Goal: Task Accomplishment & Management: Manage account settings

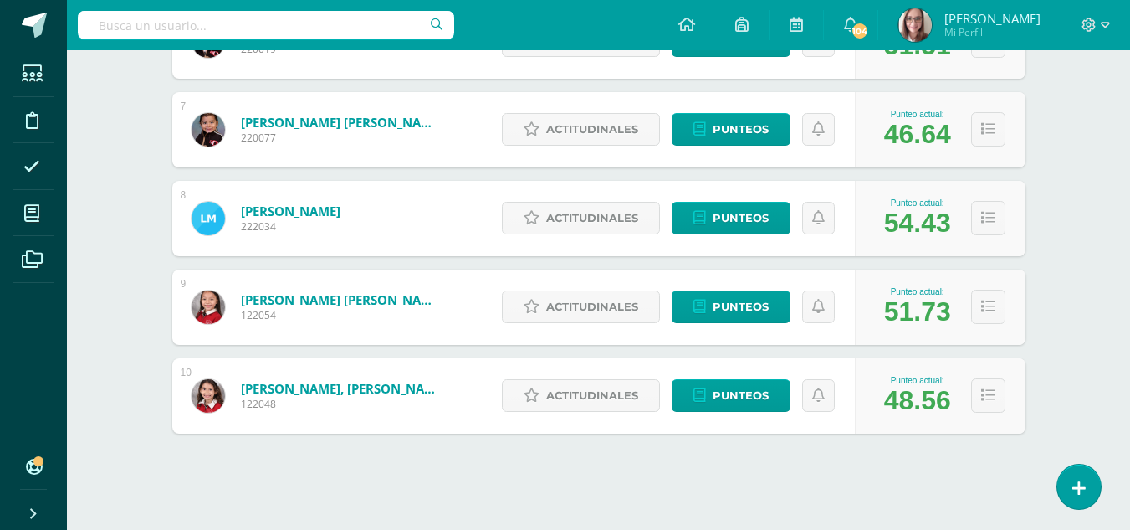
scroll to position [813, 0]
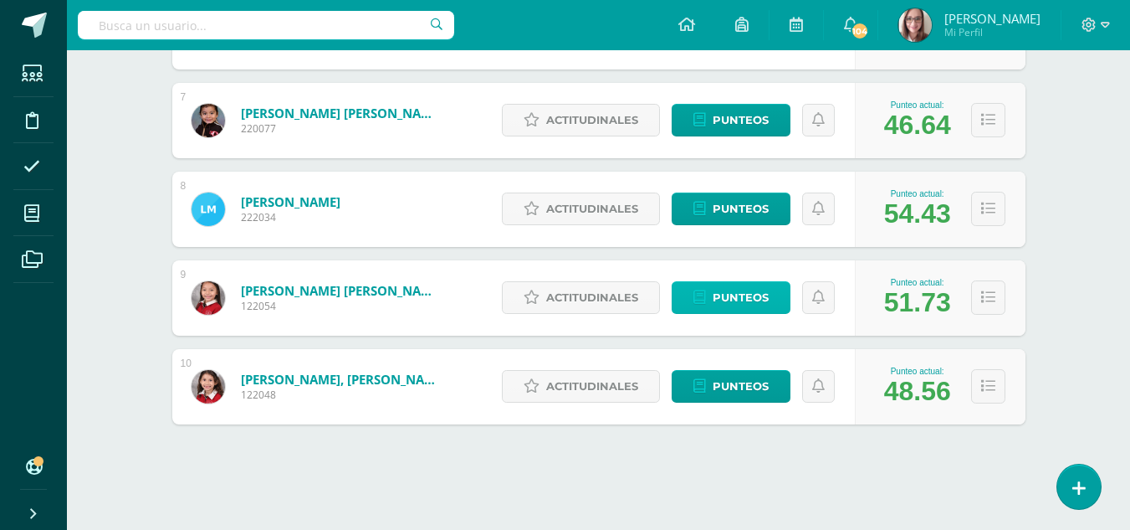
click at [713, 294] on span "Punteos" at bounding box center [741, 297] width 56 height 31
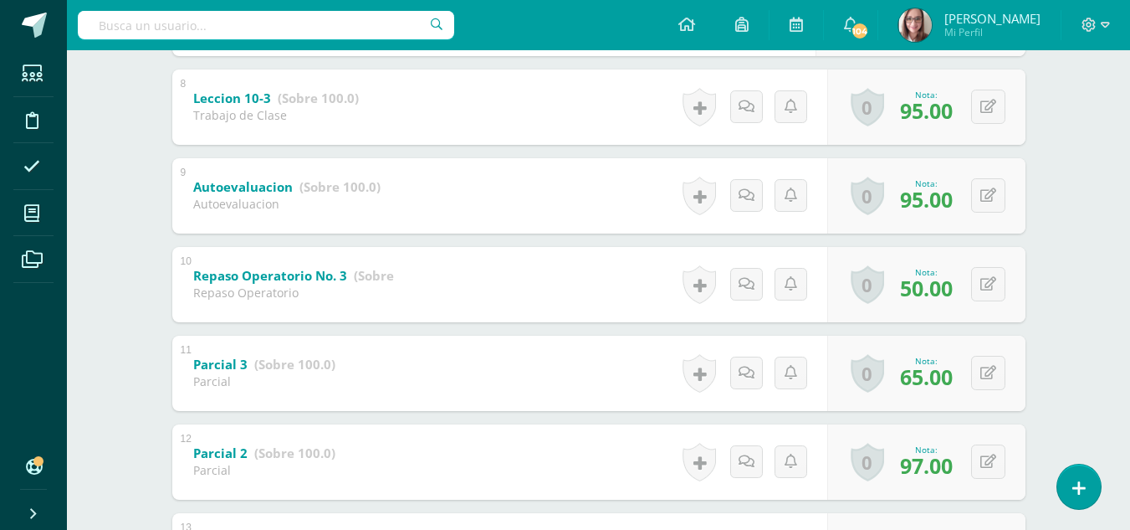
scroll to position [966, 0]
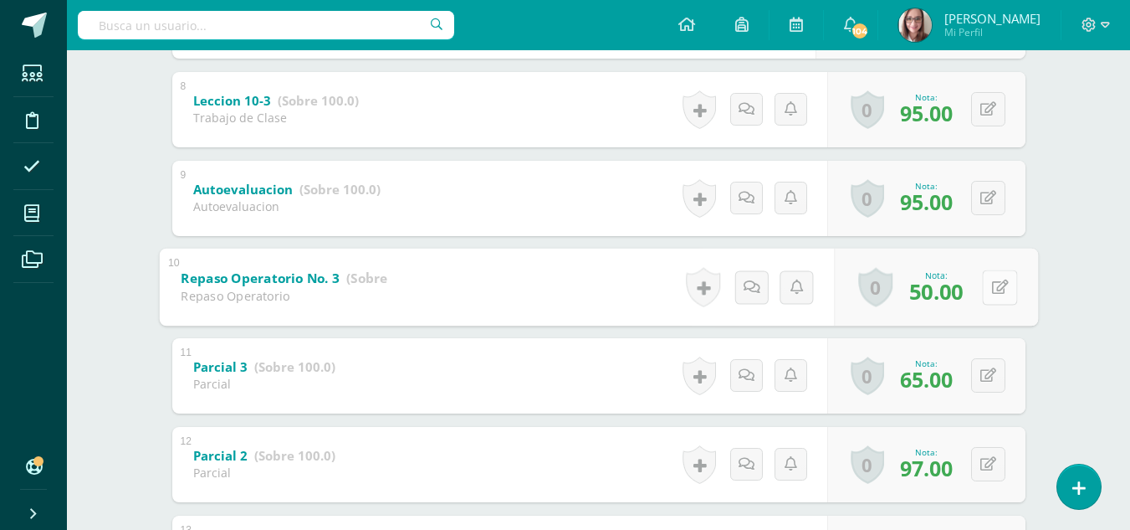
click at [987, 284] on button at bounding box center [999, 286] width 35 height 35
type input "80"
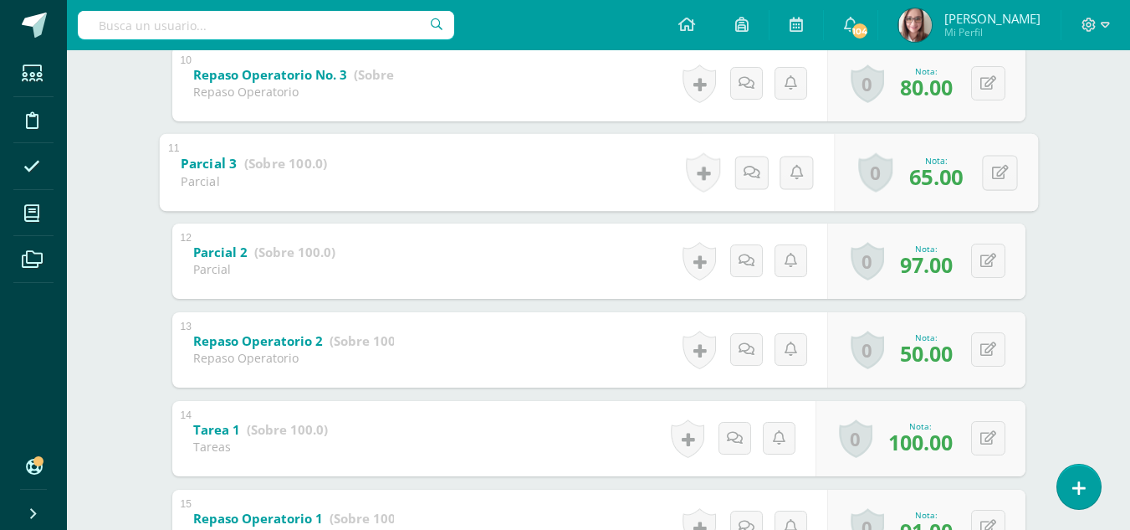
scroll to position [1173, 0]
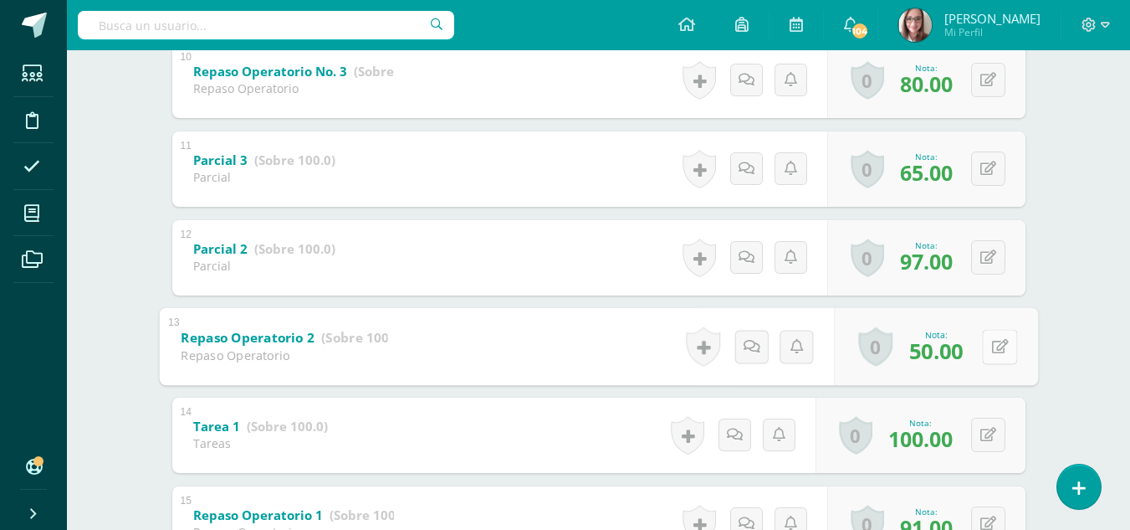
click at [992, 339] on icon at bounding box center [999, 346] width 17 height 14
type input "80"
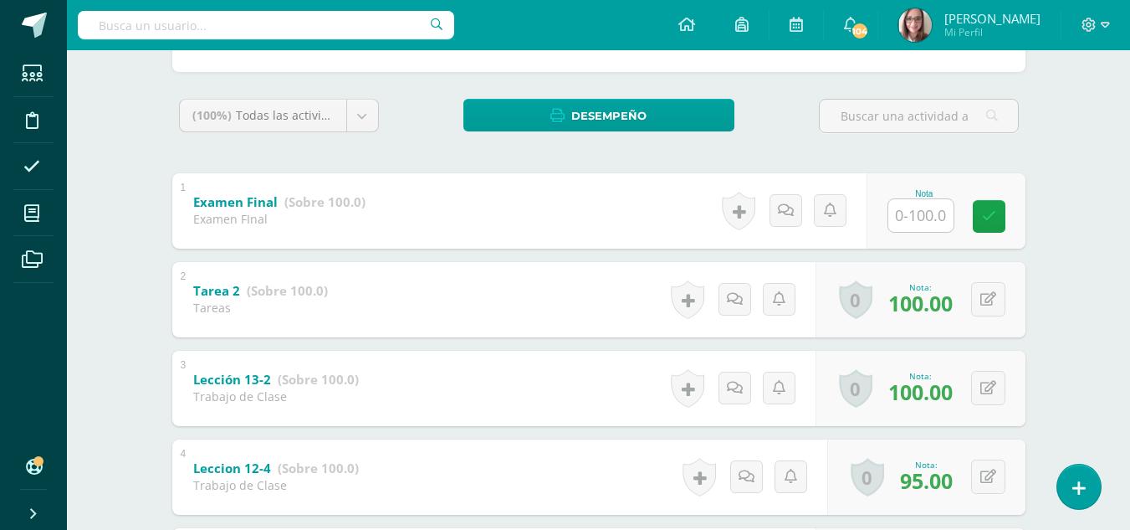
scroll to position [0, 0]
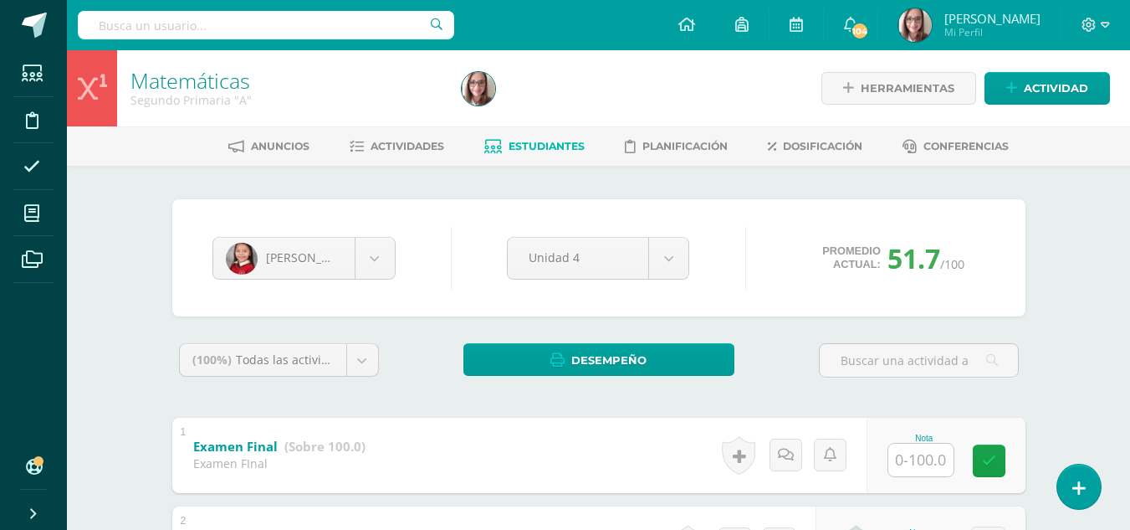
click at [522, 150] on span "Estudiantes" at bounding box center [547, 146] width 76 height 13
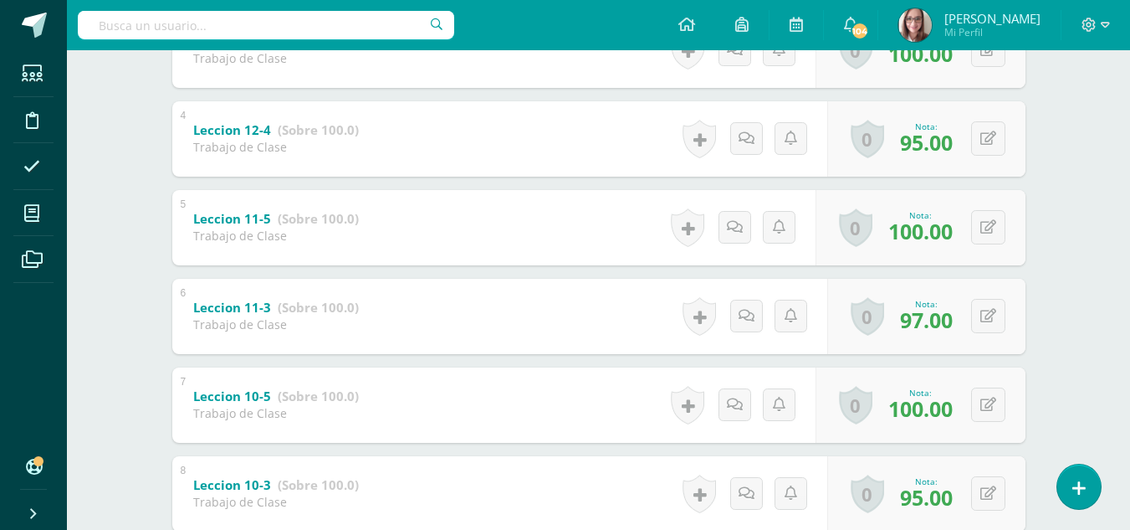
scroll to position [544, 0]
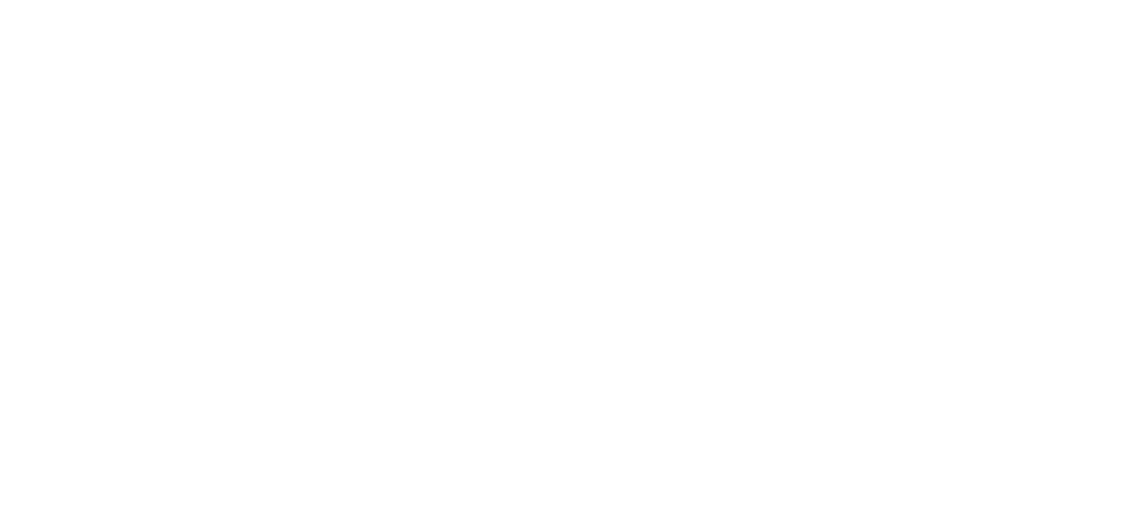
drag, startPoint x: 1138, startPoint y: 223, endPoint x: 1142, endPoint y: 19, distance: 203.3
click at [0, 0] on html at bounding box center [0, 0] width 0 height 0
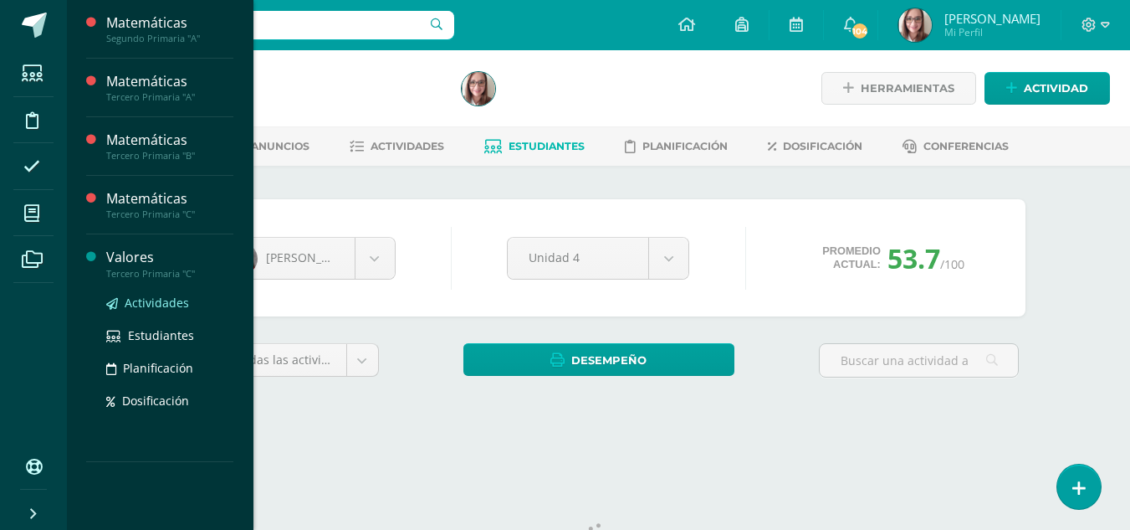
click at [164, 295] on span "Actividades" at bounding box center [157, 302] width 64 height 16
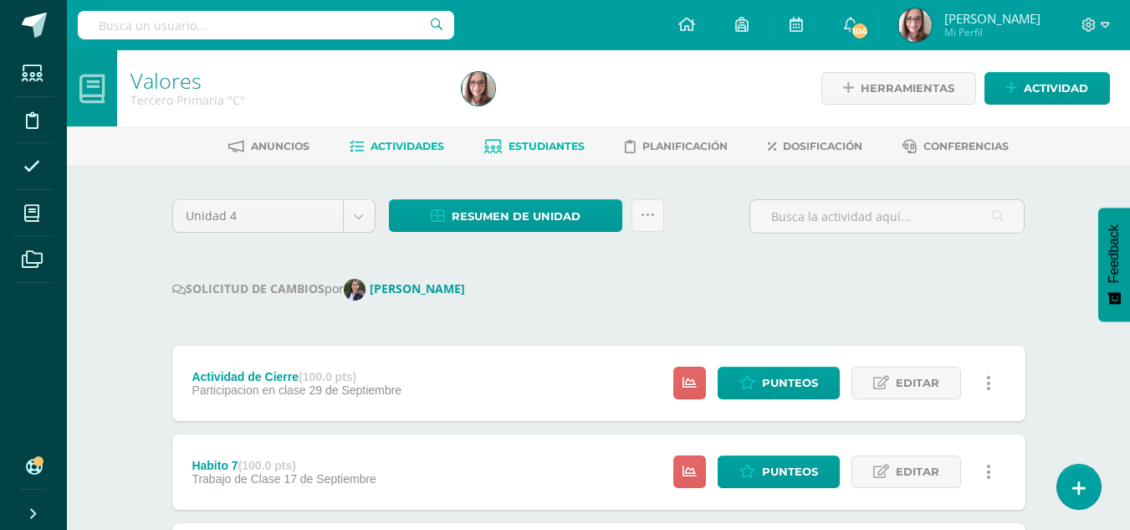
click at [532, 137] on link "Estudiantes" at bounding box center [534, 146] width 100 height 27
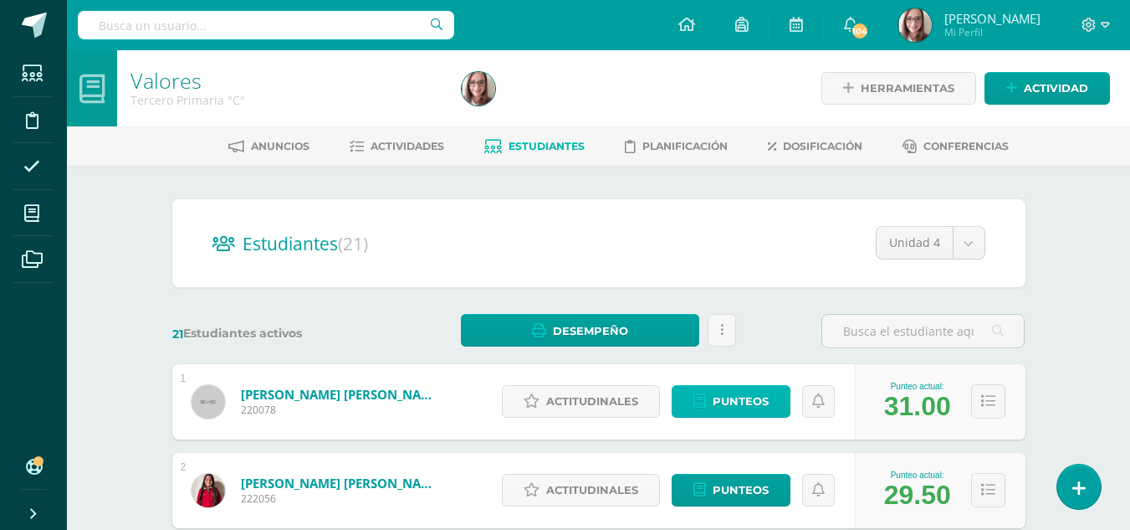
click at [751, 400] on span "Punteos" at bounding box center [741, 401] width 56 height 31
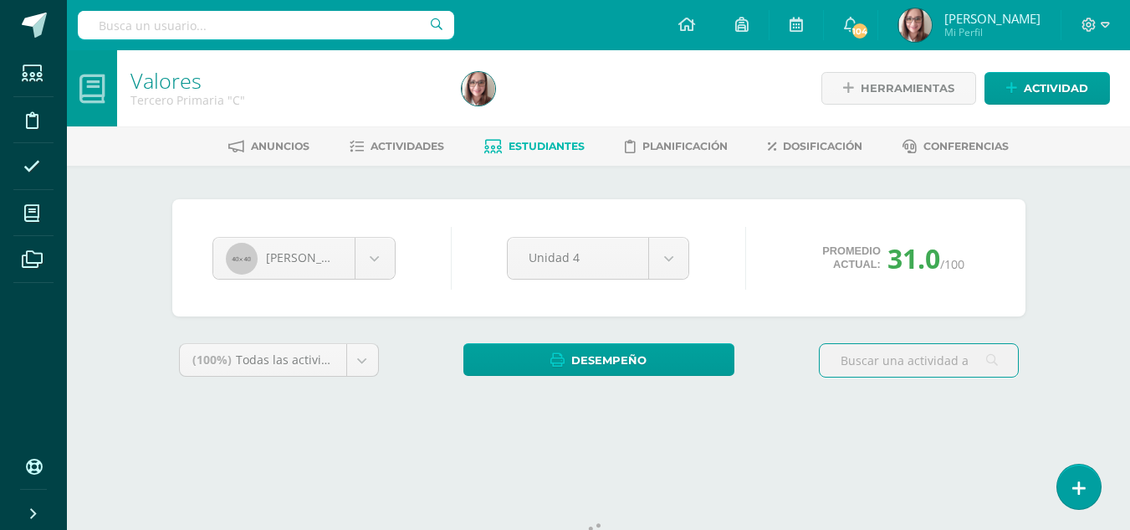
click at [739, 400] on div "Zara Alvarado Zara Alvarado Danna Cameros Nicole Castro Sthephany Castro Ana Cr…" at bounding box center [599, 308] width 867 height 218
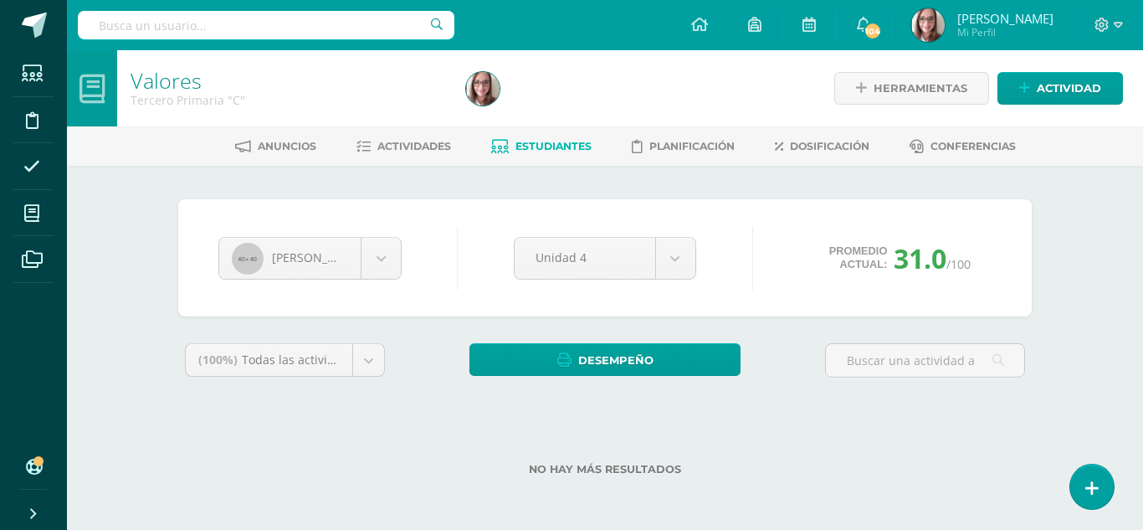
click at [1068, 346] on div "Valores Tercero Primaria "C" Herramientas Detalle de asistencias Actividad Anun…" at bounding box center [605, 289] width 1076 height 479
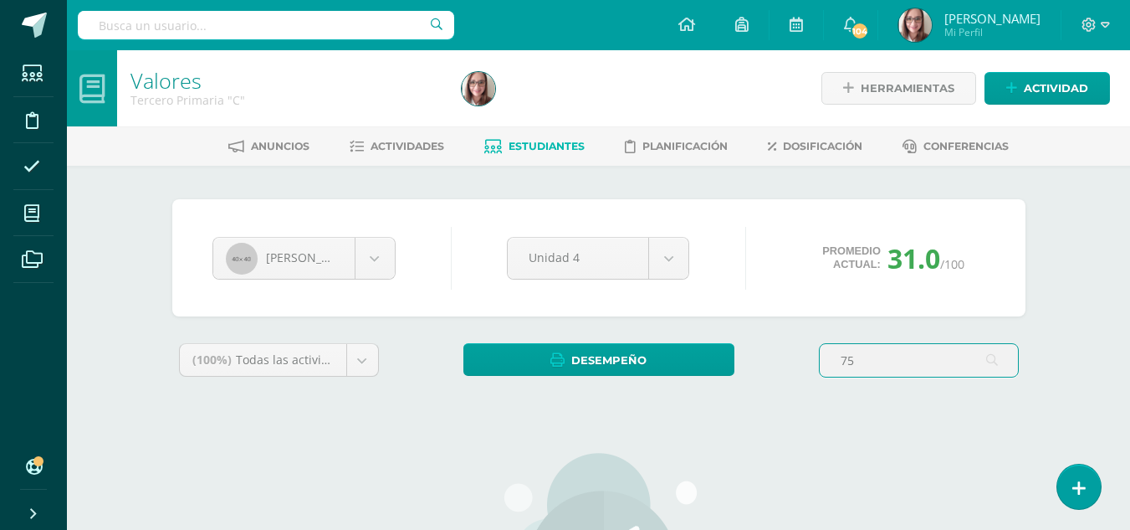
type input "7"
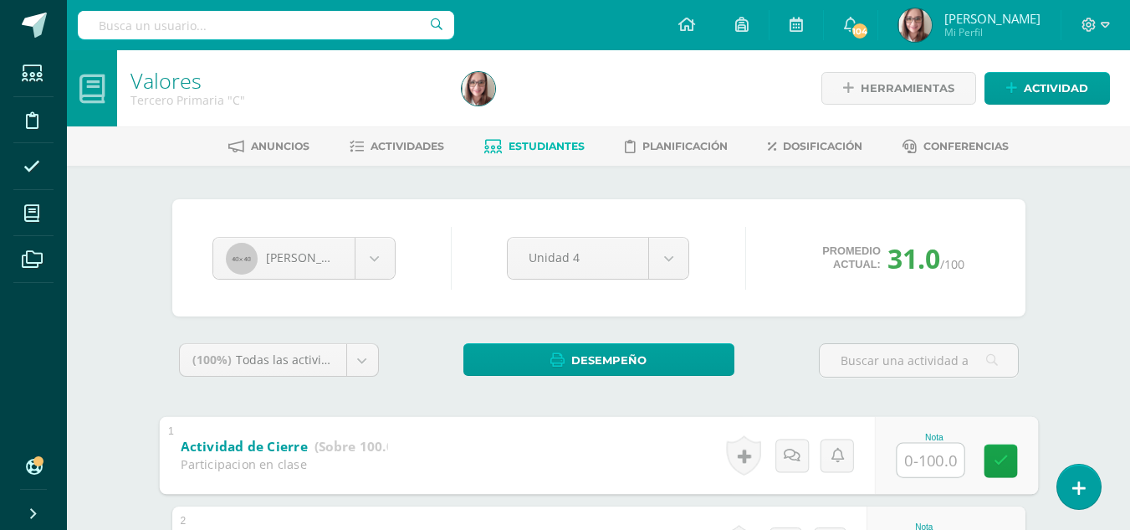
click at [936, 457] on input "text" at bounding box center [930, 459] width 67 height 33
type input "75"
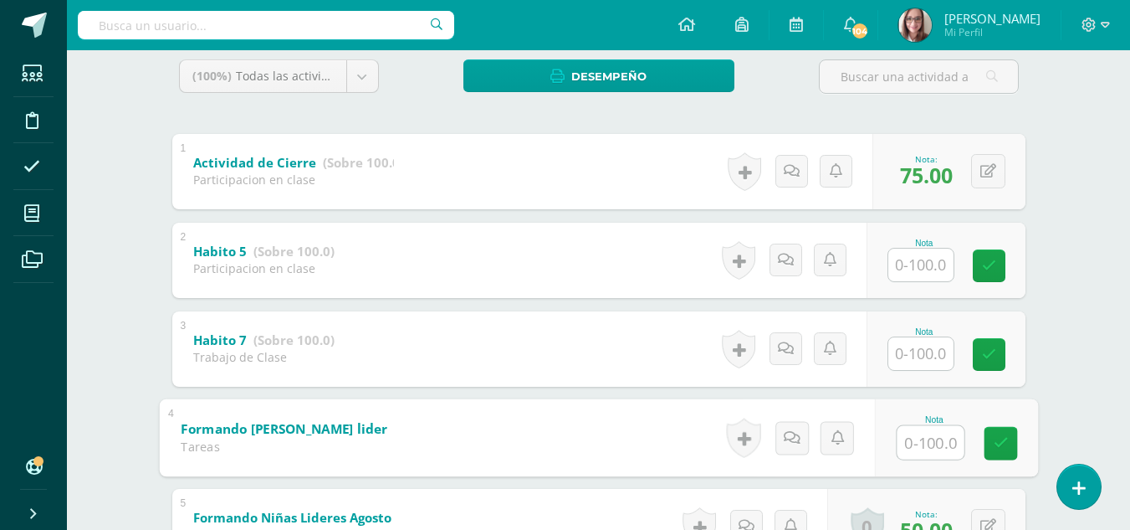
click at [914, 433] on input "text" at bounding box center [930, 441] width 67 height 33
type input "50"
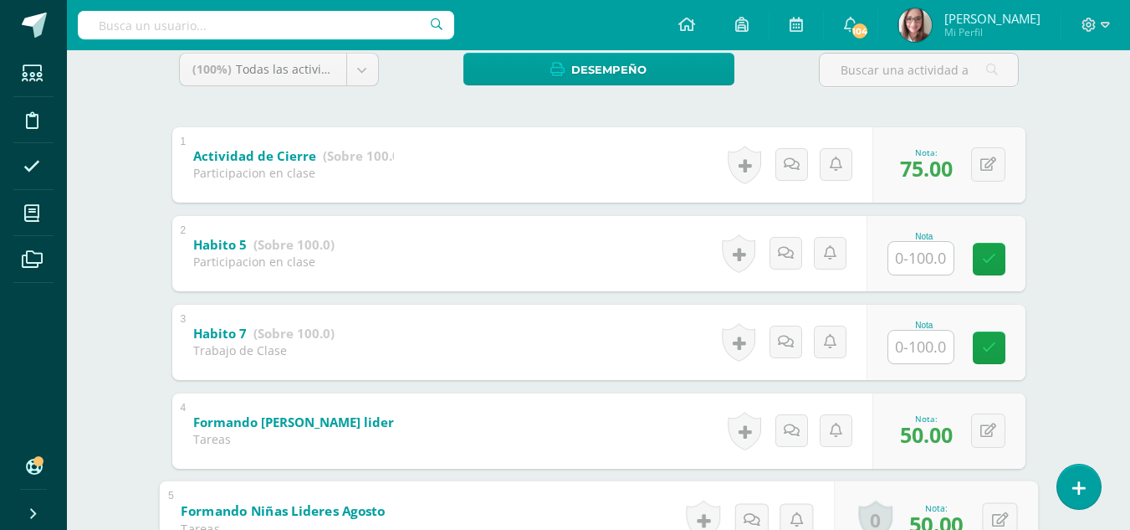
scroll to position [293, 0]
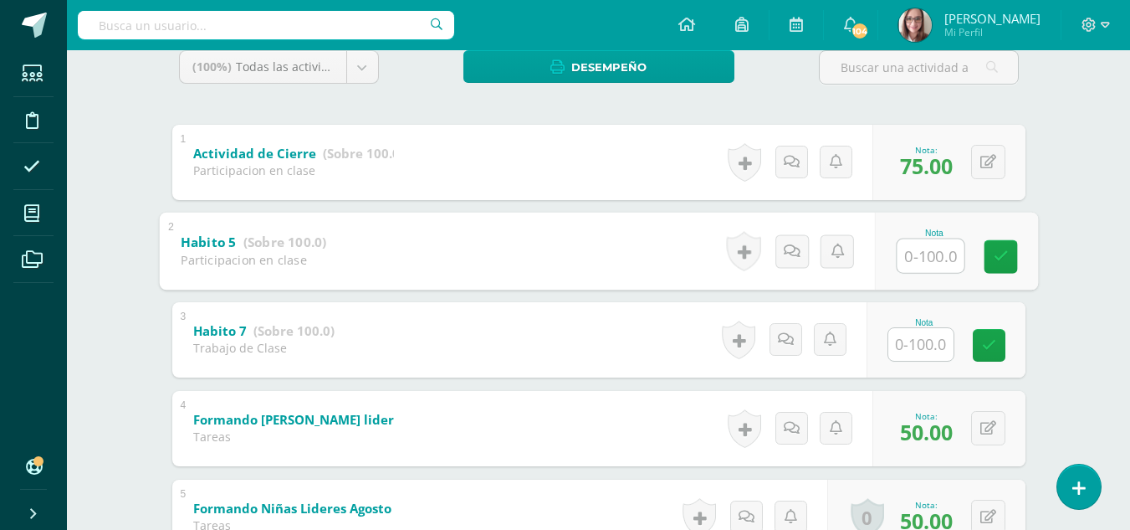
click at [927, 252] on input "text" at bounding box center [930, 254] width 67 height 33
type input "100"
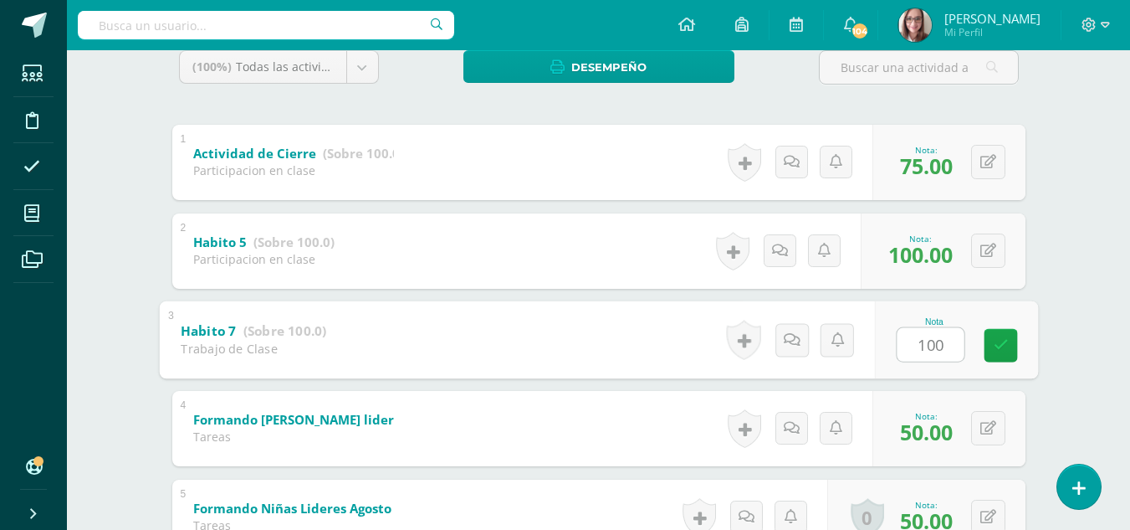
type input "100"
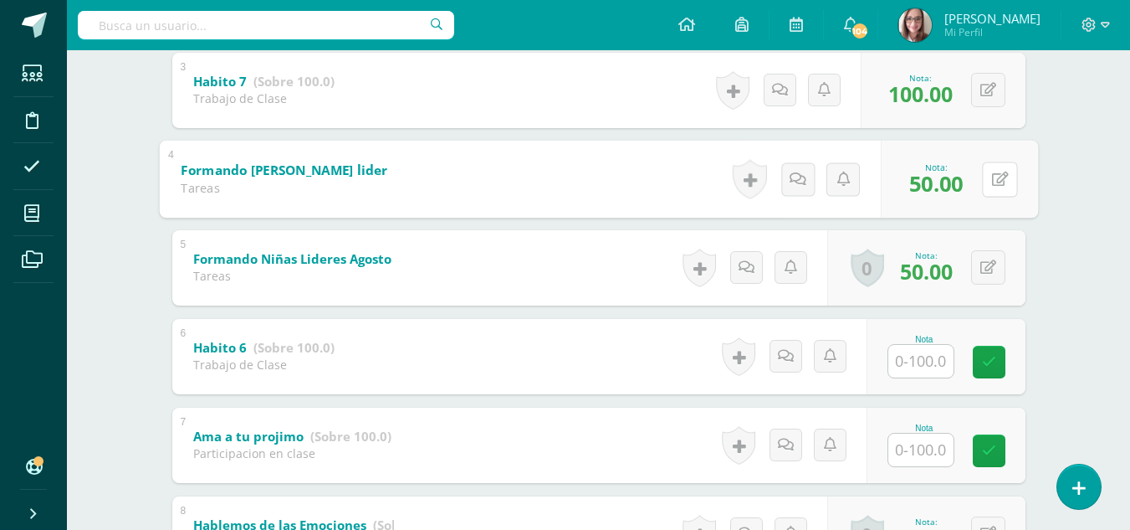
scroll to position [648, 0]
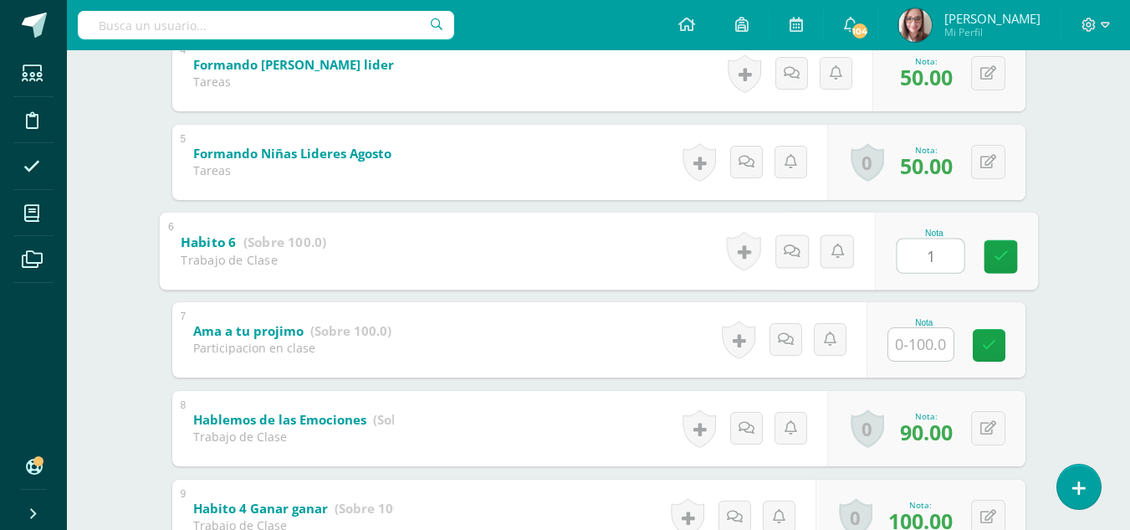
click at [899, 262] on input "1" at bounding box center [930, 254] width 67 height 33
type input "100"
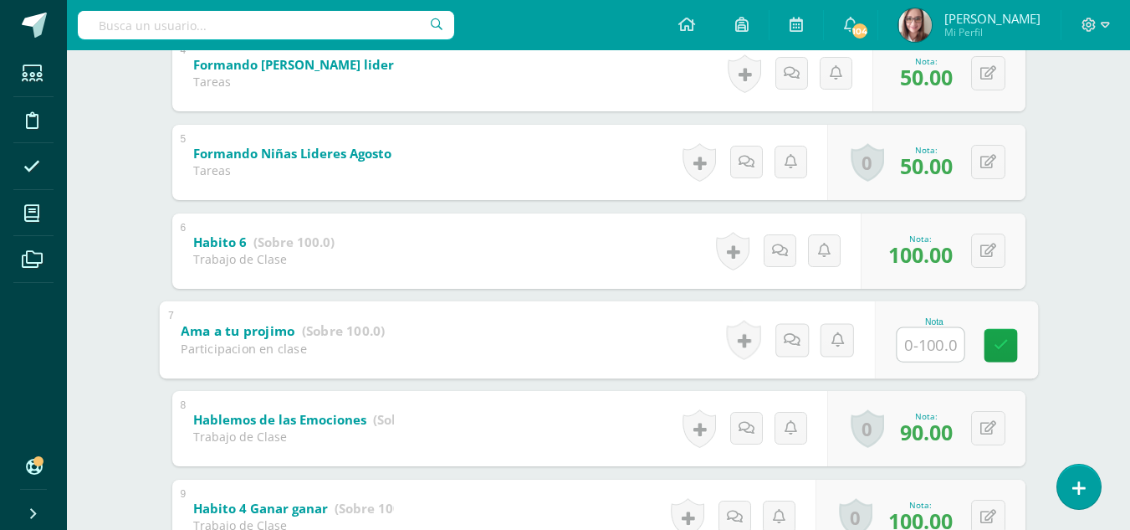
click at [913, 350] on input "text" at bounding box center [930, 343] width 67 height 33
type input "90"
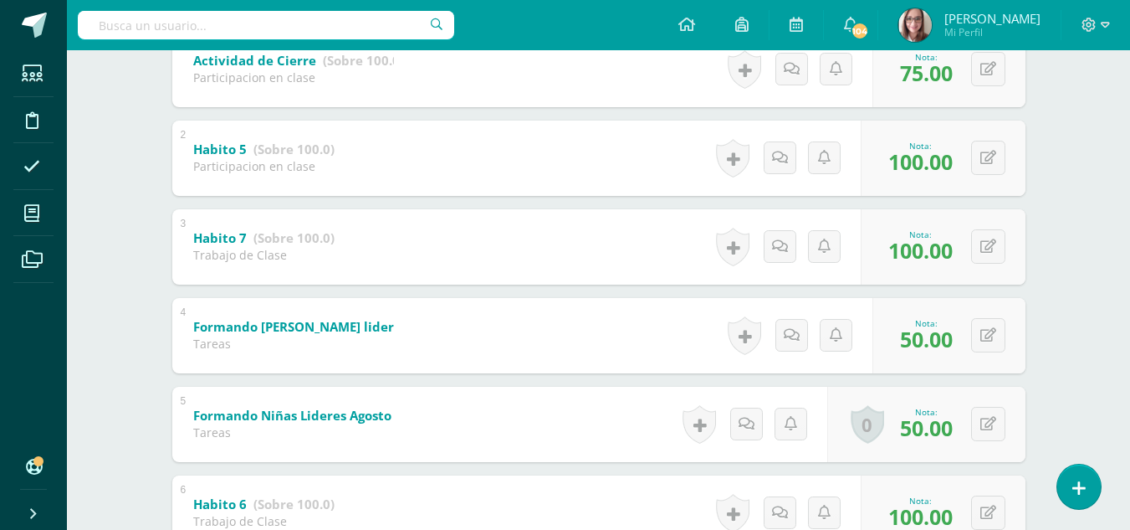
scroll to position [0, 0]
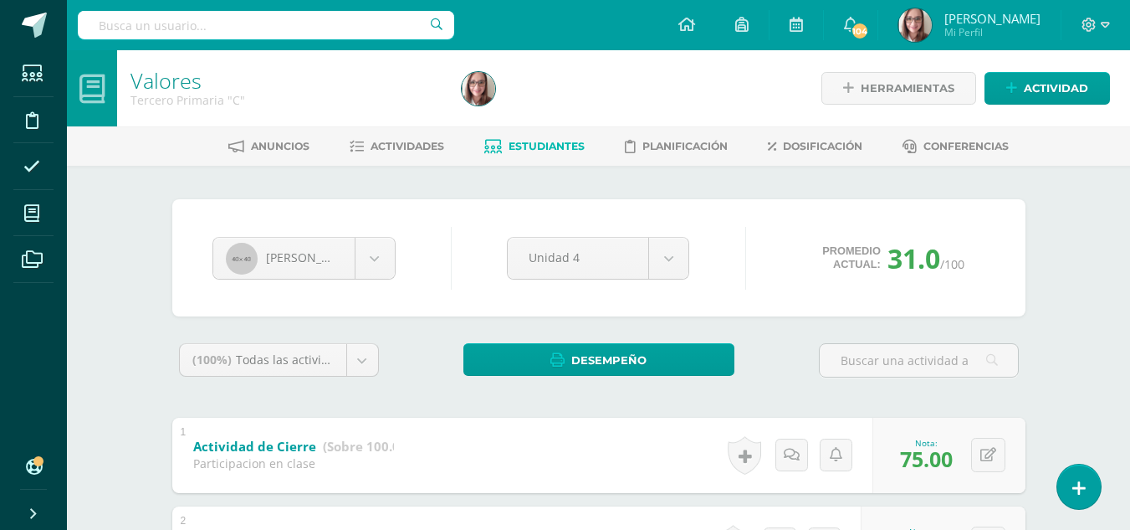
click at [574, 146] on span "Estudiantes" at bounding box center [547, 146] width 76 height 13
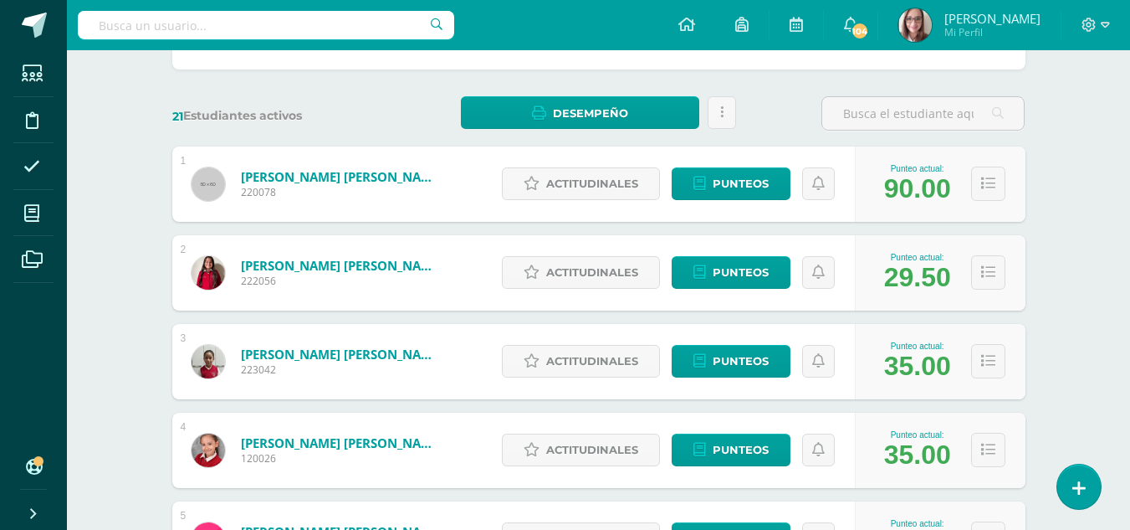
scroll to position [225, 0]
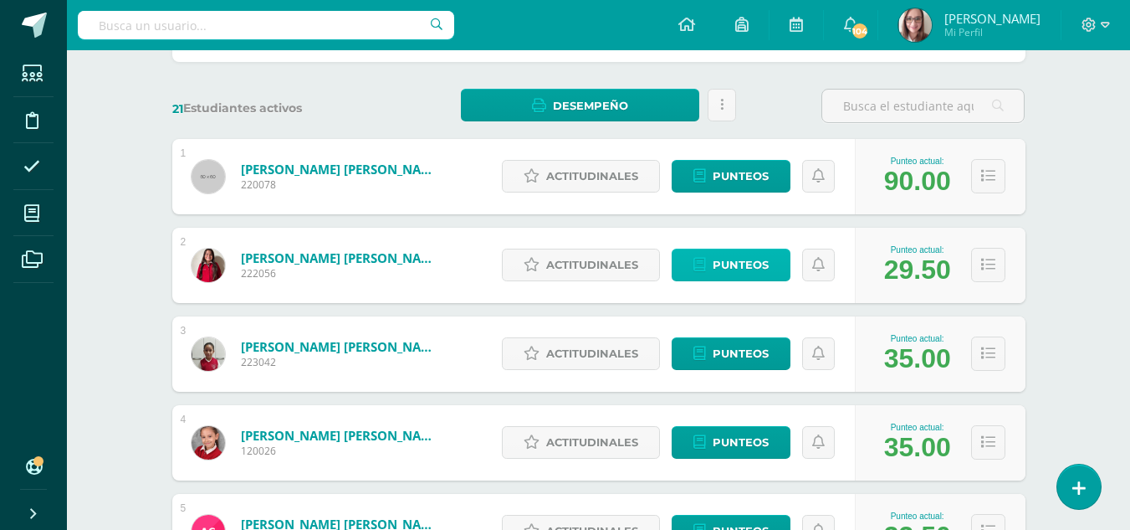
click at [735, 261] on span "Punteos" at bounding box center [741, 264] width 56 height 31
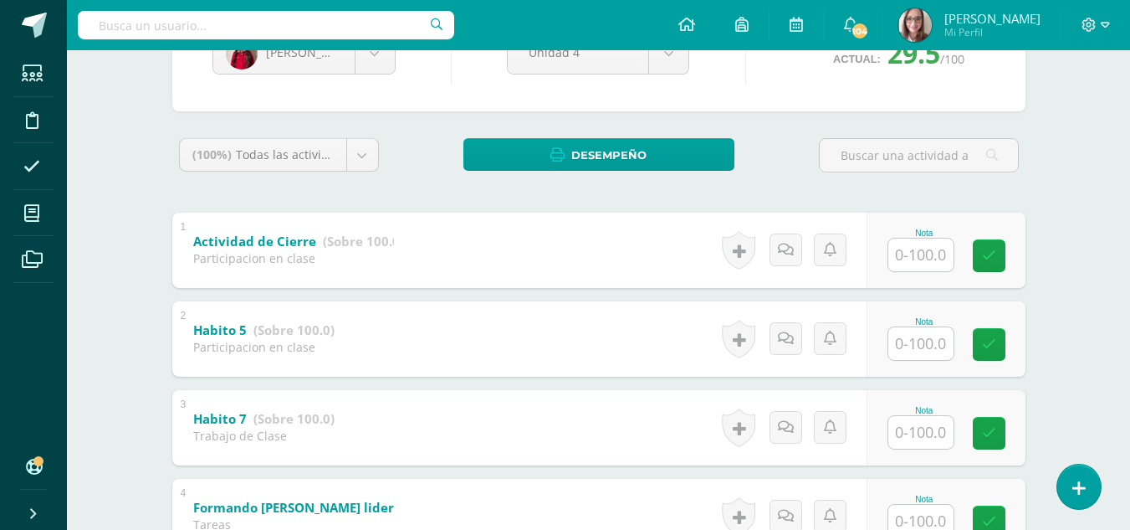
scroll to position [229, 0]
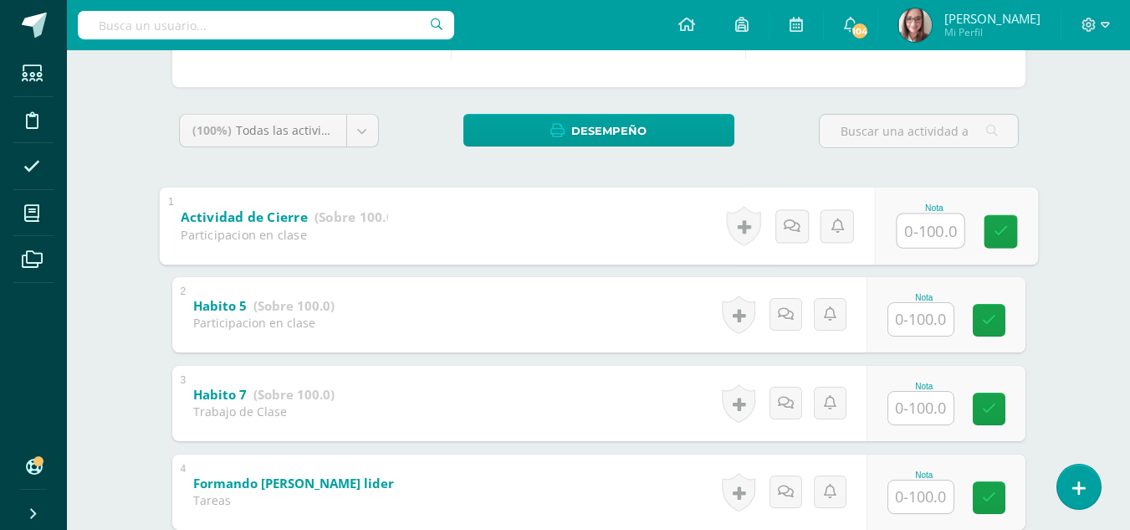
click at [934, 228] on input "text" at bounding box center [930, 229] width 67 height 33
type input "80"
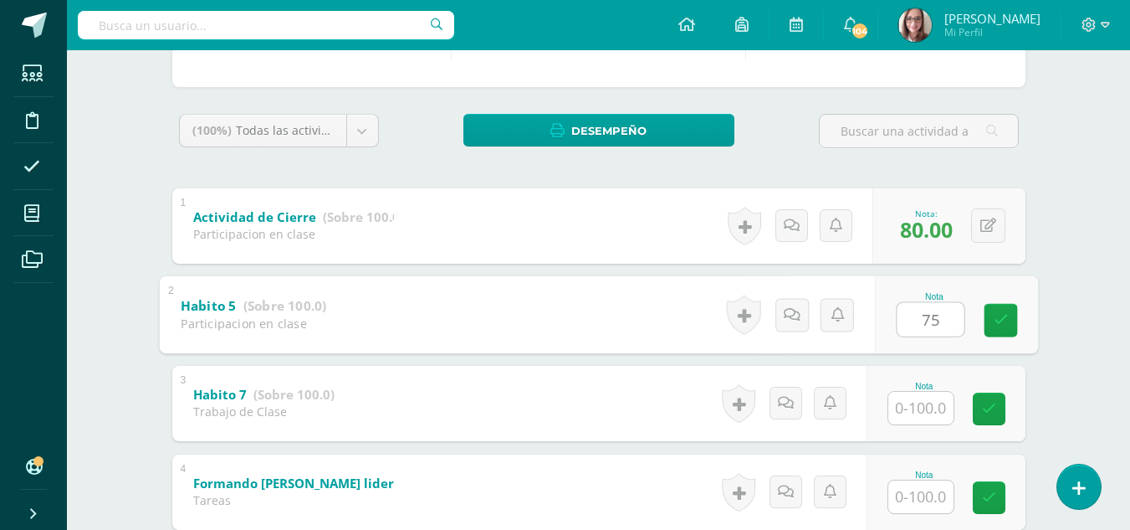
type input "75"
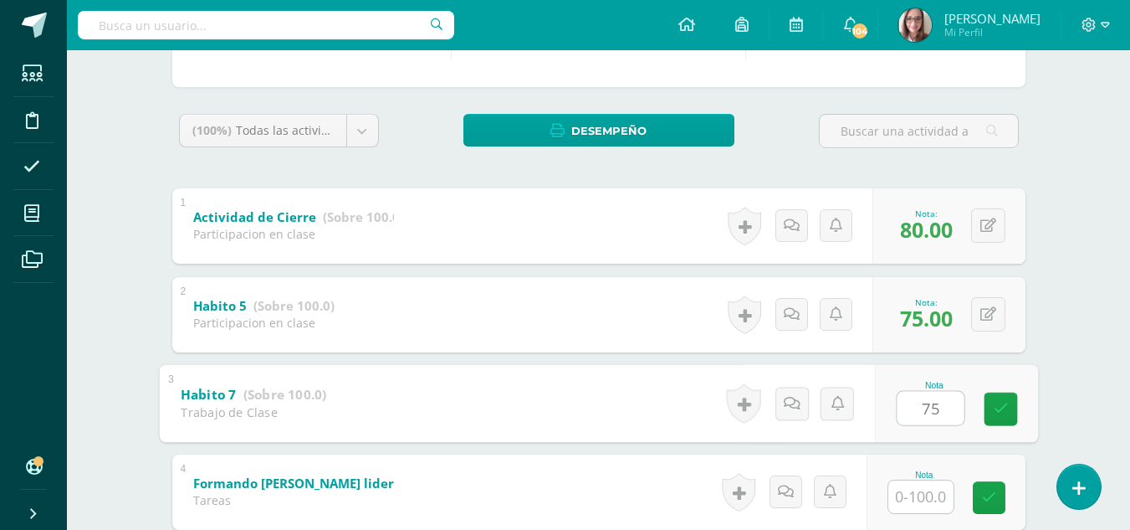
type input "75"
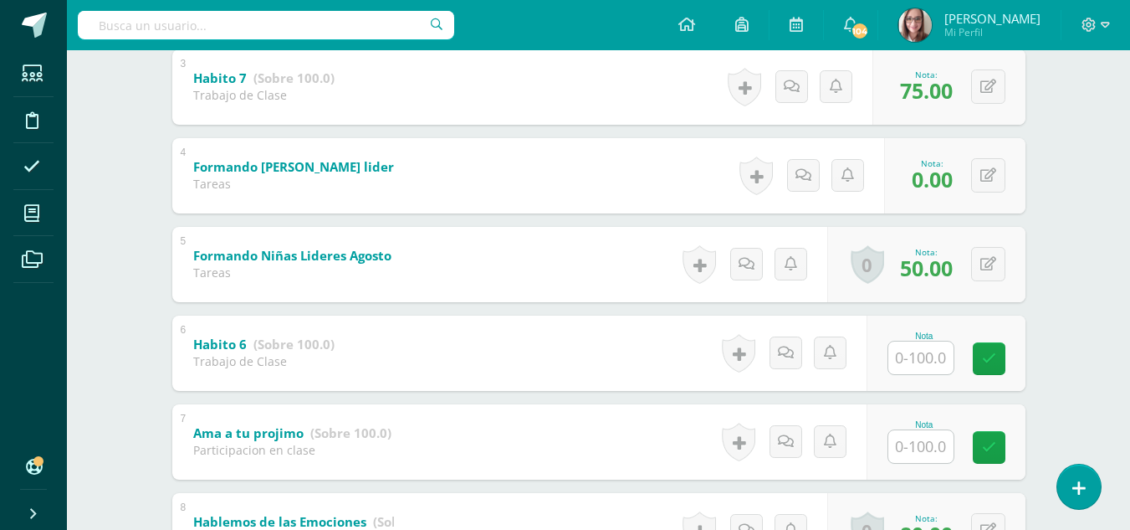
click at [1104, 182] on div "Valores Tercero Primaria "C" Herramientas Detalle de asistencias Actividad Anun…" at bounding box center [598, 136] width 1063 height 1263
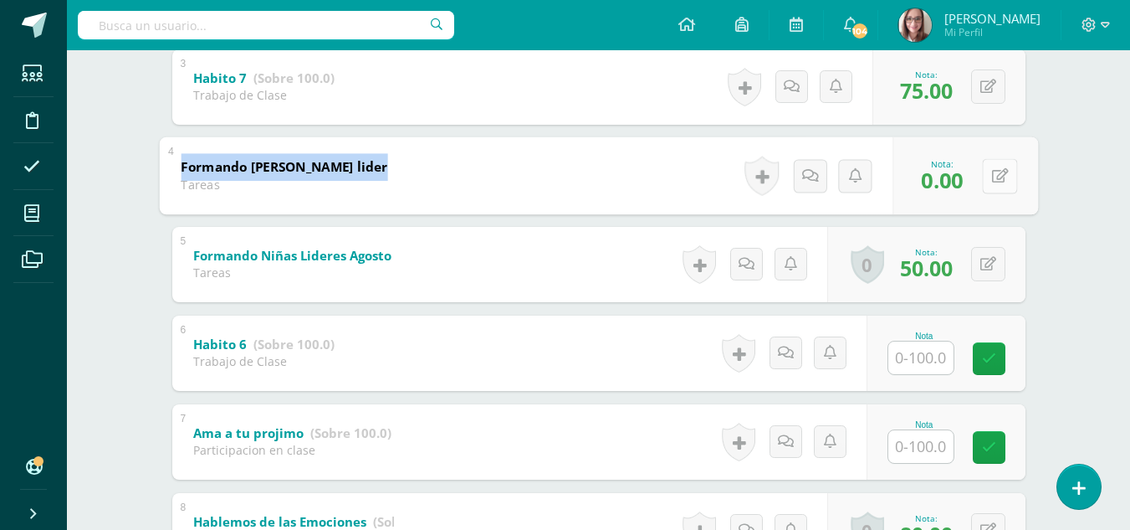
click at [986, 174] on button at bounding box center [999, 175] width 35 height 35
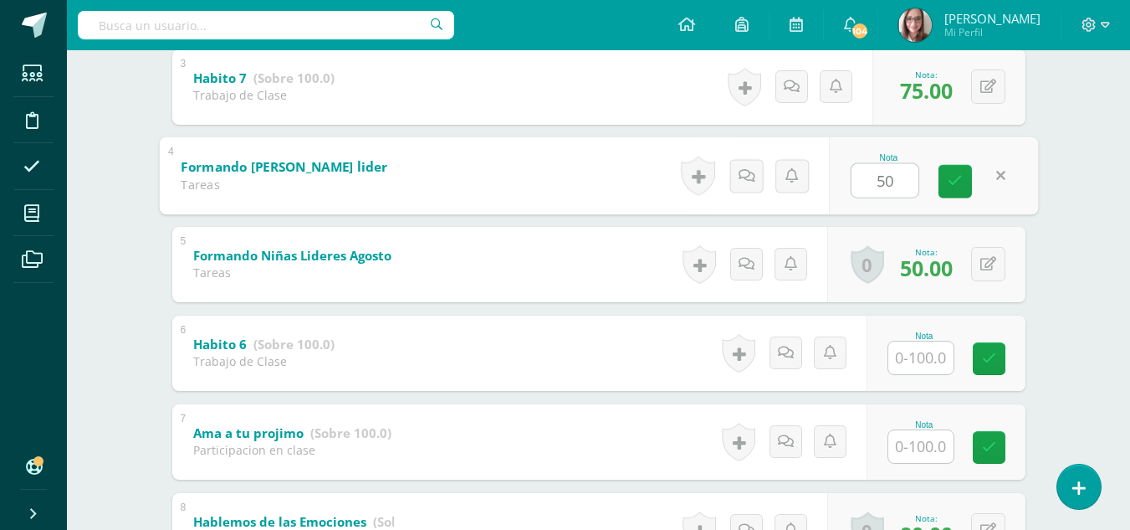
type input "50"
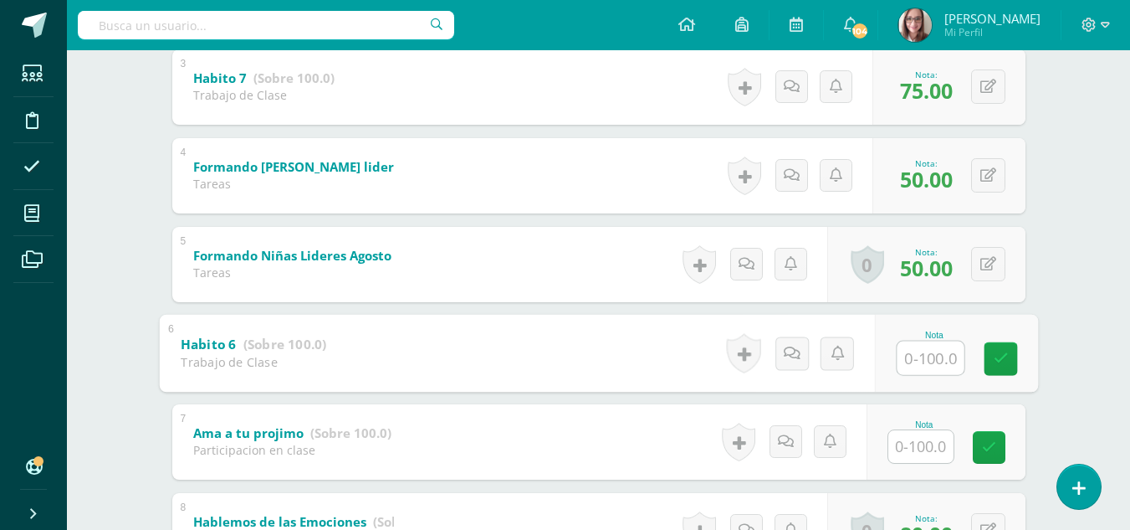
click at [910, 356] on input "text" at bounding box center [930, 357] width 67 height 33
type input "75"
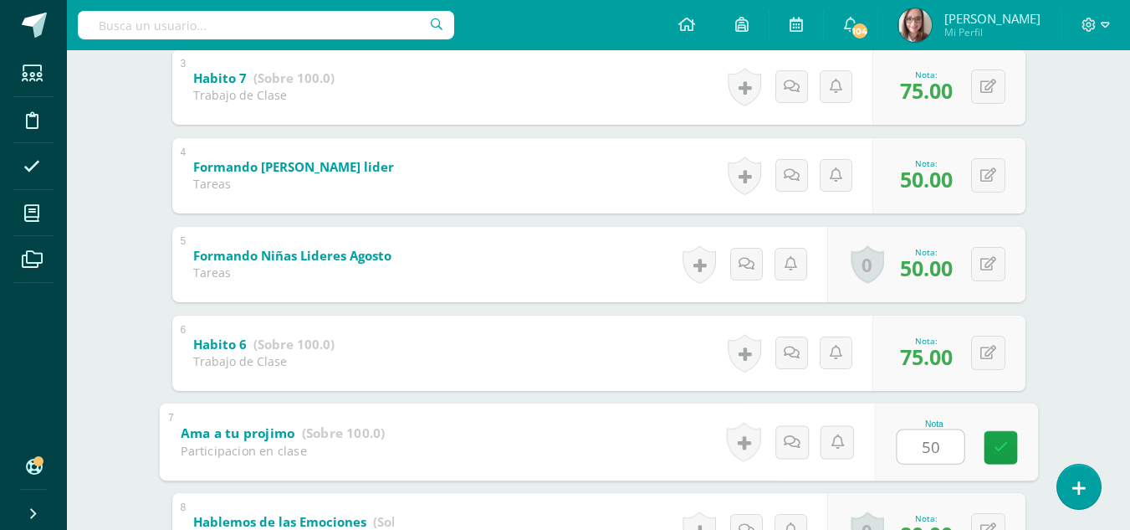
type input "50"
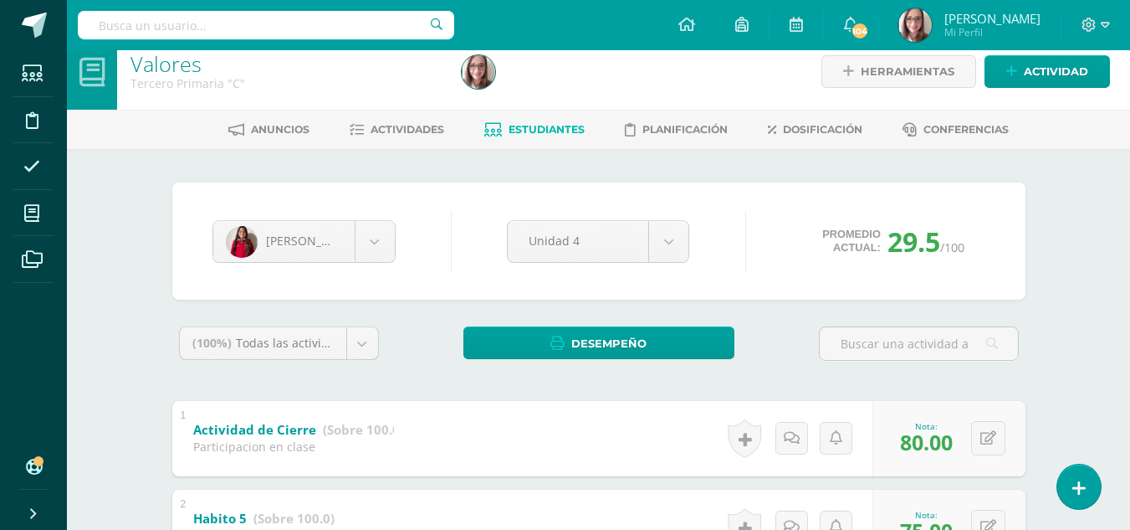
scroll to position [0, 0]
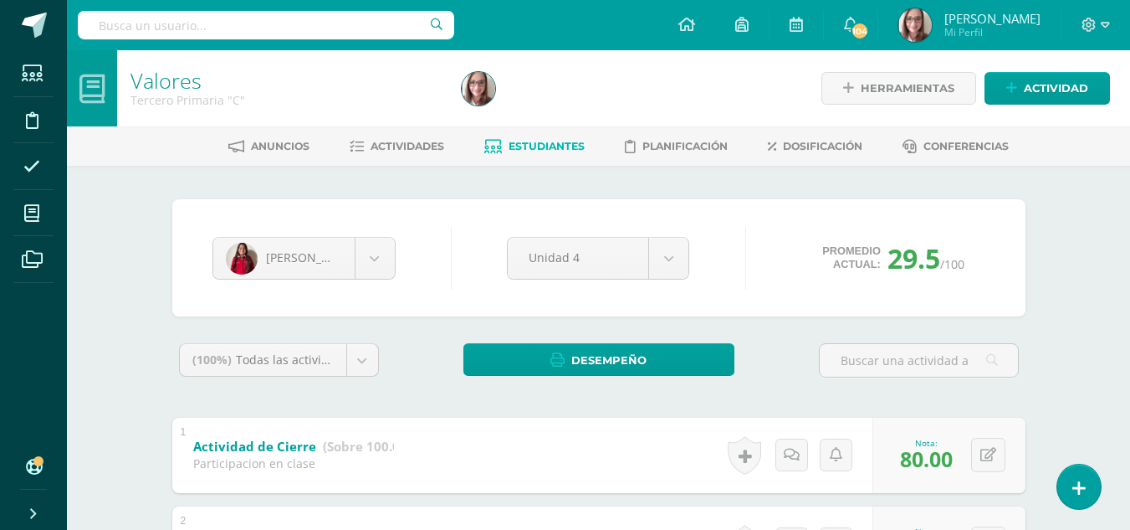
click at [531, 151] on span "Estudiantes" at bounding box center [547, 146] width 76 height 13
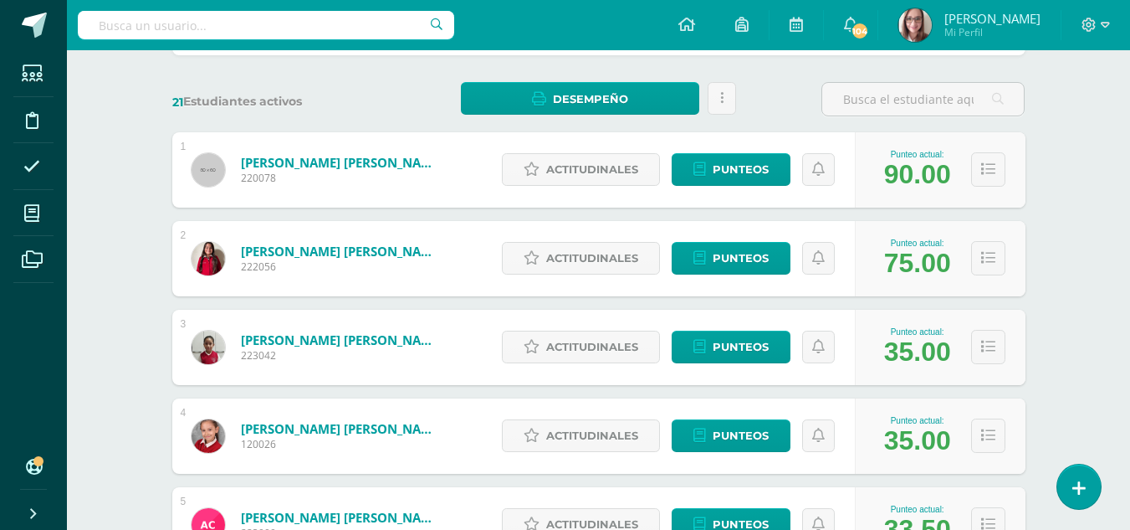
scroll to position [243, 0]
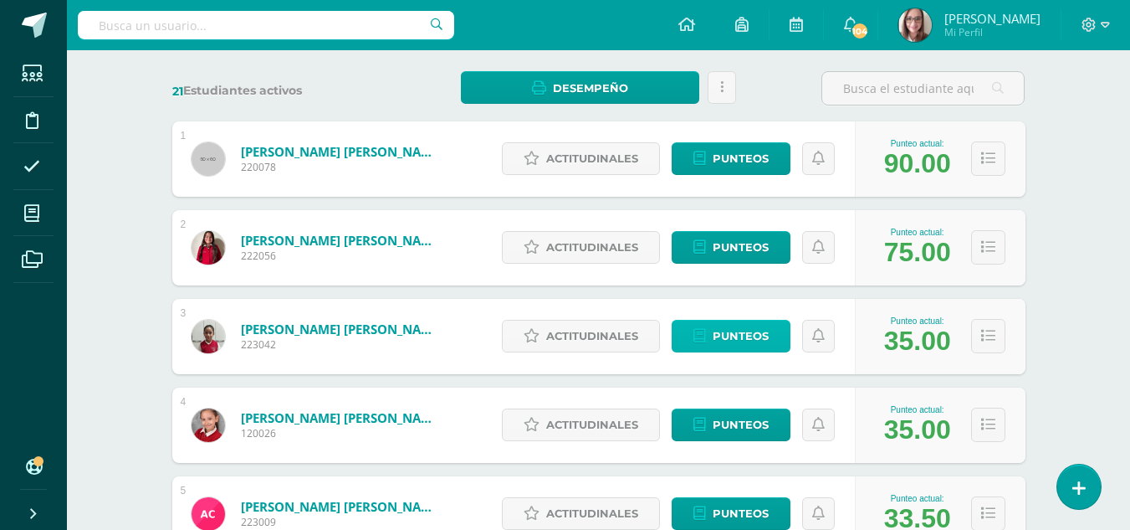
click at [734, 339] on span "Punteos" at bounding box center [741, 335] width 56 height 31
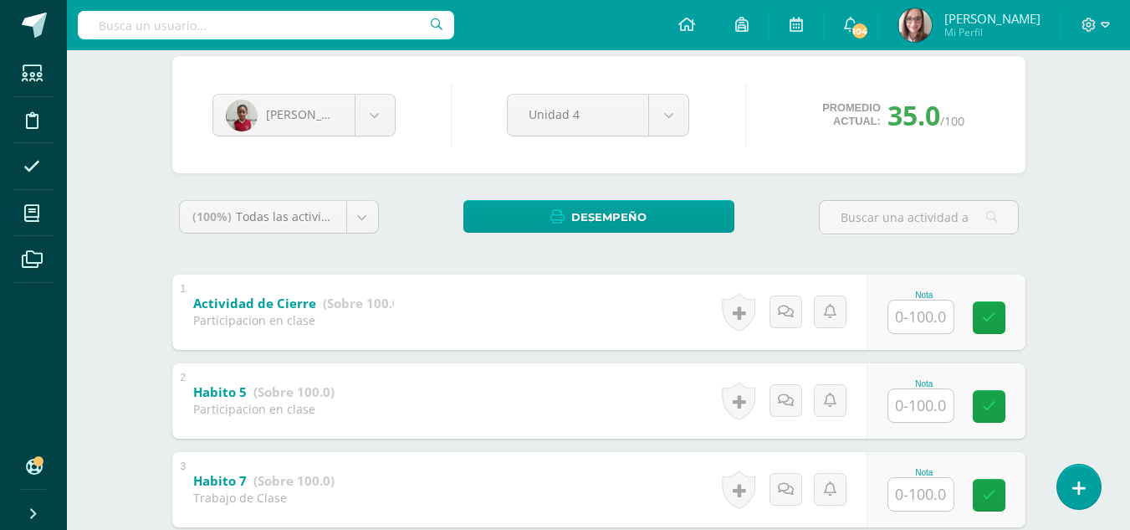
scroll to position [172, 0]
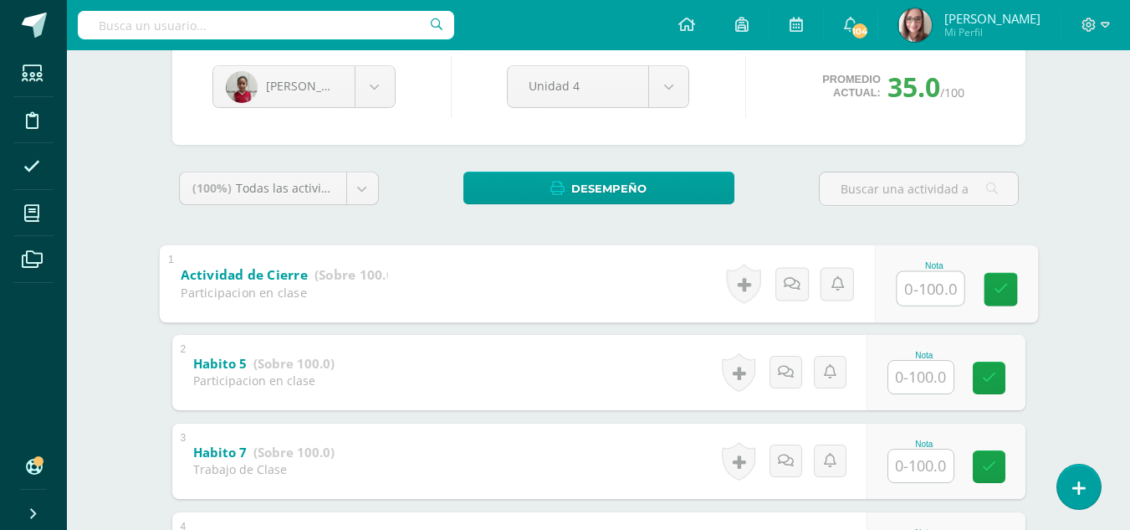
click at [940, 288] on input "text" at bounding box center [930, 287] width 67 height 33
type input "100"
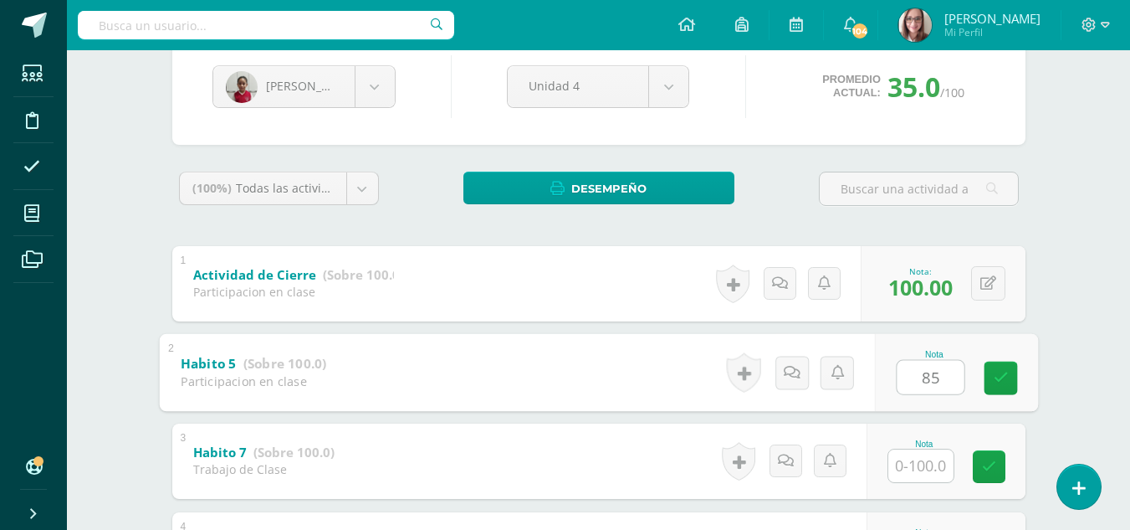
type input "85"
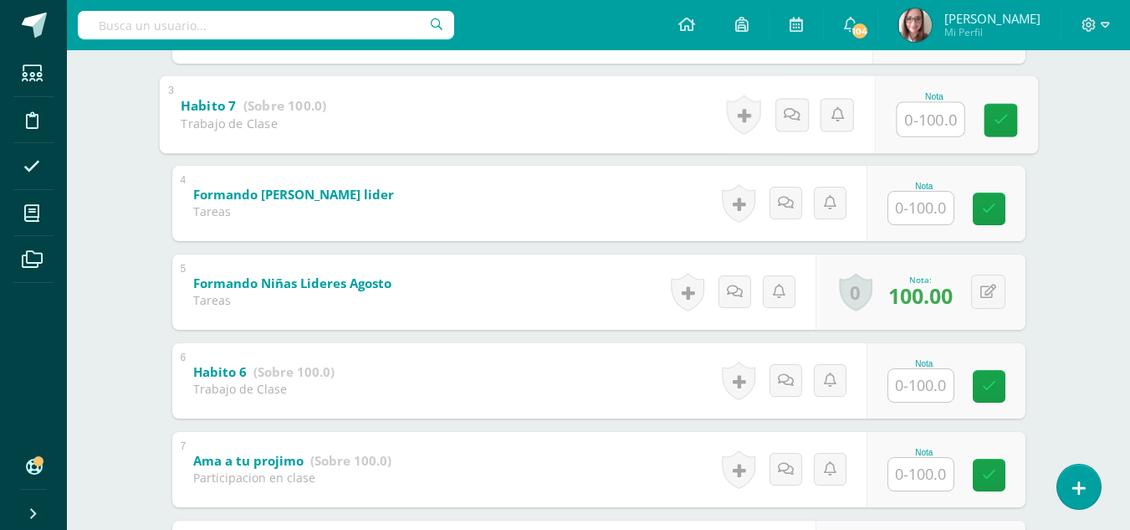
scroll to position [520, 0]
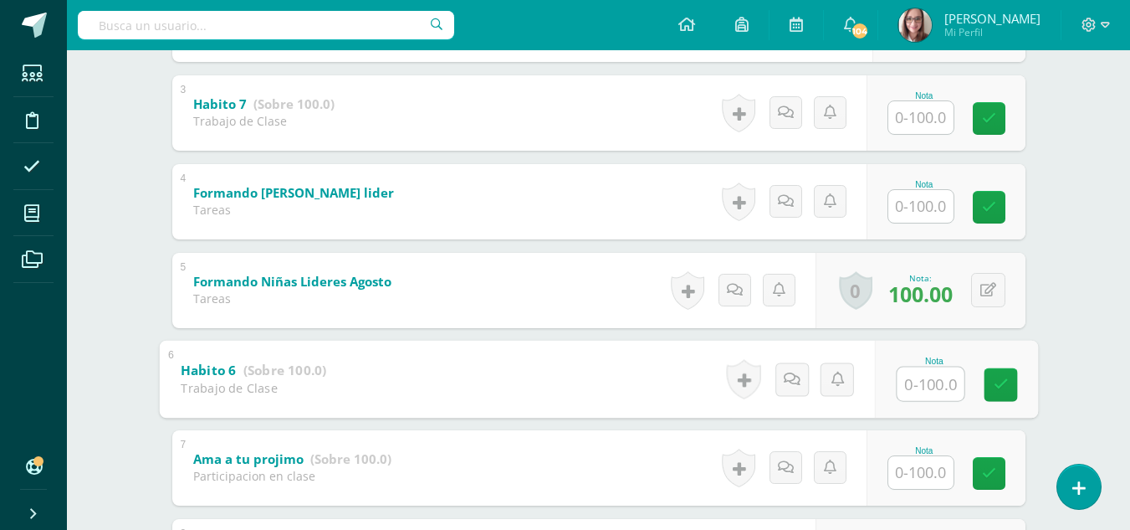
click at [925, 382] on input "text" at bounding box center [930, 382] width 67 height 33
type input "85"
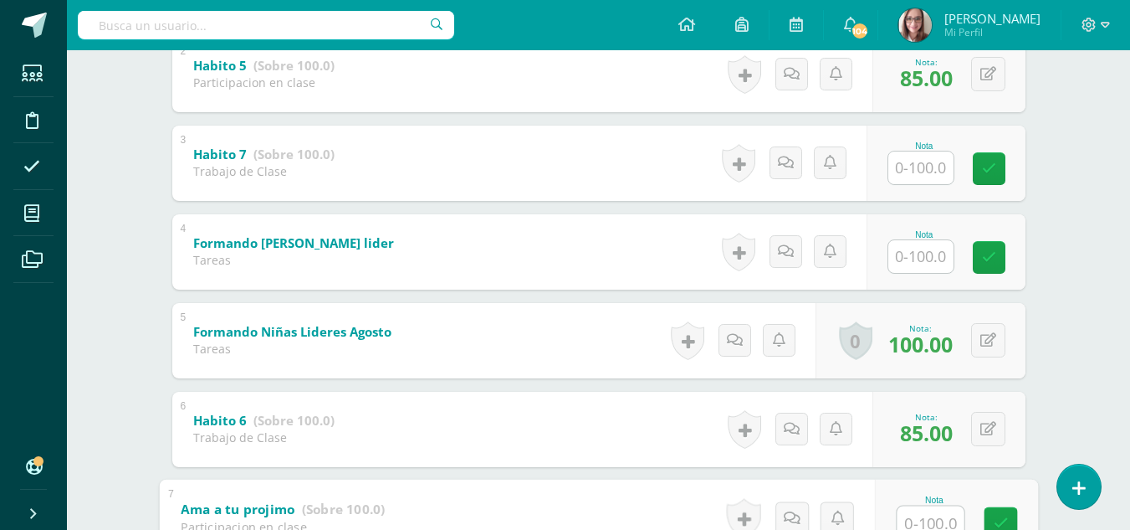
scroll to position [460, 0]
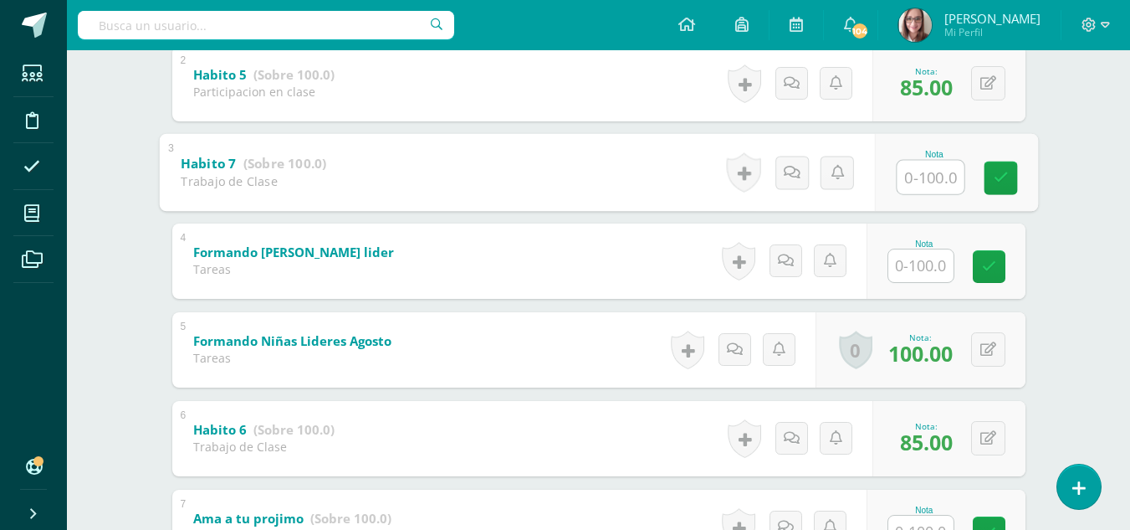
click at [944, 188] on input "text" at bounding box center [930, 176] width 67 height 33
type input "100"
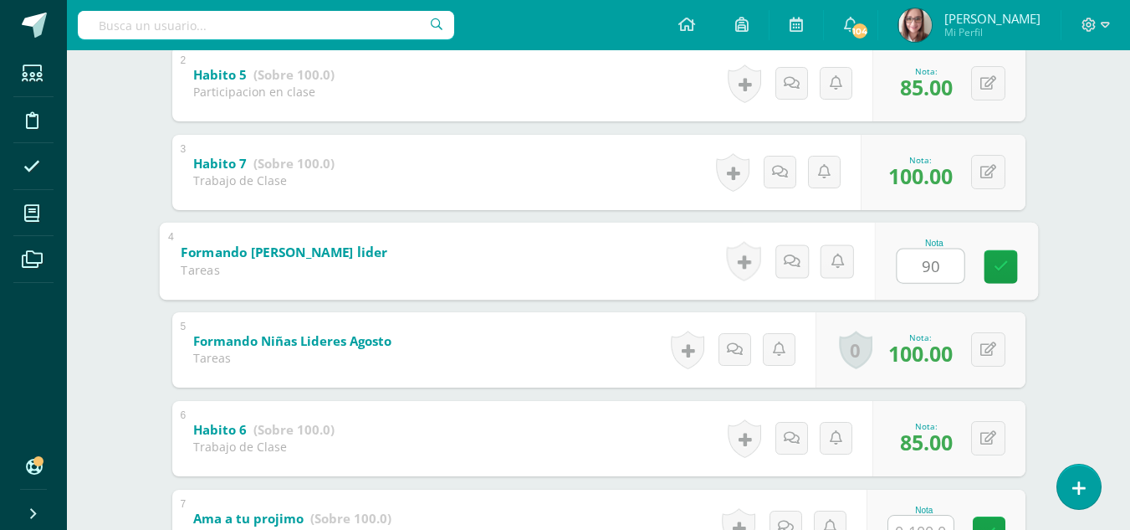
type input "90"
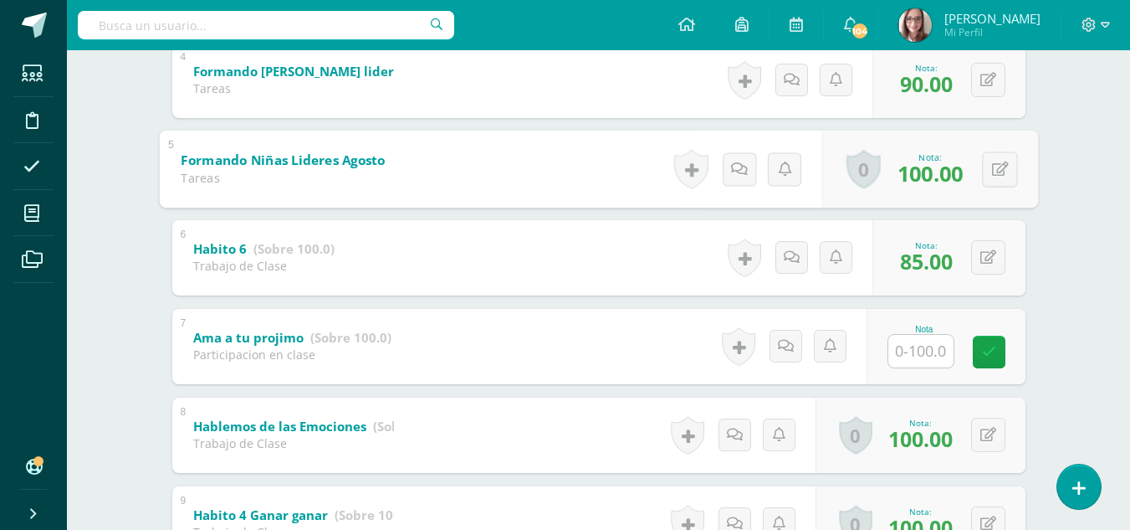
scroll to position [643, 0]
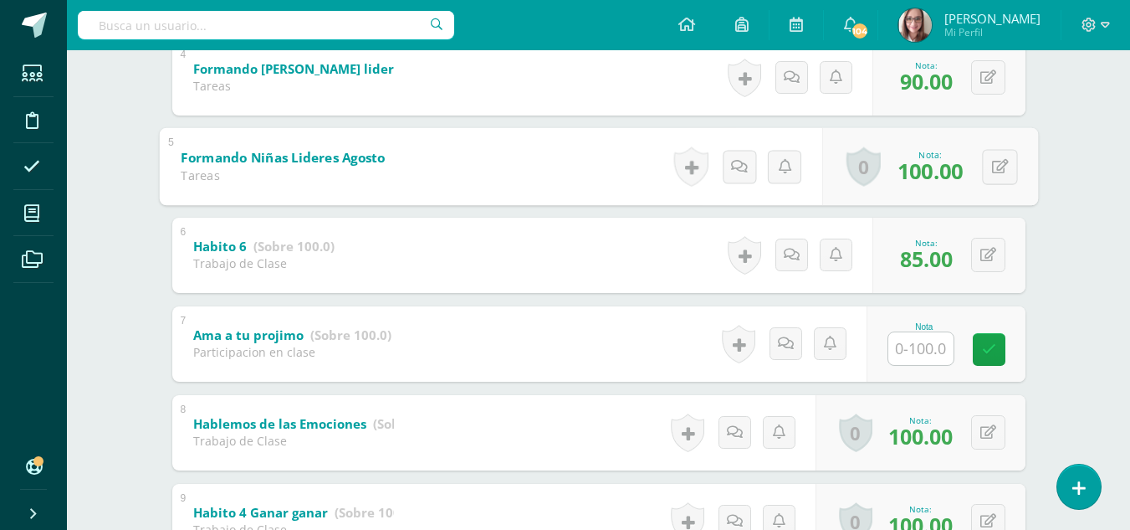
click at [931, 350] on input "text" at bounding box center [921, 348] width 65 height 33
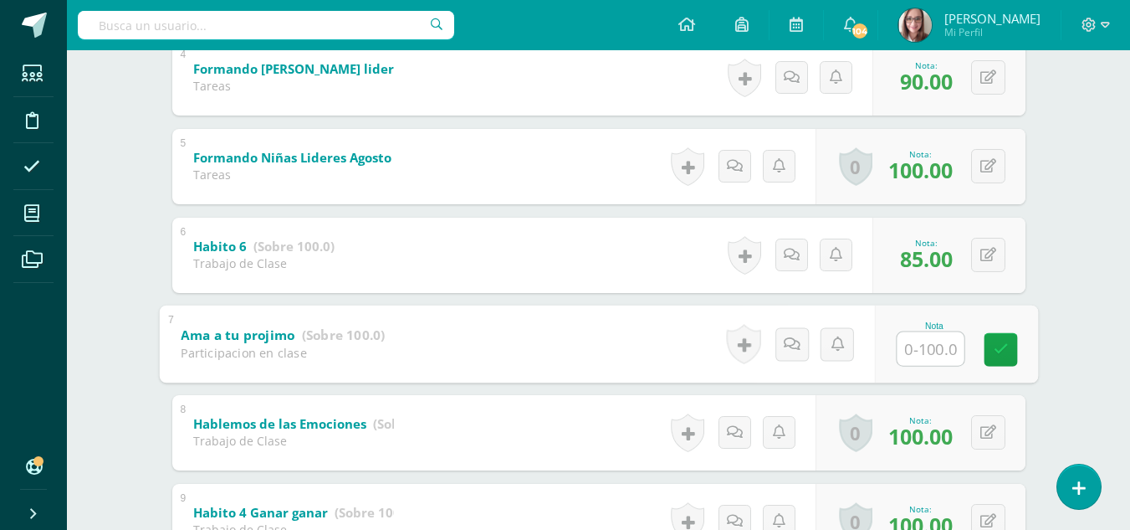
click at [931, 350] on input "text" at bounding box center [930, 347] width 67 height 33
type input "100"
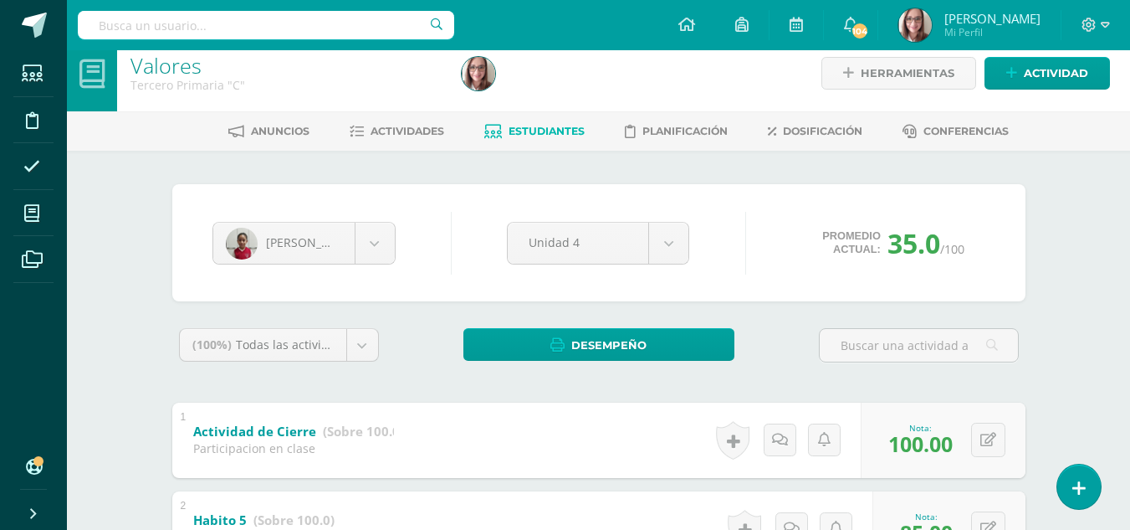
scroll to position [0, 0]
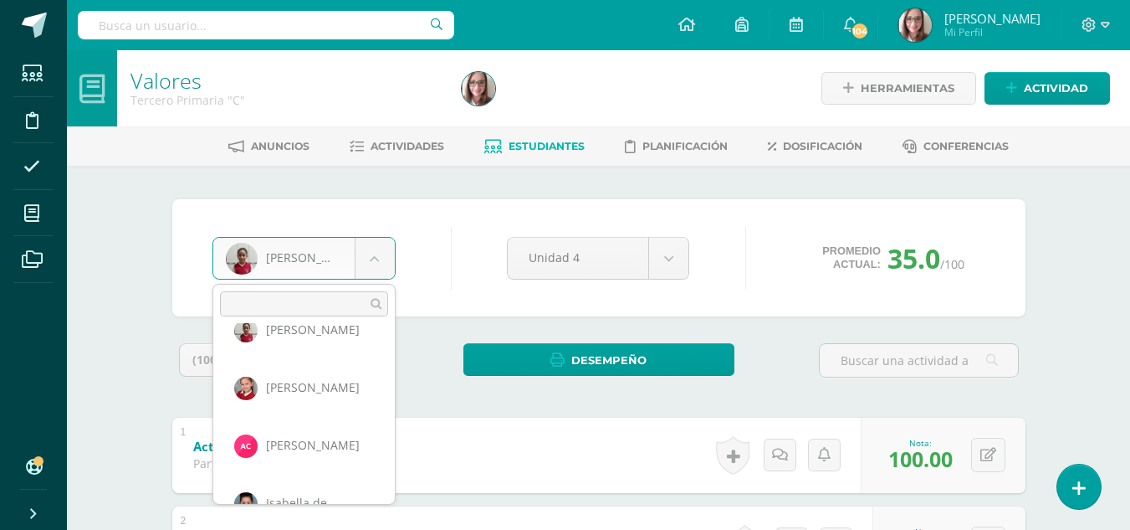
scroll to position [156, 0]
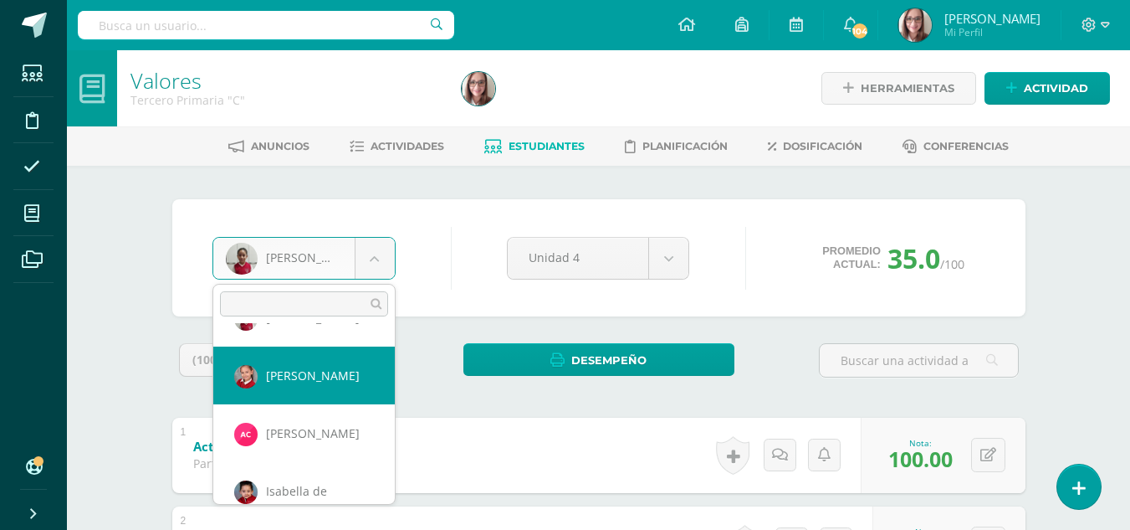
select select "3449"
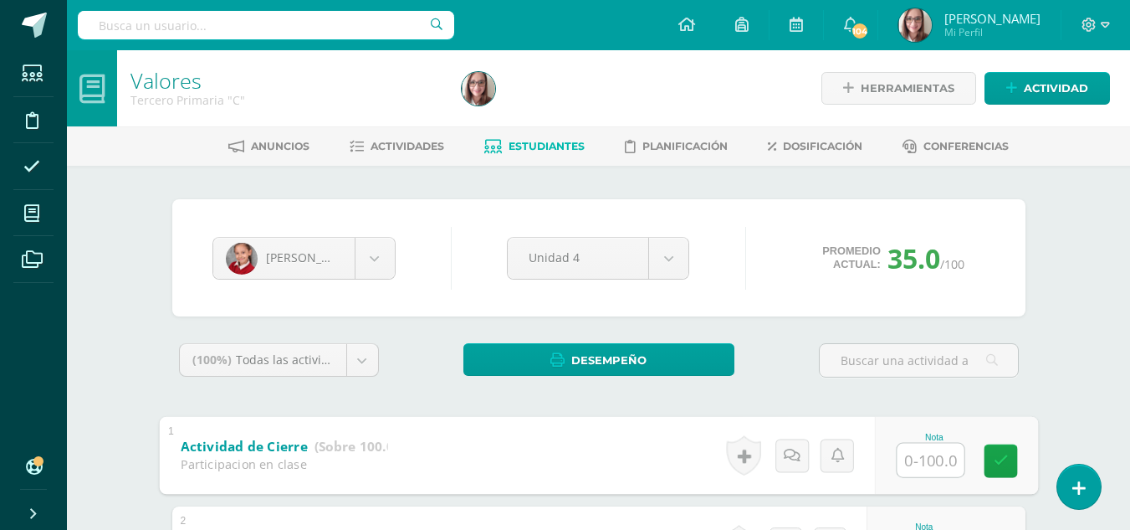
click at [912, 459] on input "text" at bounding box center [930, 459] width 67 height 33
type input "100"
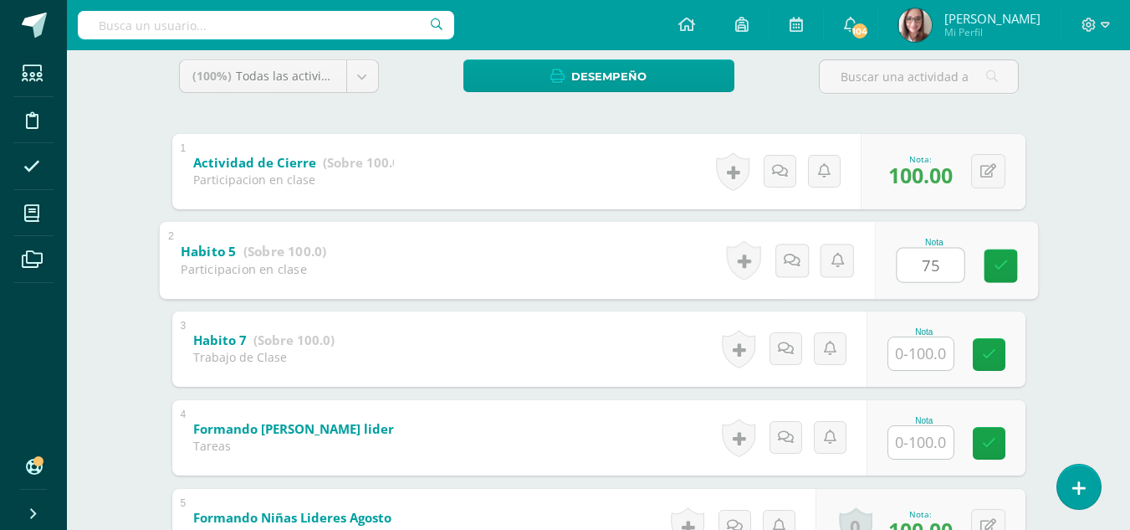
type input "75"
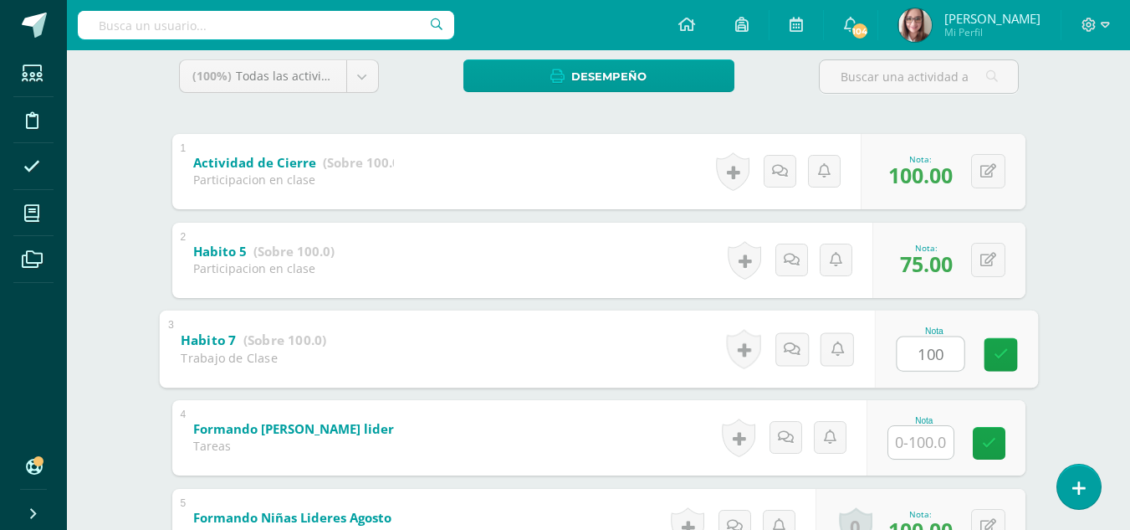
type input "100"
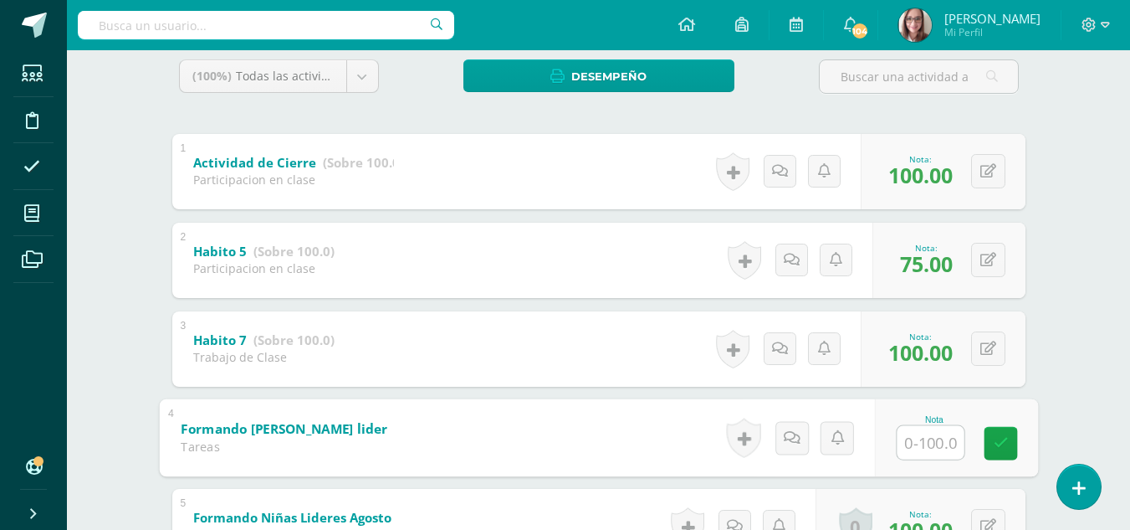
click at [946, 454] on input "text" at bounding box center [930, 441] width 67 height 33
type input "80"
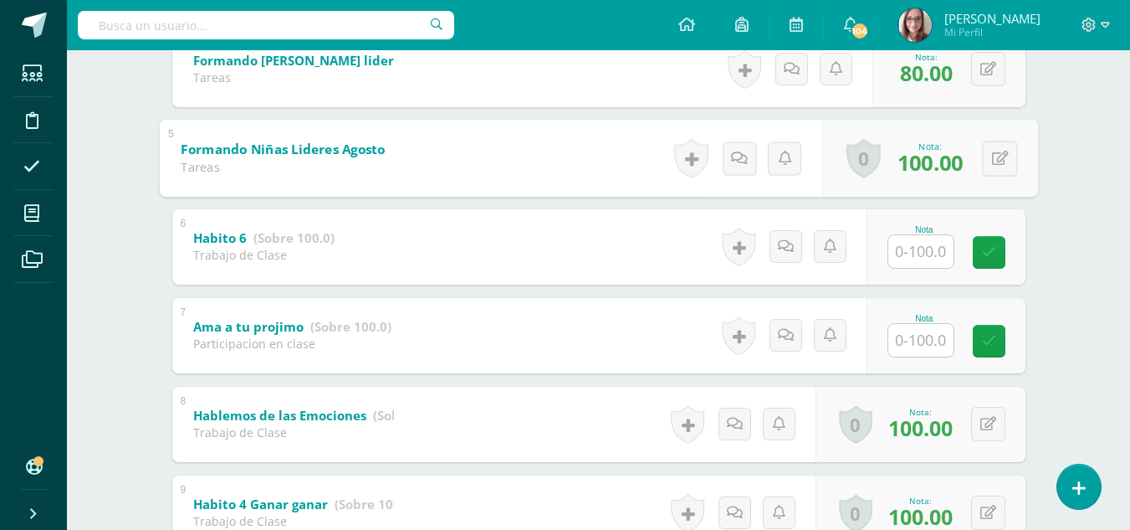
scroll to position [654, 0]
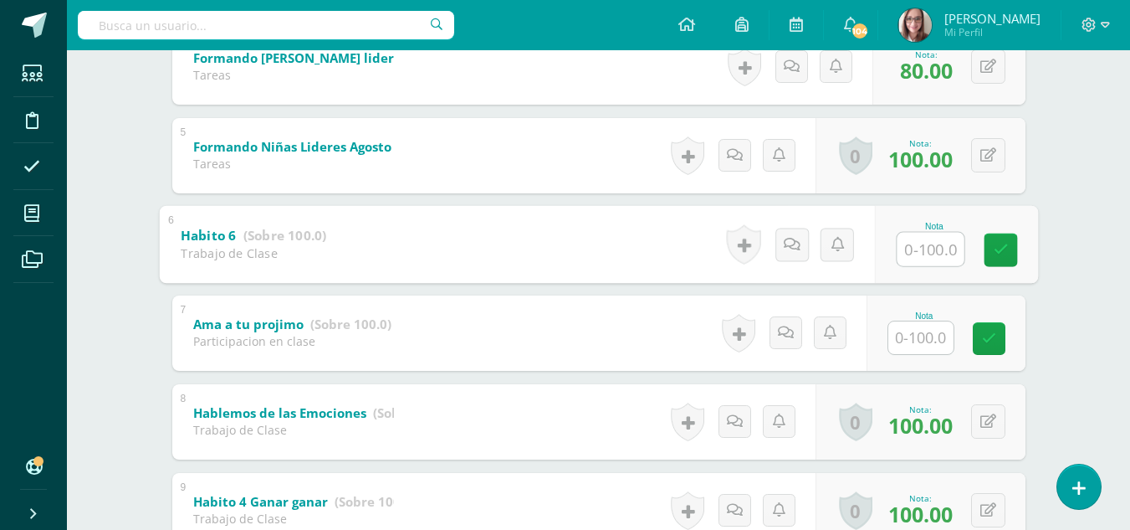
click at [924, 249] on input "text" at bounding box center [930, 248] width 67 height 33
type input "75"
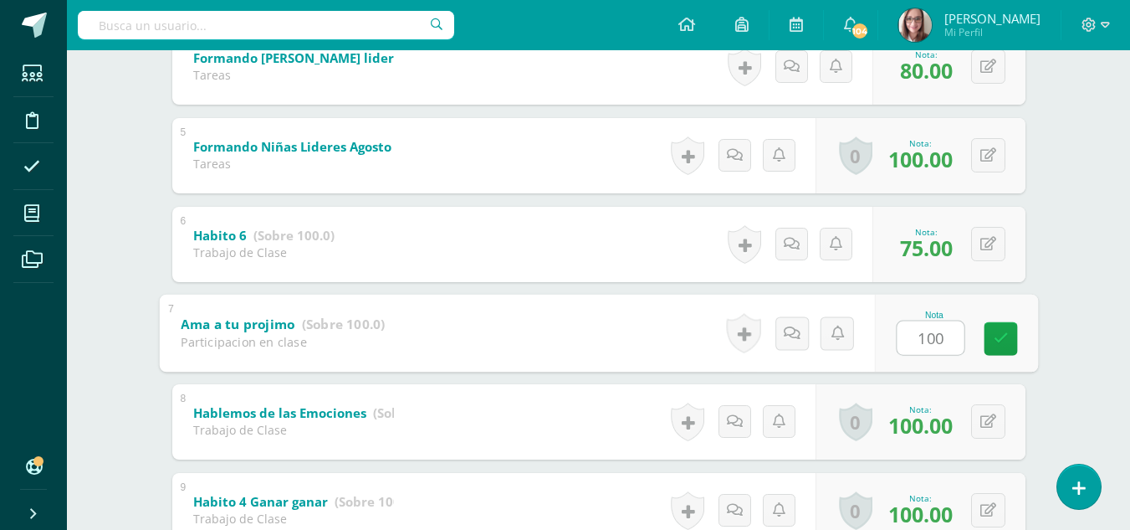
type input "100"
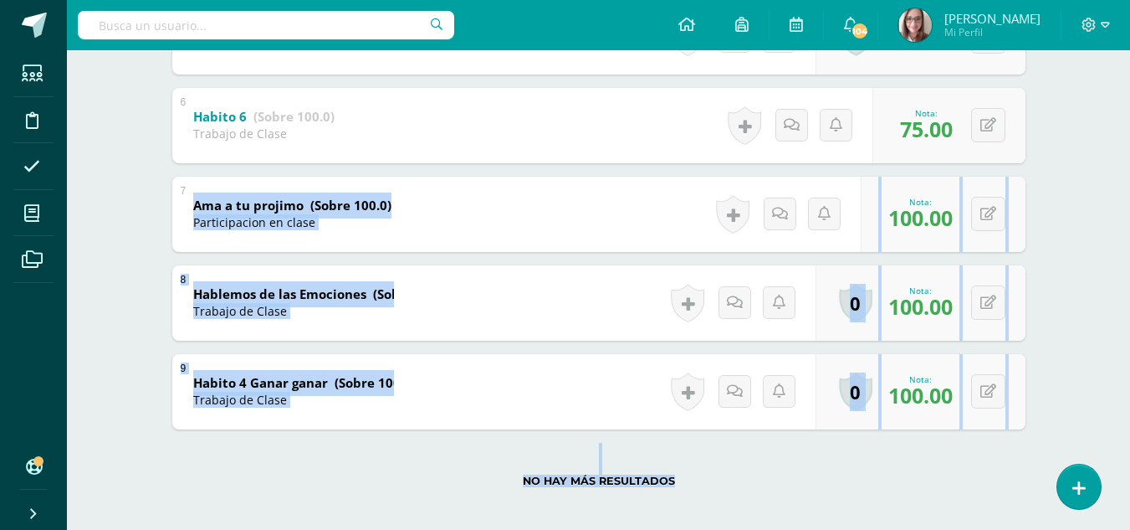
scroll to position [784, 0]
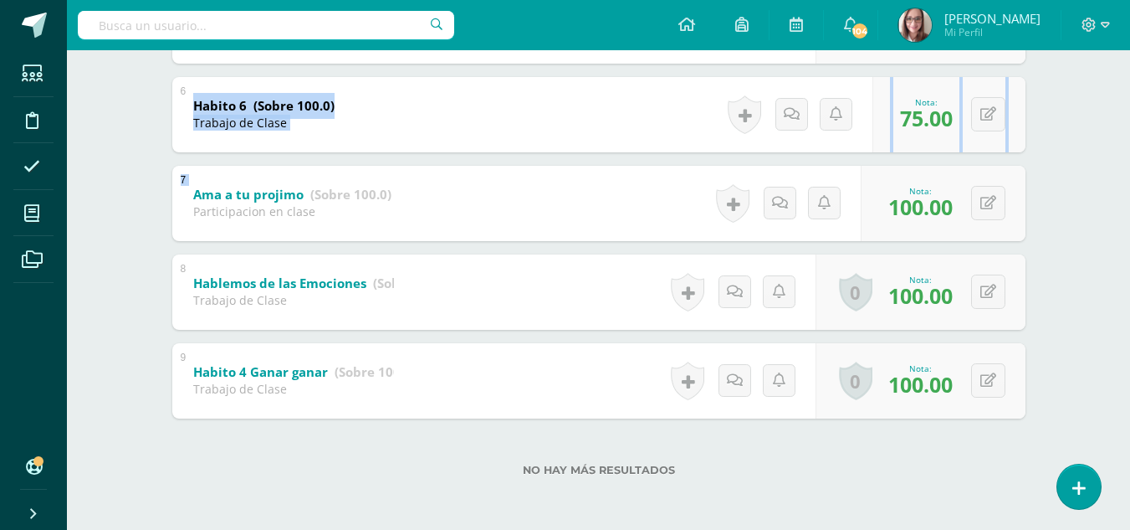
drag, startPoint x: 1127, startPoint y: 330, endPoint x: 1142, endPoint y: 91, distance: 239.8
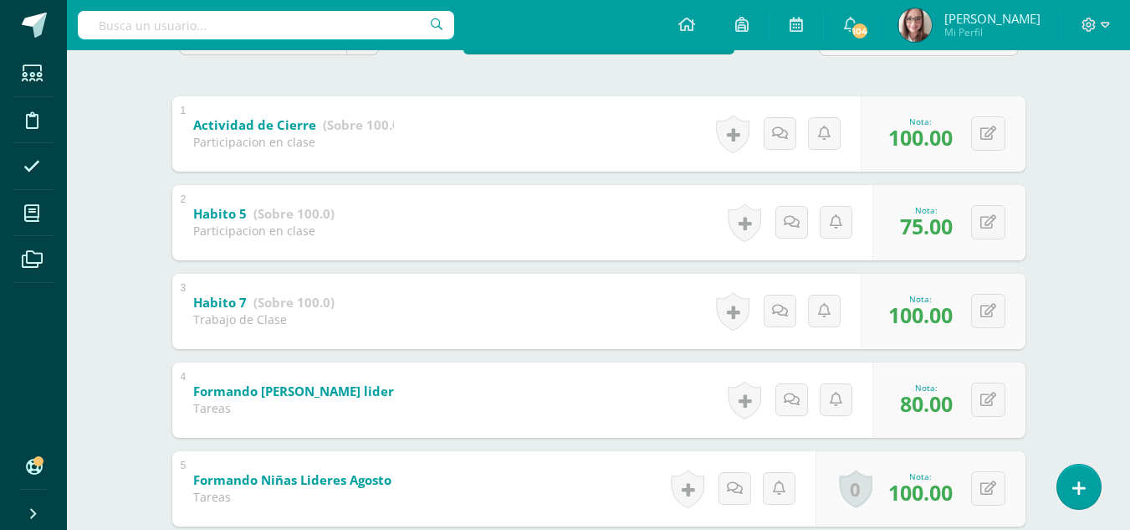
scroll to position [0, 0]
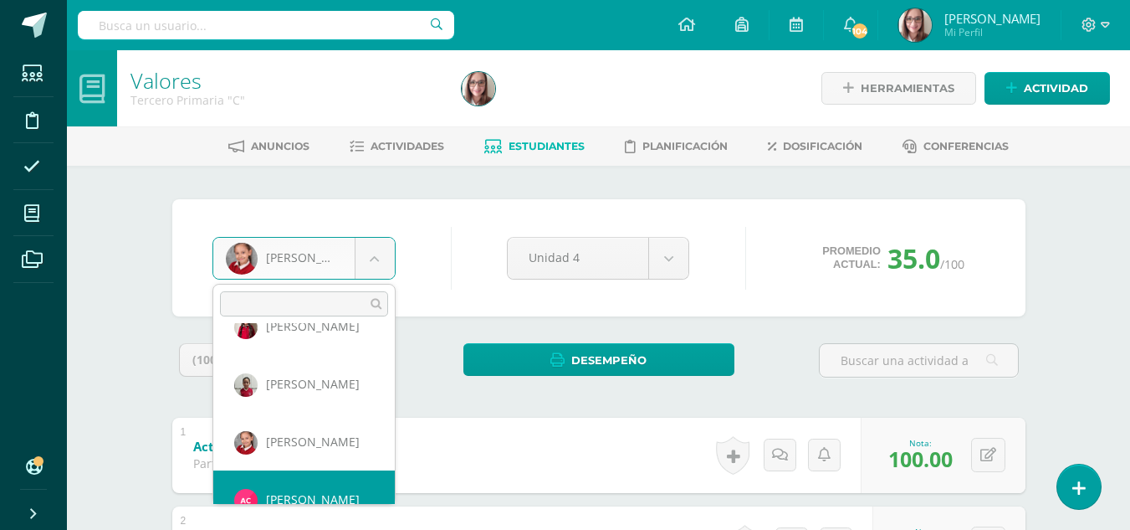
scroll to position [115, 0]
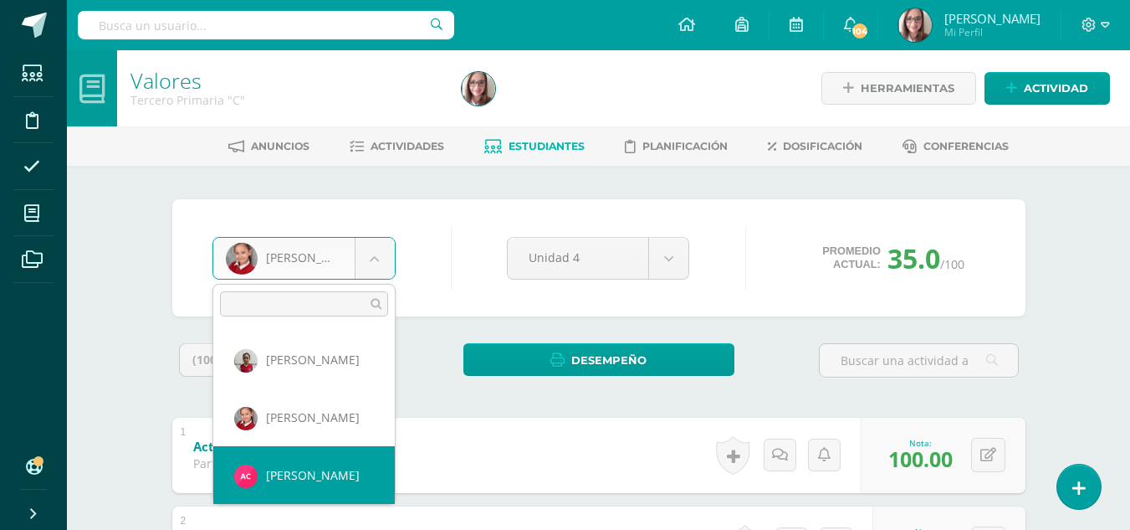
select select "3273"
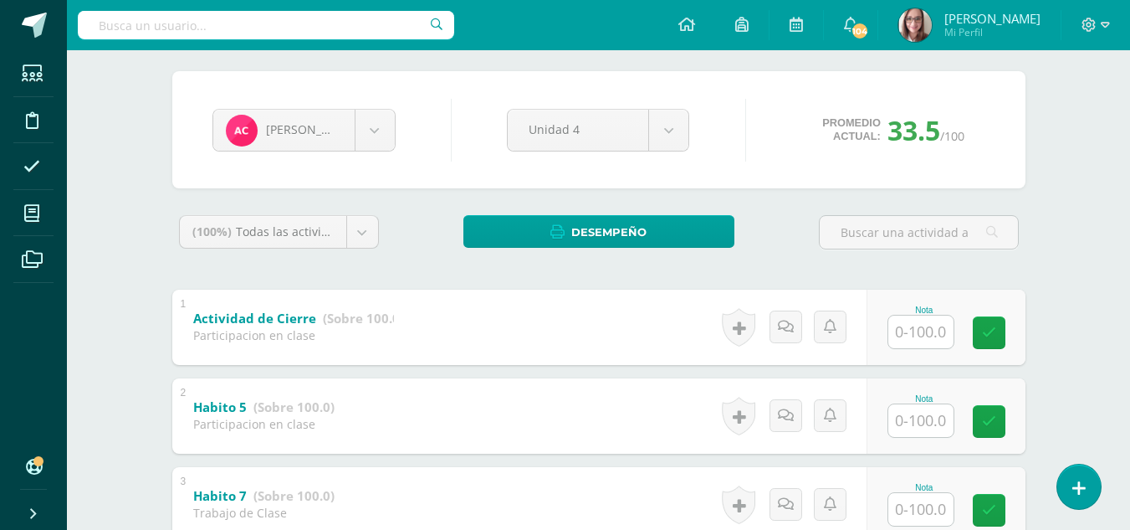
drag, startPoint x: 1140, startPoint y: 65, endPoint x: 1142, endPoint y: 140, distance: 74.5
click at [1129, 140] on html "Estudiantes Disciplina Asistencia Mis cursos Archivos Soporte Ayuda Reportar un…" at bounding box center [565, 529] width 1130 height 1314
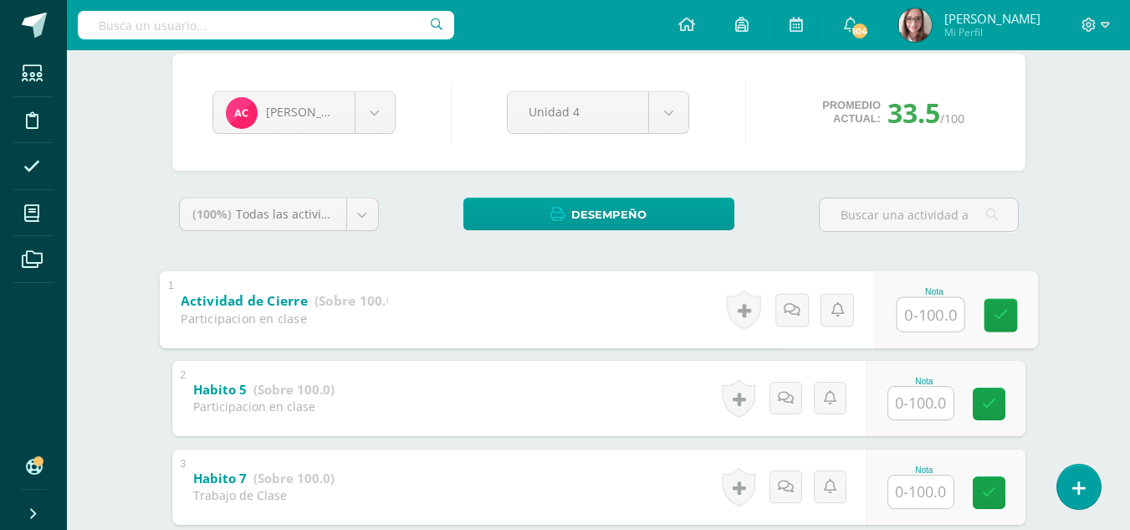
click at [924, 313] on input "text" at bounding box center [930, 313] width 67 height 33
type input "100"
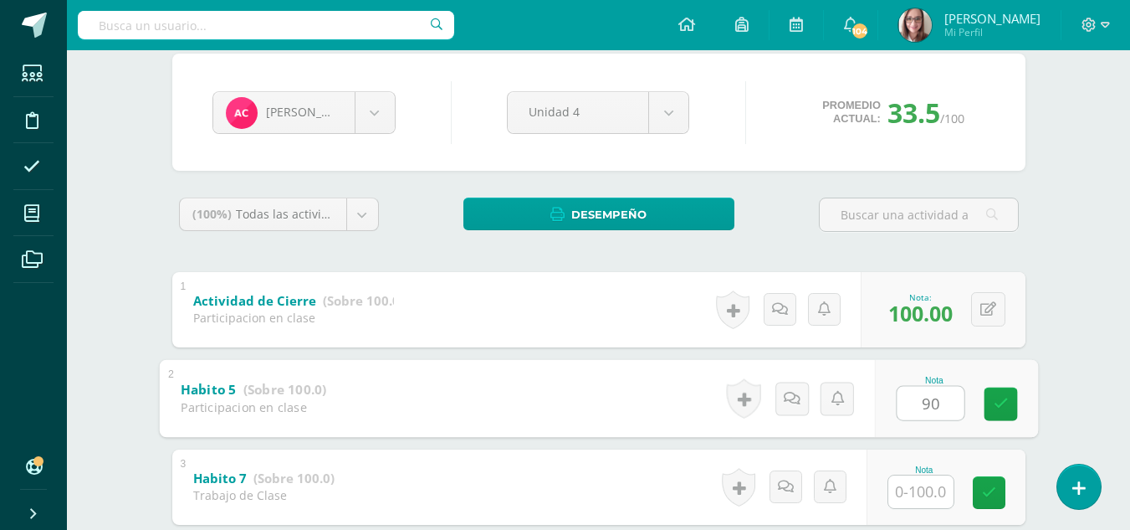
type input "90"
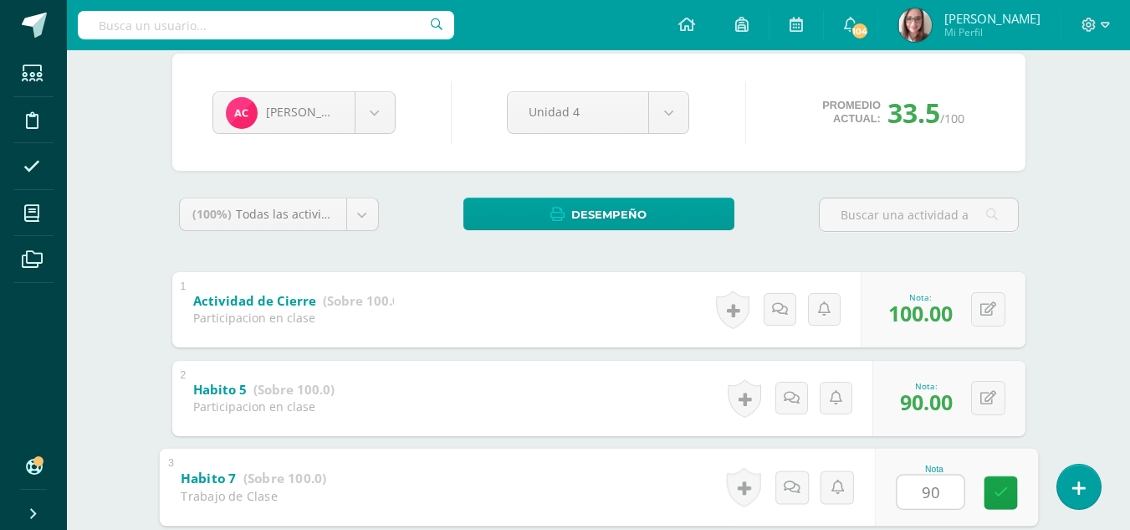
type input "90"
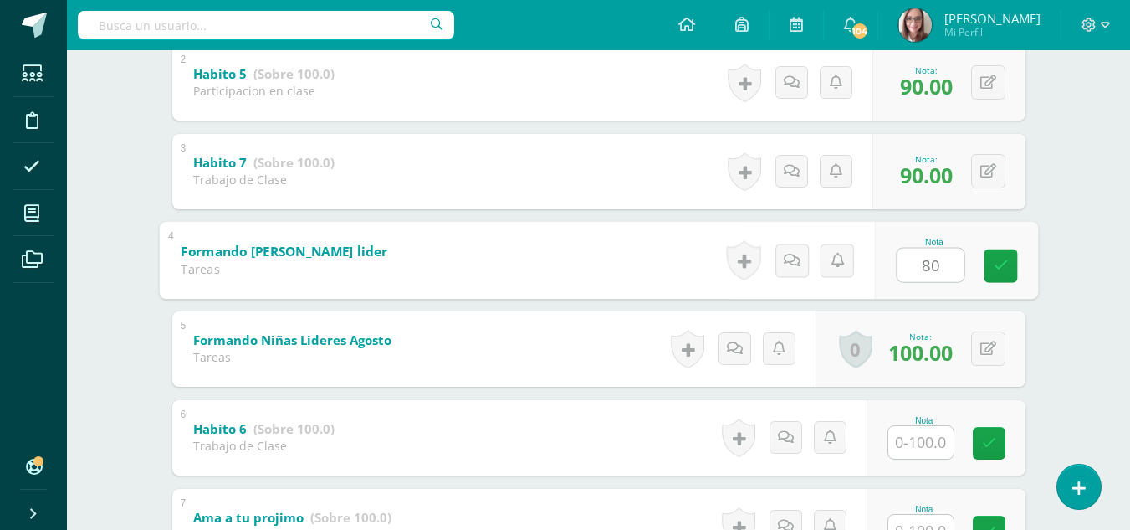
type input "80"
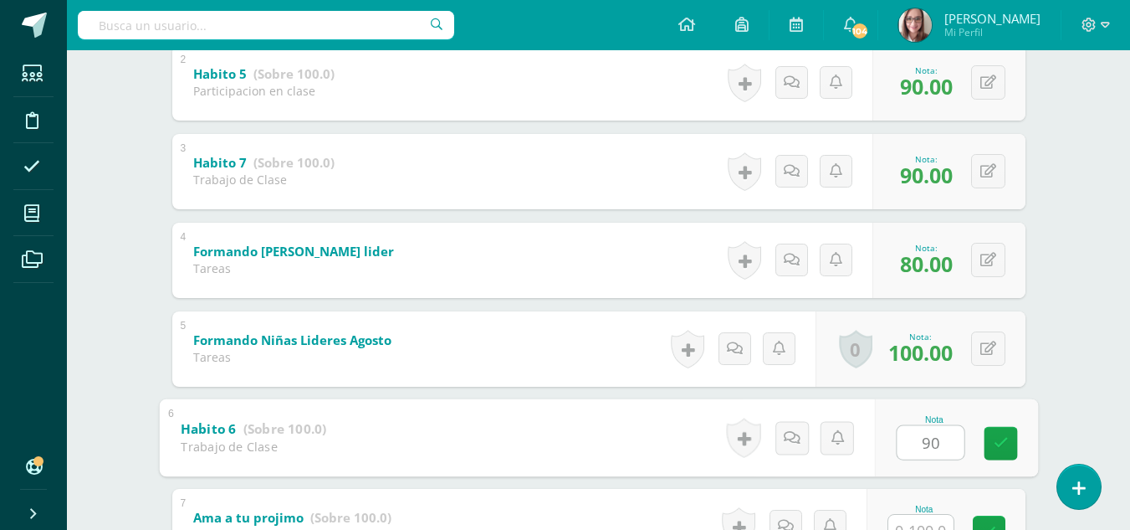
type input "90"
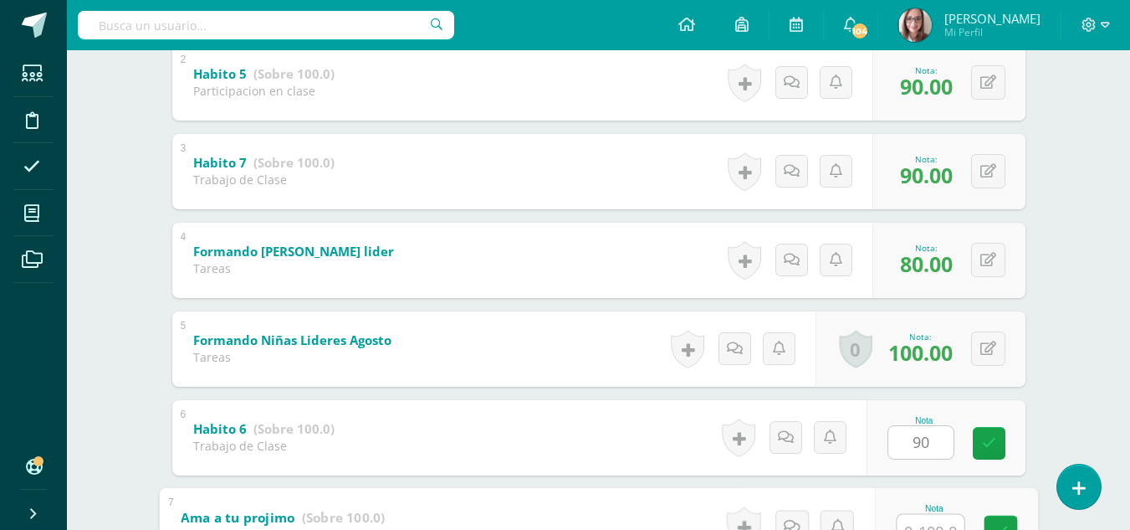
scroll to position [479, 0]
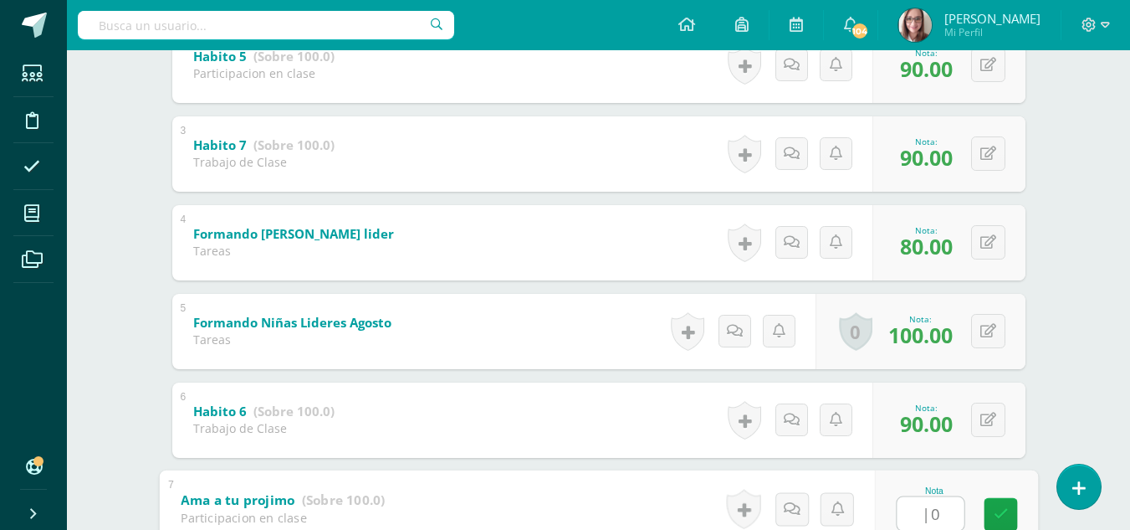
type input "|"
type input "100"
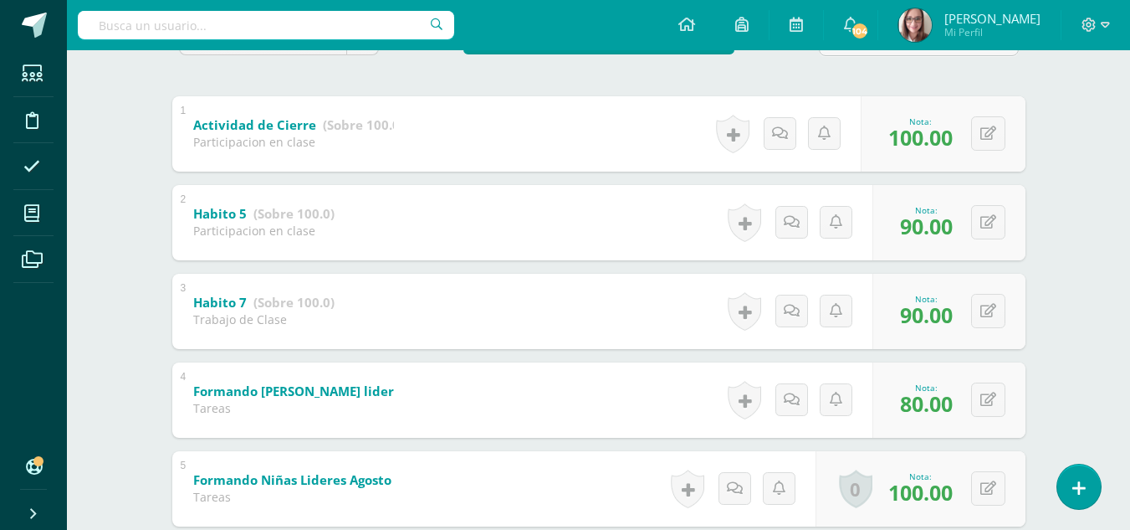
scroll to position [0, 0]
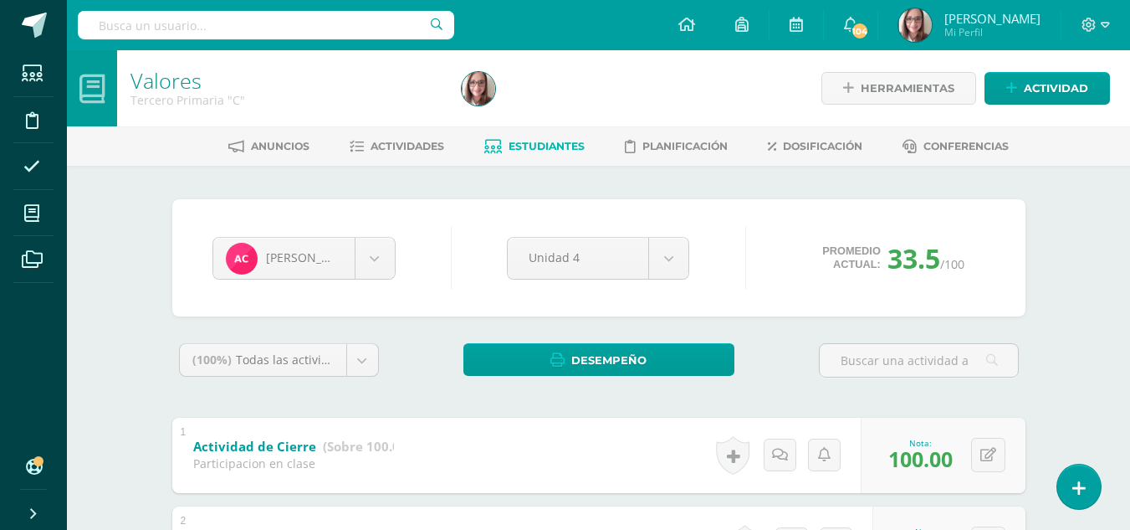
click at [540, 151] on span "Estudiantes" at bounding box center [547, 146] width 76 height 13
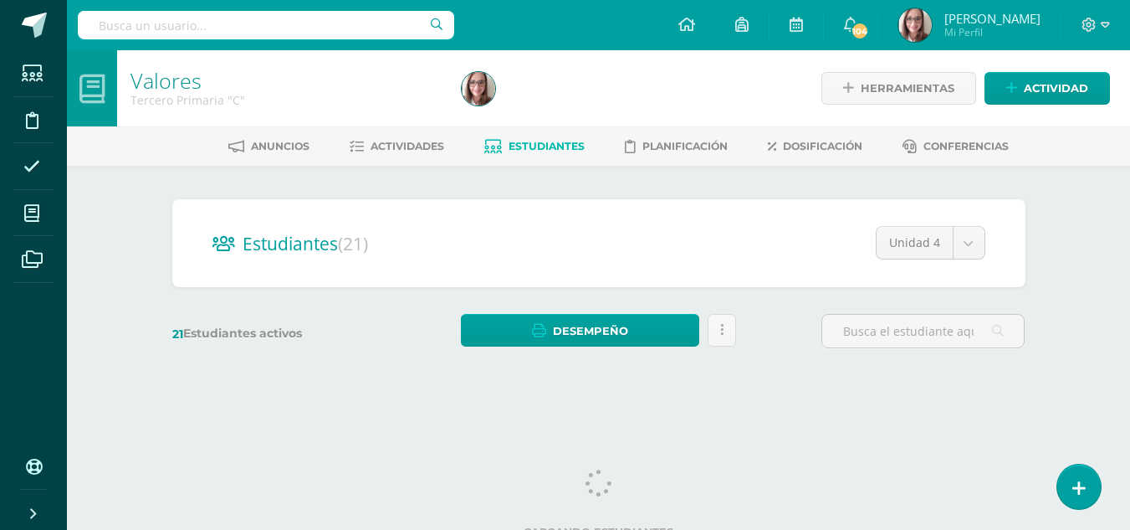
scroll to position [15, 0]
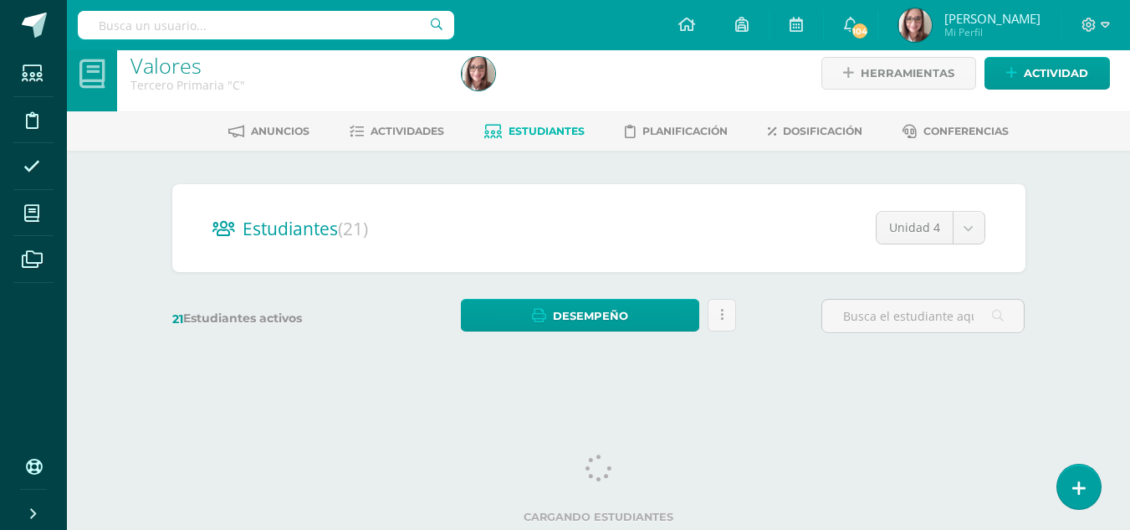
drag, startPoint x: 1123, startPoint y: 174, endPoint x: 1129, endPoint y: 22, distance: 152.4
click at [1129, 22] on body "Estudiantes Disciplina Asistencia Mis cursos Archivos Soporte Ayuda Reportar un…" at bounding box center [565, 183] width 1130 height 397
click at [1100, 164] on div "Valores Tercero Primaria "C" Herramientas Detalle de asistencias Actividad Anun…" at bounding box center [598, 208] width 1063 height 347
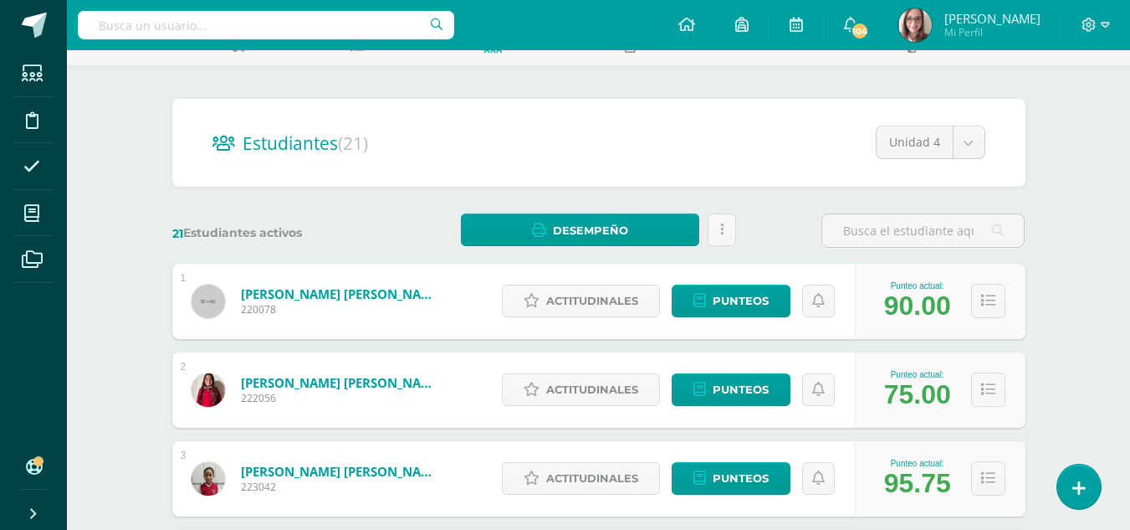
scroll to position [172, 0]
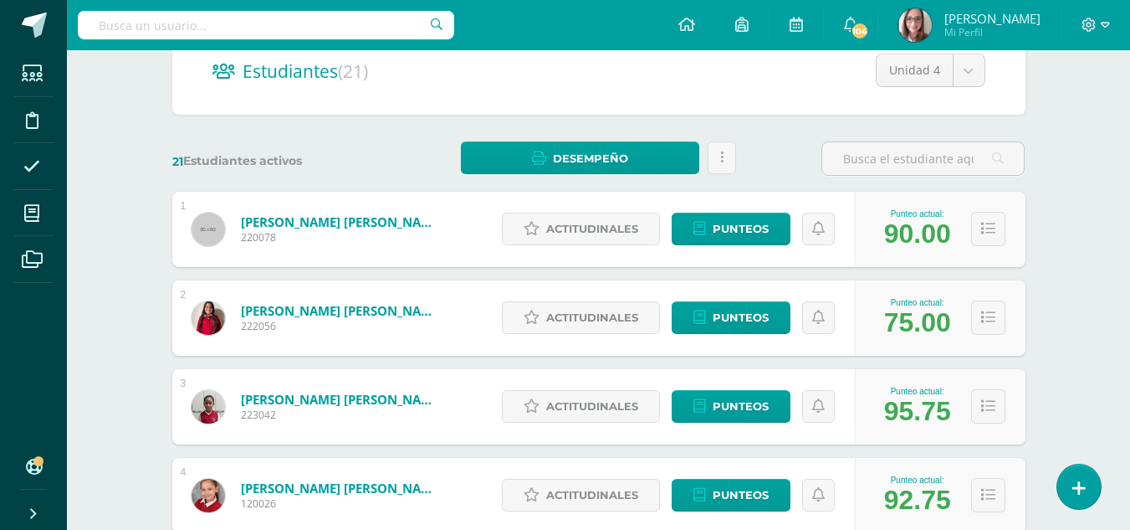
drag, startPoint x: 1142, startPoint y: 120, endPoint x: 1142, endPoint y: 284, distance: 164.0
click at [1130, 284] on html "Estudiantes Disciplina Asistencia Mis cursos Archivos Soporte Ayuda Reportar un…" at bounding box center [565, 499] width 1130 height 1343
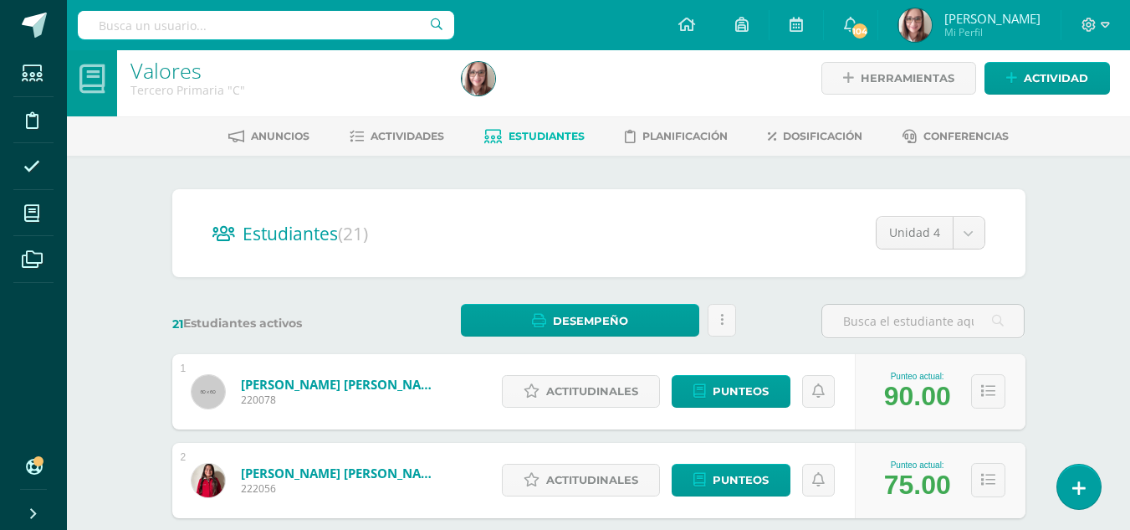
scroll to position [0, 0]
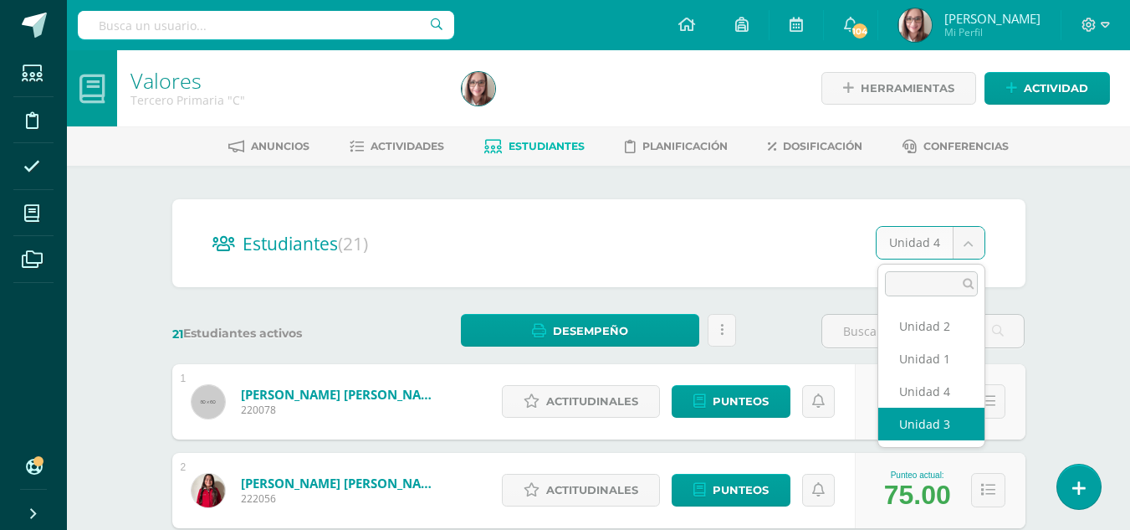
select select "/dashboard/teacher/section/3133/students/?unit=177439"
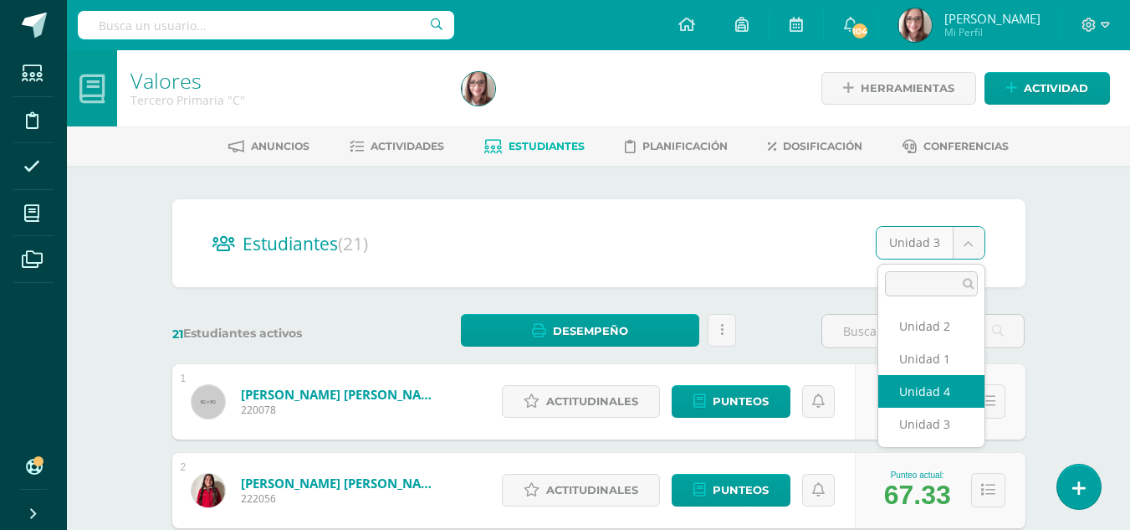
select select "/dashboard/teacher/section/3133/students/?unit=177440"
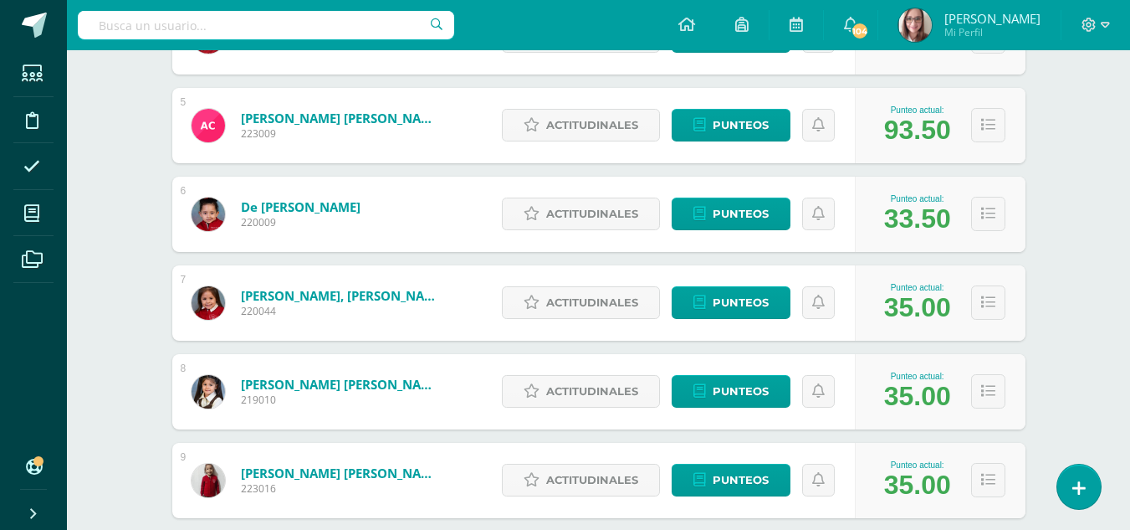
scroll to position [635, 0]
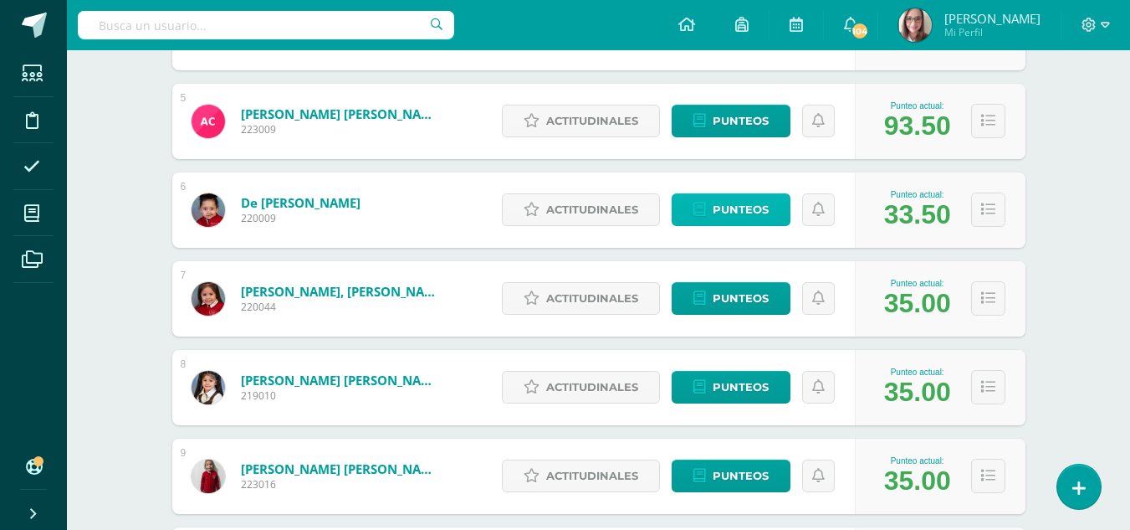
click at [732, 206] on span "Punteos" at bounding box center [741, 209] width 56 height 31
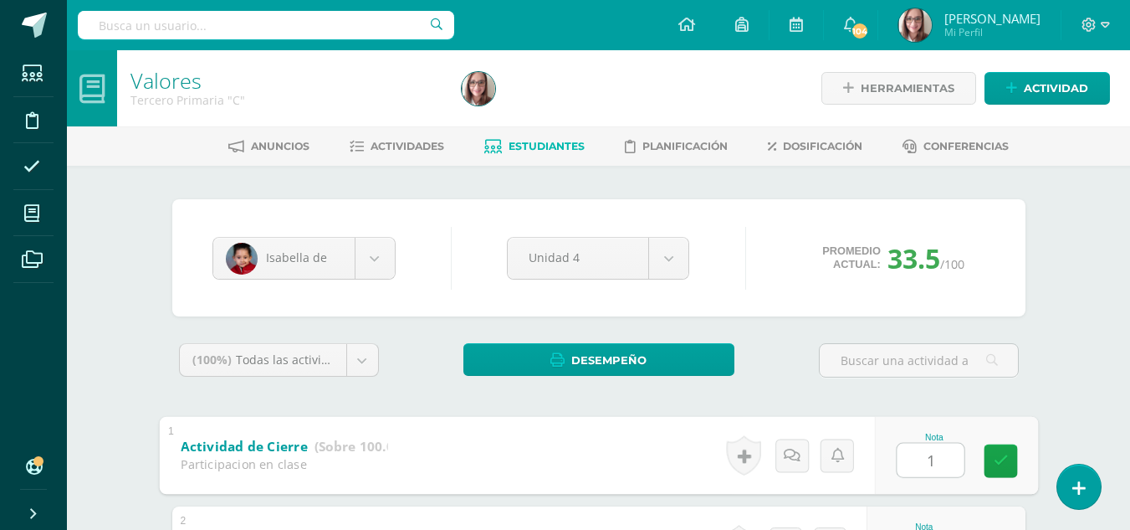
click at [933, 469] on input "1" at bounding box center [930, 459] width 67 height 33
type input "100"
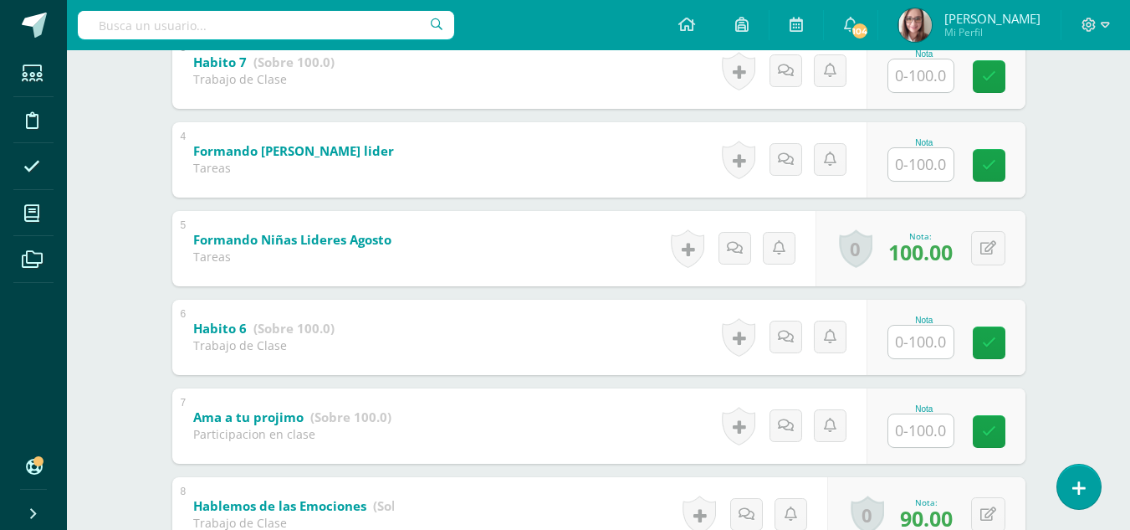
scroll to position [583, 0]
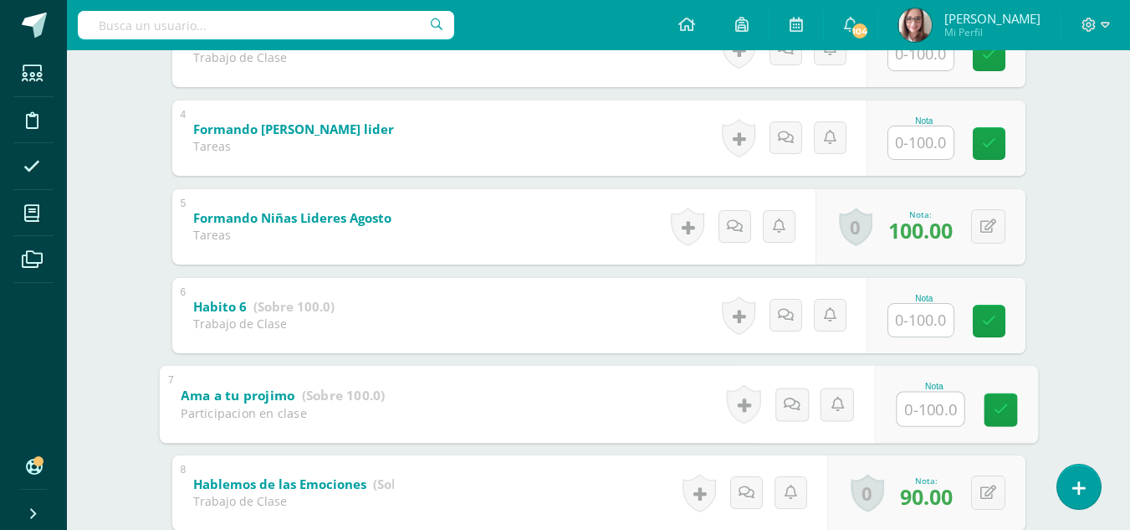
click at [930, 412] on input "text" at bounding box center [930, 408] width 67 height 33
type input "100"
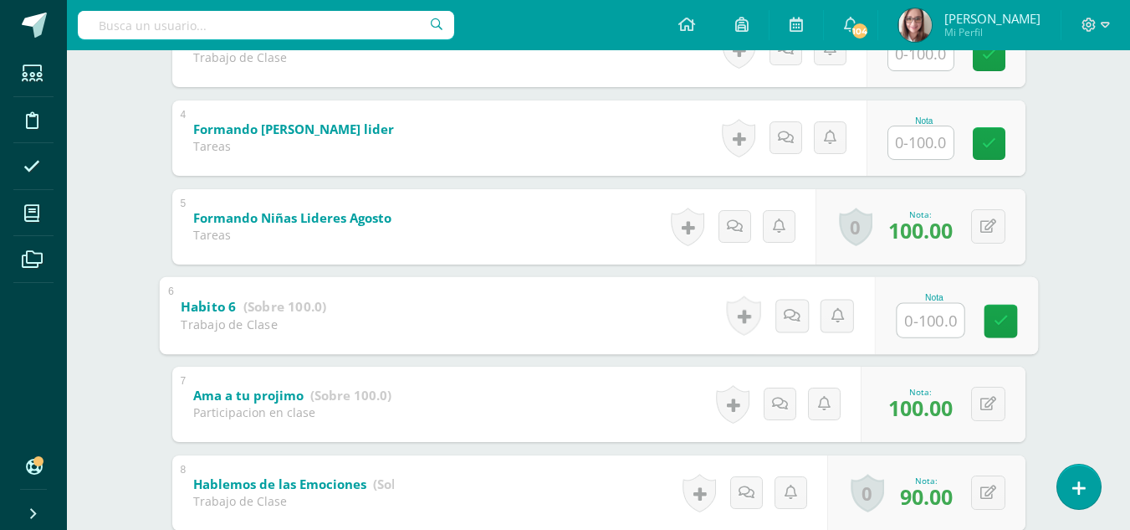
click at [928, 320] on input "text" at bounding box center [930, 319] width 67 height 33
type input "75"
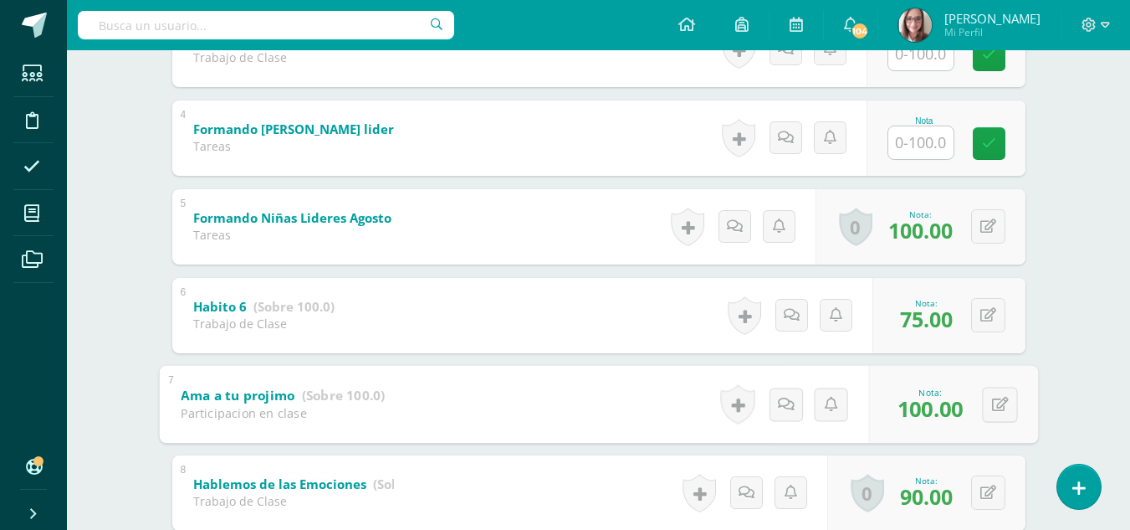
click at [930, 139] on input "text" at bounding box center [921, 142] width 65 height 33
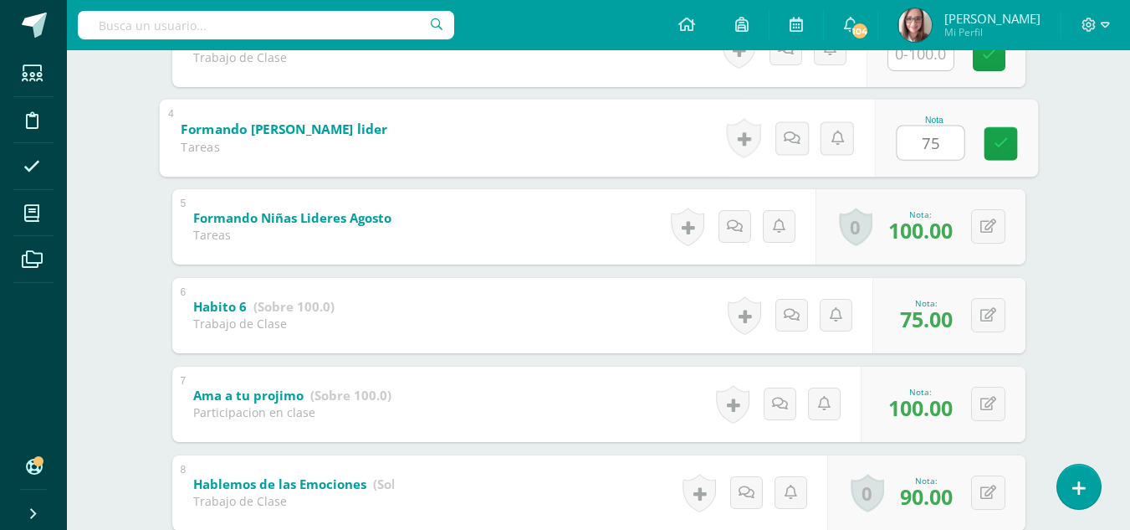
type input "75"
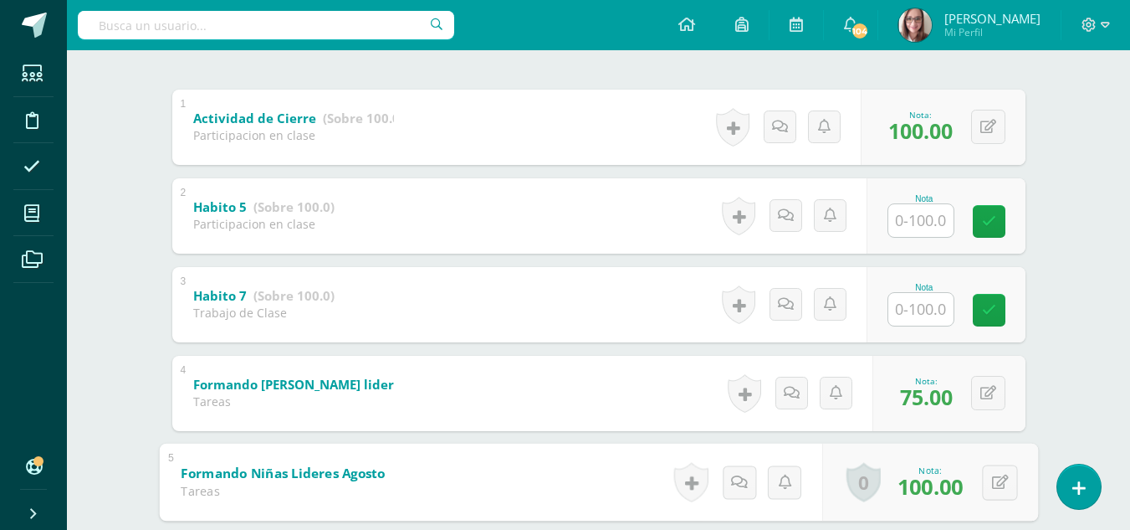
scroll to position [325, 0]
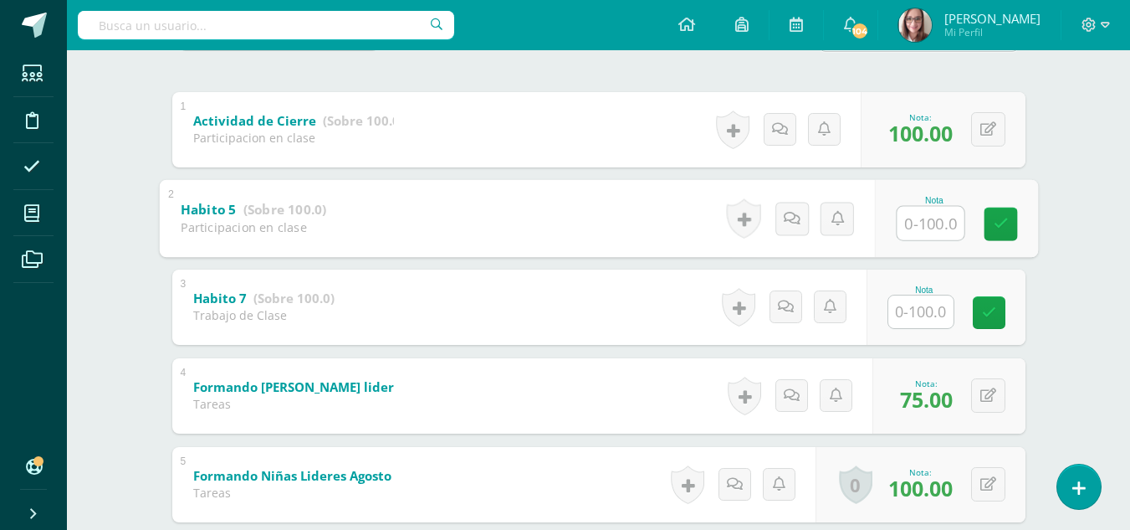
click at [913, 213] on input "text" at bounding box center [930, 222] width 67 height 33
type input "90"
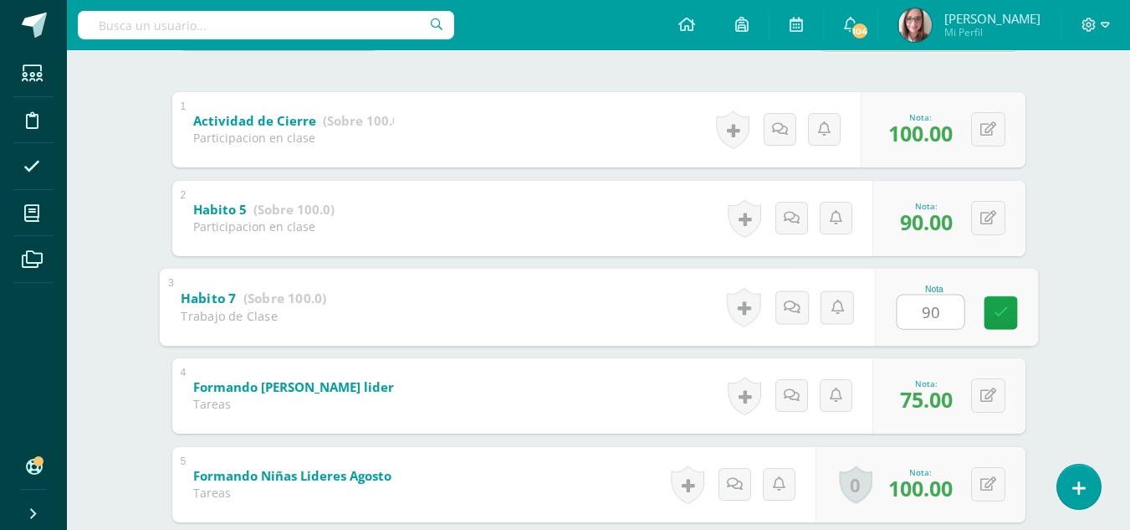
type input "90"
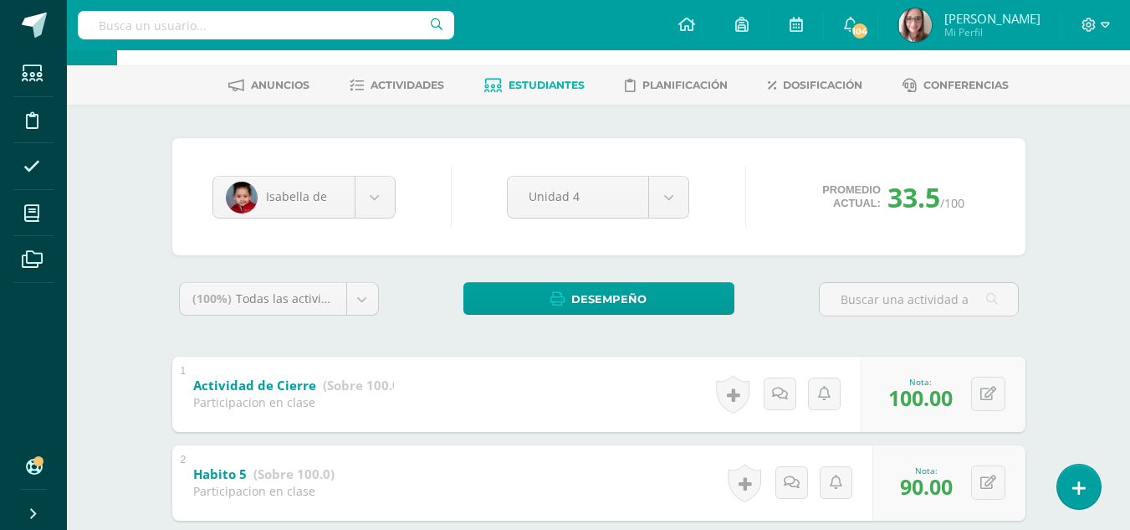
scroll to position [0, 0]
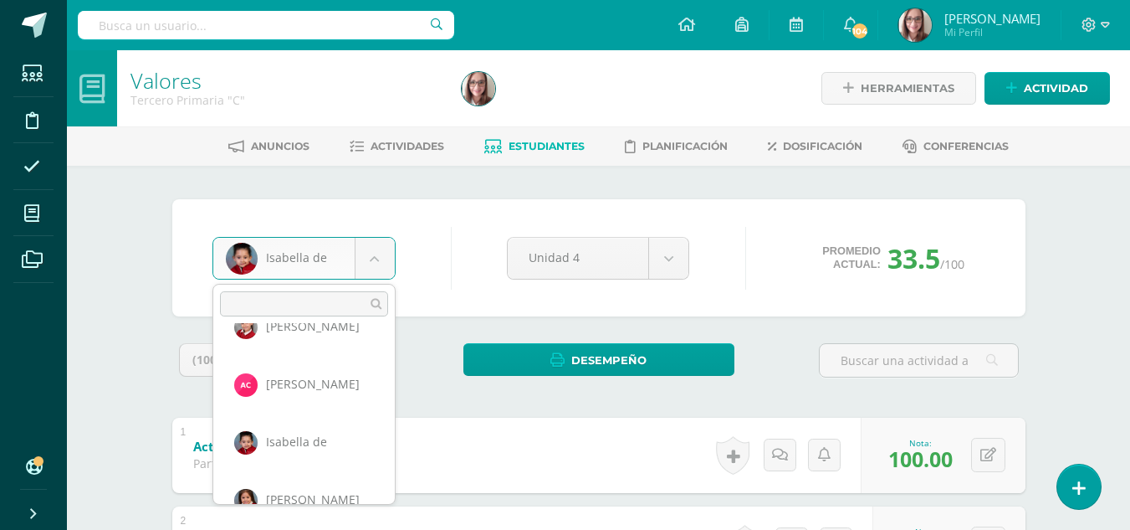
scroll to position [230, 0]
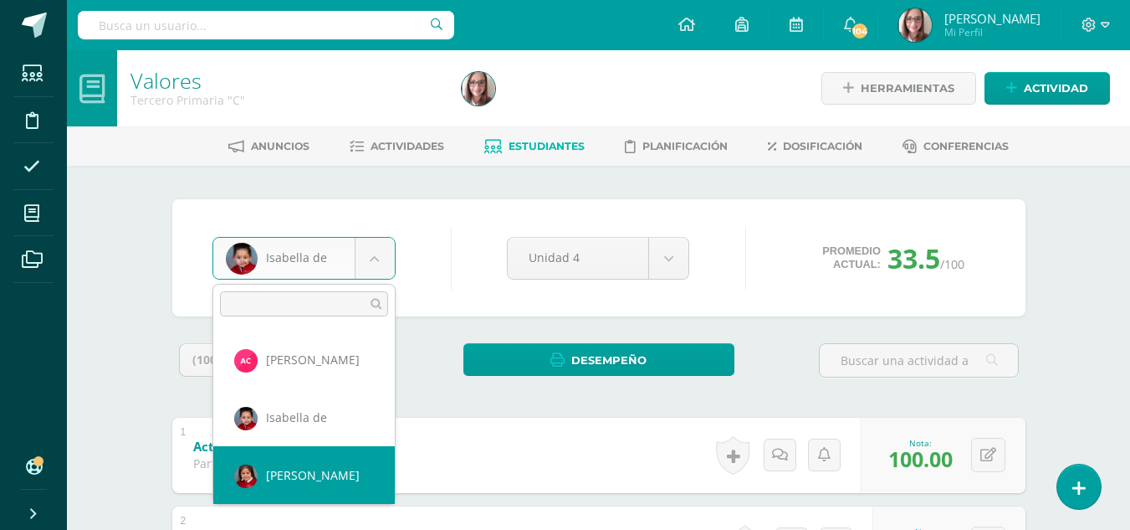
select select "33"
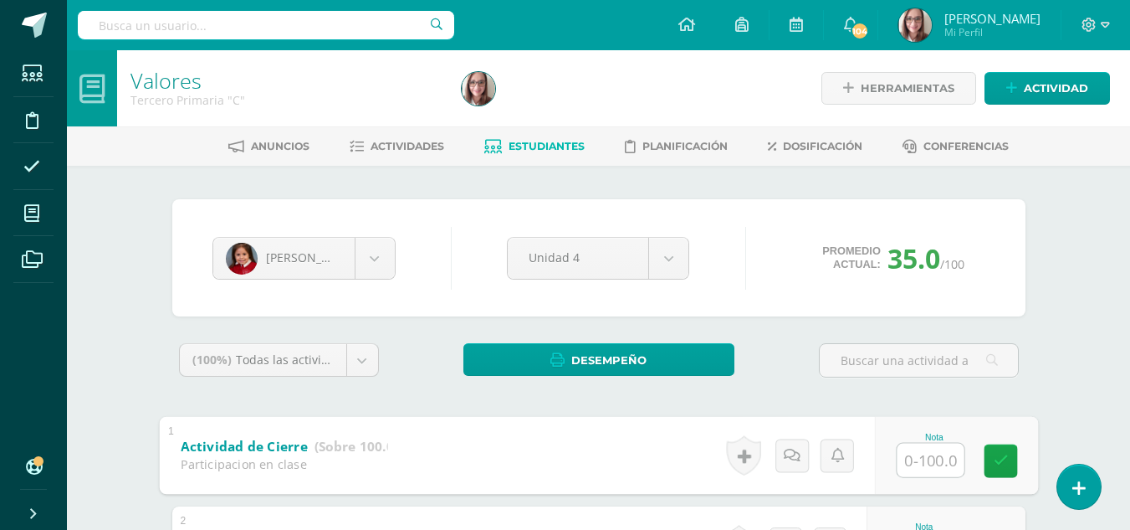
click at [924, 459] on input "text" at bounding box center [930, 459] width 67 height 33
type input "100"
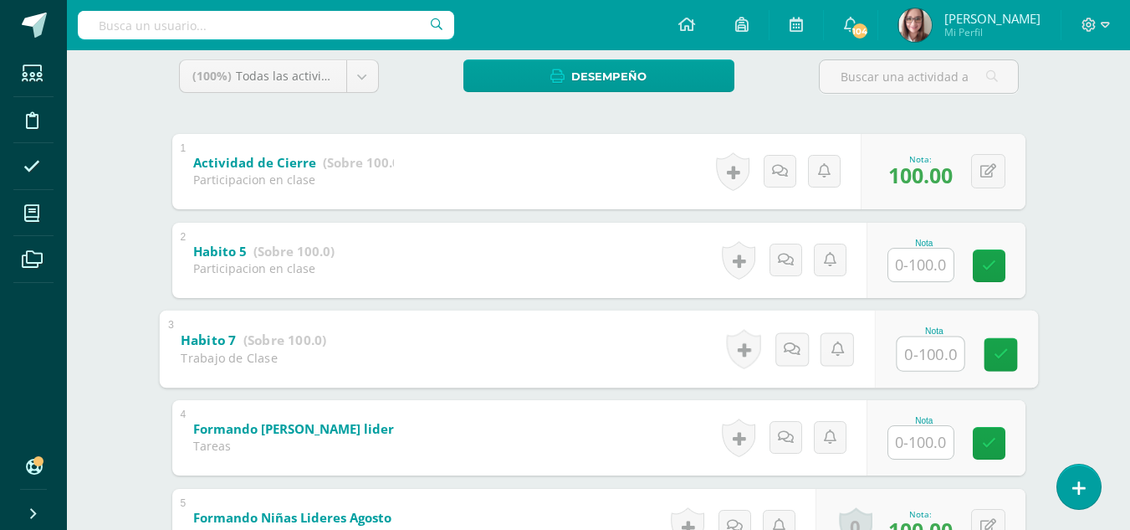
click at [942, 349] on input "text" at bounding box center [930, 352] width 67 height 33
type input "100"
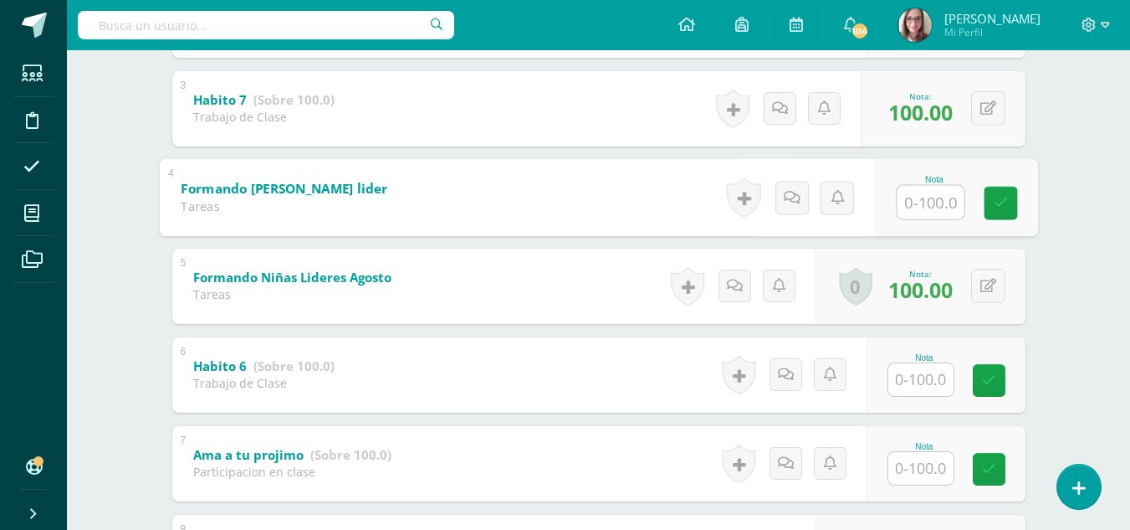
scroll to position [526, 0]
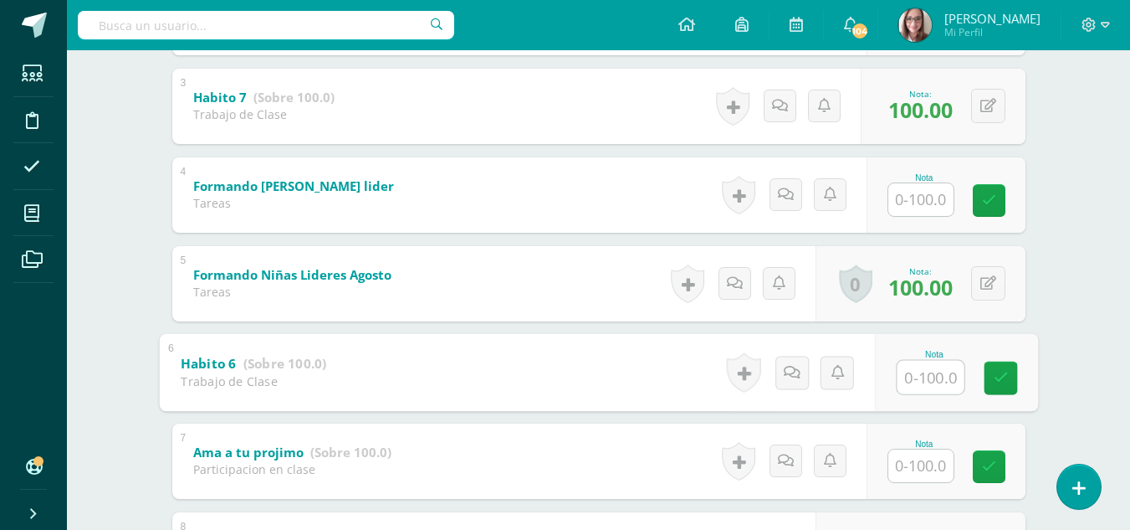
click at [929, 382] on input "text" at bounding box center [930, 376] width 67 height 33
type input "100"
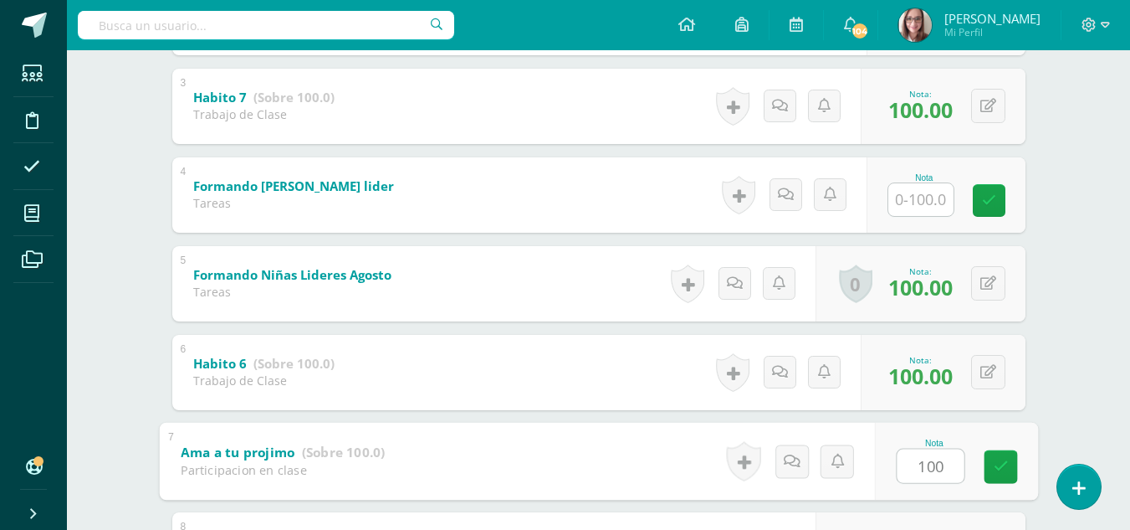
type input "100"
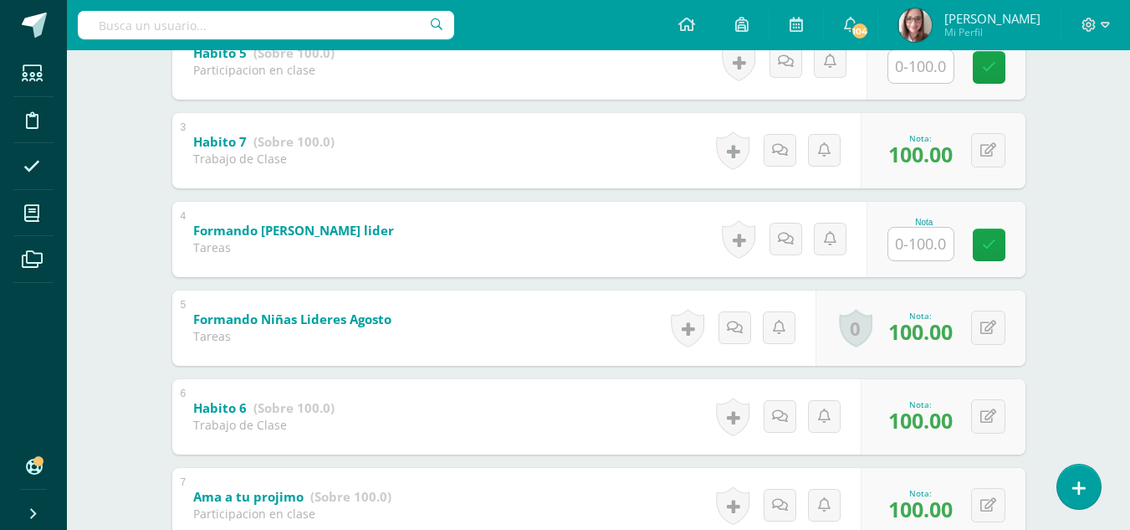
scroll to position [460, 0]
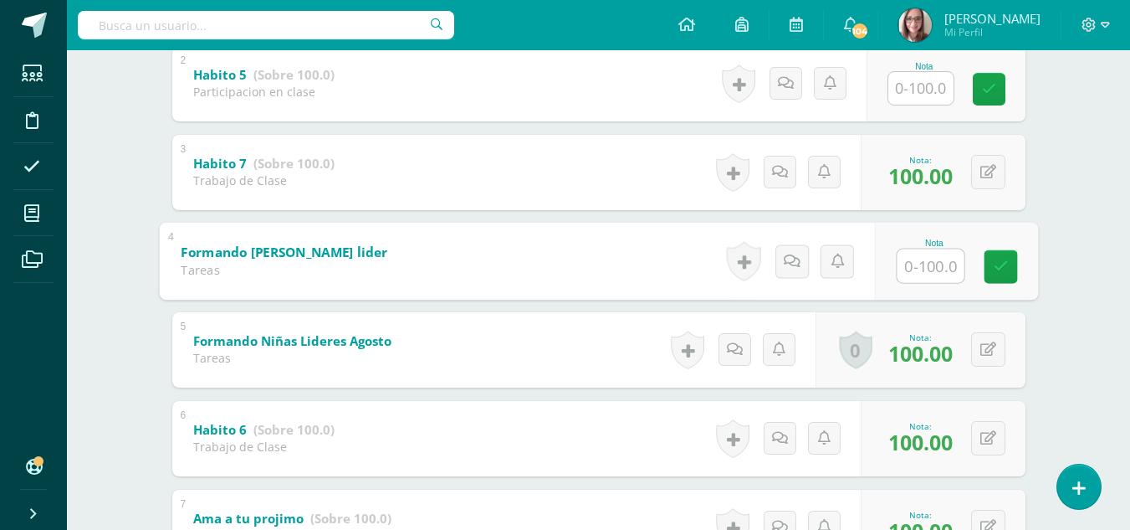
click at [935, 271] on input "text" at bounding box center [930, 264] width 67 height 33
type input "80"
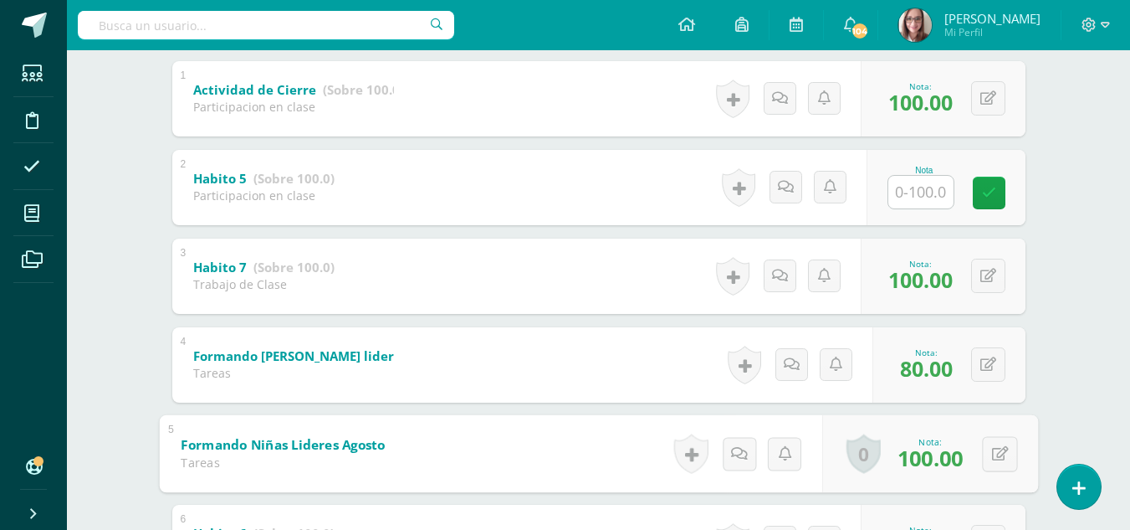
scroll to position [347, 0]
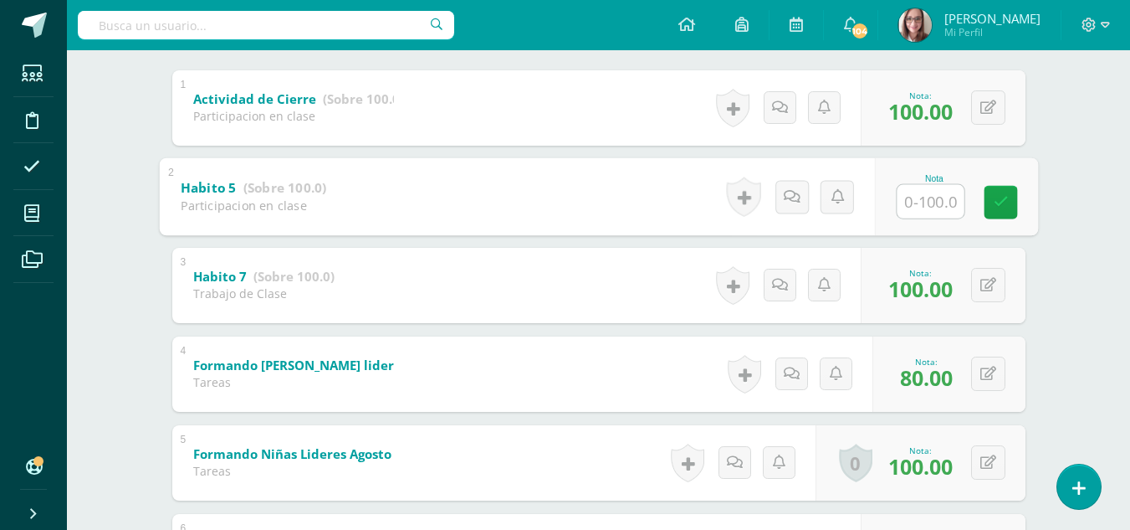
click at [924, 195] on input "text" at bounding box center [930, 200] width 67 height 33
type input "90"
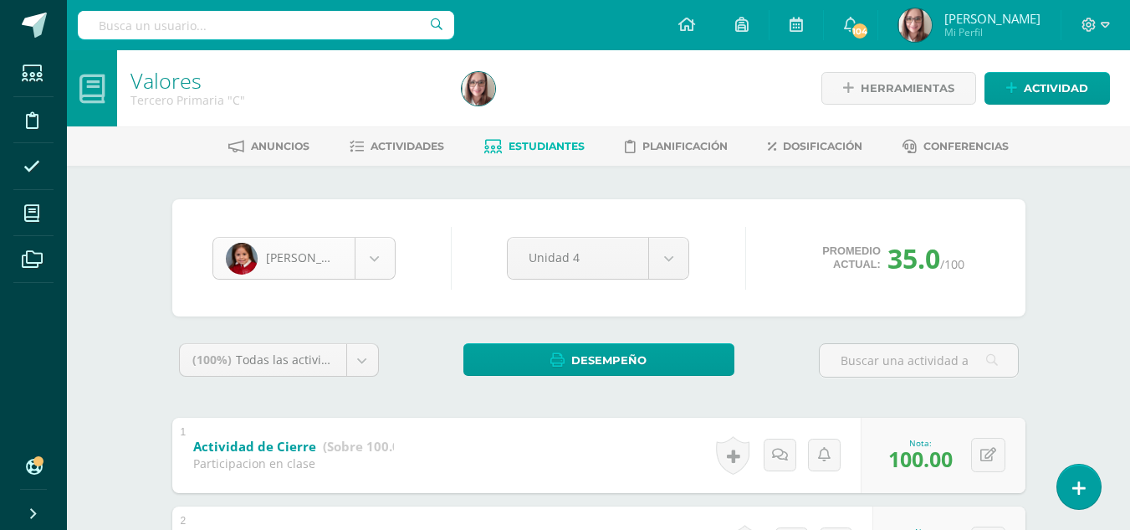
scroll to position [230, 0]
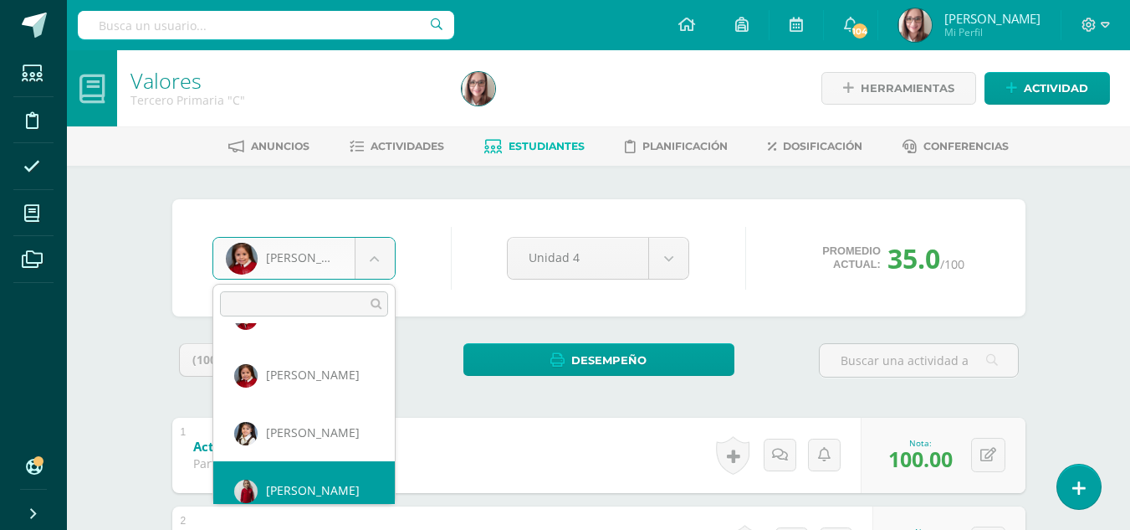
scroll to position [346, 0]
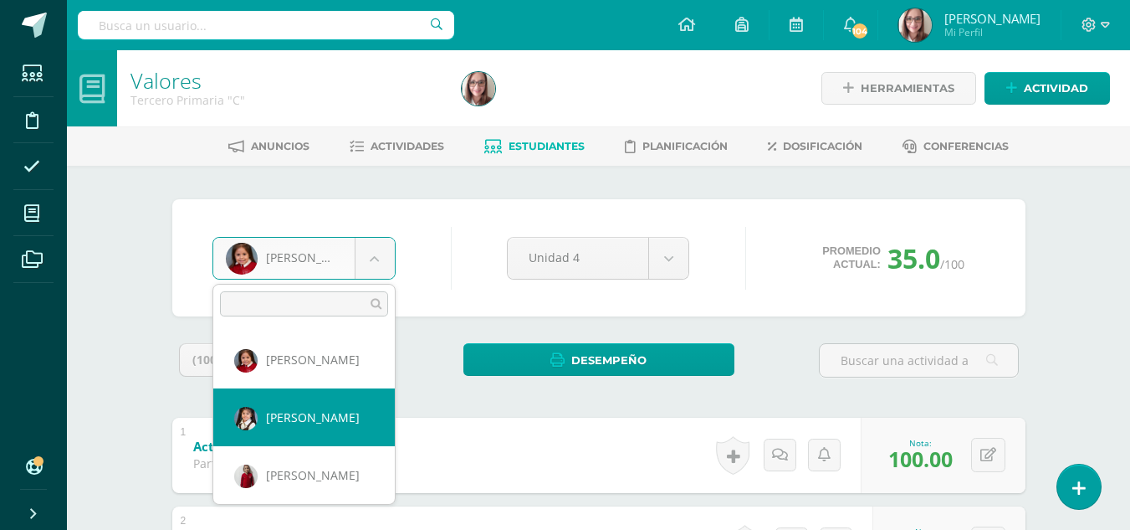
select select "19"
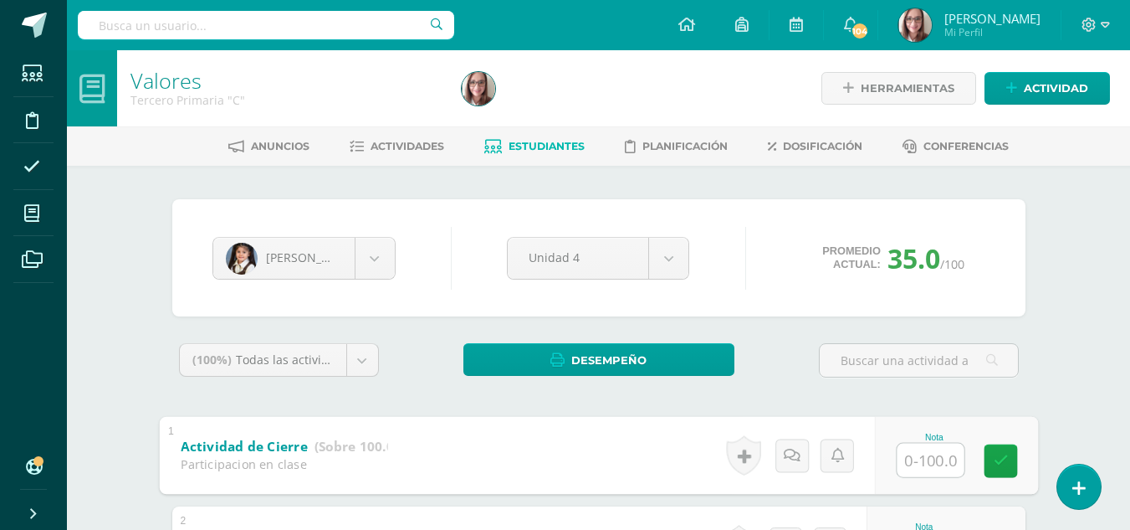
click at [947, 460] on input "text" at bounding box center [930, 459] width 67 height 33
type input "1"
type input "0"
type input "100"
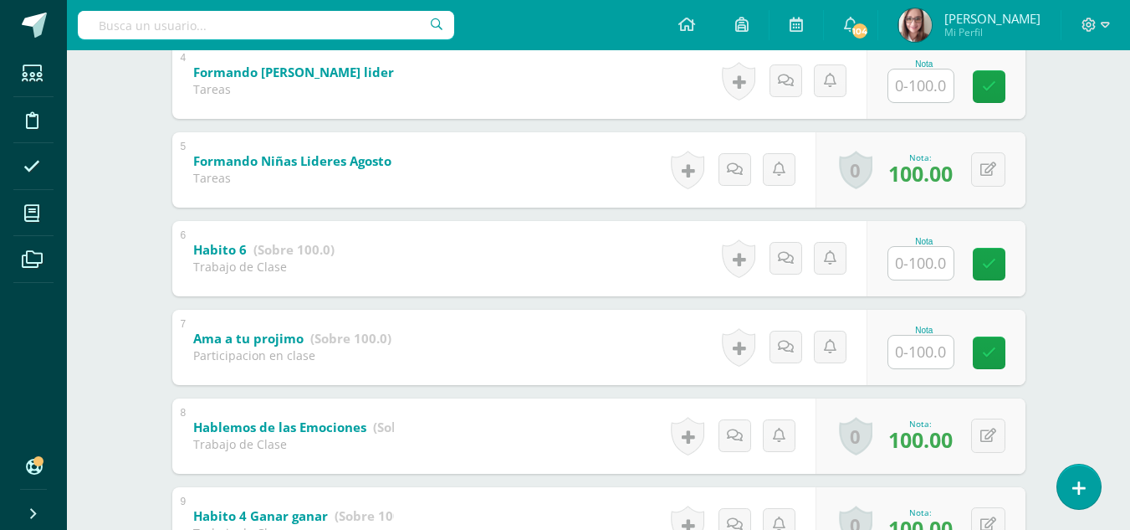
scroll to position [643, 0]
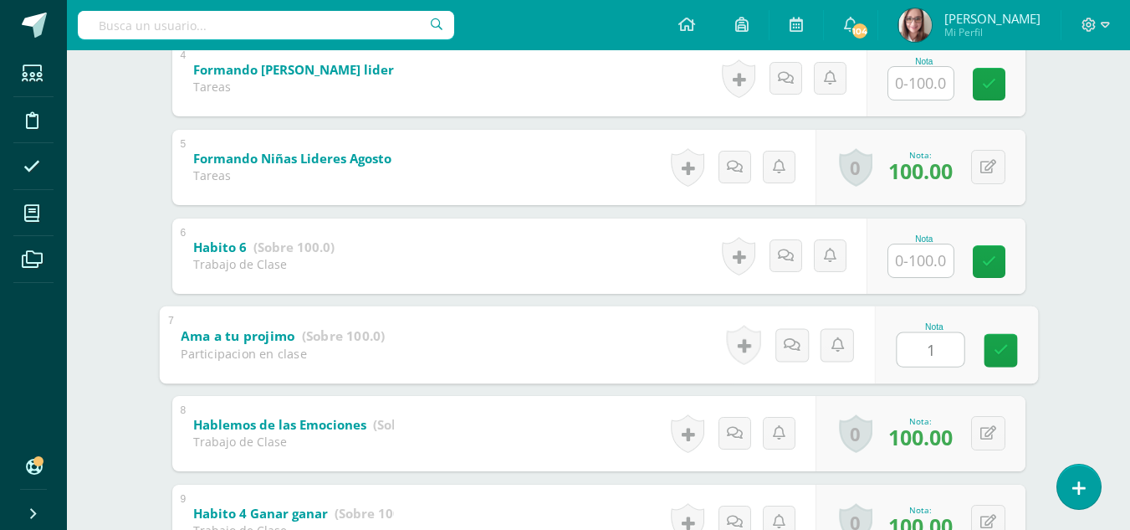
click at [923, 353] on input "1" at bounding box center [930, 348] width 67 height 33
type input "100"
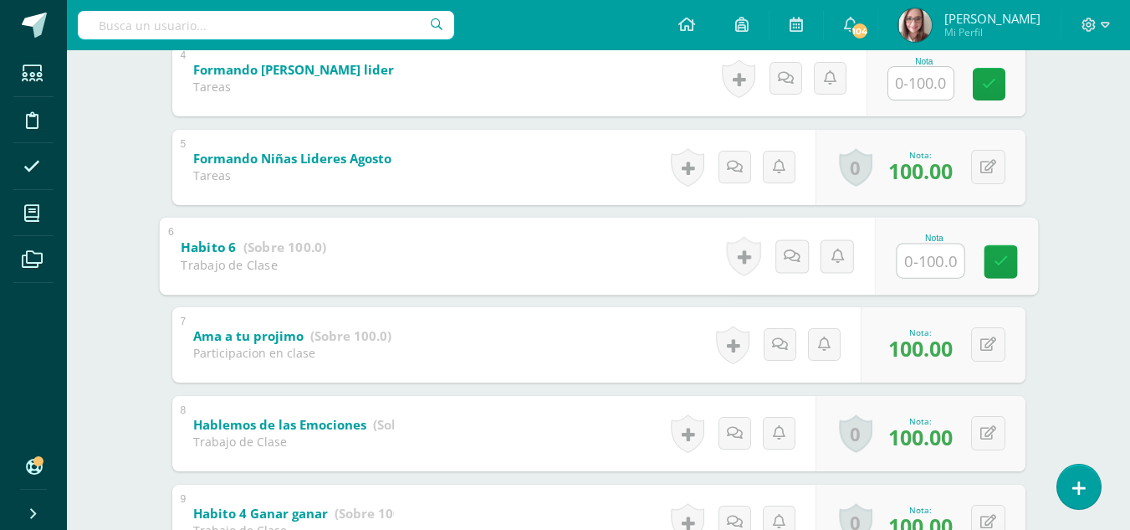
click at [919, 262] on input "text" at bounding box center [930, 259] width 67 height 33
type input "8"
type input "80"
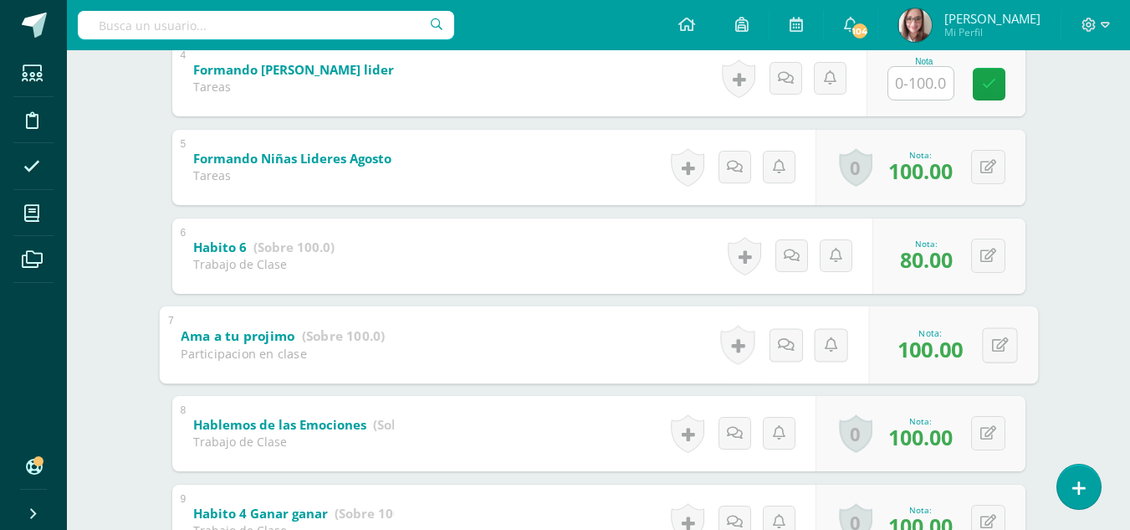
click at [924, 87] on input "text" at bounding box center [921, 83] width 65 height 33
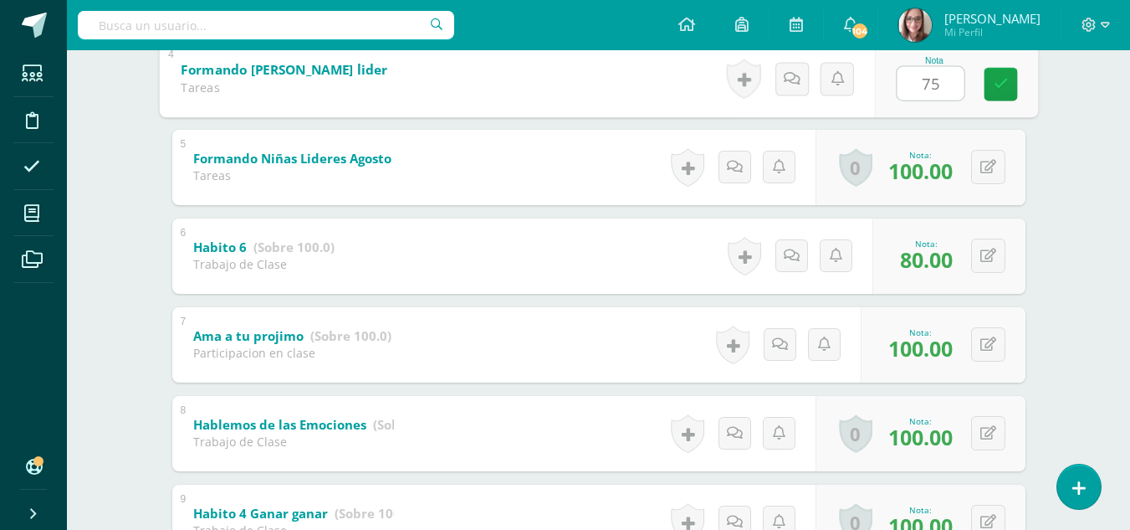
type input "75"
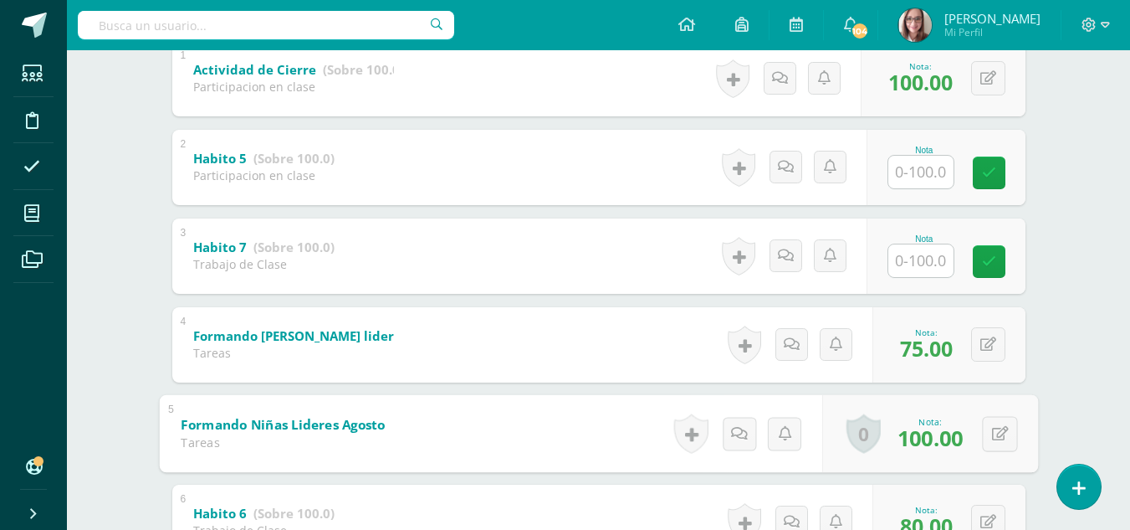
scroll to position [371, 0]
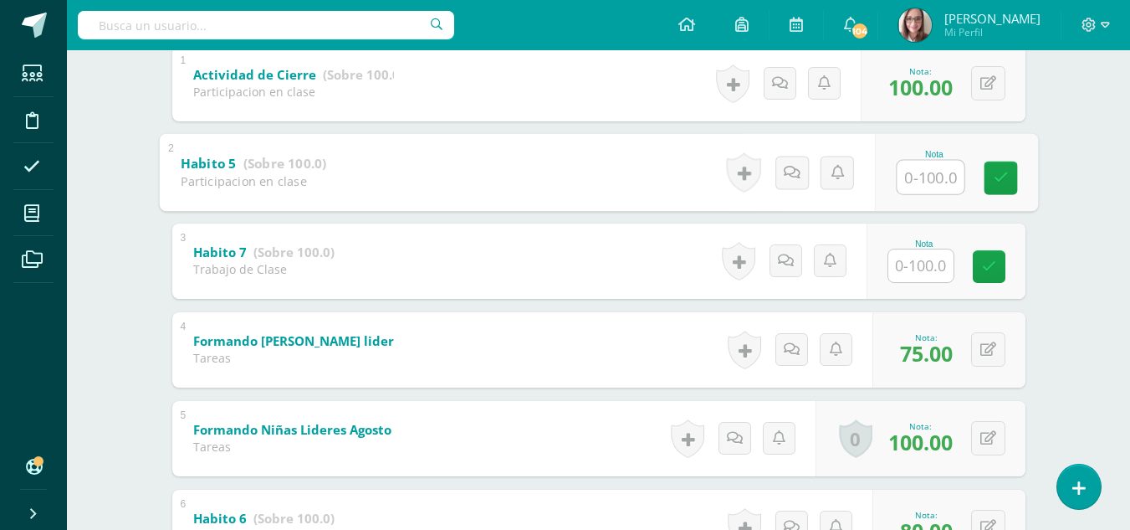
click at [946, 173] on input "text" at bounding box center [930, 176] width 67 height 33
type input "80"
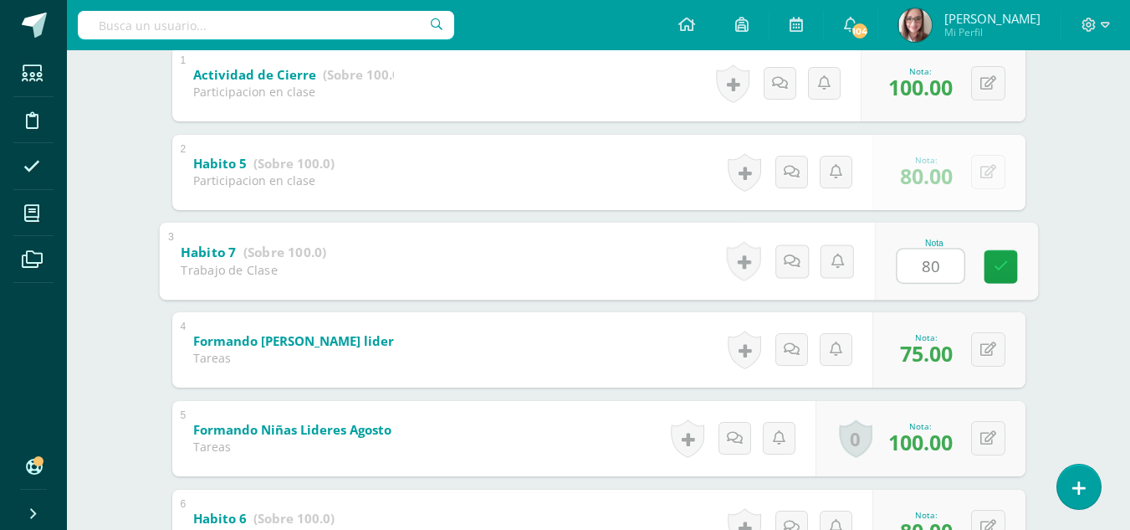
type input "80"
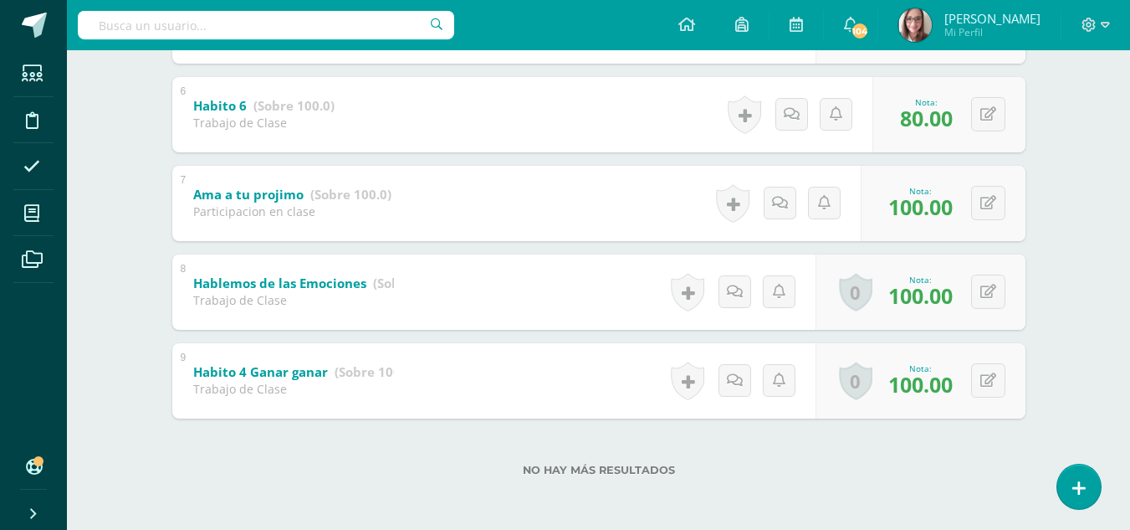
scroll to position [0, 0]
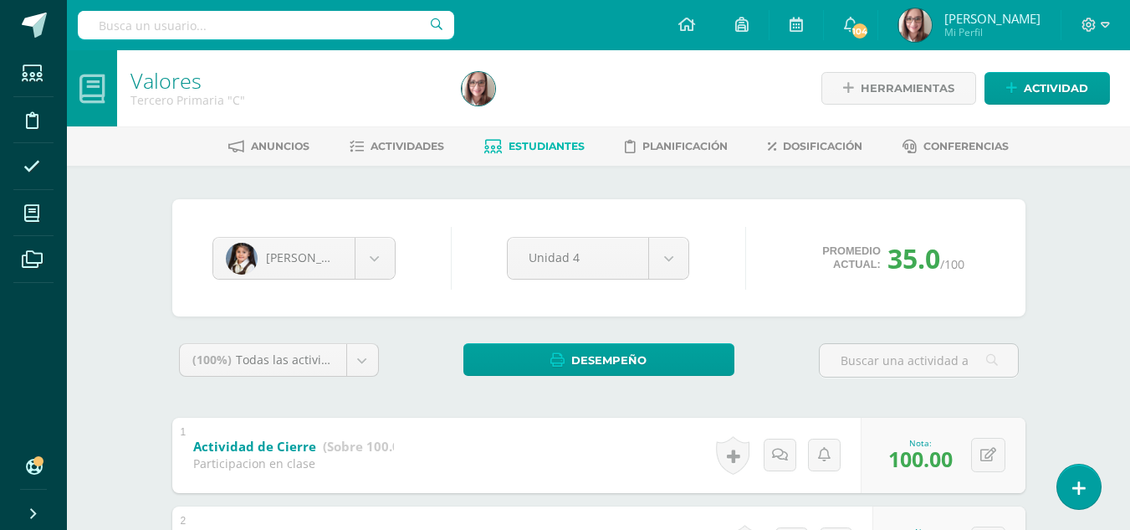
click at [526, 145] on span "Estudiantes" at bounding box center [547, 146] width 76 height 13
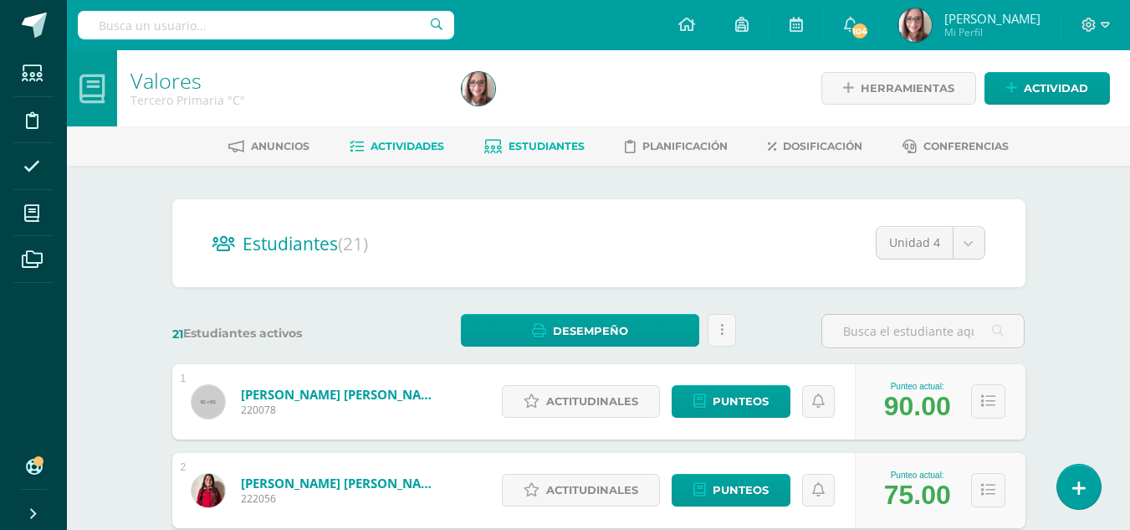
click at [423, 141] on span "Actividades" at bounding box center [408, 146] width 74 height 13
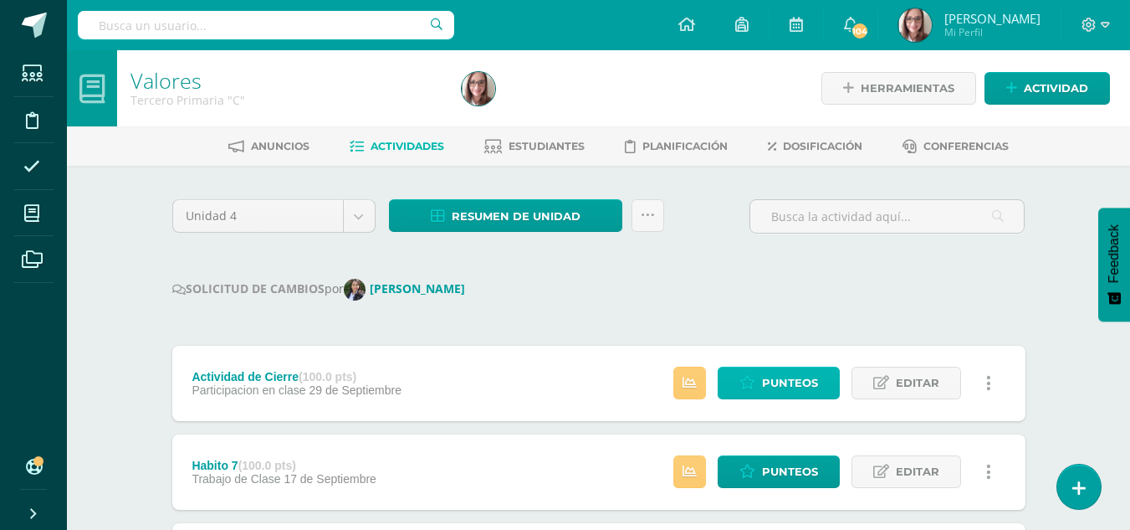
click at [811, 383] on span "Punteos" at bounding box center [790, 382] width 56 height 31
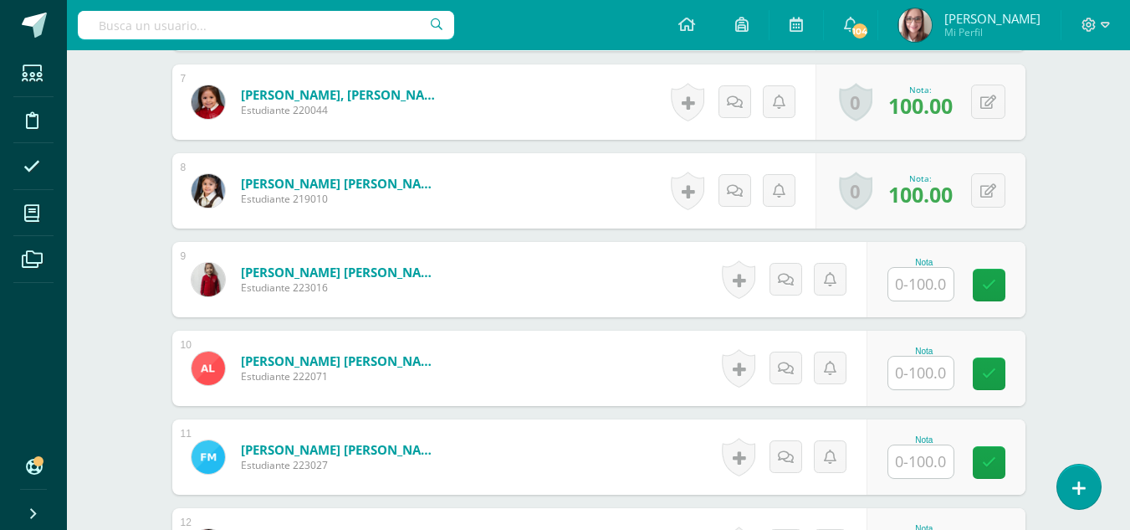
scroll to position [1067, 0]
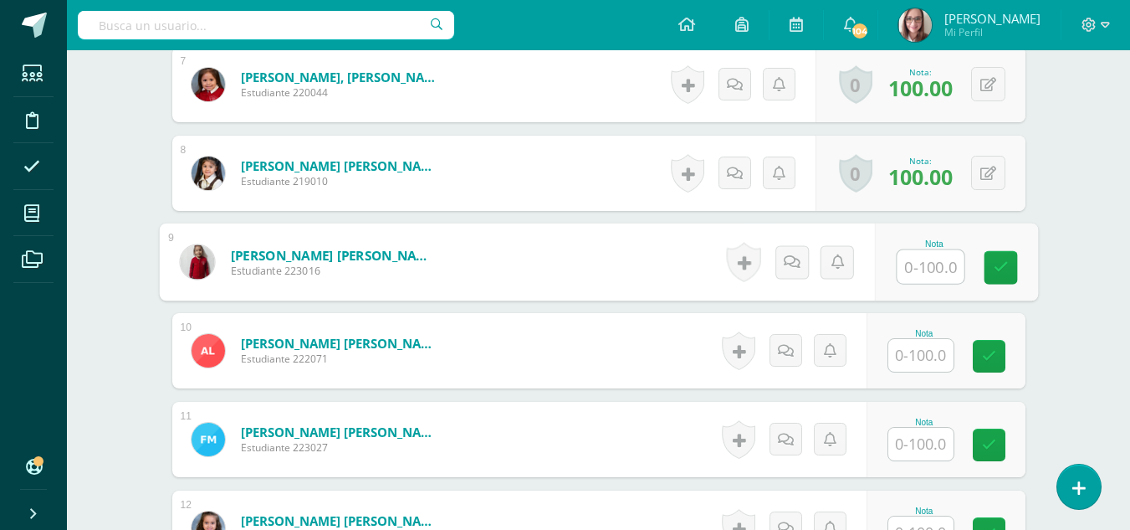
click at [900, 277] on input "text" at bounding box center [930, 266] width 67 height 33
type input "100"
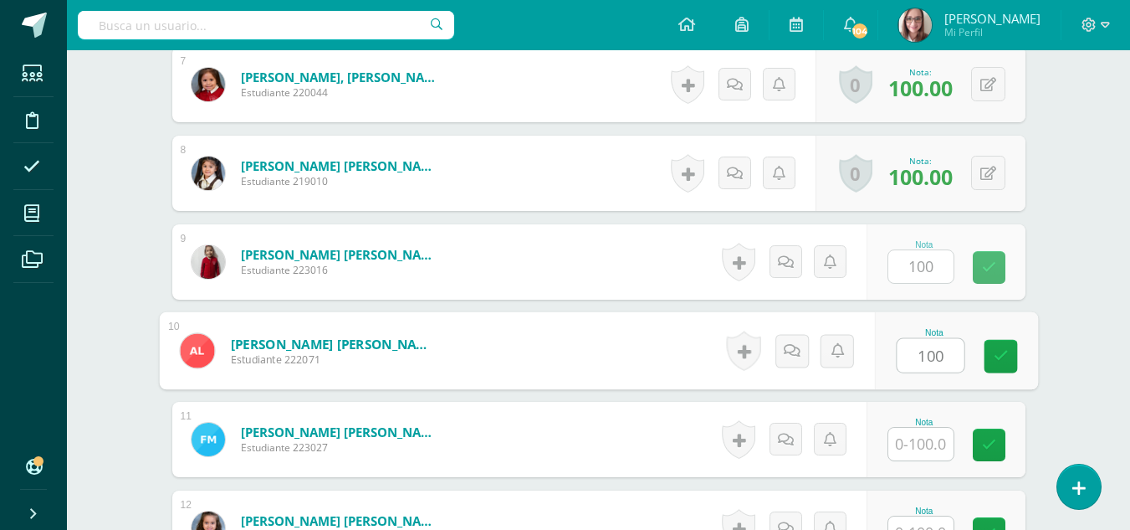
type input "100"
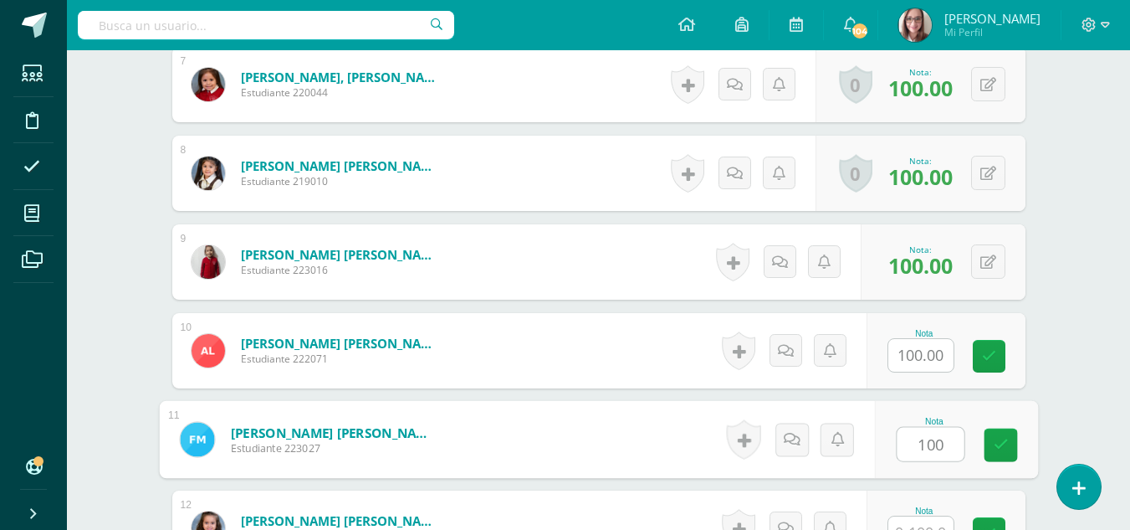
type input "100"
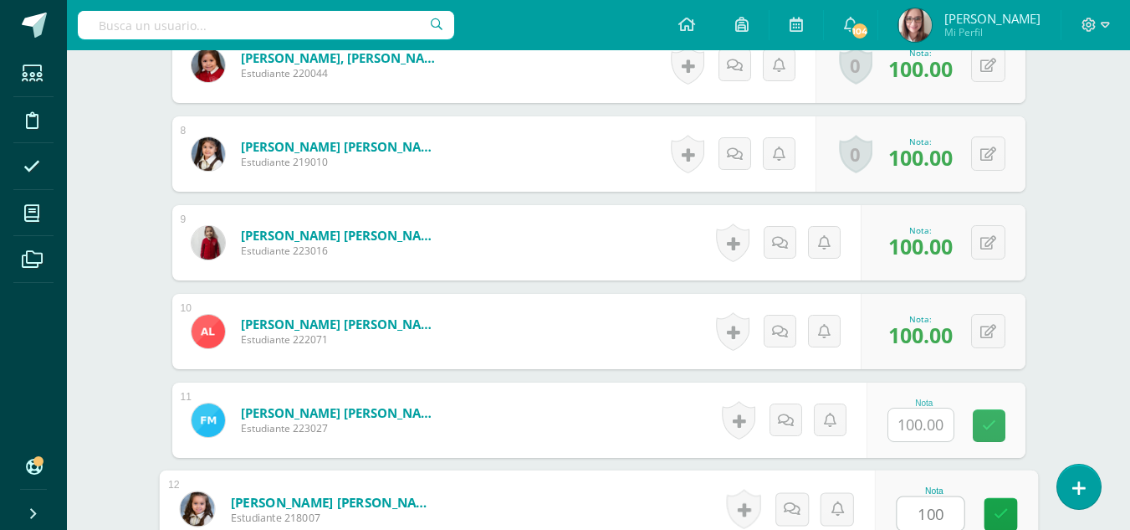
type input "100"
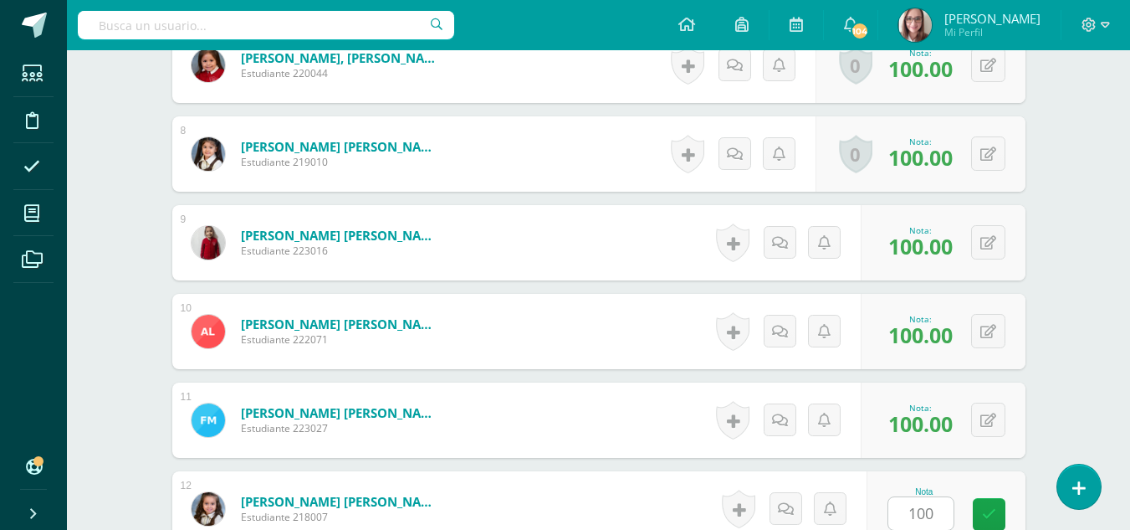
scroll to position [1423, 0]
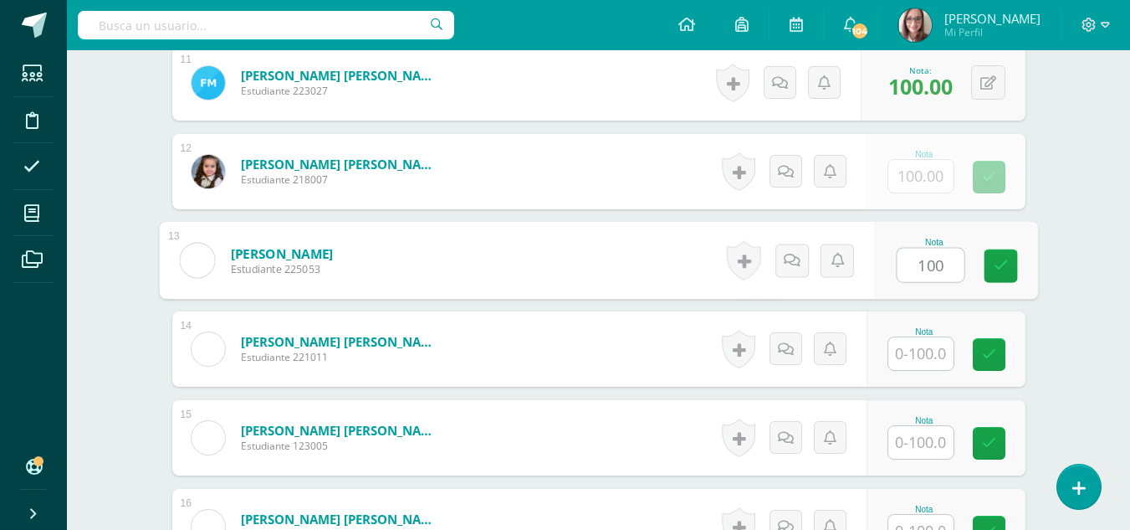
type input "100"
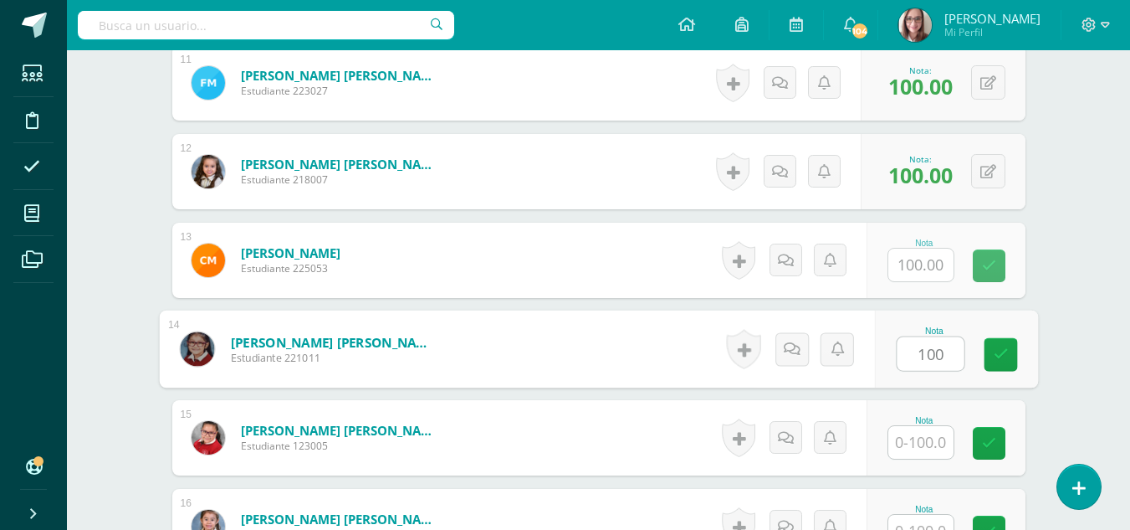
type input "100"
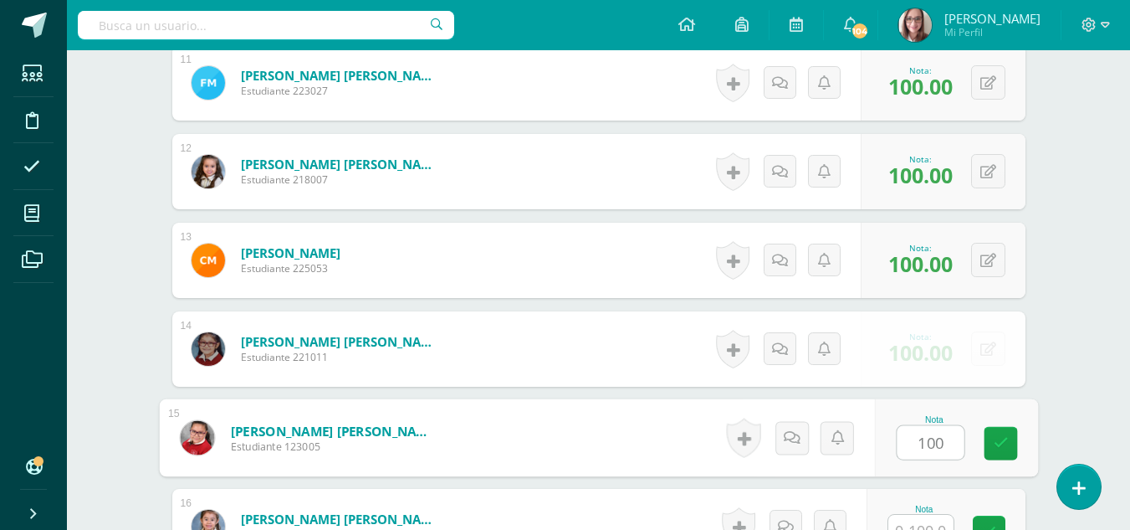
type input "100"
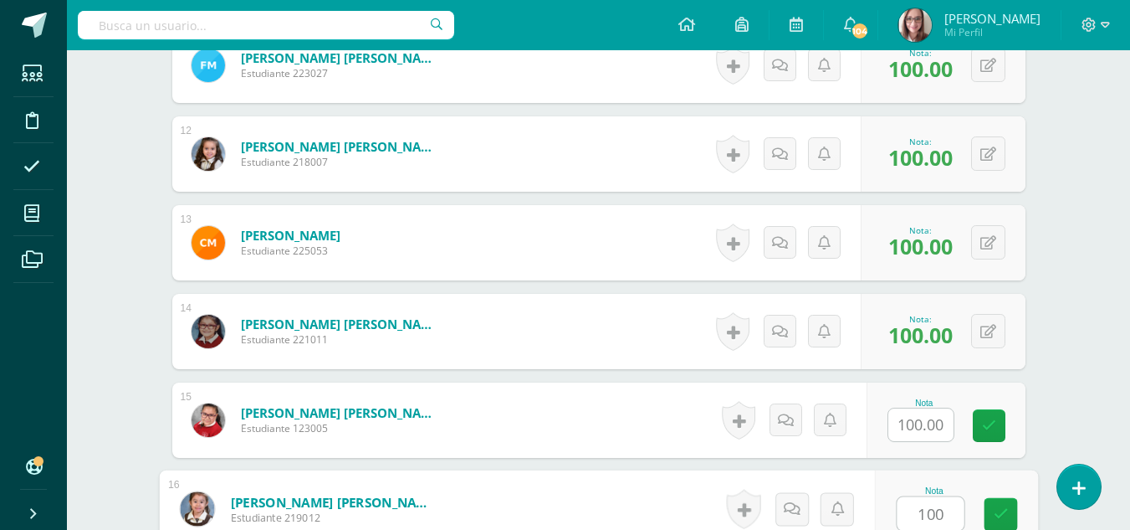
type input "100"
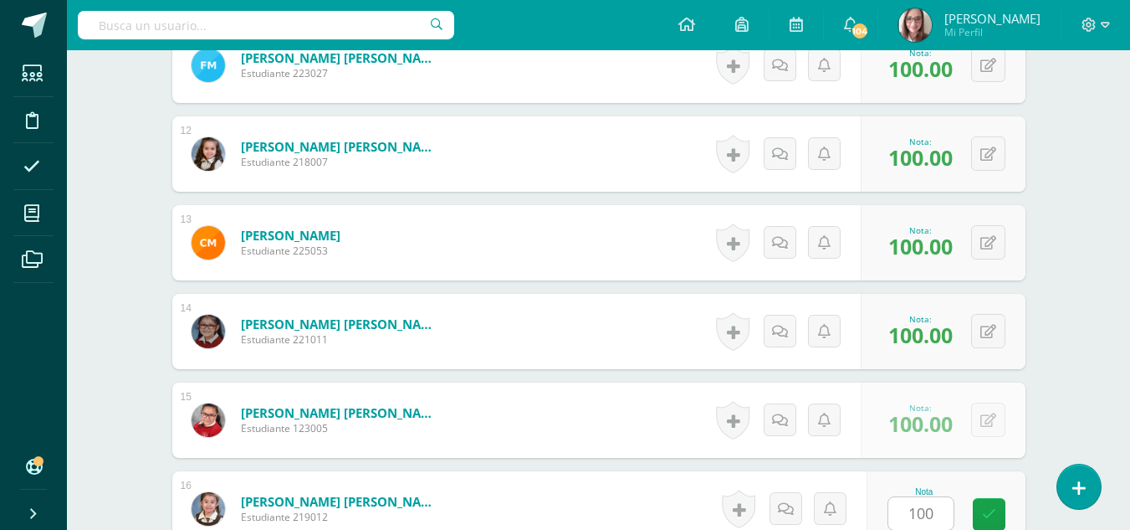
scroll to position [1778, 0]
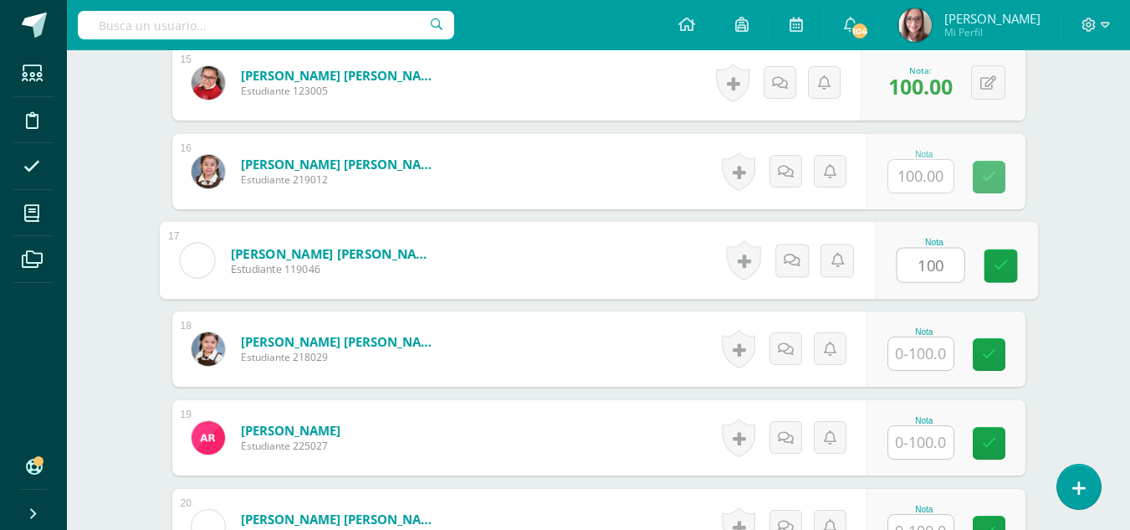
type input "100"
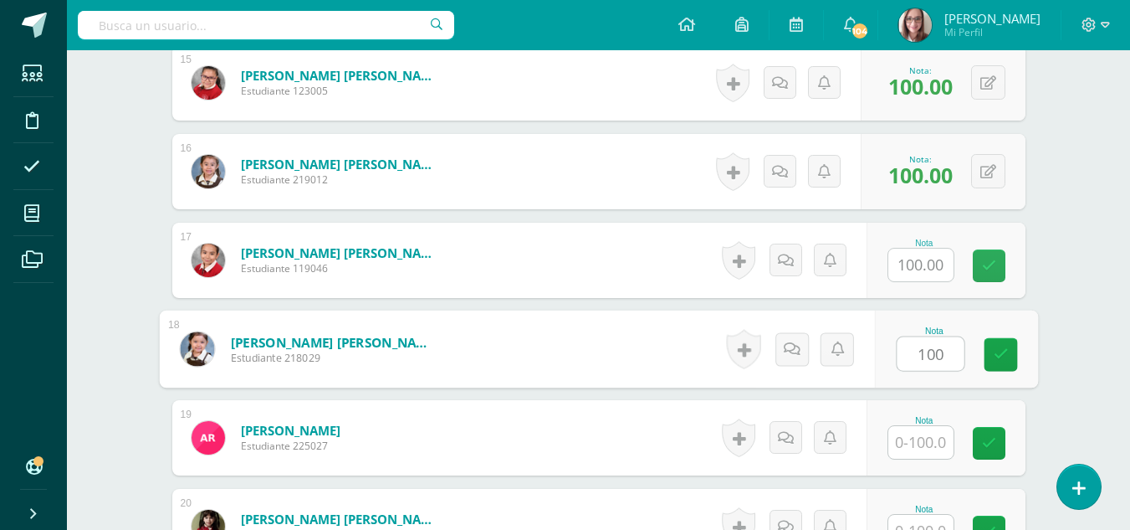
type input "100"
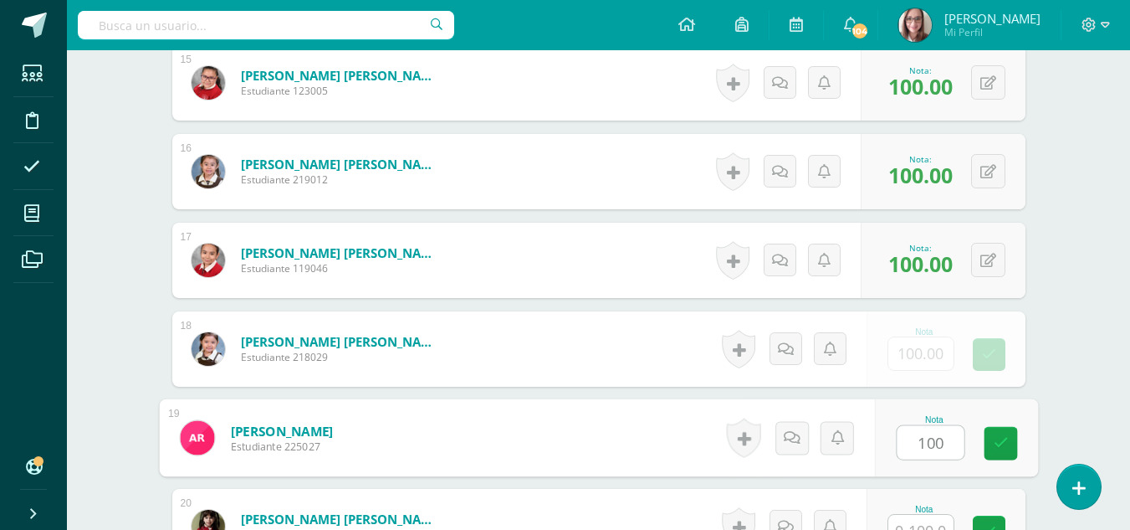
type input "100"
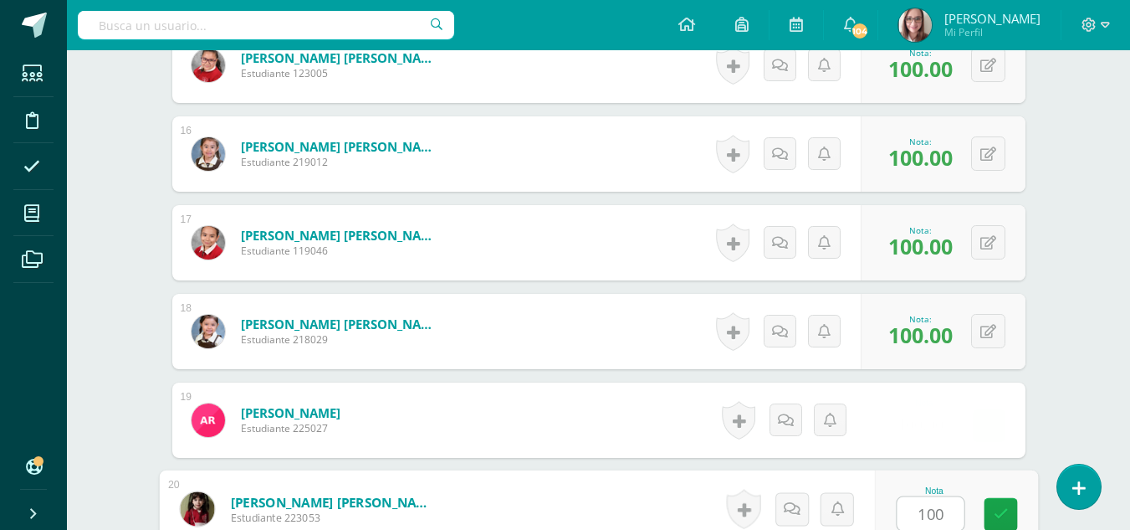
type input "100"
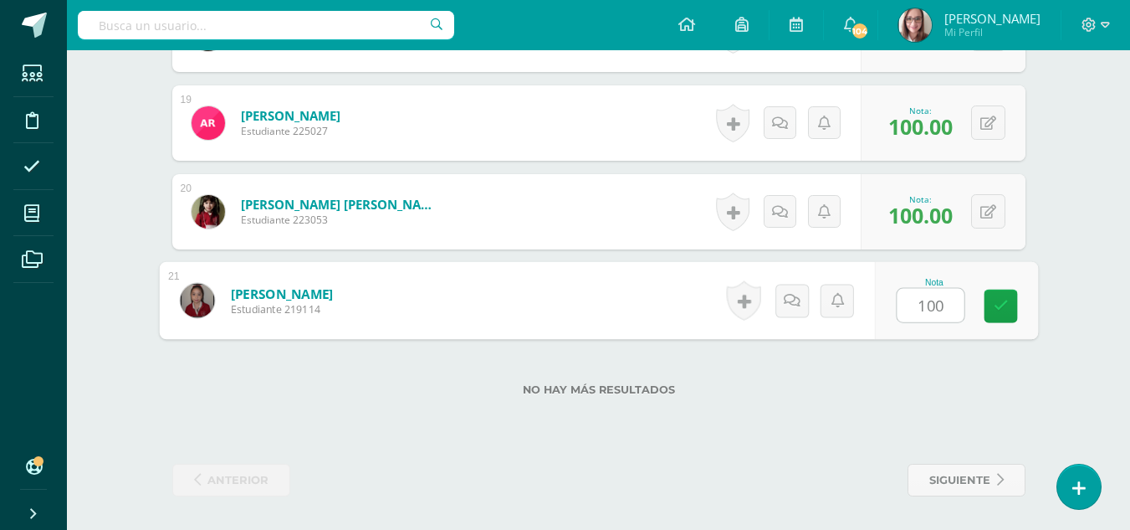
type input "100"
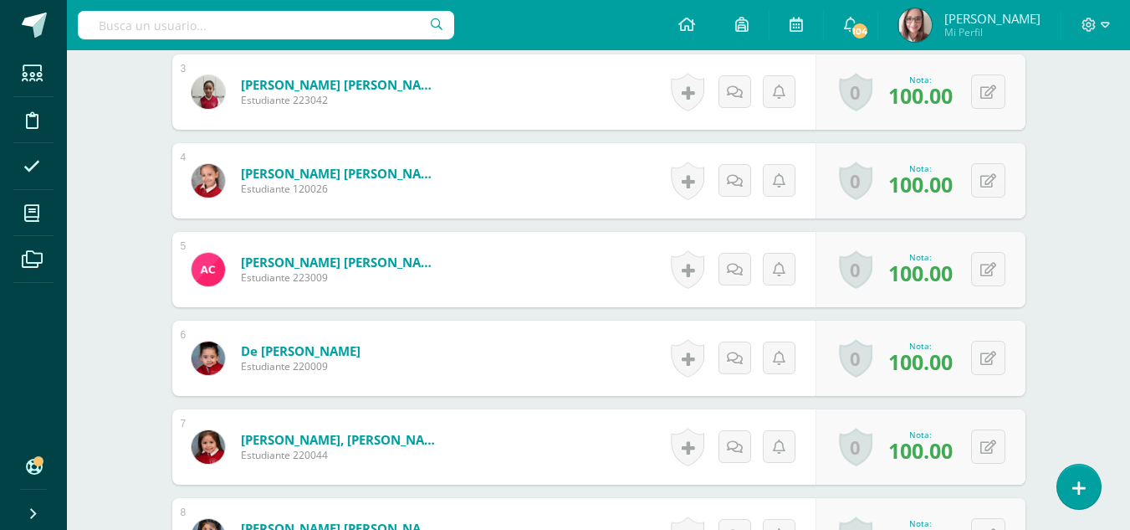
scroll to position [0, 0]
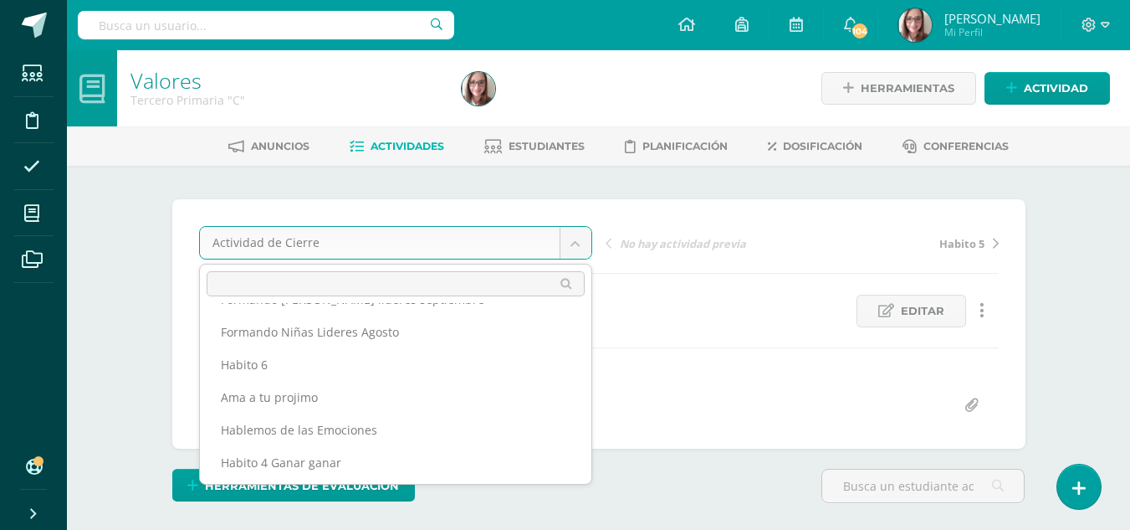
scroll to position [126, 0]
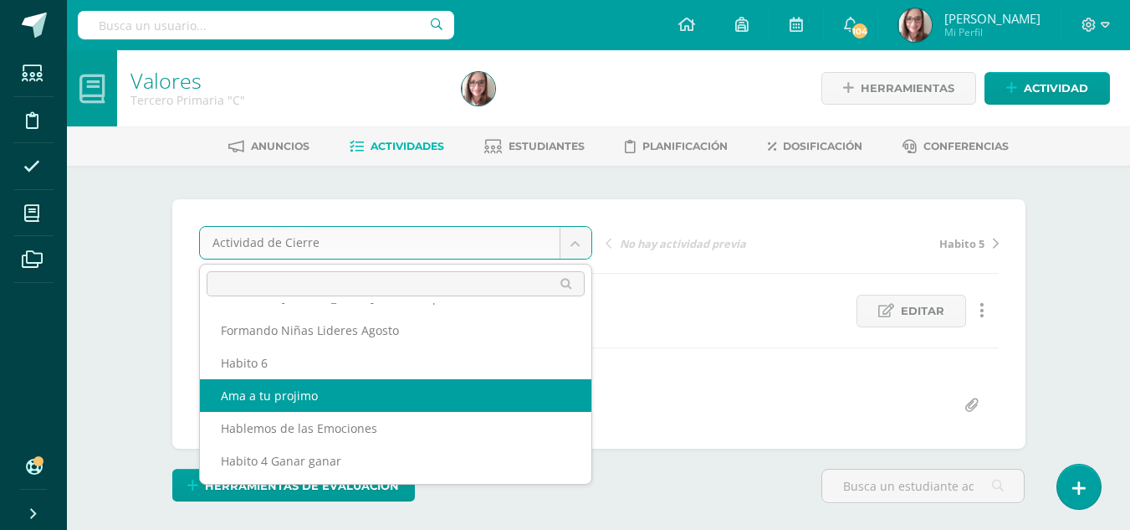
select select "/dashboard/teacher/grade-activity/211140/"
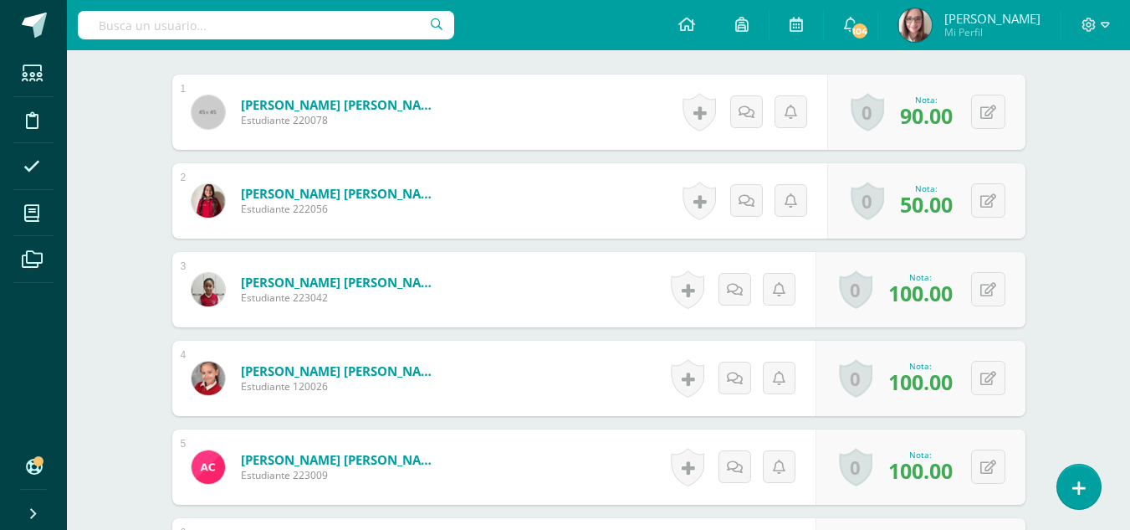
scroll to position [568, 0]
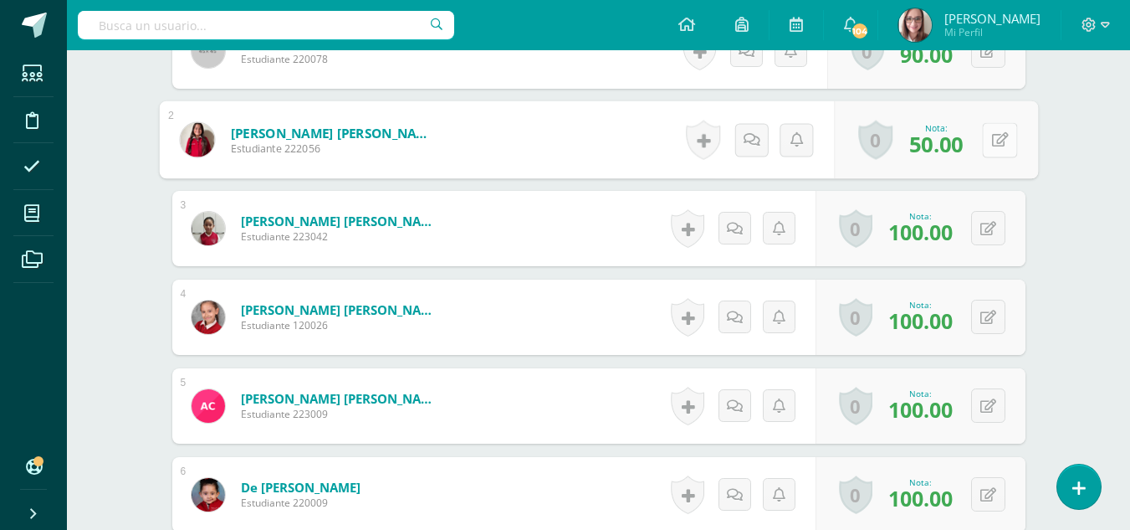
click at [990, 141] on button at bounding box center [999, 139] width 35 height 35
type input "75"
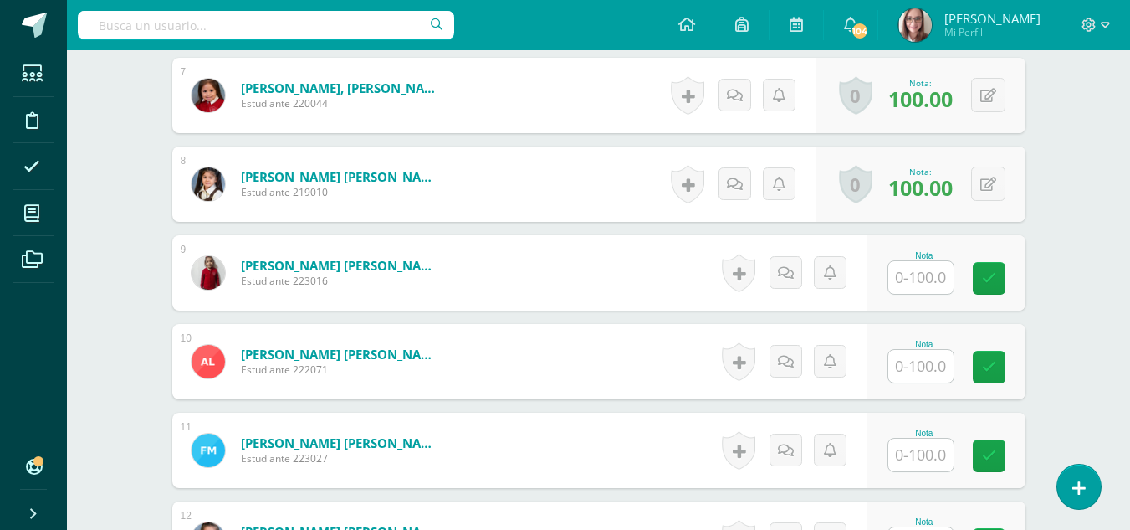
scroll to position [1061, 0]
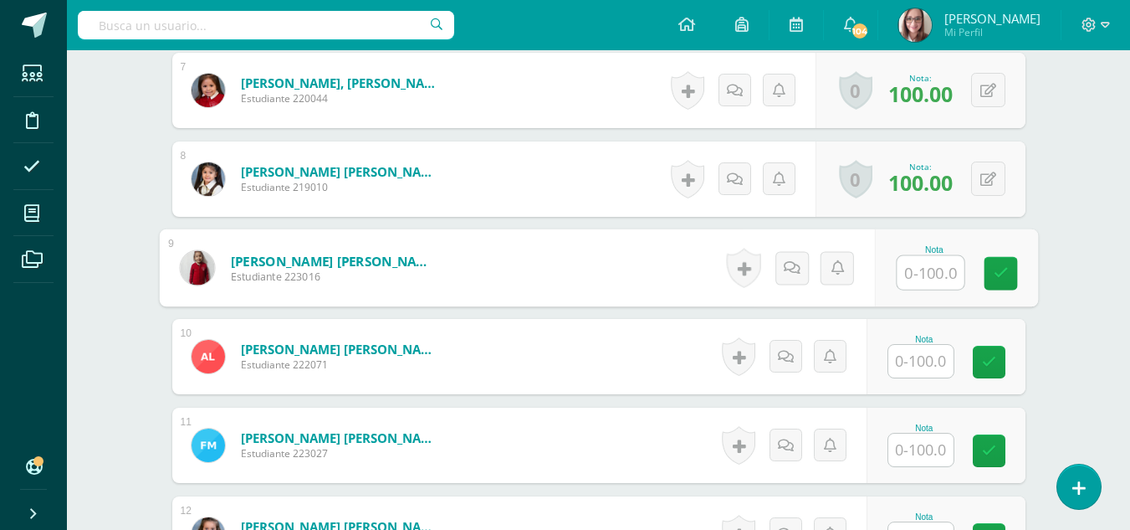
click at [921, 276] on input "text" at bounding box center [930, 272] width 67 height 33
type input "100"
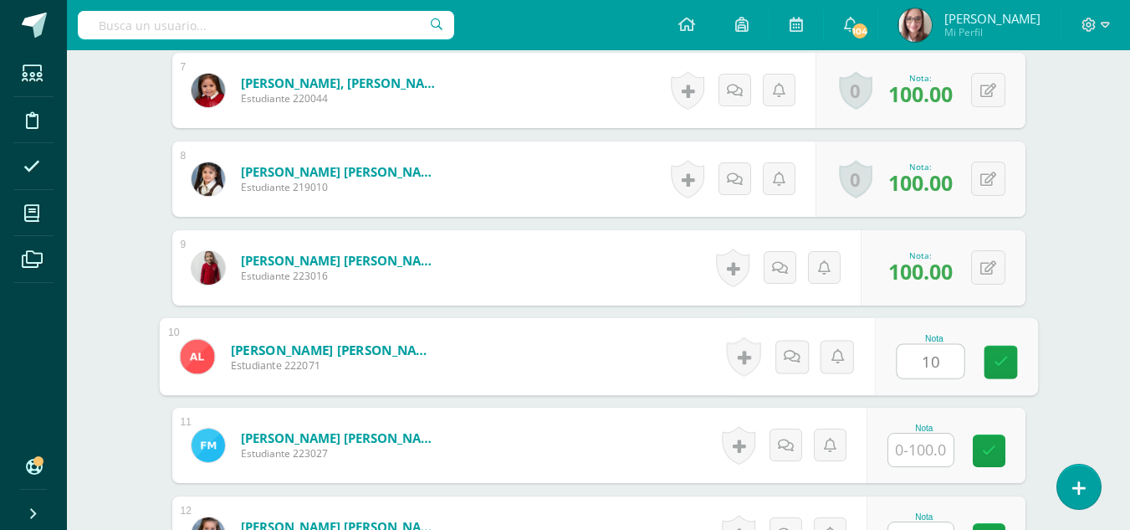
type input "1"
type input "90"
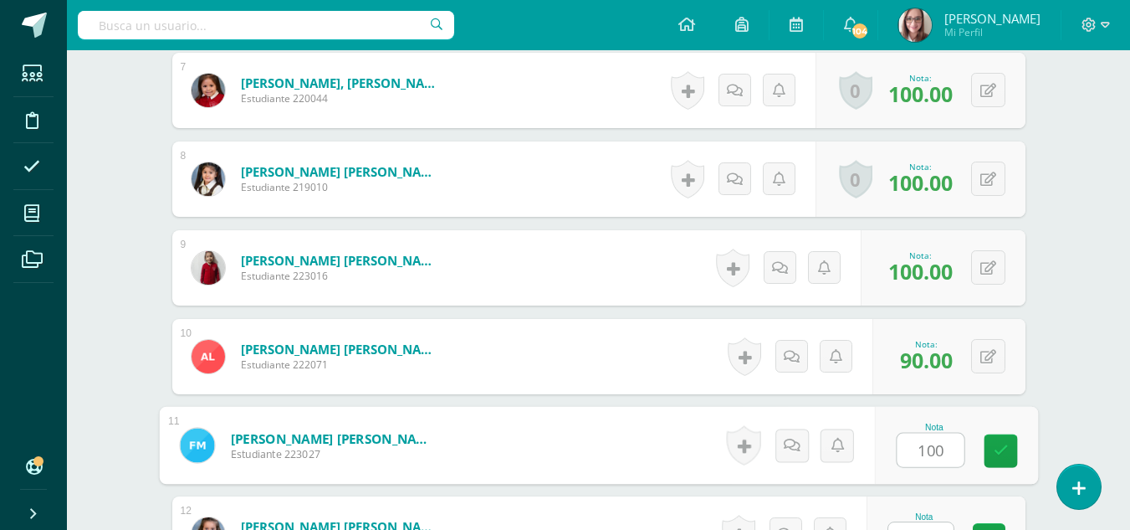
type input "100"
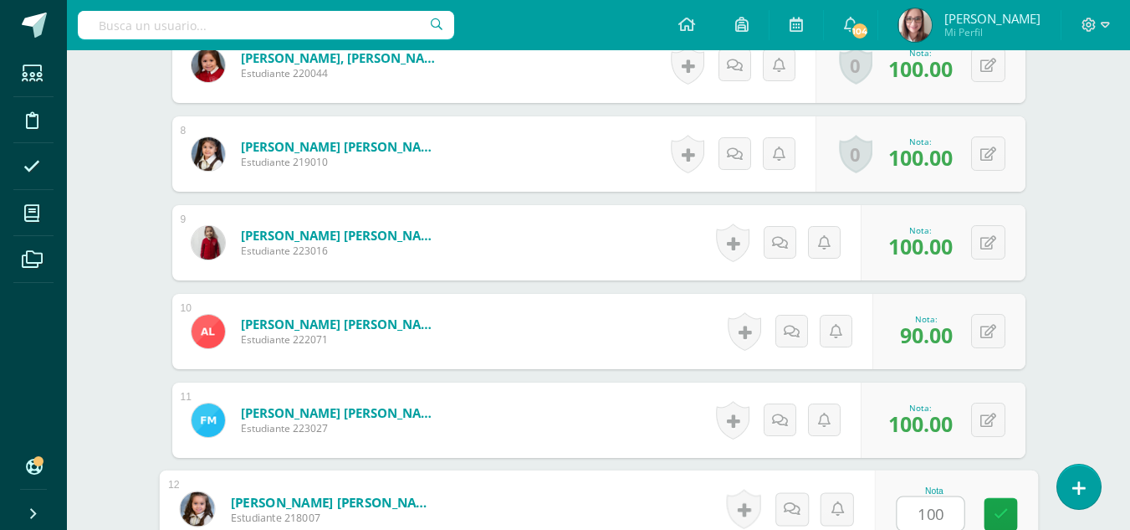
type input "100"
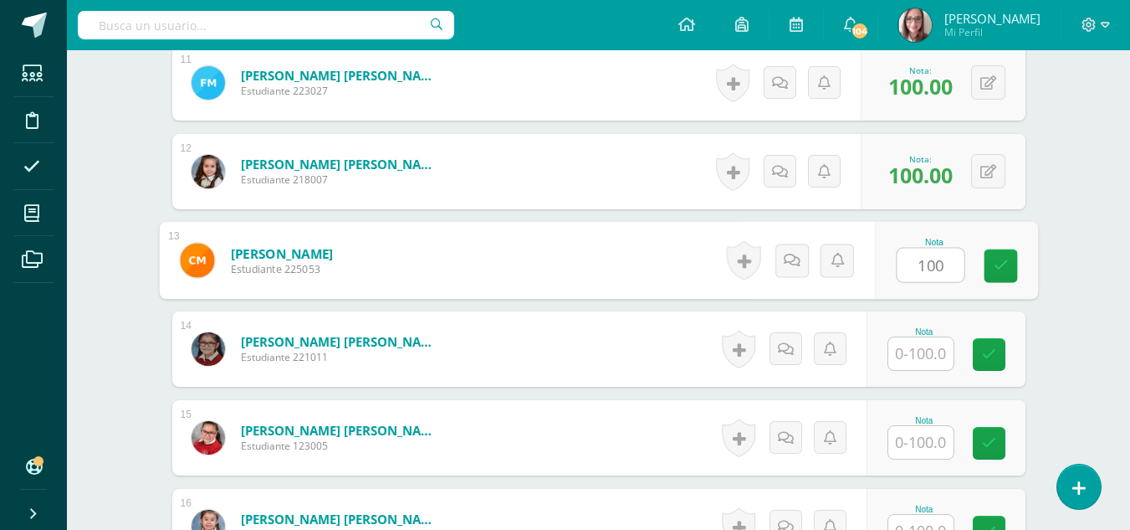
type input "100"
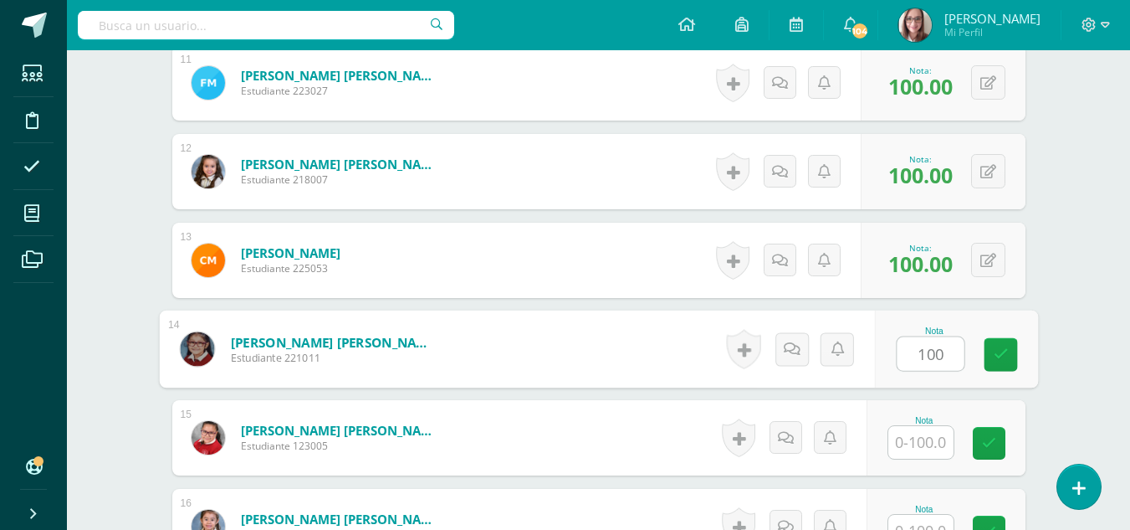
type input "100"
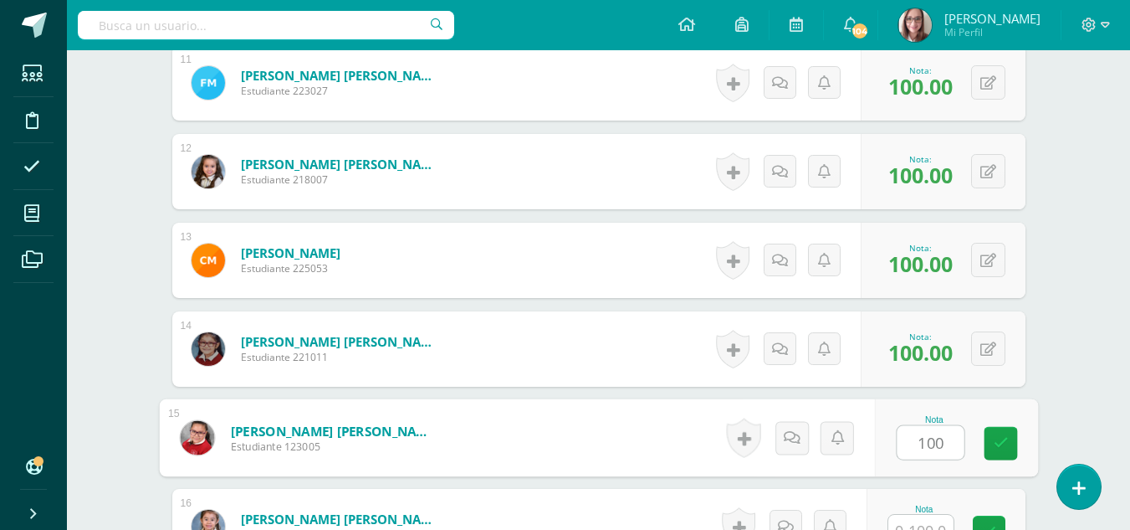
type input "100"
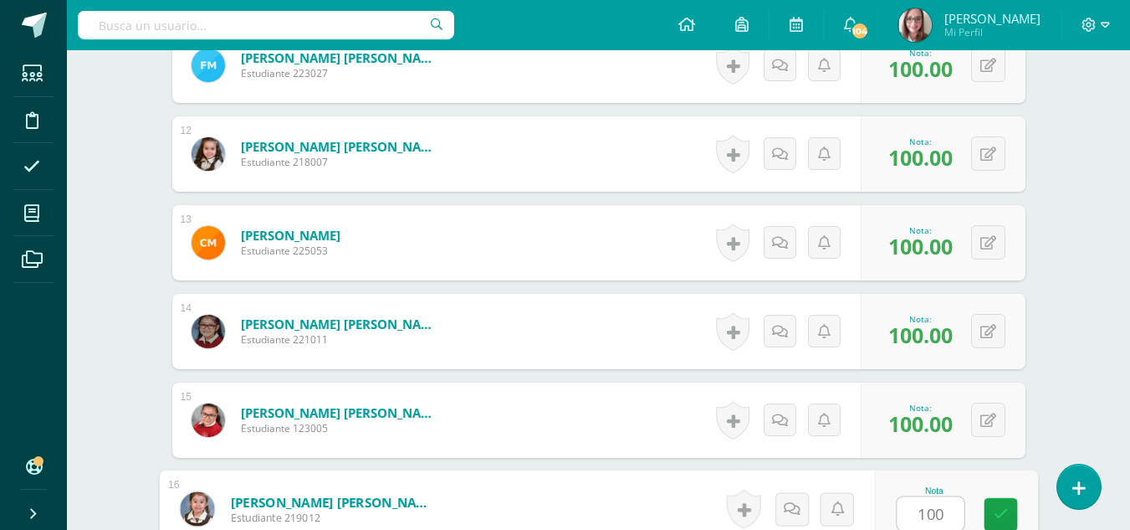
type input "100"
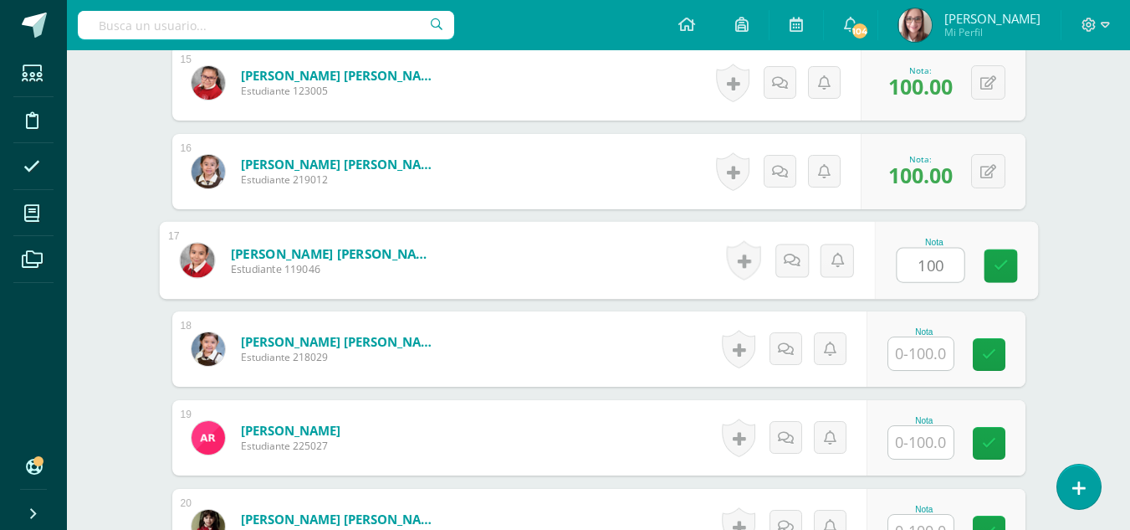
type input "100"
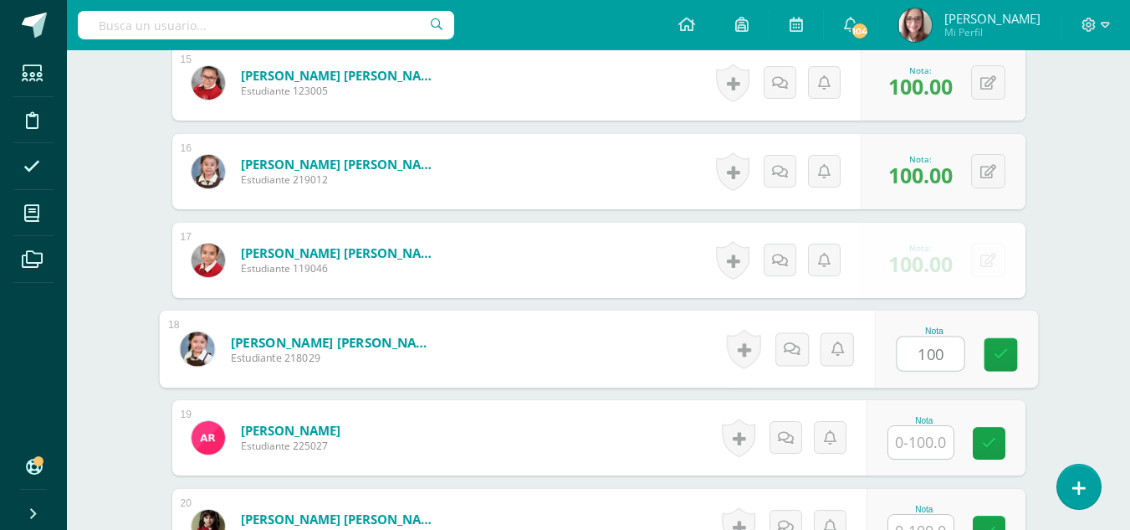
type input "100"
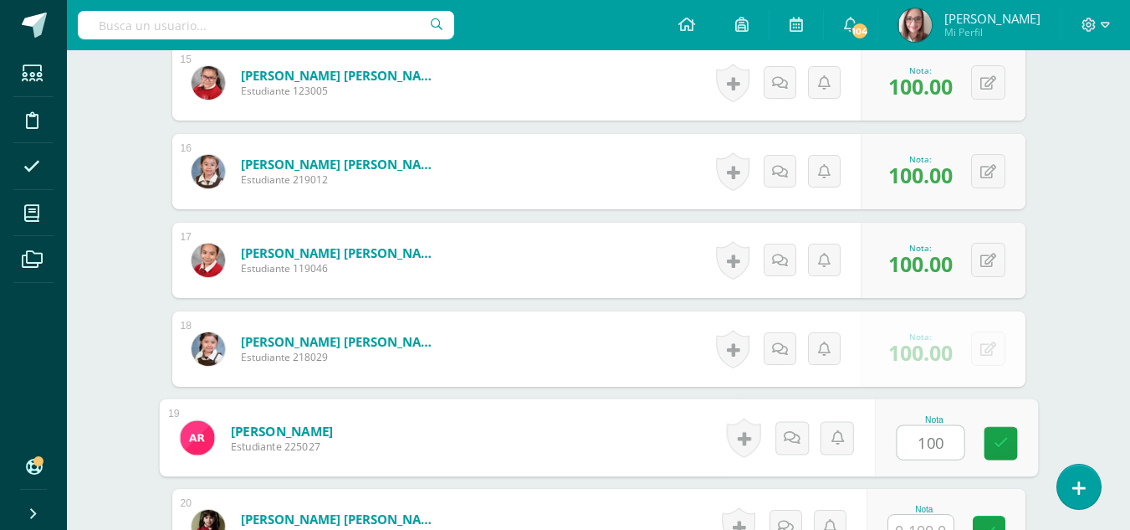
type input "100"
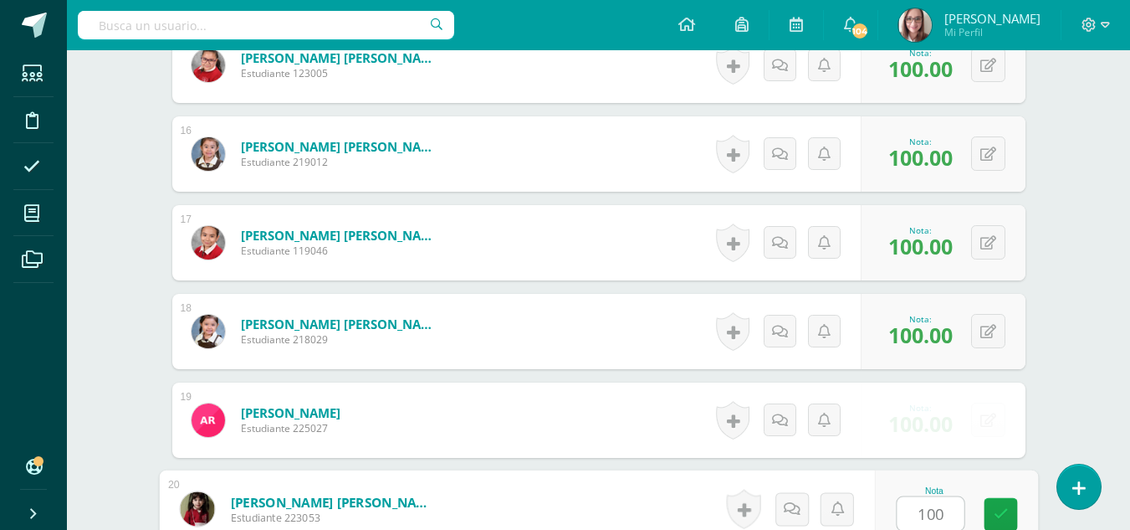
type input "100"
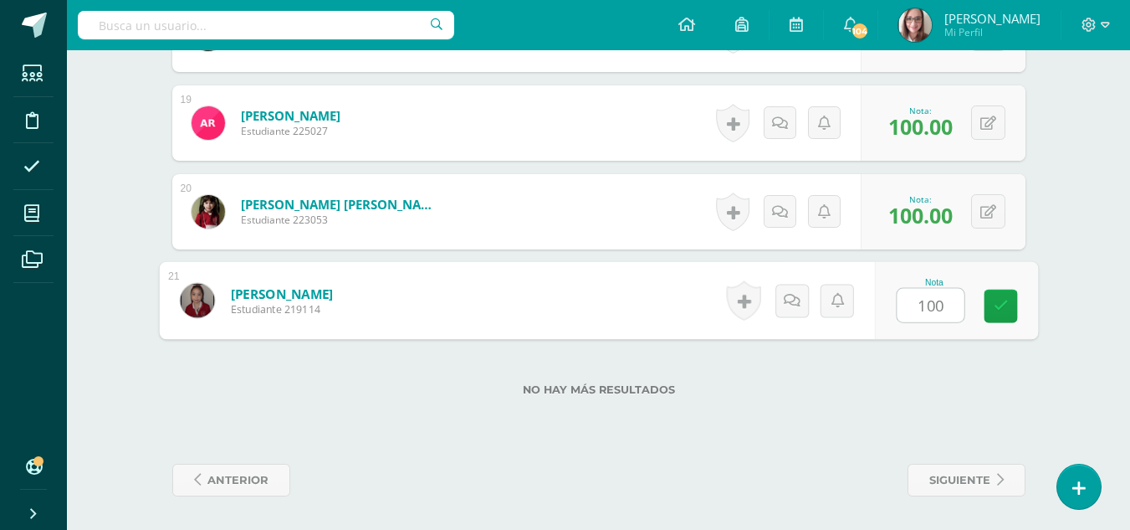
type input "100"
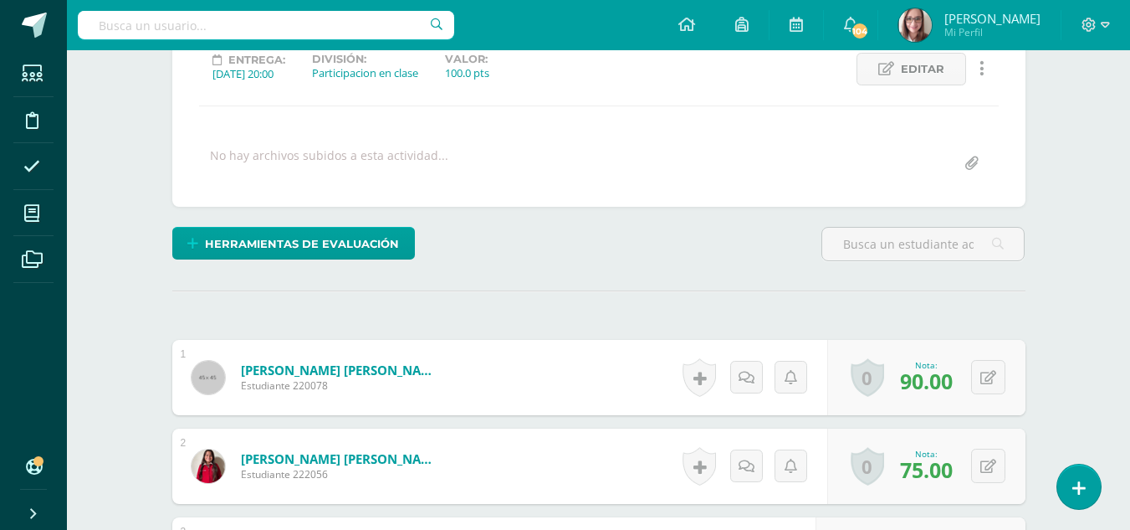
scroll to position [0, 0]
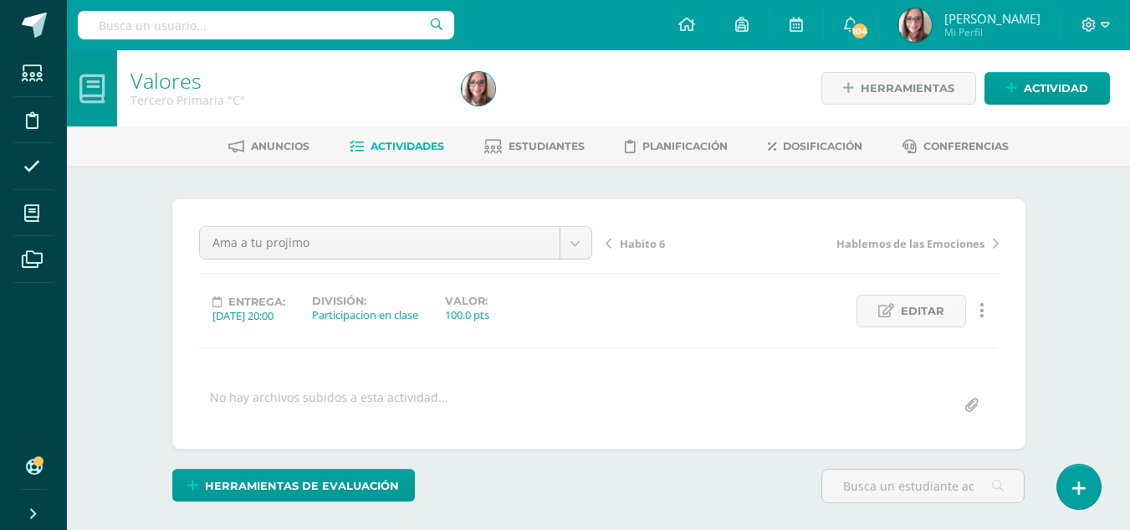
click at [402, 149] on span "Actividades" at bounding box center [408, 146] width 74 height 13
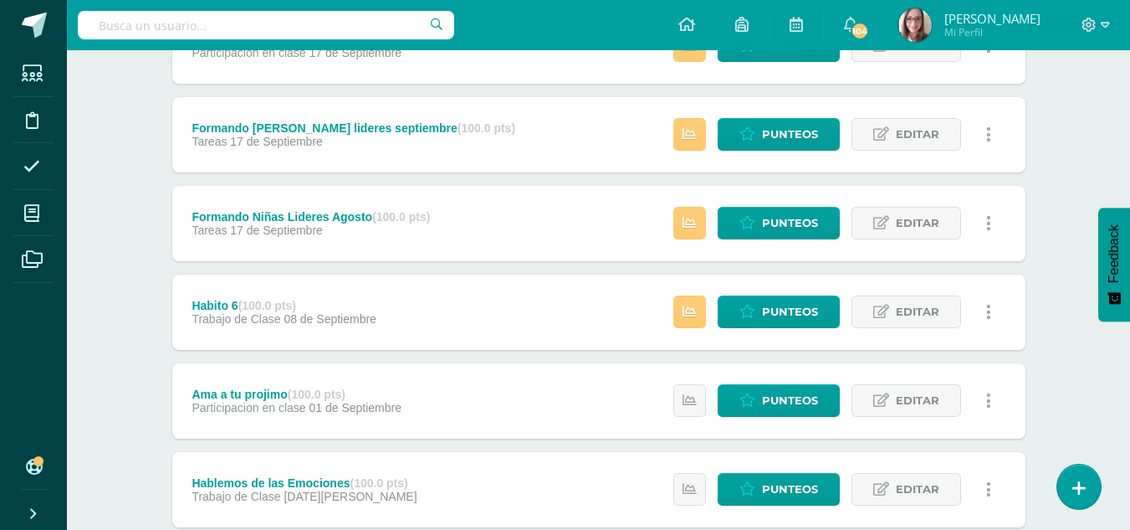
scroll to position [516, 0]
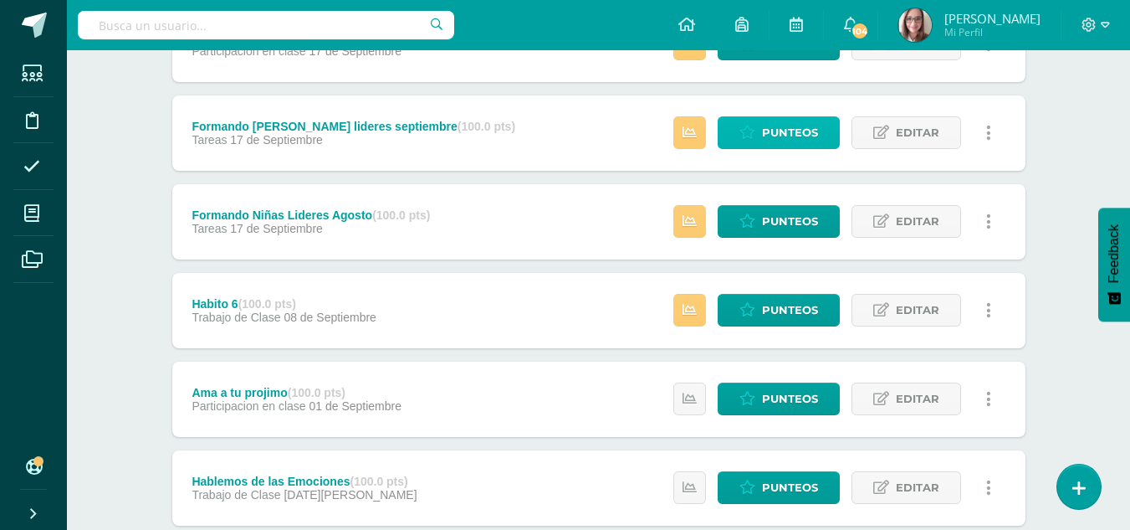
click at [767, 136] on span "Punteos" at bounding box center [790, 132] width 56 height 31
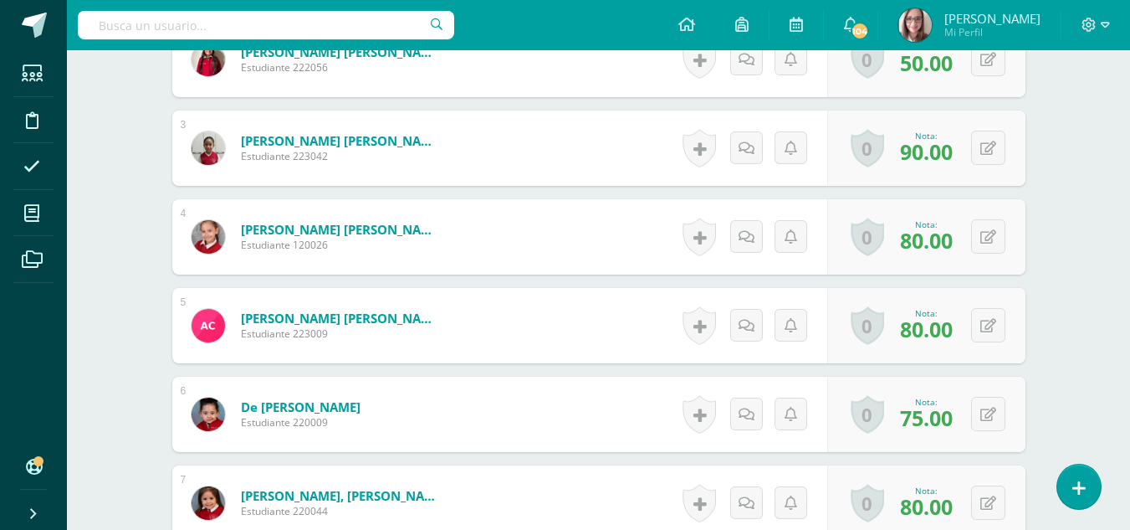
scroll to position [675, 0]
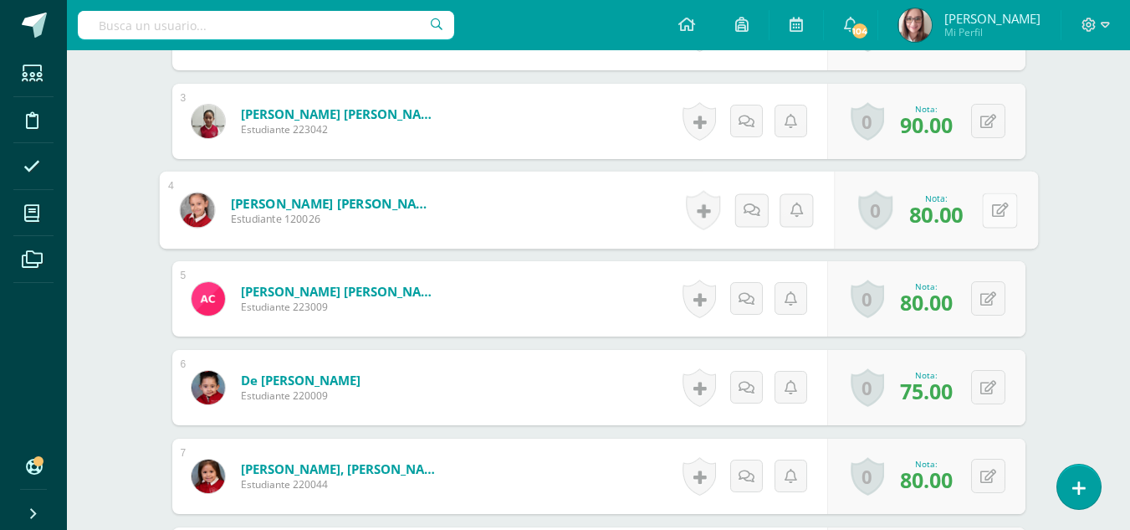
click at [991, 201] on button at bounding box center [999, 209] width 35 height 35
type input "50"
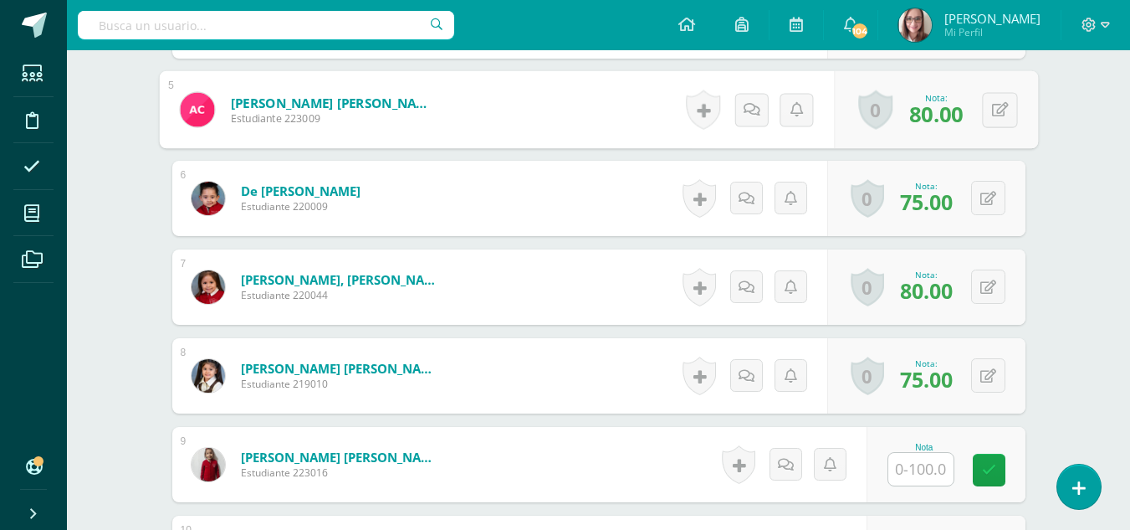
scroll to position [851, 0]
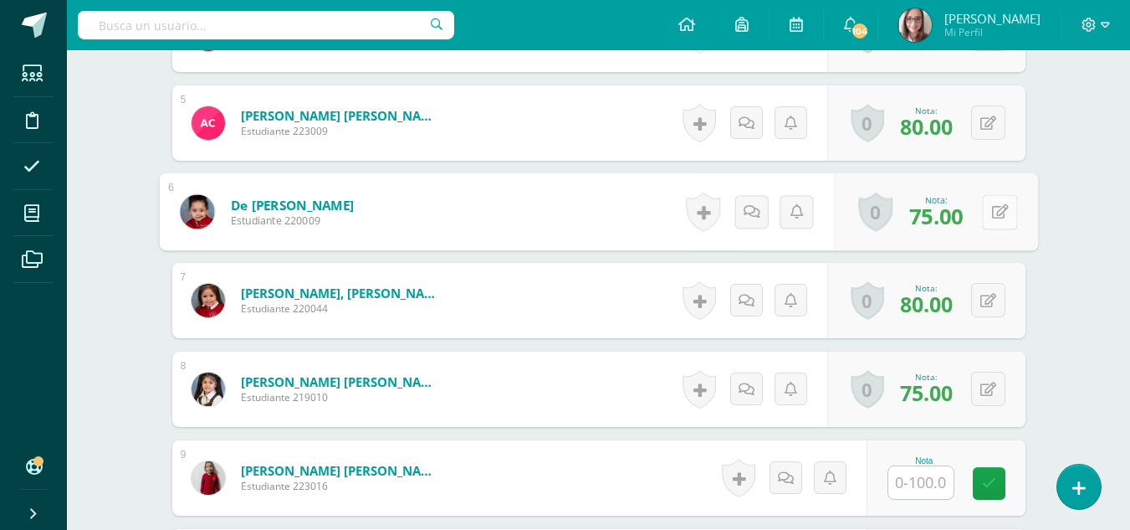
click at [988, 213] on button at bounding box center [999, 211] width 35 height 35
type input "0"
type input "90"
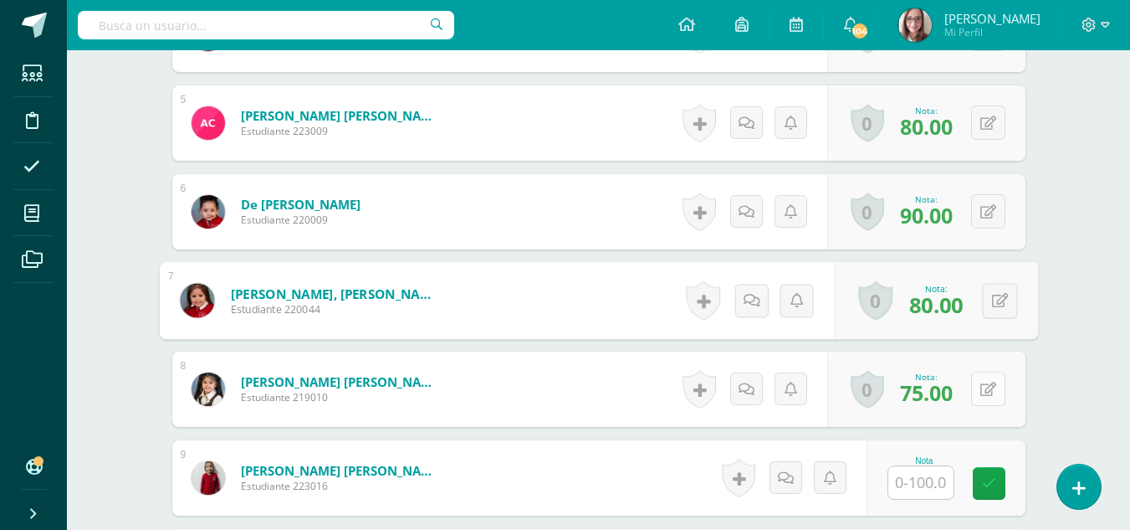
click at [991, 391] on icon at bounding box center [989, 389] width 16 height 14
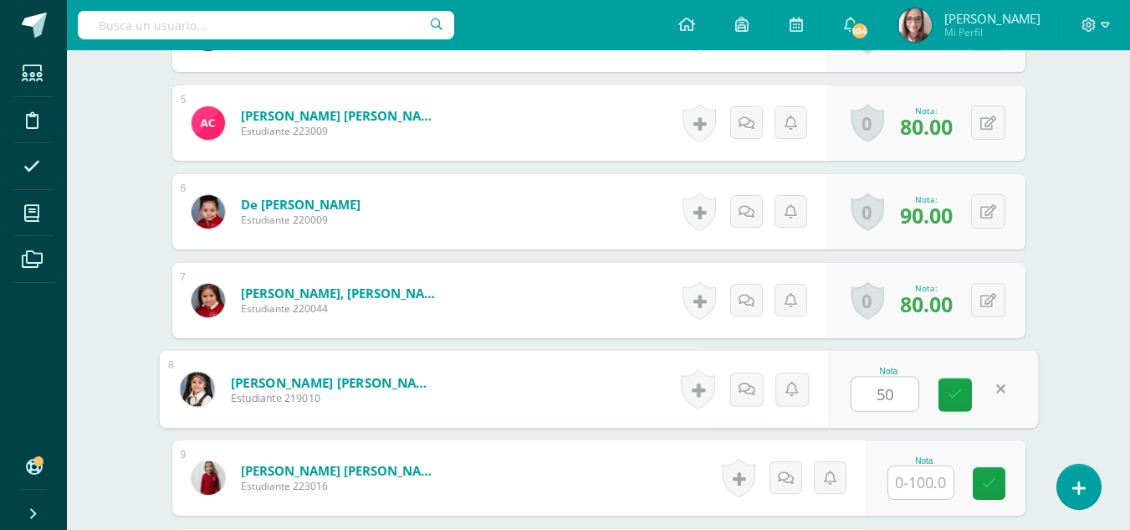
type input "50"
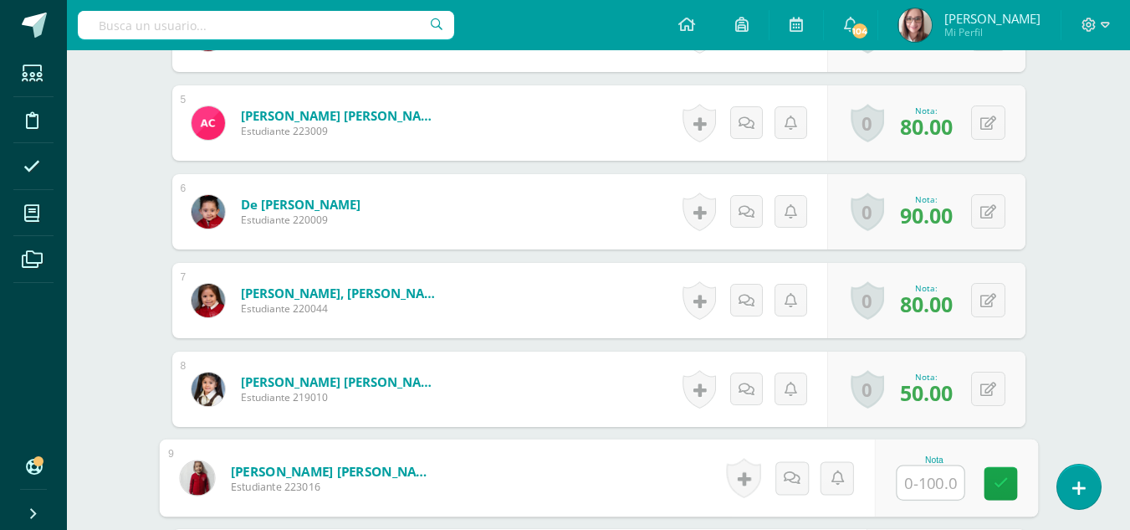
click at [948, 481] on input "text" at bounding box center [930, 482] width 67 height 33
type input "100"
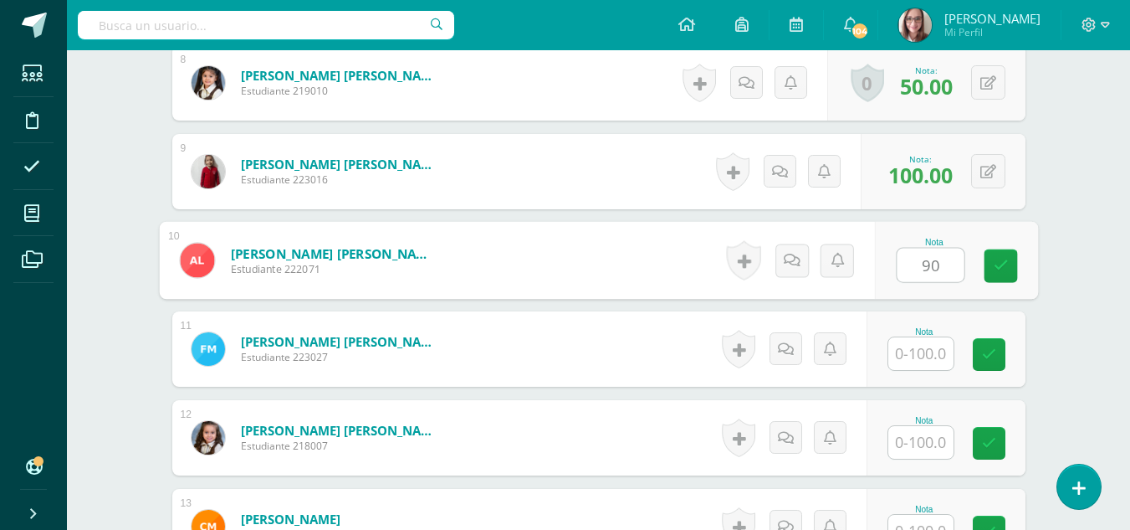
type input "90"
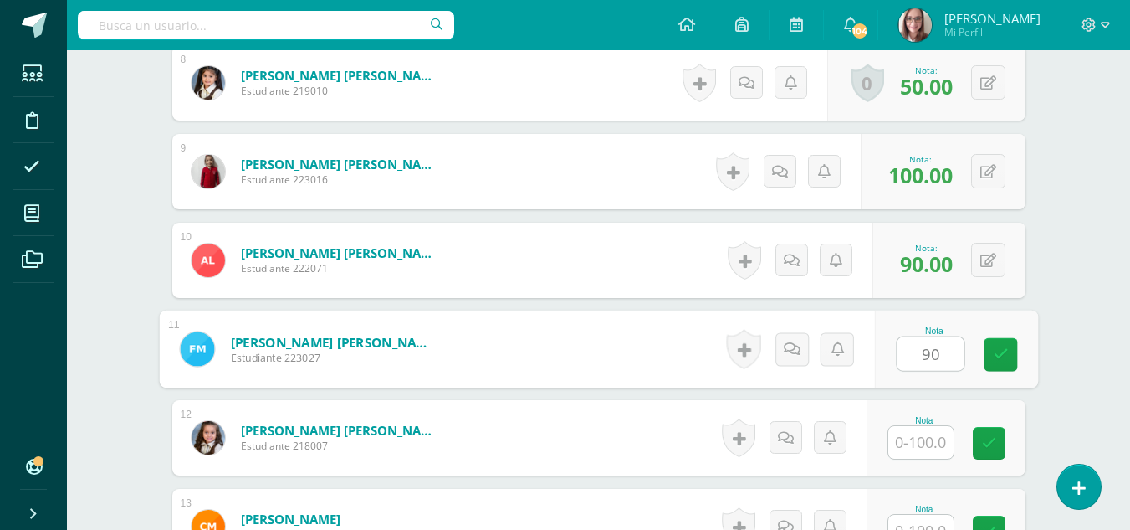
type input "90"
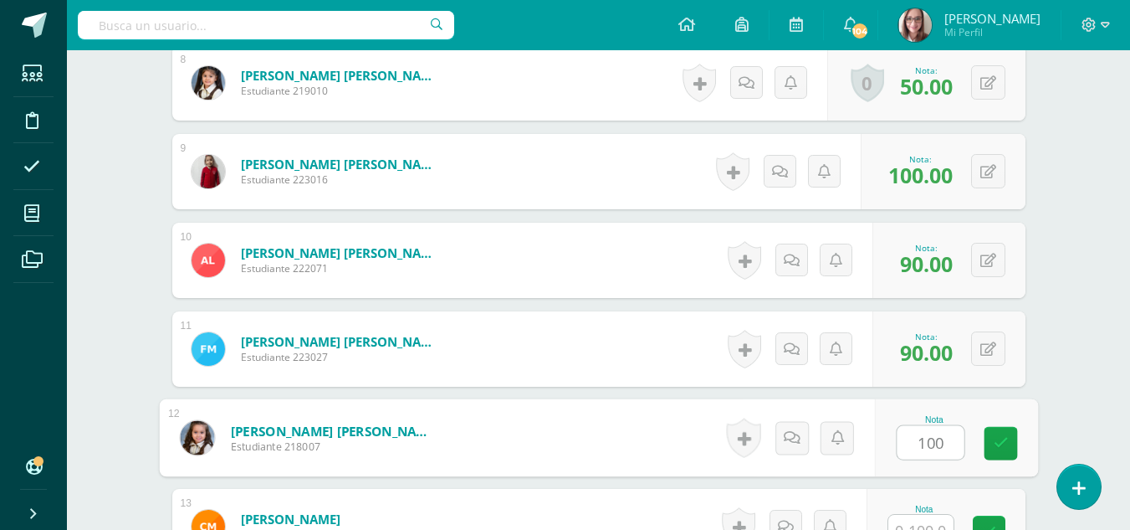
type input "100"
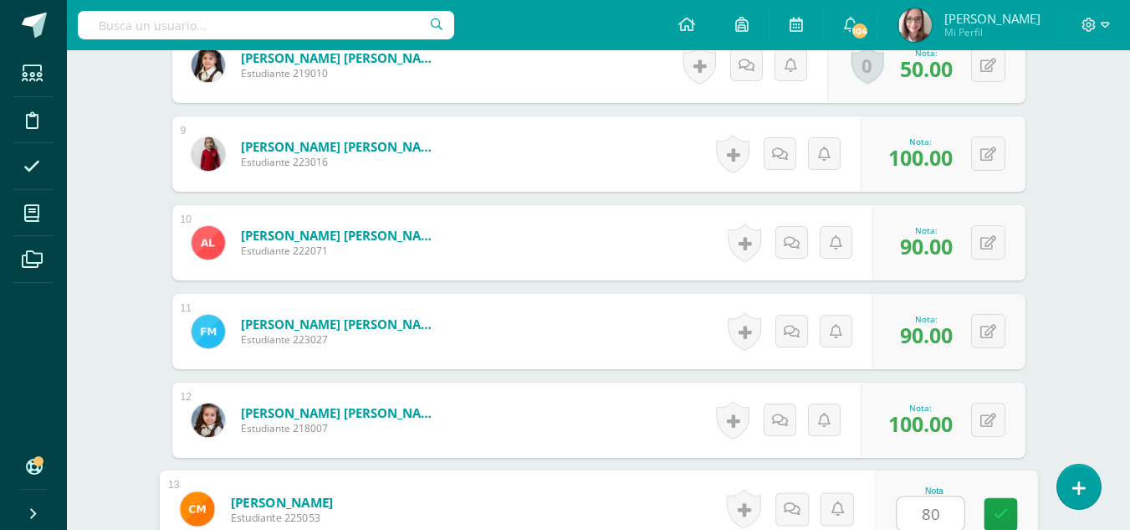
type input "80"
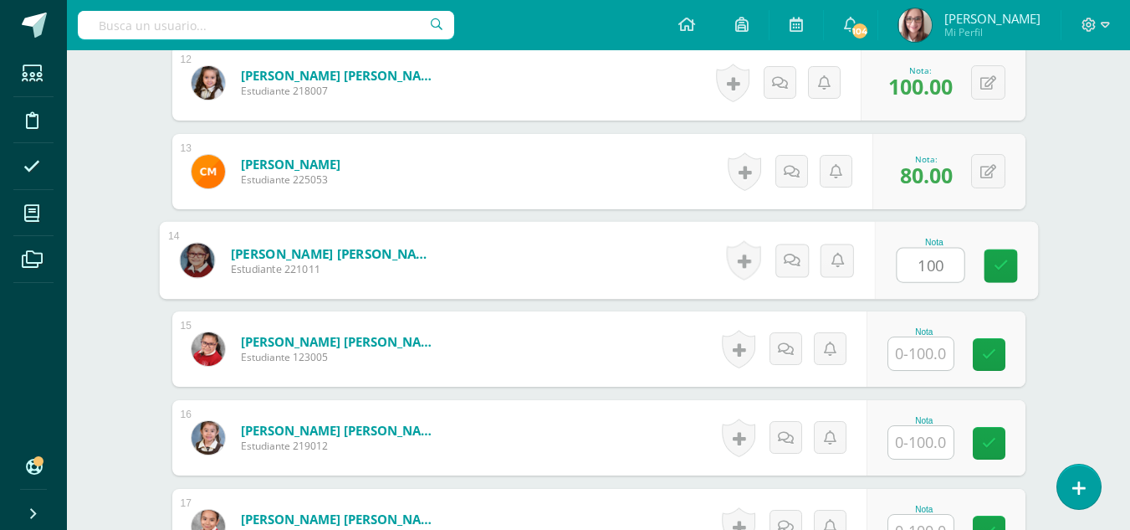
type input "100"
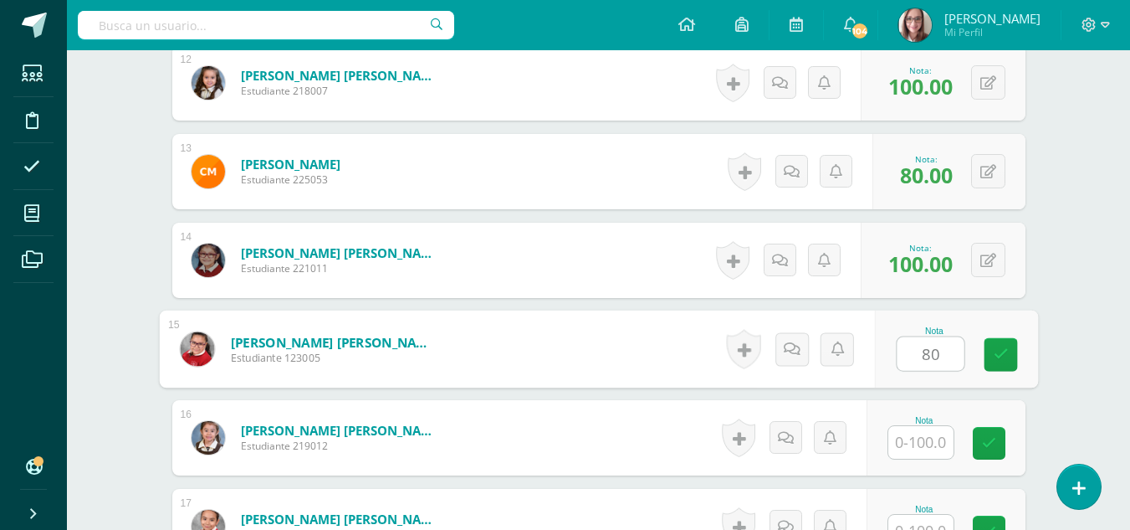
type input "80"
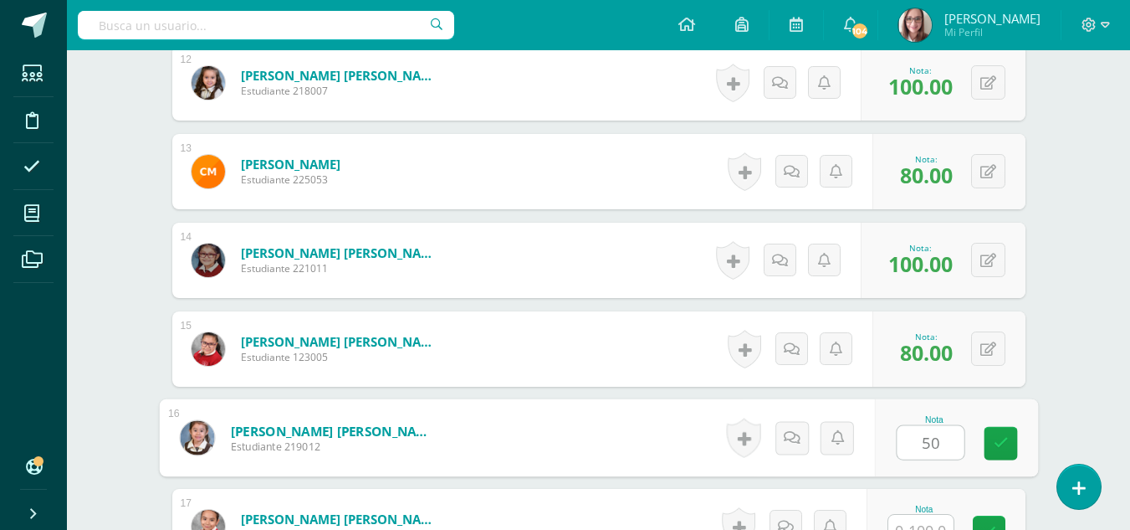
type input "50"
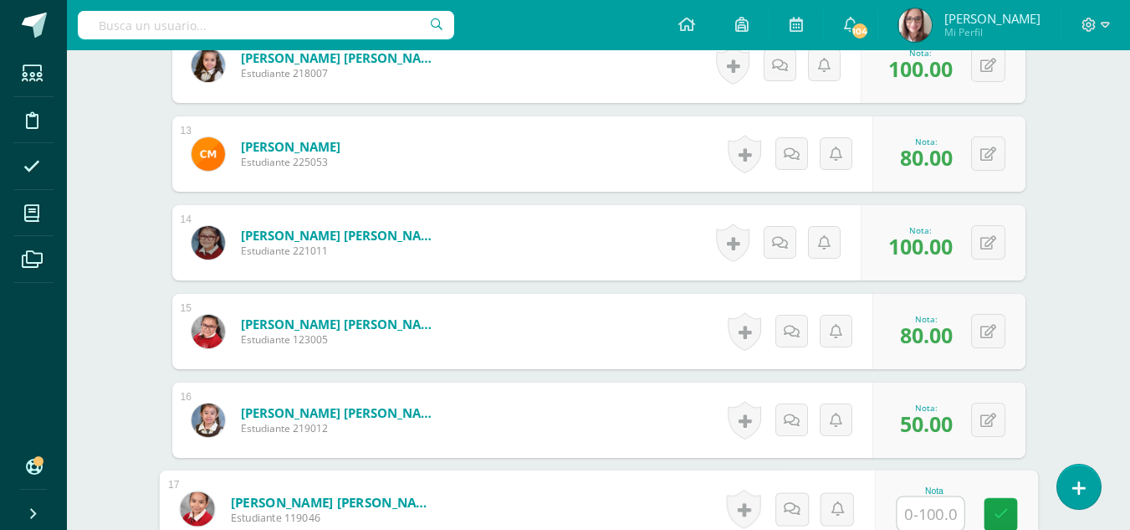
type input "1"
type input "50"
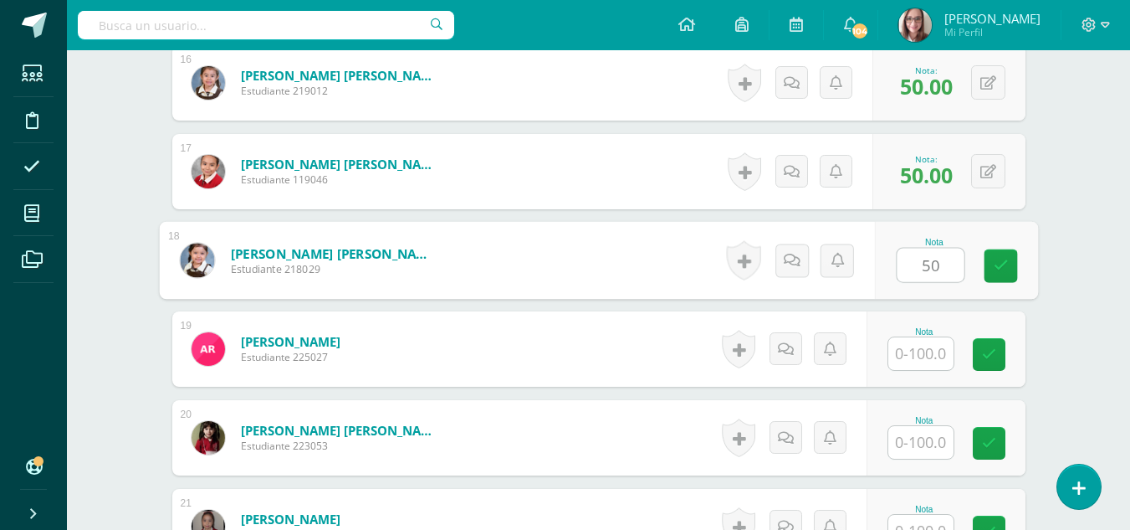
type input "50"
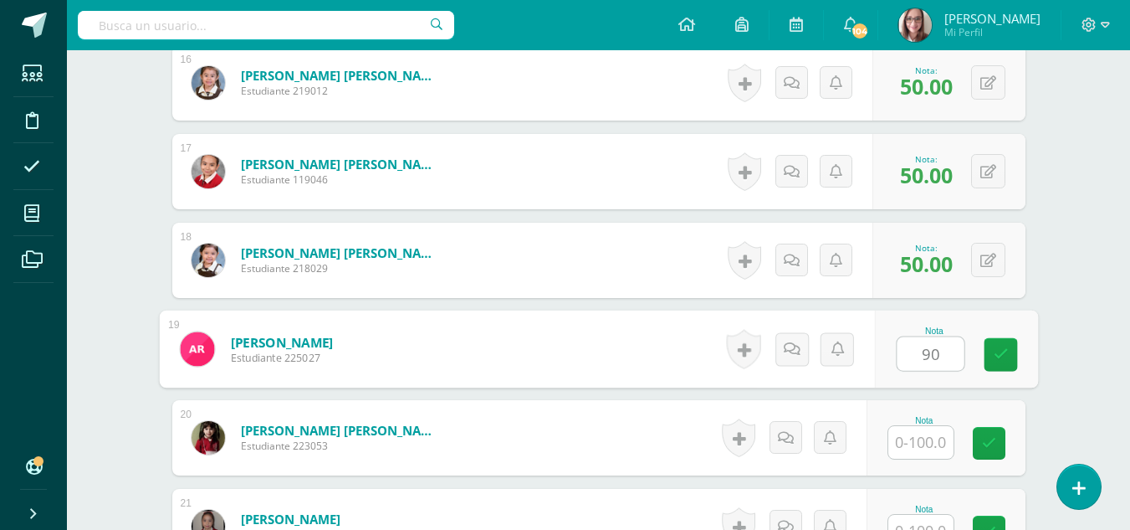
type input "90"
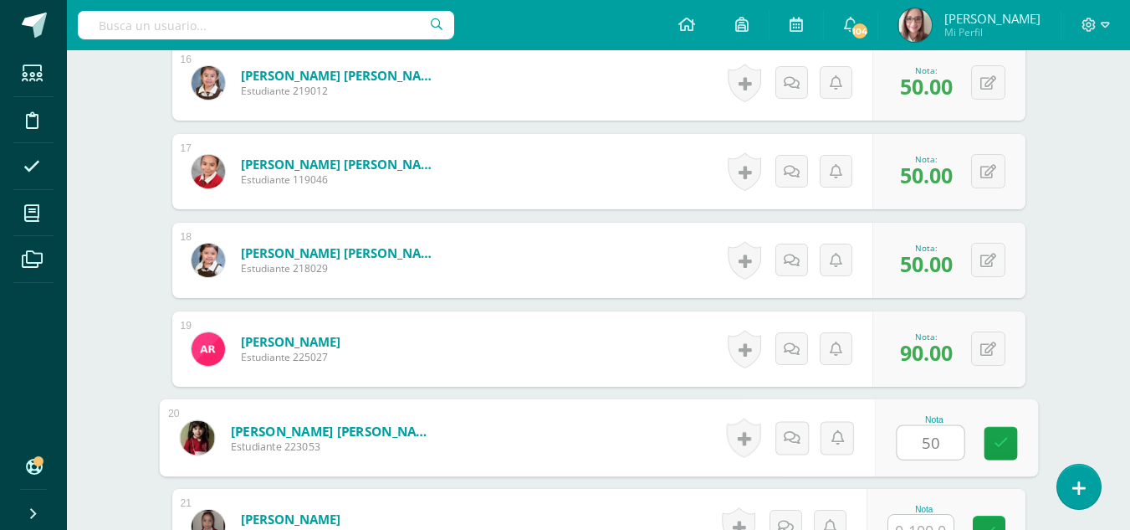
type input "50"
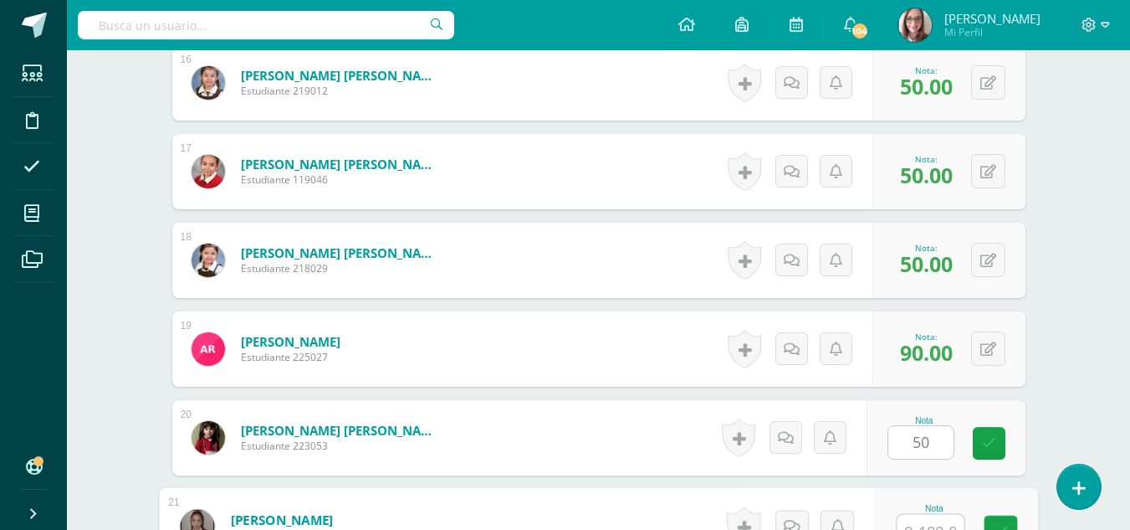
scroll to position [1884, 0]
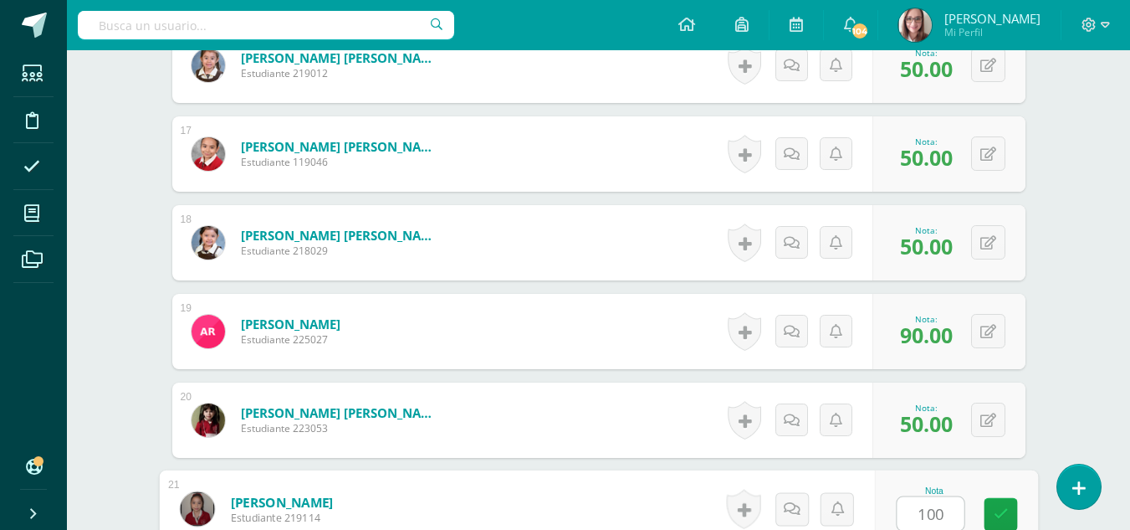
type input "100"
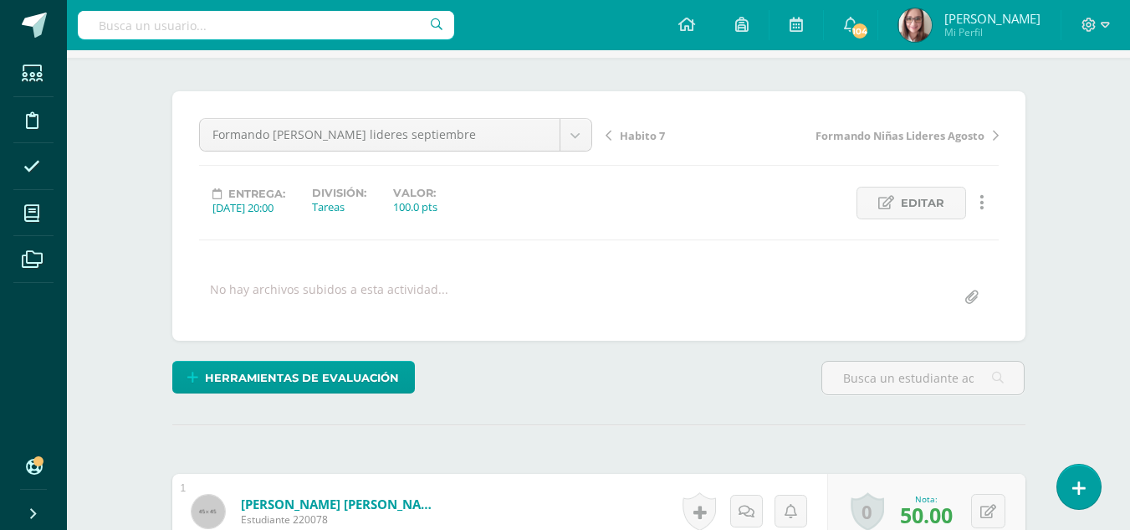
scroll to position [0, 0]
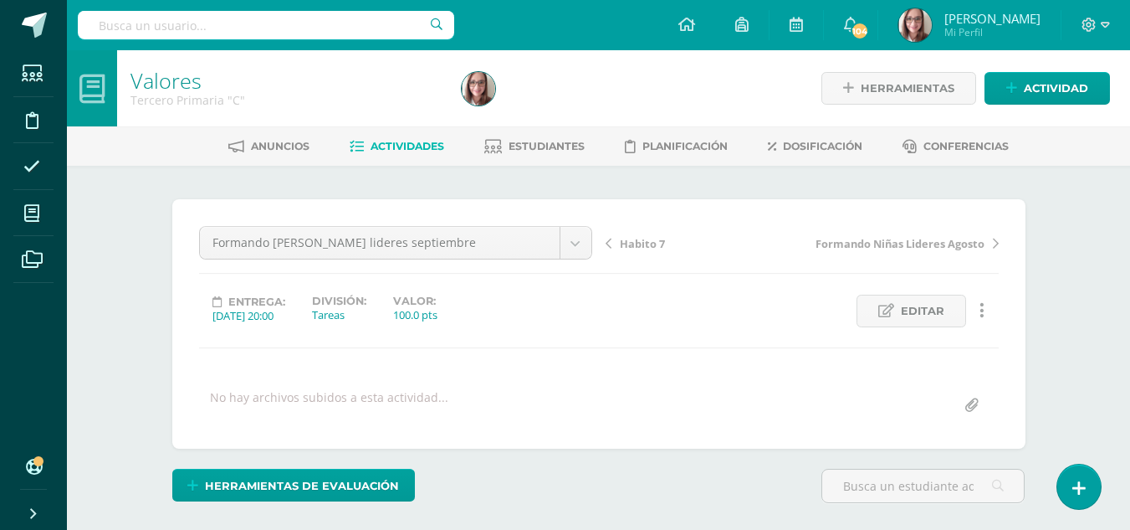
click at [422, 143] on span "Actividades" at bounding box center [408, 146] width 74 height 13
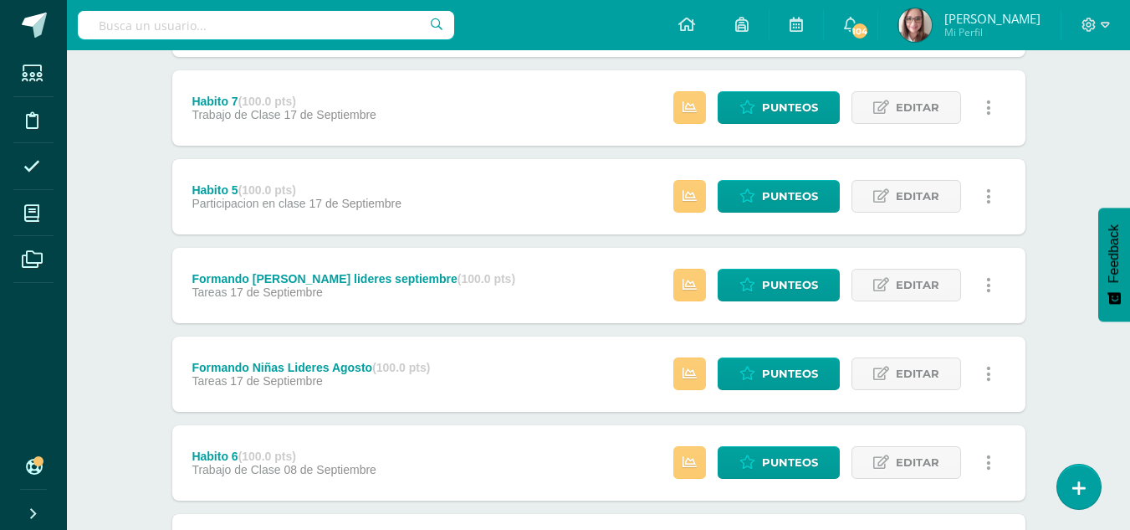
scroll to position [366, 0]
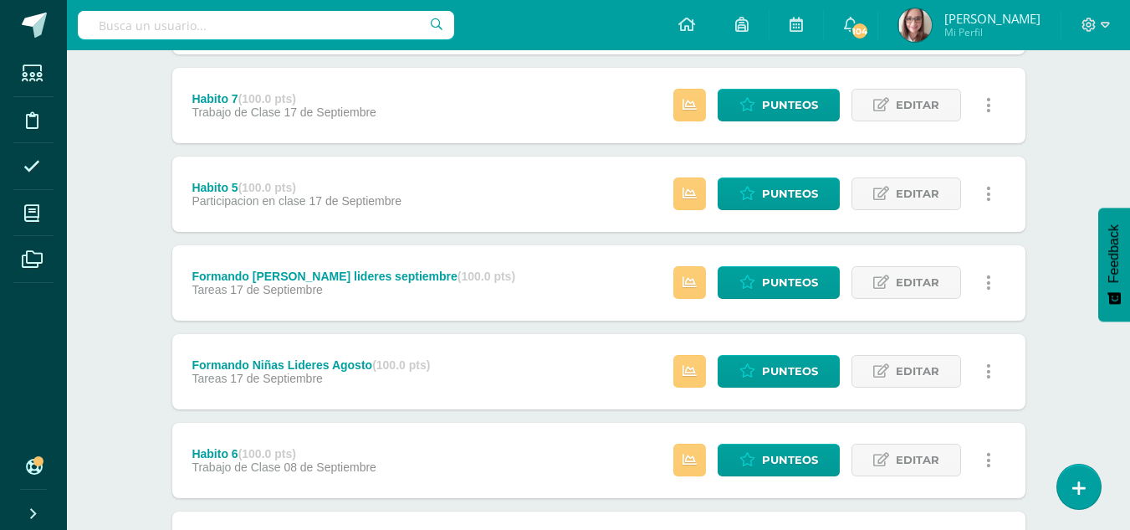
click at [1125, 81] on div "Valores Tercero Primaria "C" Herramientas Detalle de asistencias Actividad Anun…" at bounding box center [598, 279] width 1063 height 1191
drag, startPoint x: 1125, startPoint y: 81, endPoint x: 1142, endPoint y: 65, distance: 23.1
click at [1130, 65] on html "Estudiantes Disciplina Asistencia Mis cursos Archivos Soporte Ayuda Reportar un…" at bounding box center [565, 255] width 1130 height 1242
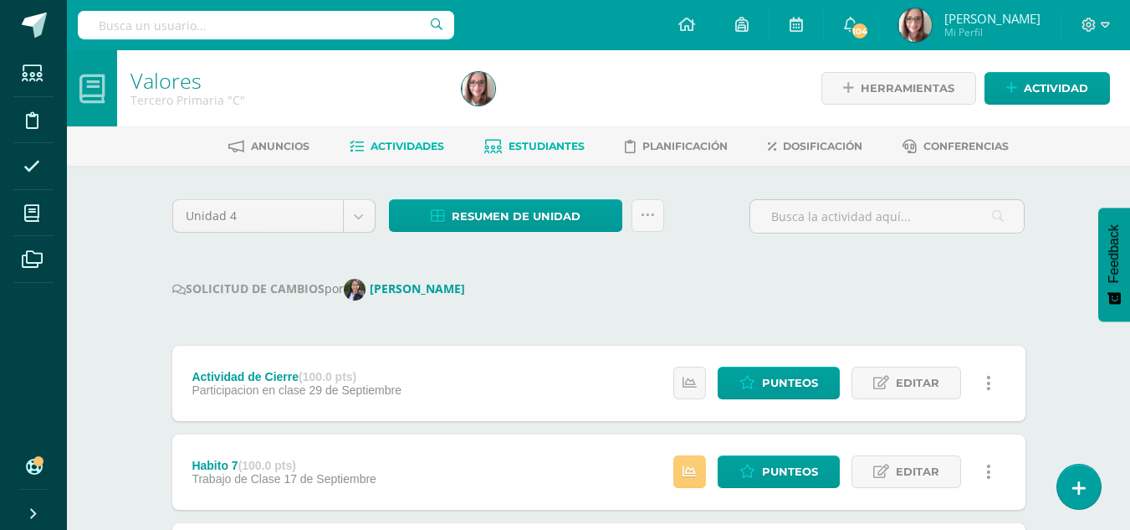
click at [548, 151] on span "Estudiantes" at bounding box center [547, 146] width 76 height 13
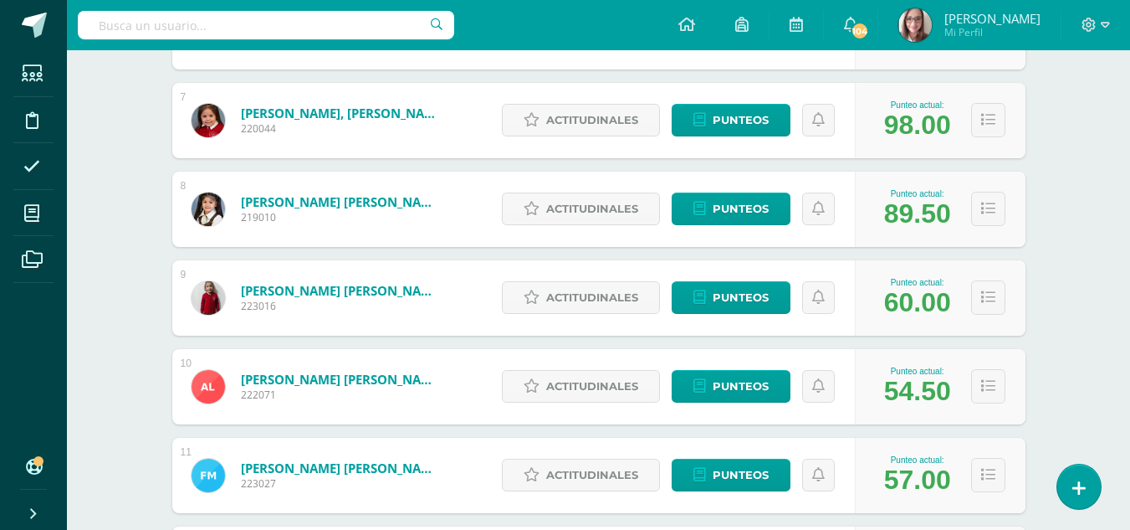
scroll to position [810, 0]
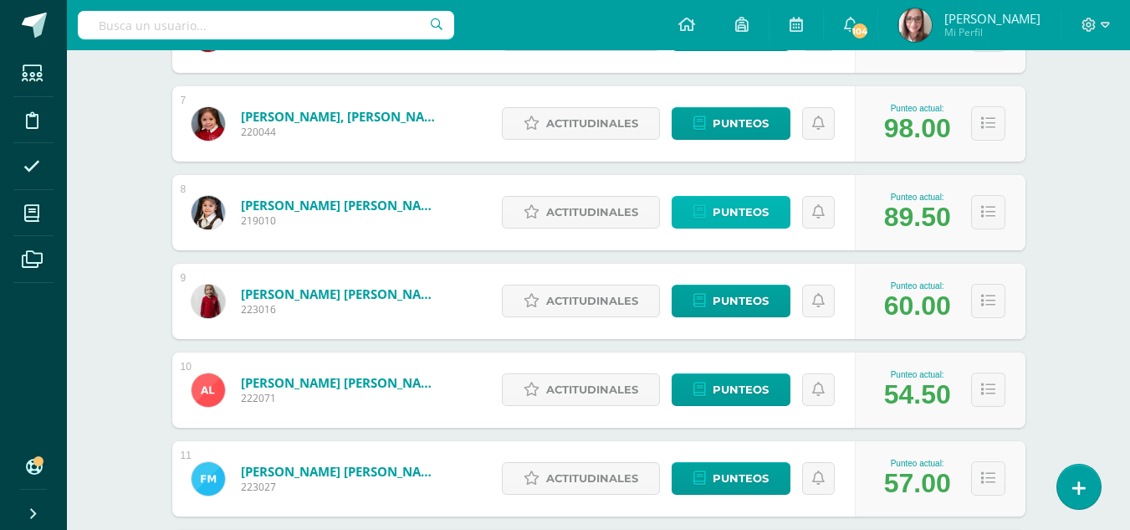
click at [737, 206] on span "Punteos" at bounding box center [741, 212] width 56 height 31
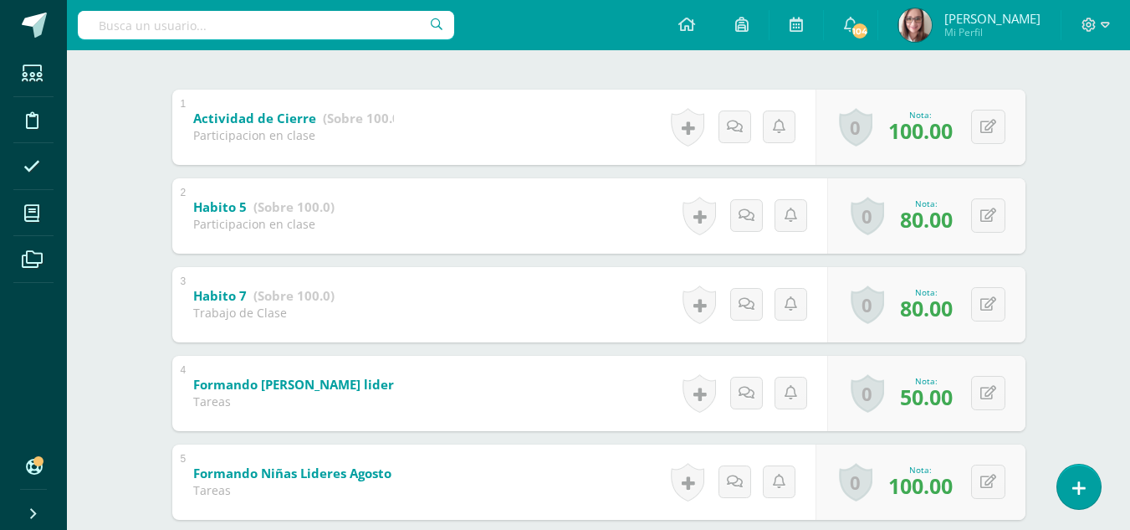
scroll to position [352, 0]
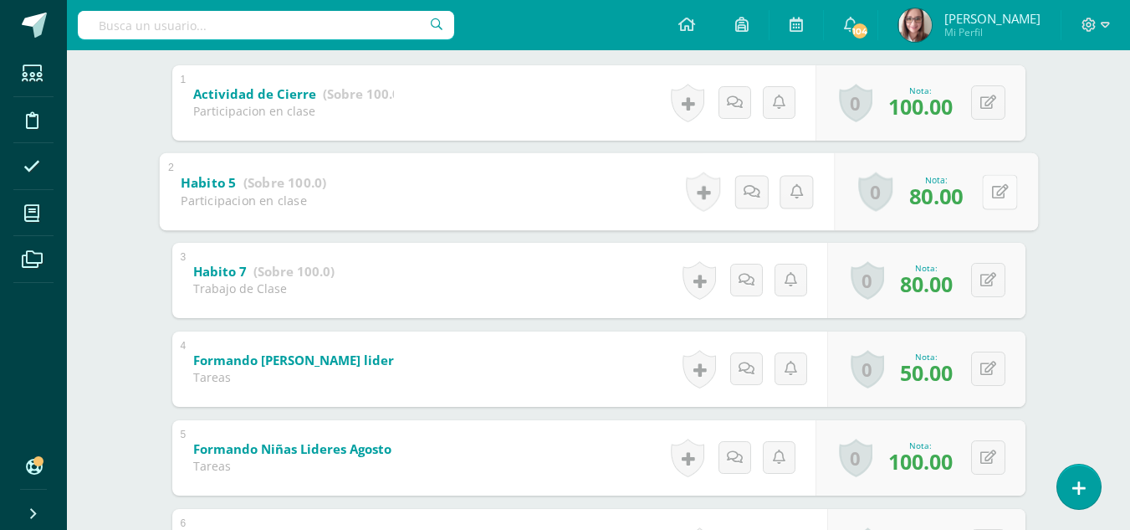
click at [996, 177] on button at bounding box center [999, 191] width 35 height 35
type input "90"
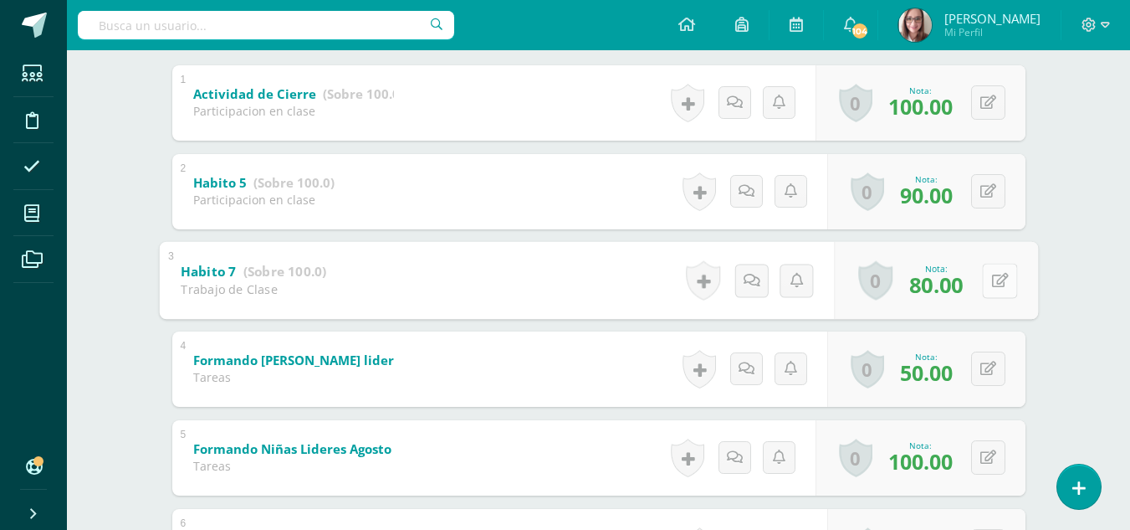
click at [999, 294] on button at bounding box center [999, 280] width 35 height 35
type input "90"
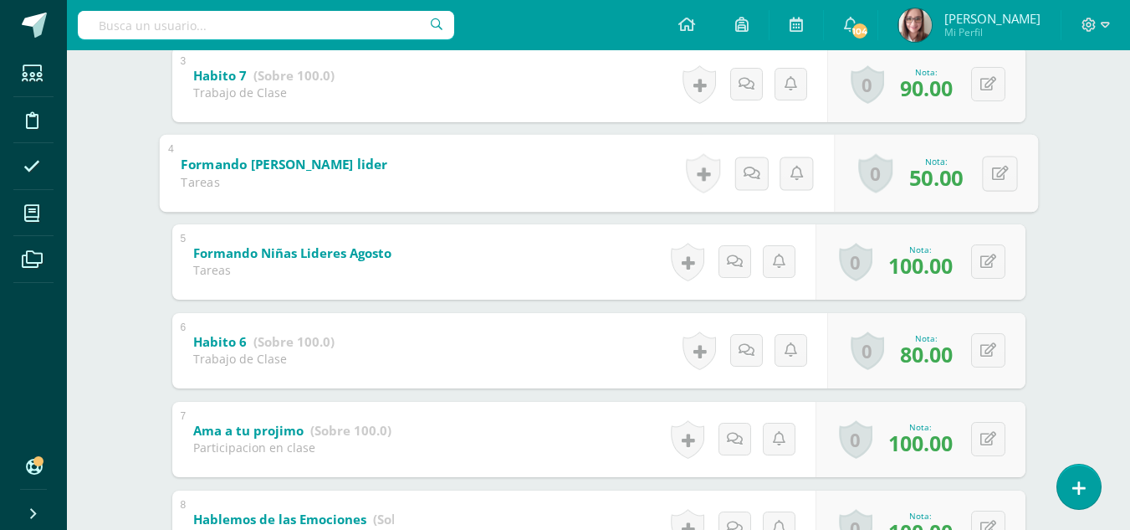
scroll to position [560, 0]
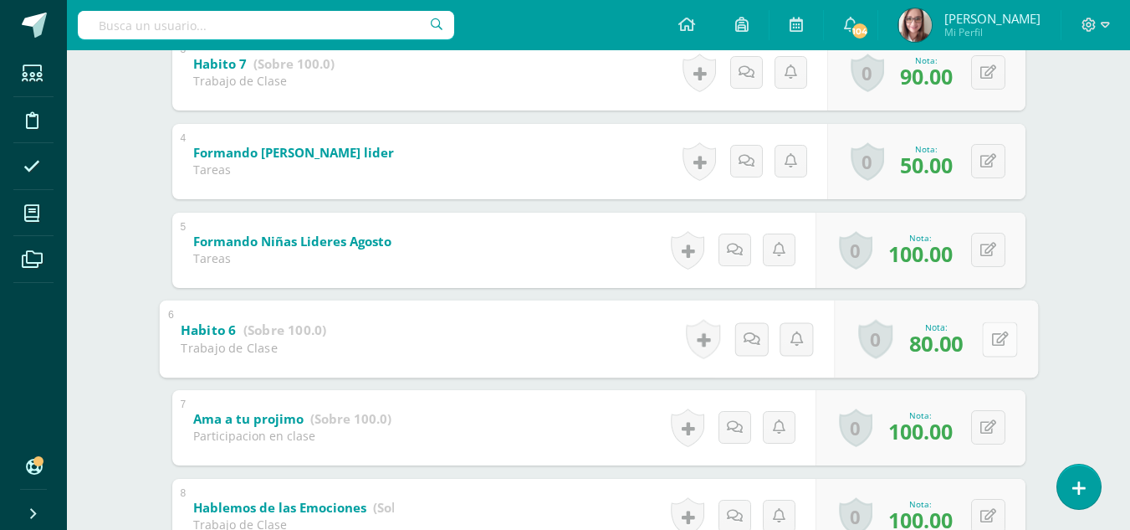
click at [989, 334] on button at bounding box center [999, 338] width 35 height 35
type input "90"
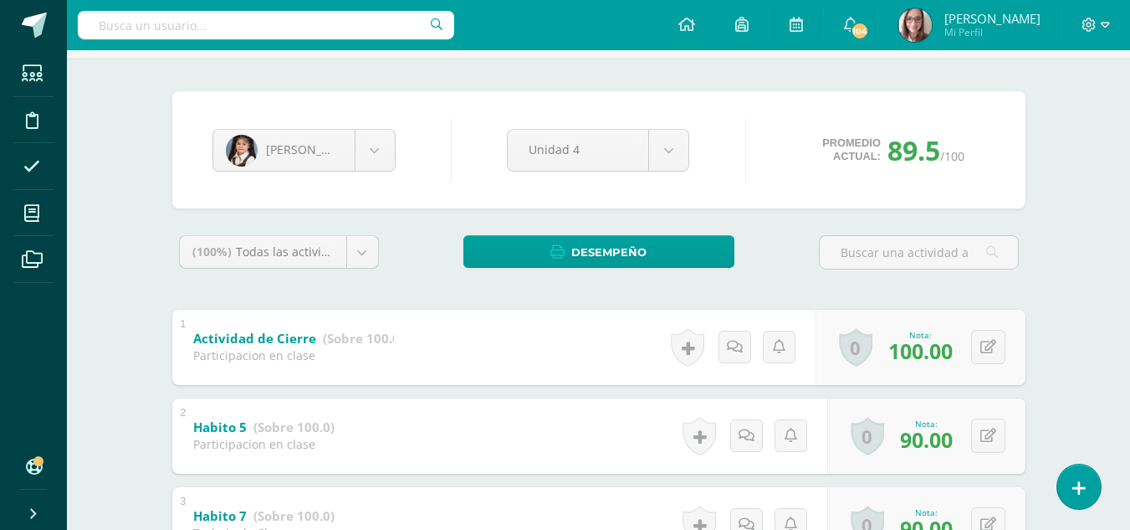
scroll to position [0, 0]
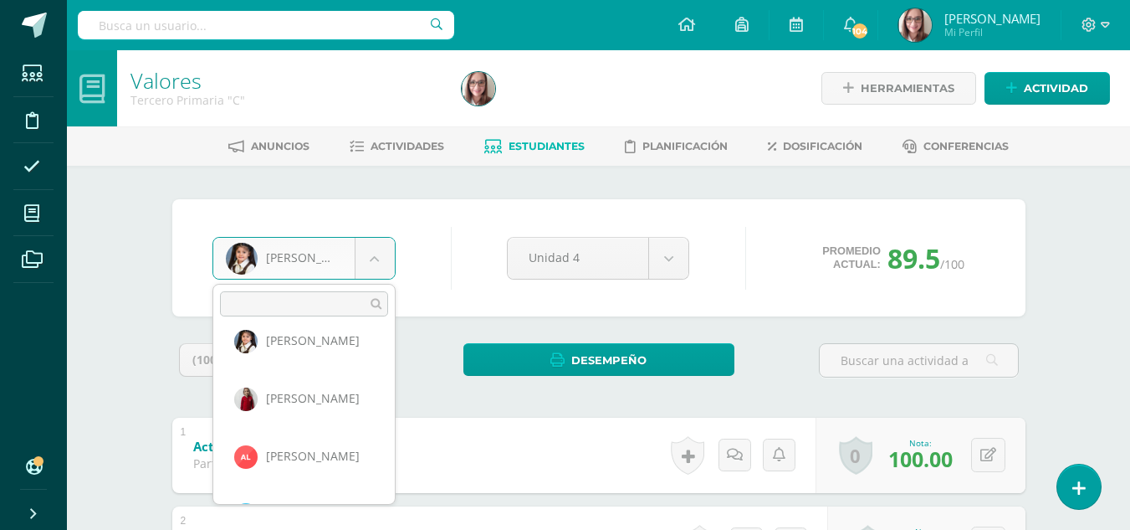
scroll to position [438, 0]
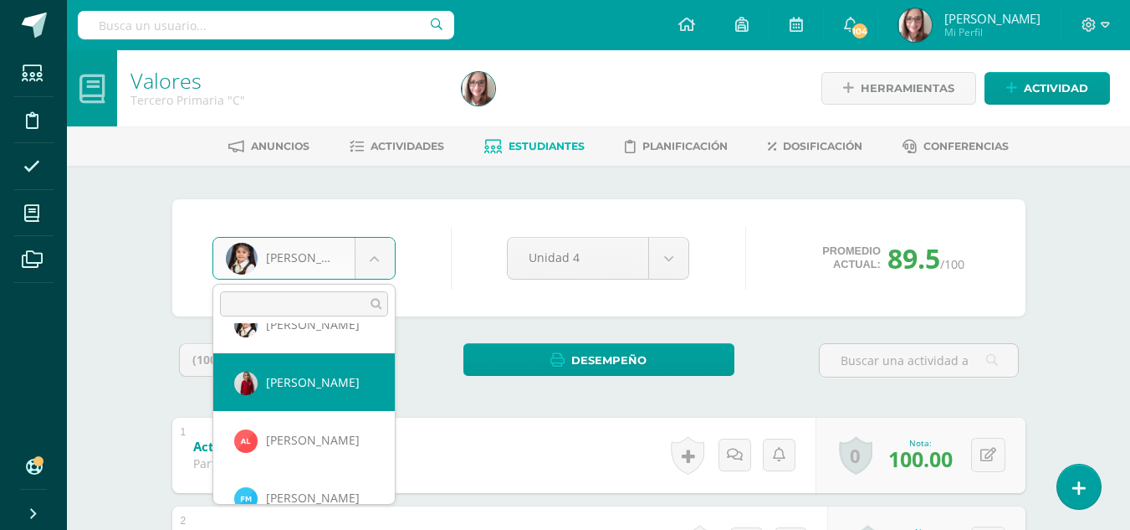
select select "3280"
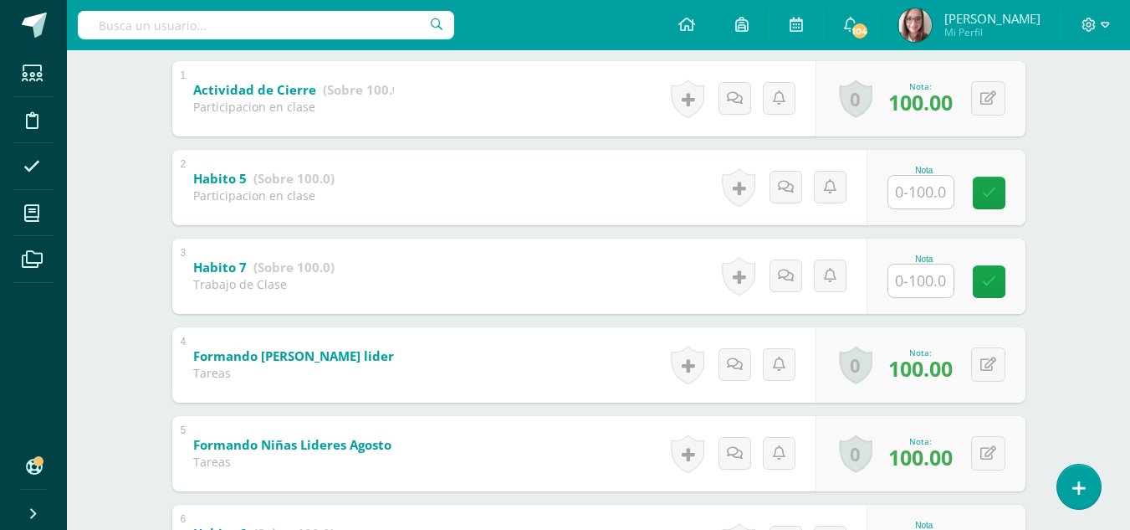
scroll to position [355, 0]
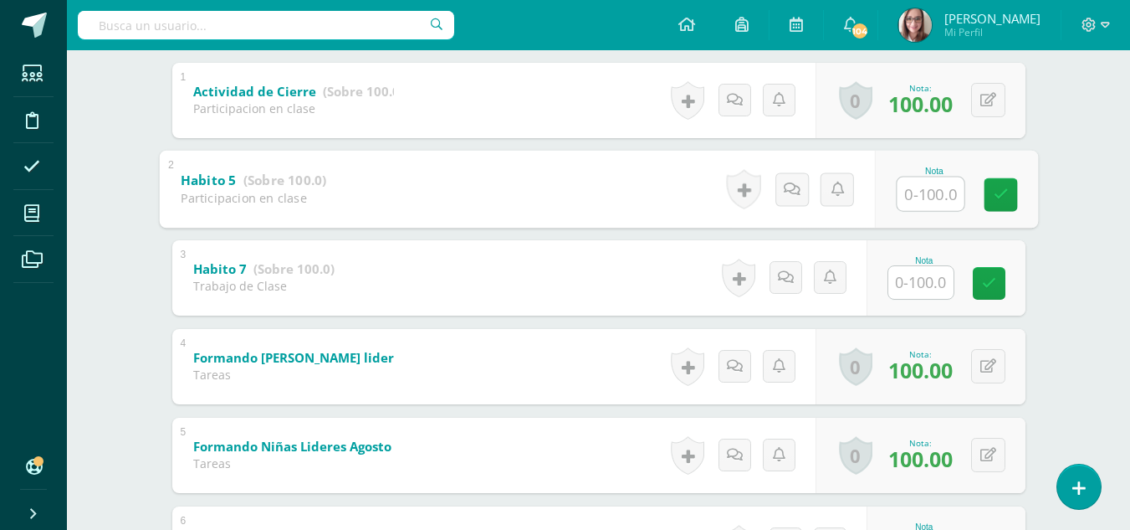
click at [223, 175] on b "Habito 5" at bounding box center [208, 180] width 55 height 18
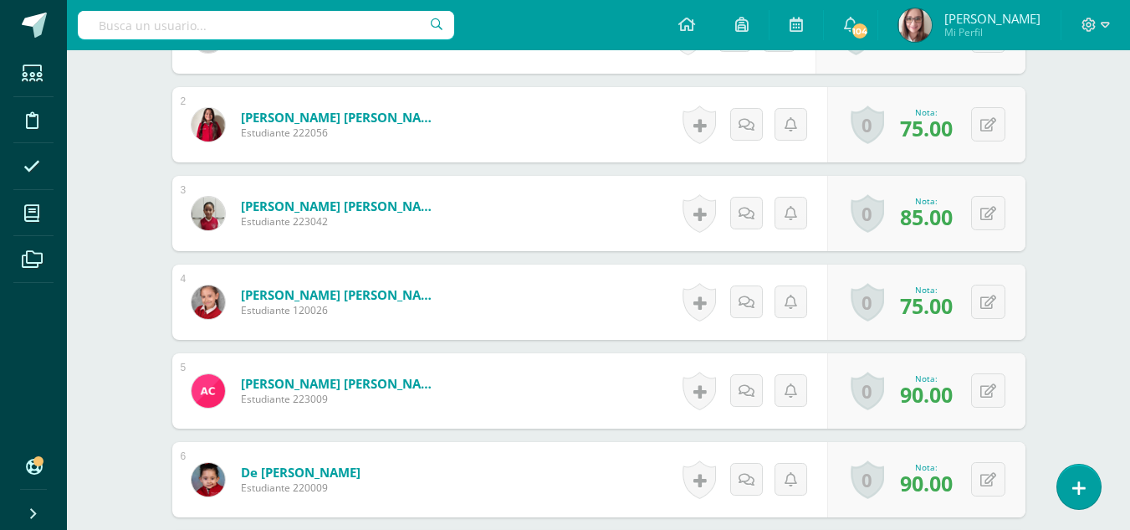
scroll to position [601, 0]
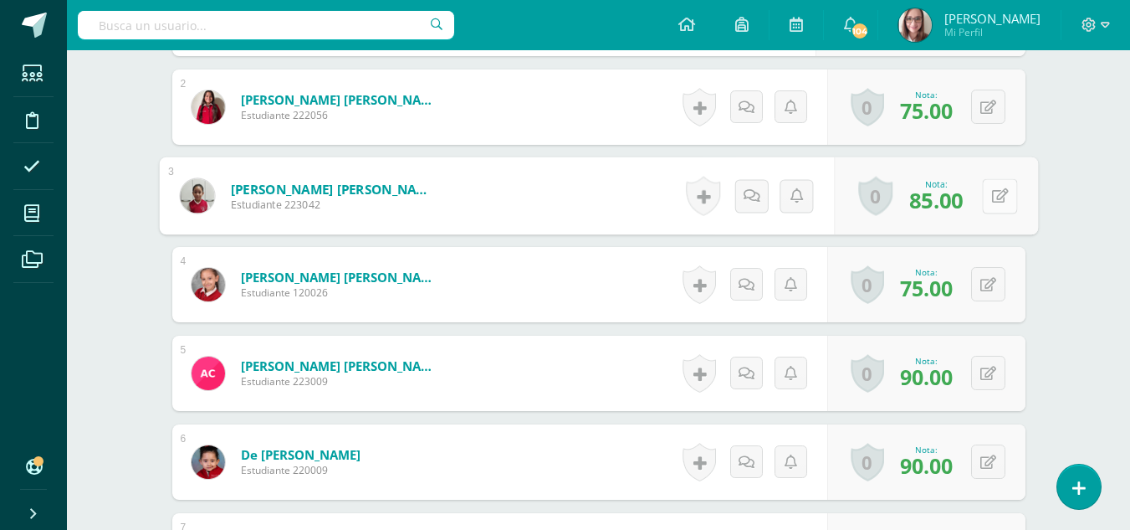
click at [991, 190] on icon at bounding box center [999, 195] width 17 height 14
type input "90"
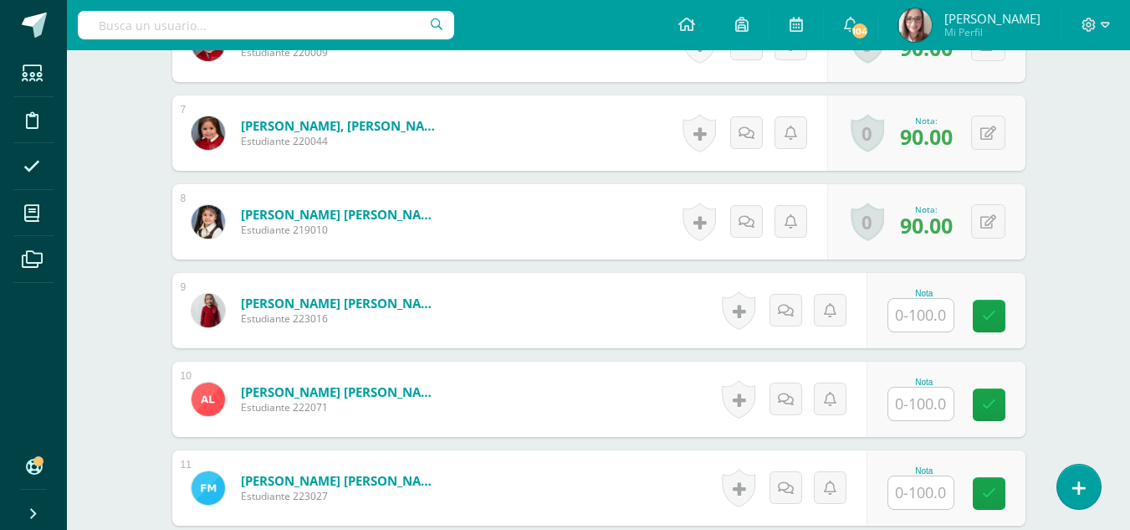
scroll to position [1027, 0]
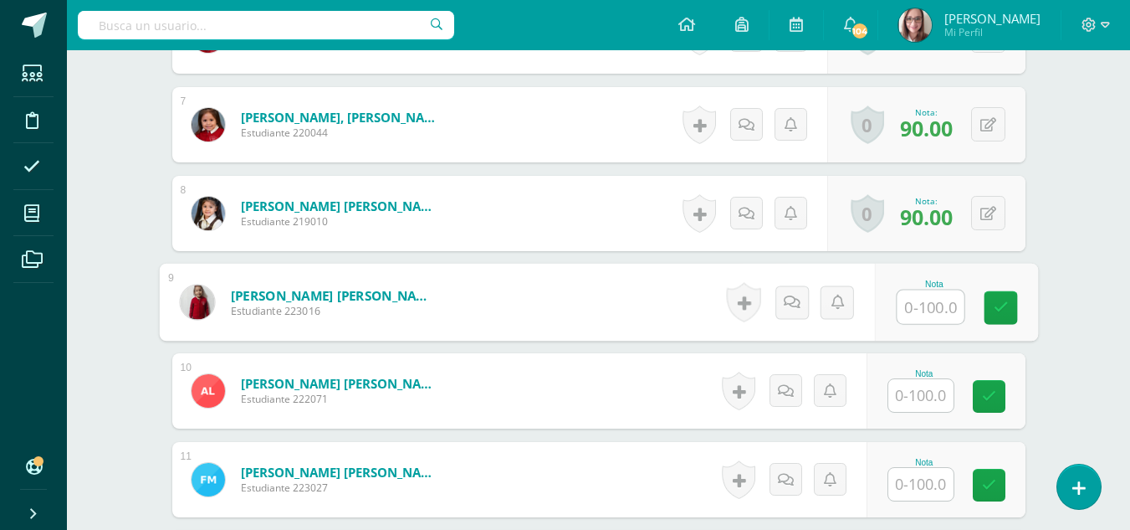
click at [914, 302] on input "text" at bounding box center [930, 306] width 67 height 33
type input "90"
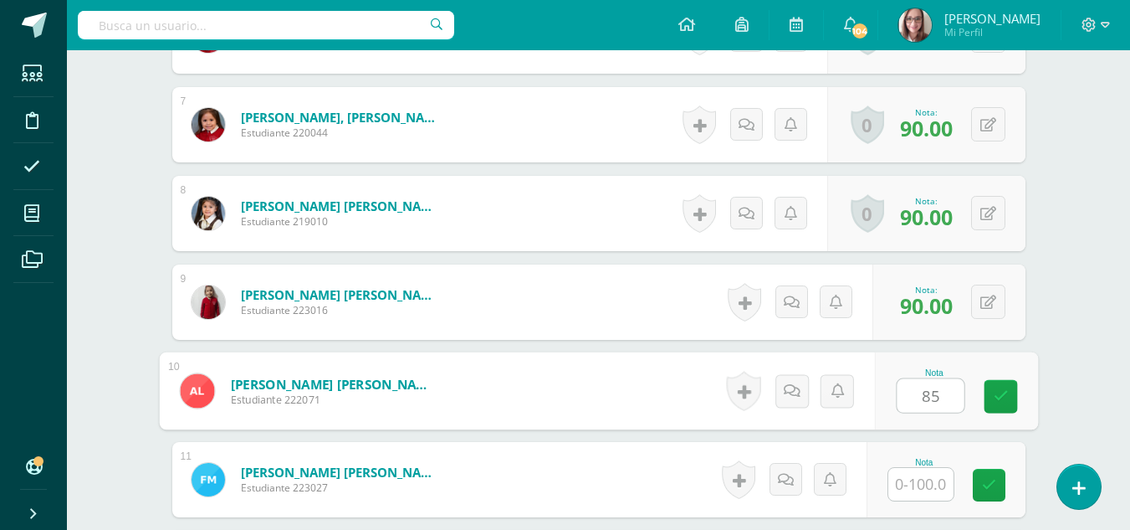
type input "85"
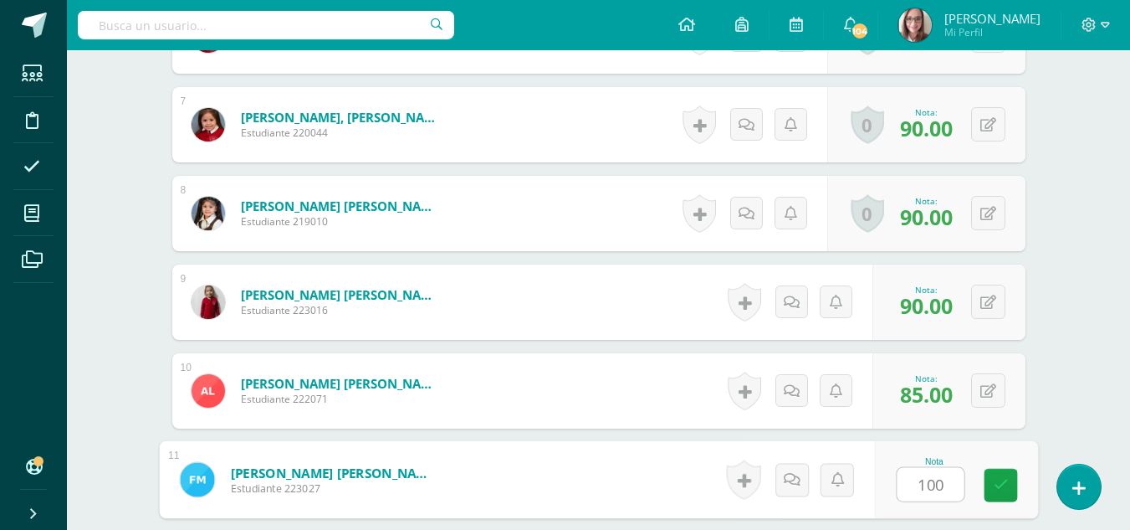
type input "100"
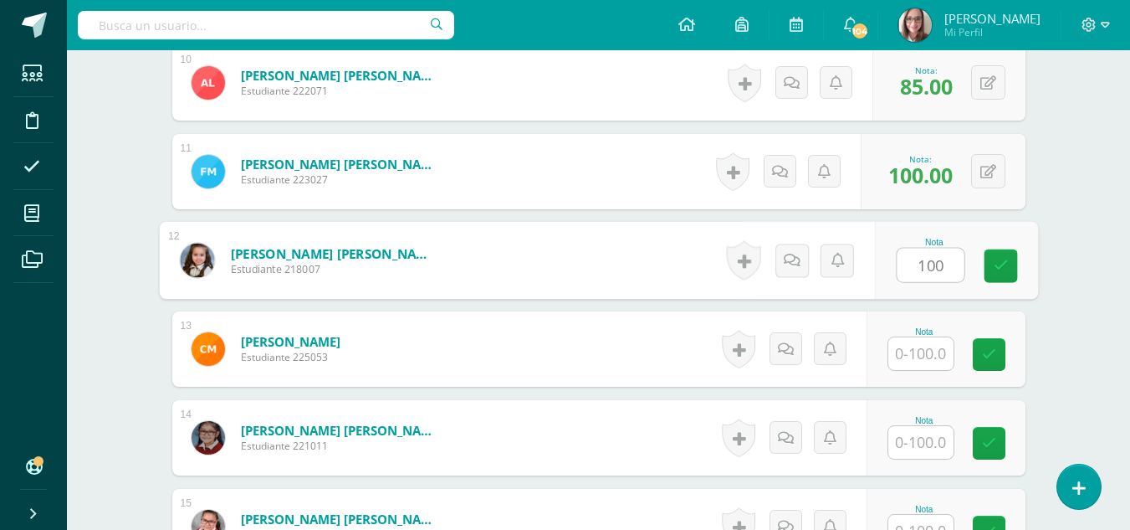
type input "100"
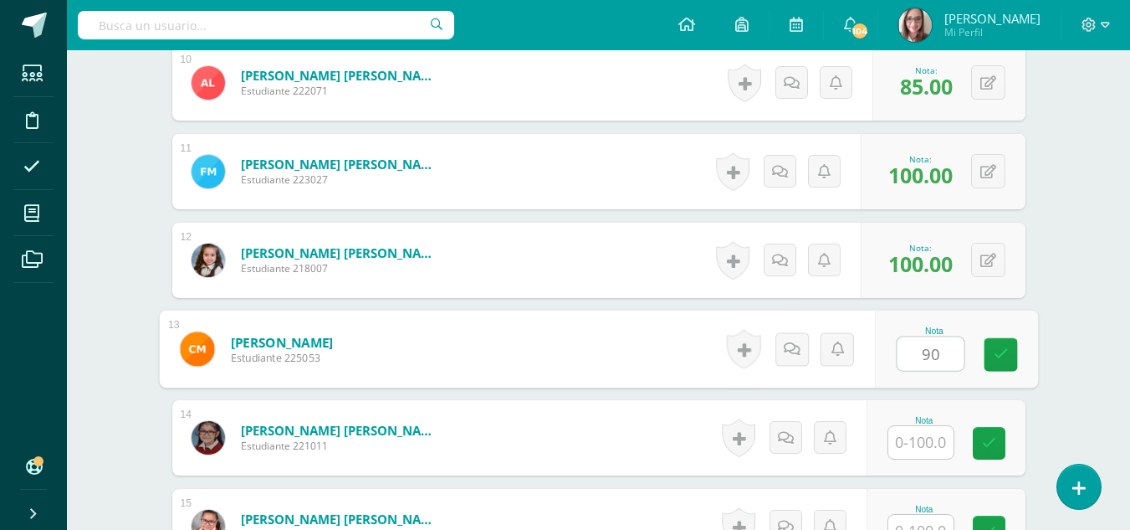
type input "90"
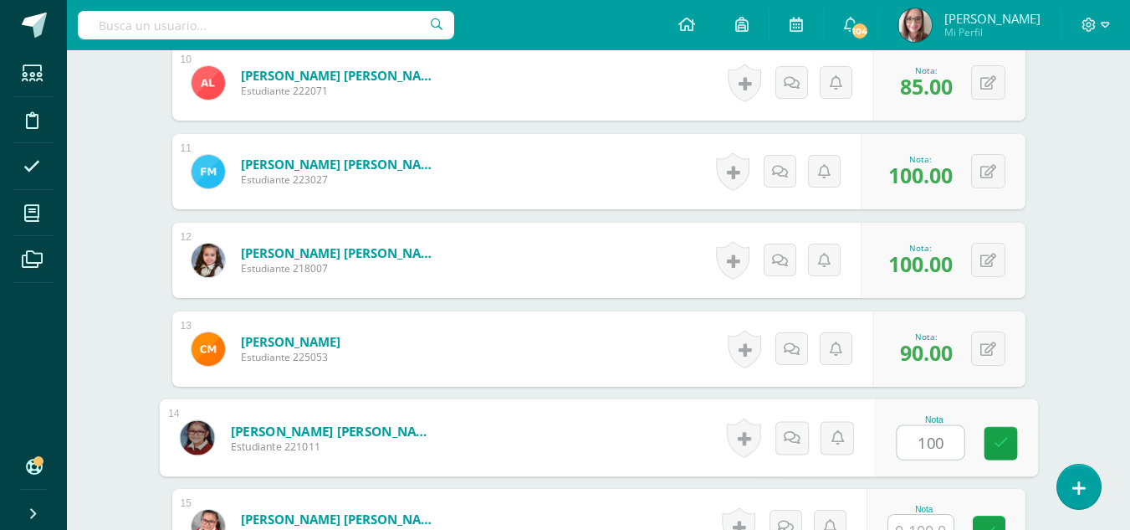
type input "100"
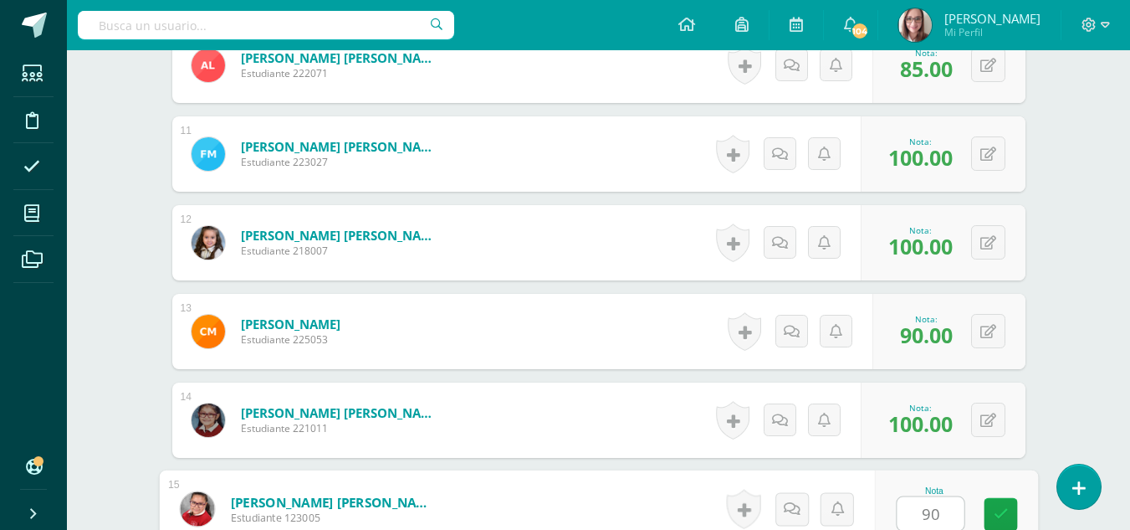
type input "90"
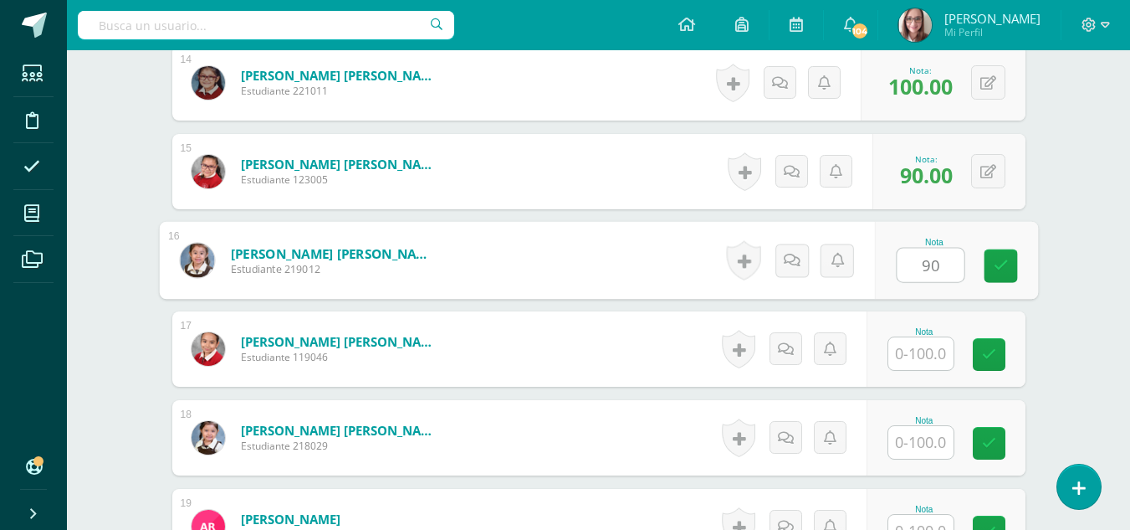
type input "90"
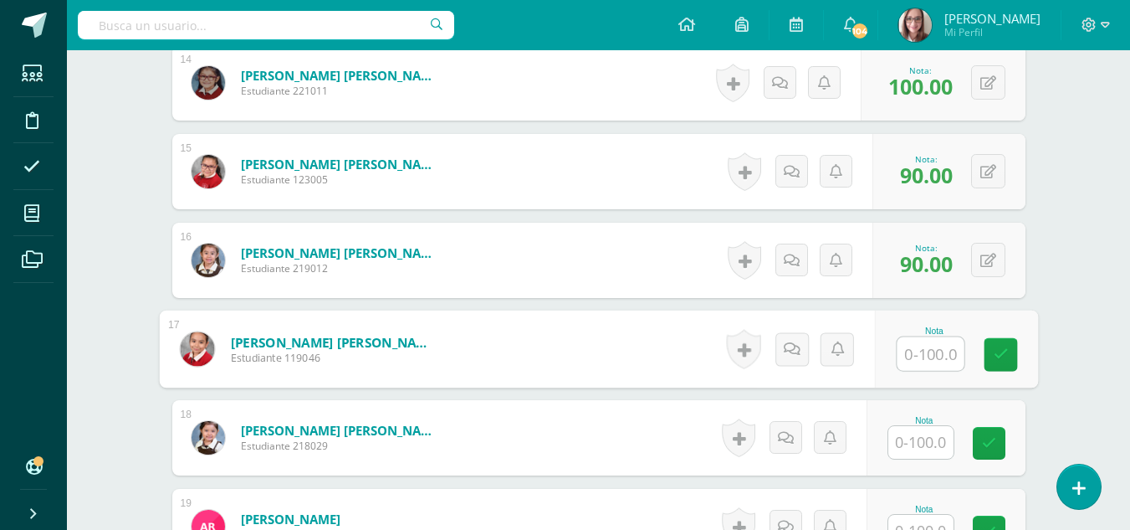
type input "1"
type input "95"
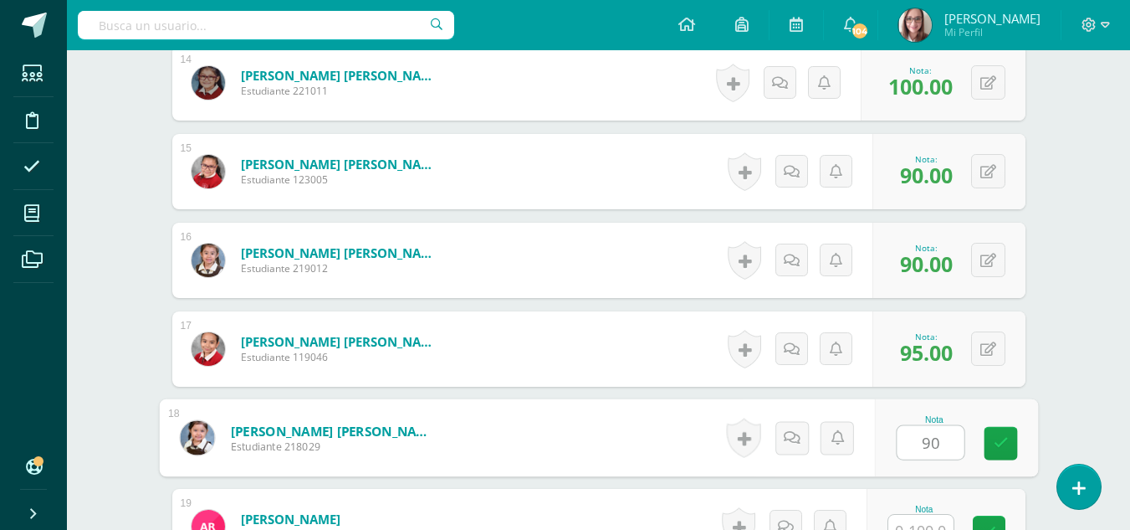
type input "90"
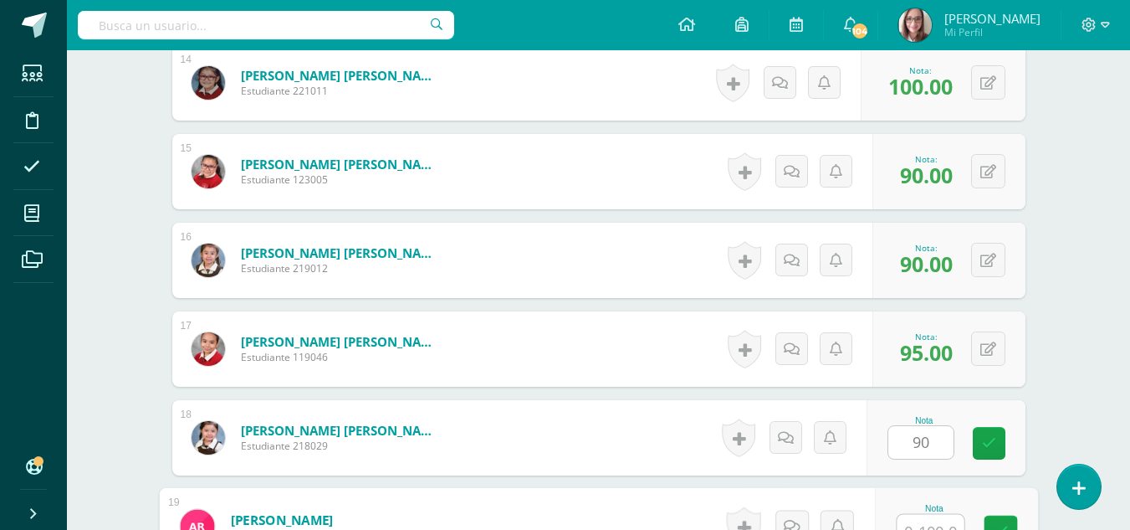
scroll to position [1707, 0]
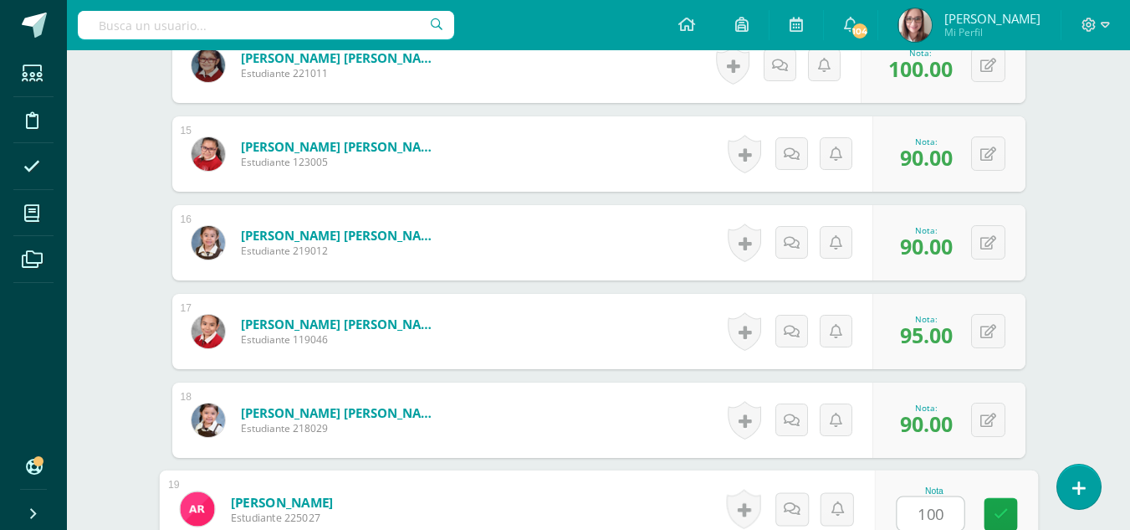
type input "100"
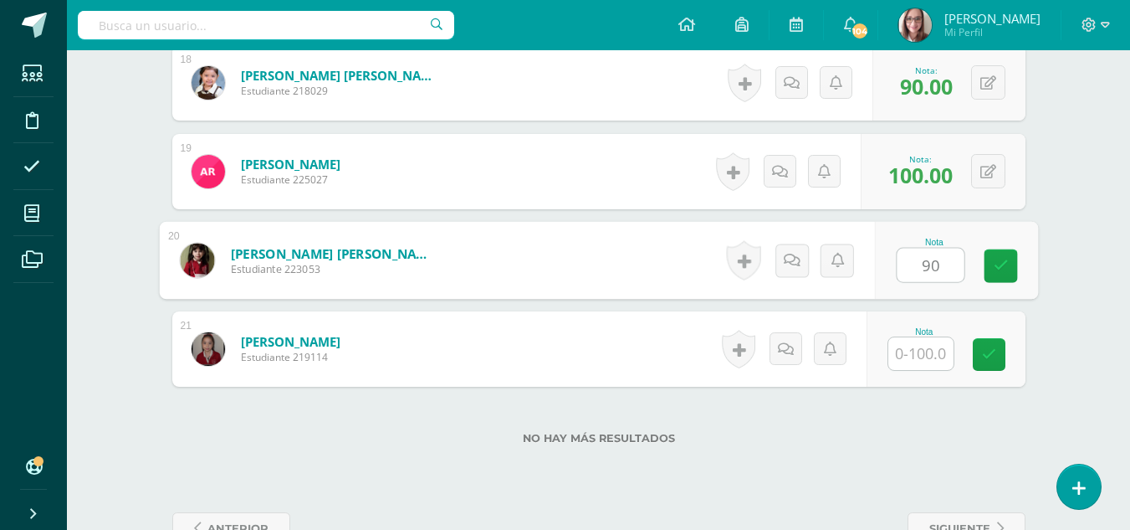
type input "90"
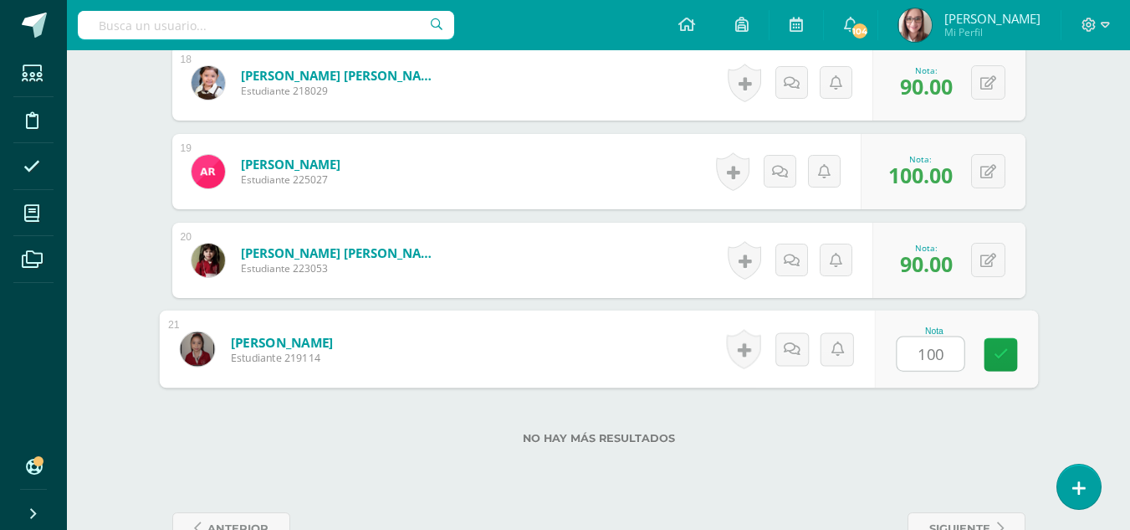
type input "100"
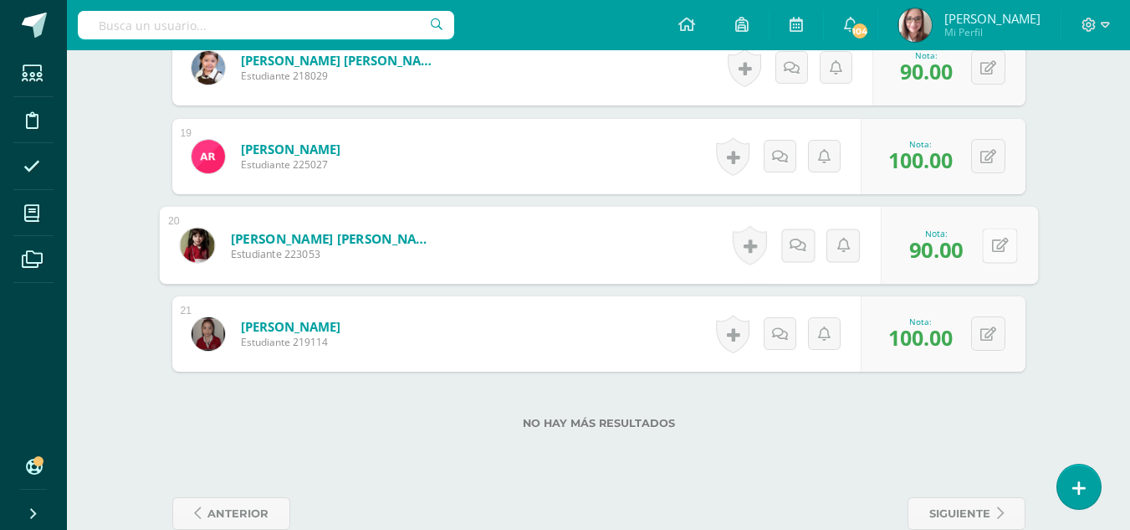
click at [984, 244] on button at bounding box center [999, 245] width 35 height 35
type input "85"
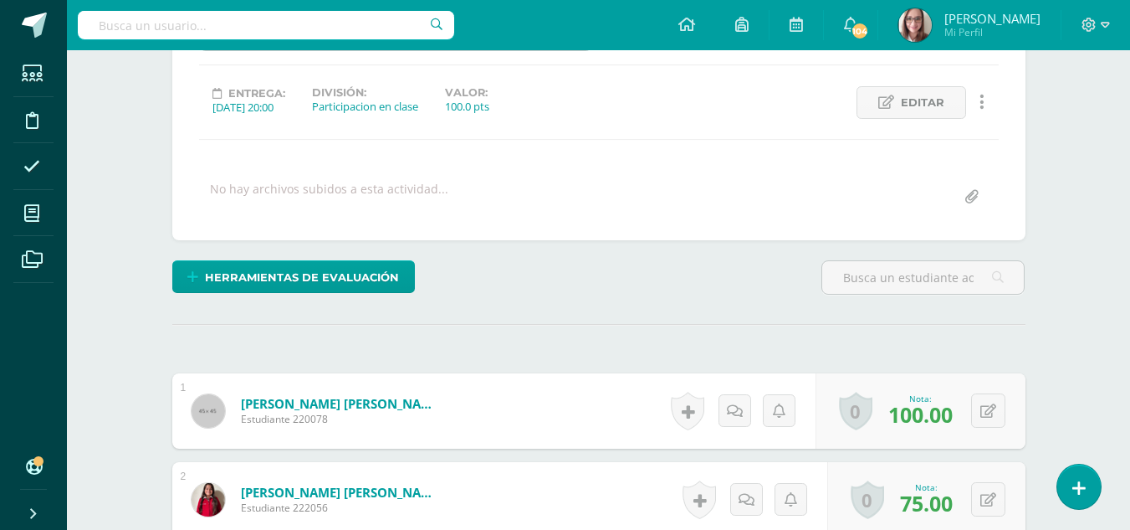
scroll to position [0, 0]
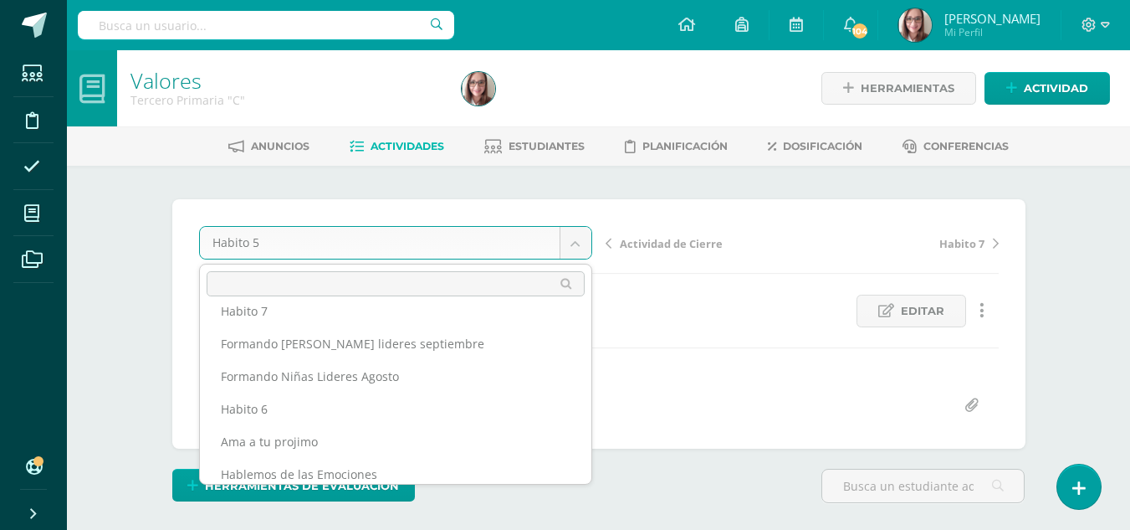
scroll to position [97, 0]
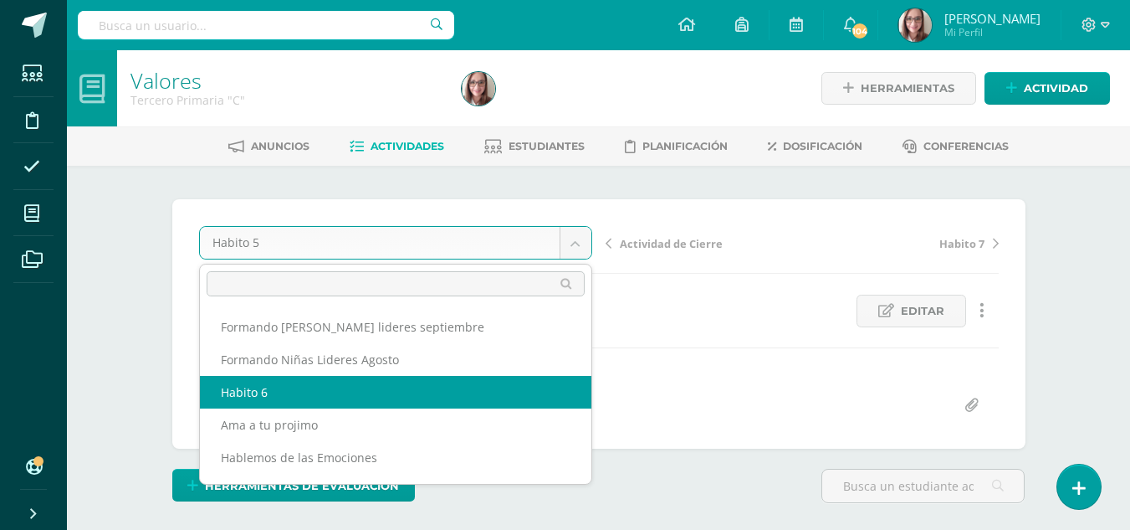
select select "/dashboard/teacher/grade-activity/211141/"
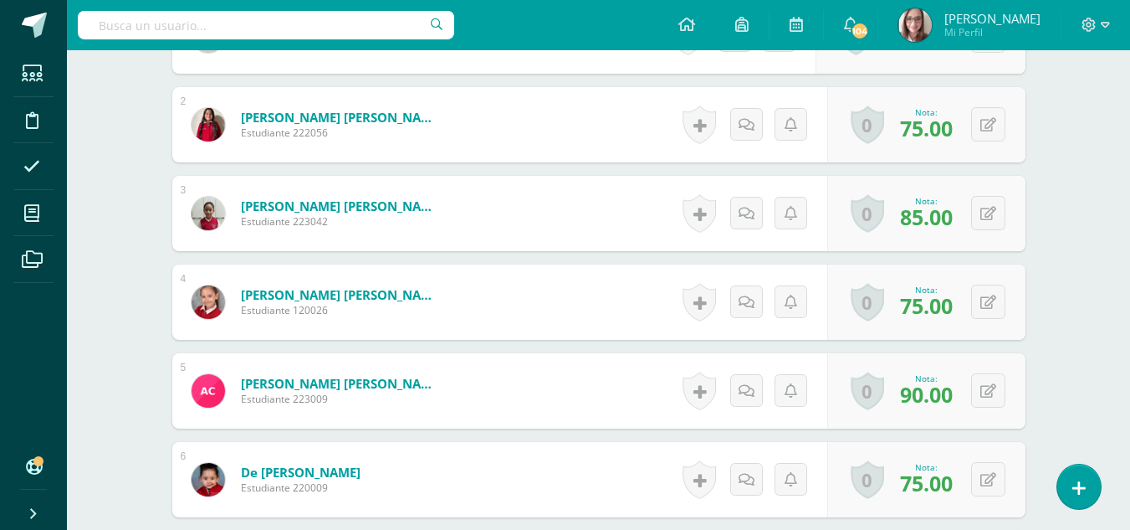
scroll to position [587, 0]
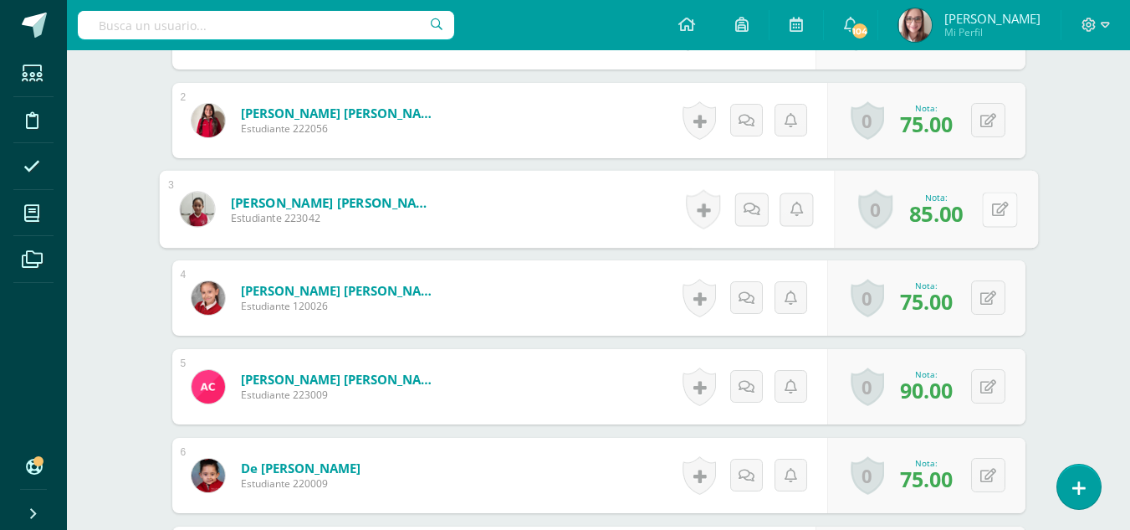
click at [996, 204] on button at bounding box center [999, 209] width 35 height 35
type input "90"
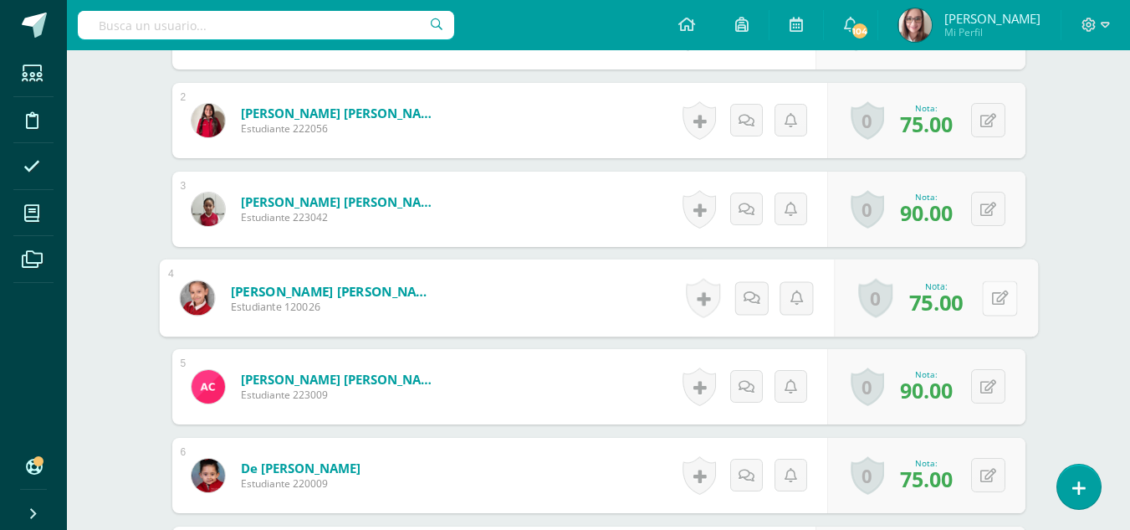
click at [1002, 304] on icon at bounding box center [999, 297] width 17 height 14
click at [982, 299] on button at bounding box center [999, 297] width 35 height 35
type input "100"
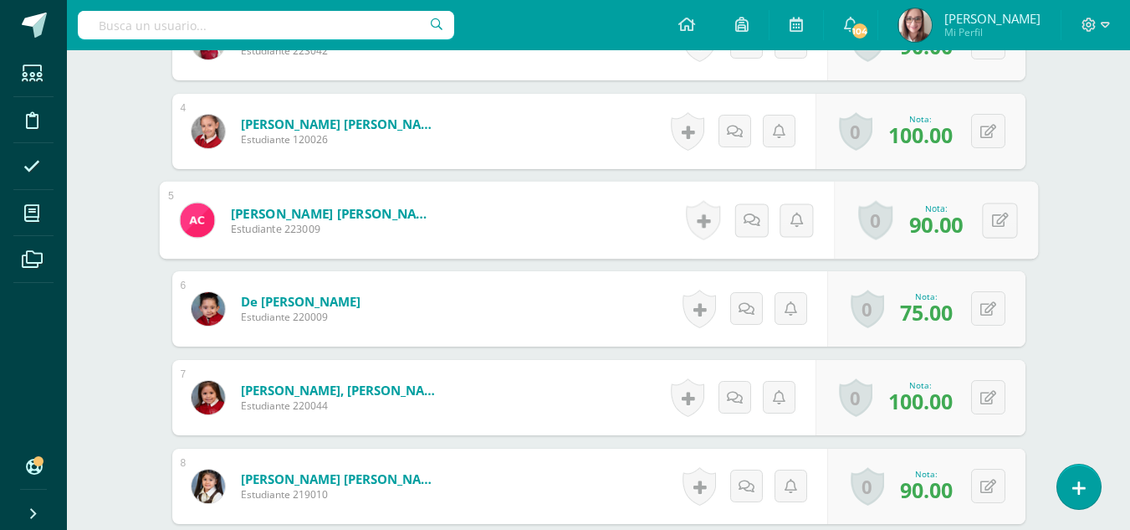
scroll to position [759, 0]
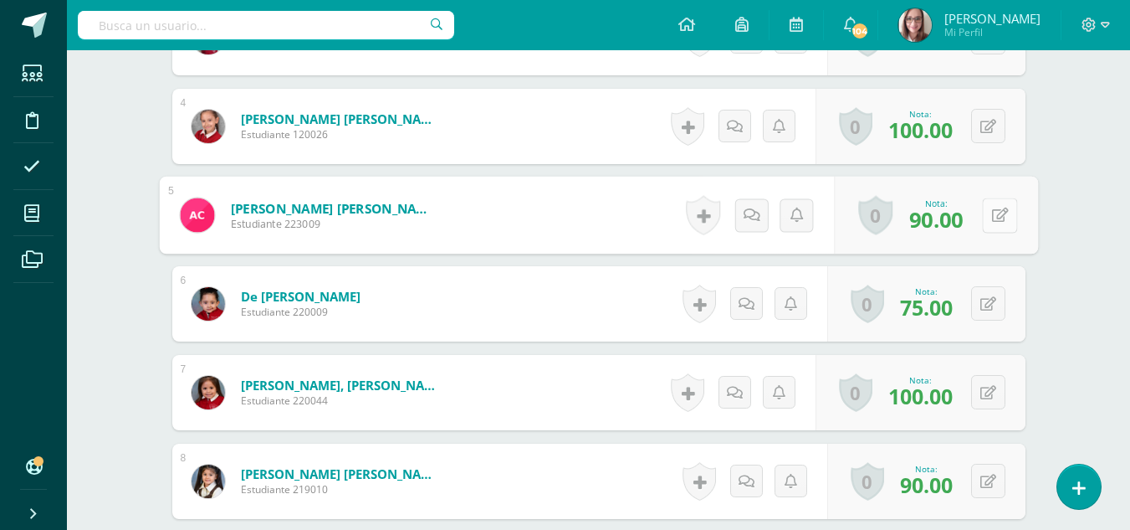
click at [995, 219] on icon at bounding box center [999, 214] width 17 height 14
type input "100"
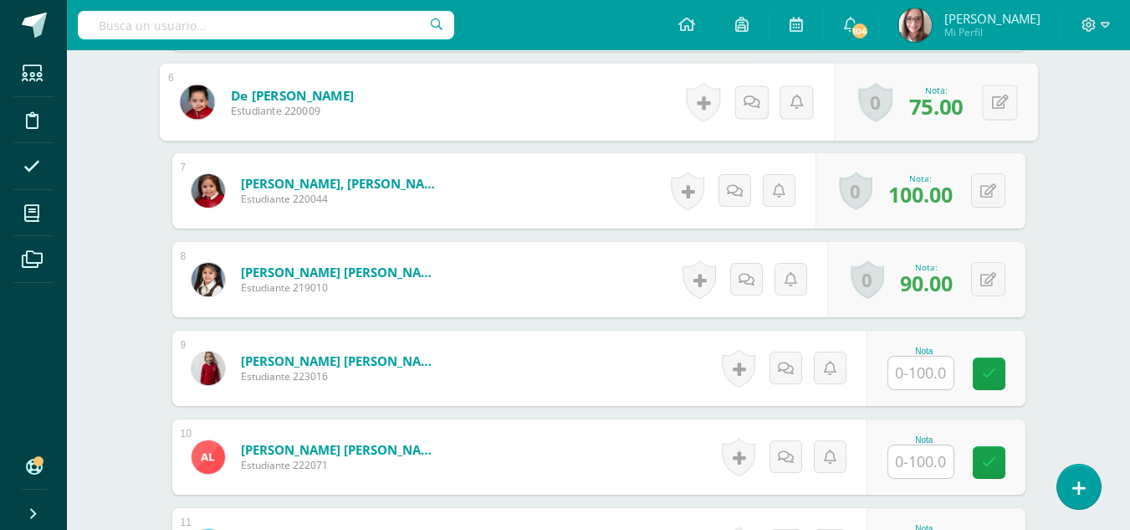
scroll to position [847, 0]
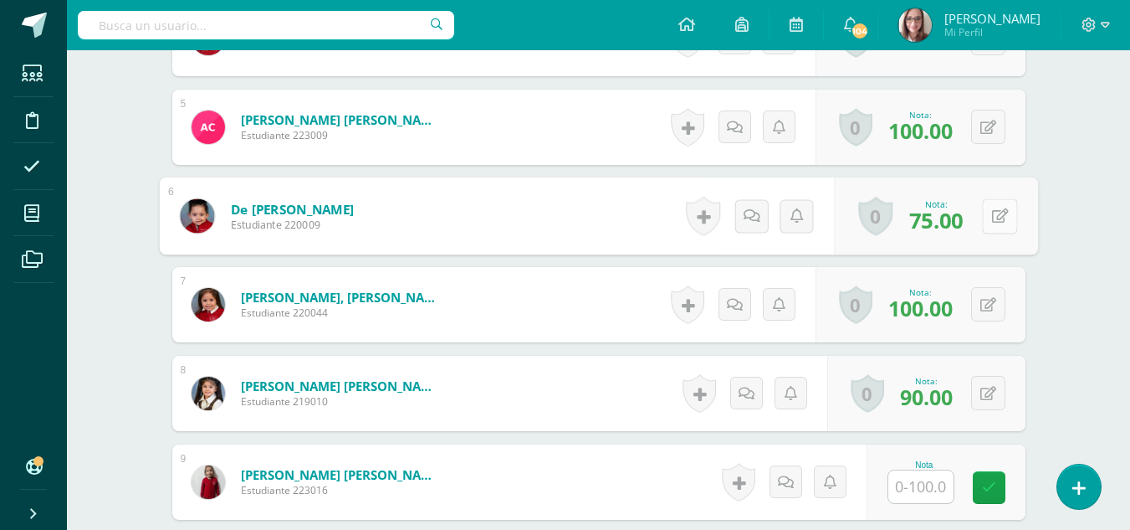
click at [999, 214] on icon at bounding box center [999, 215] width 17 height 14
type input "90"
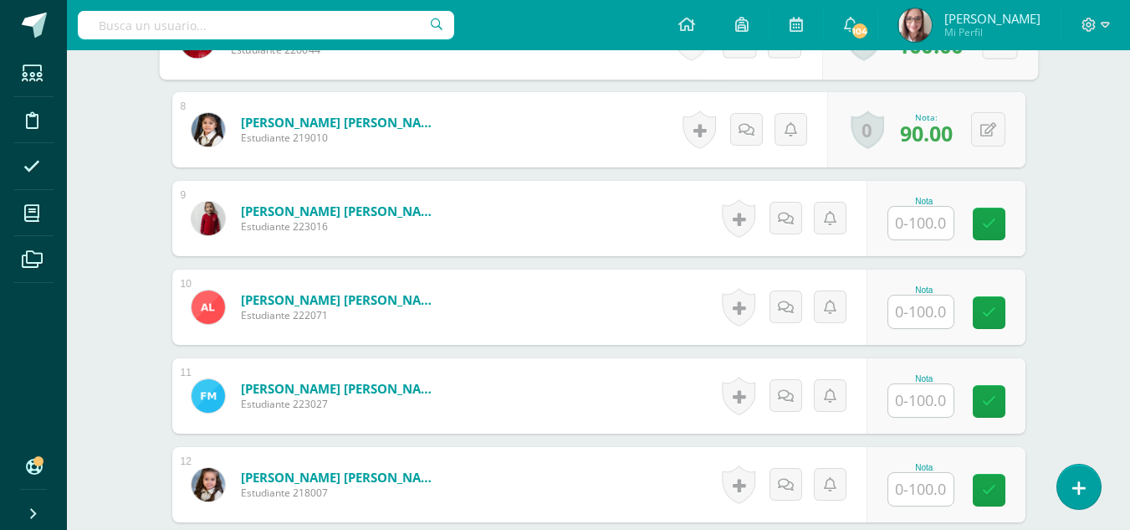
scroll to position [1114, 0]
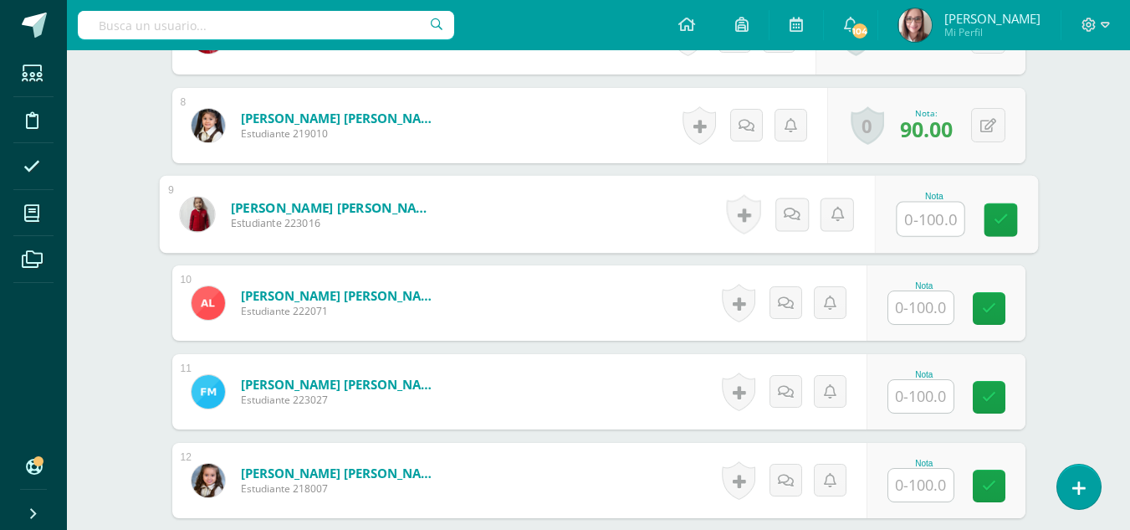
click at [923, 219] on input "text" at bounding box center [930, 218] width 67 height 33
type input "100"
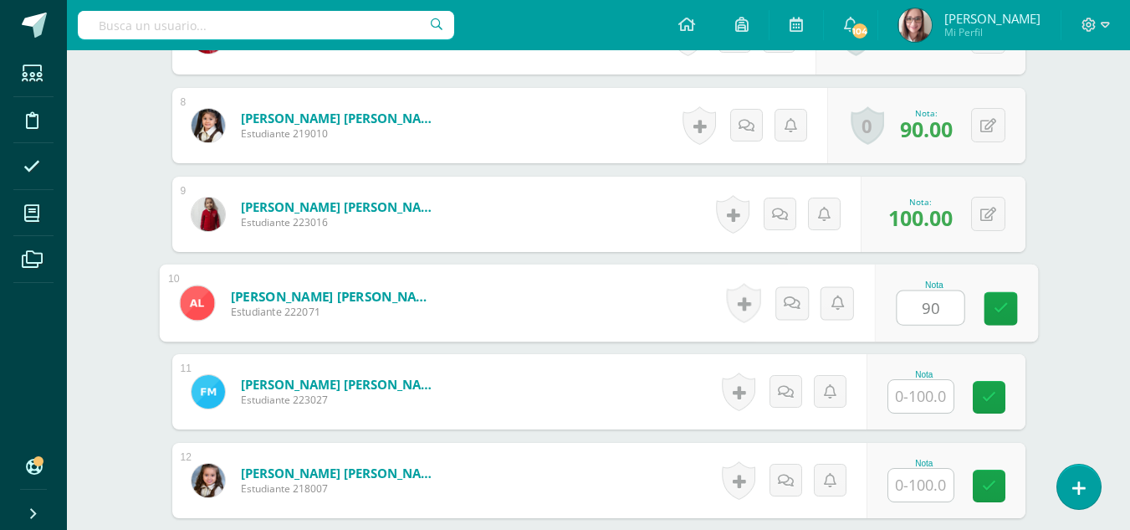
type input "90"
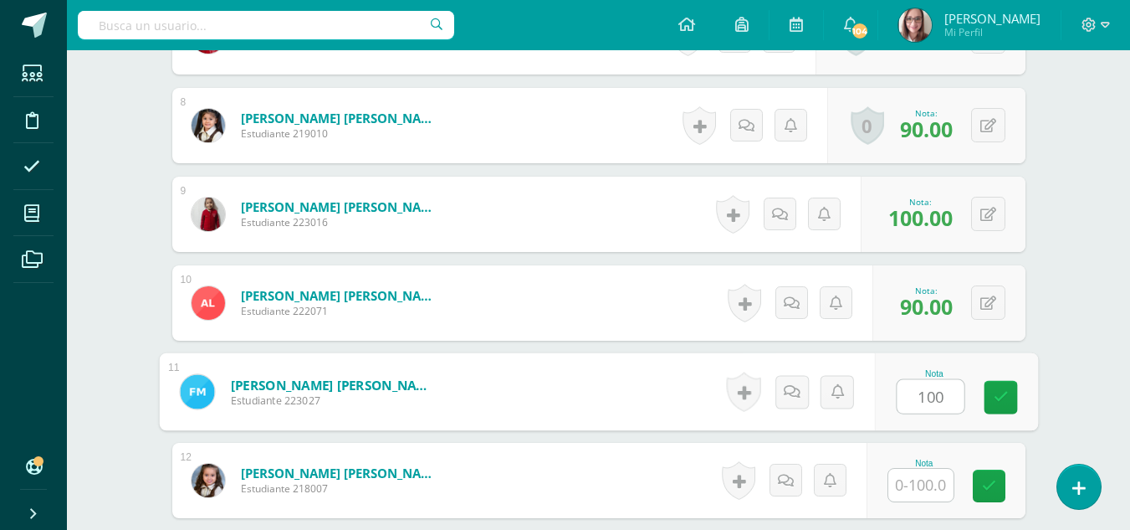
type input "100"
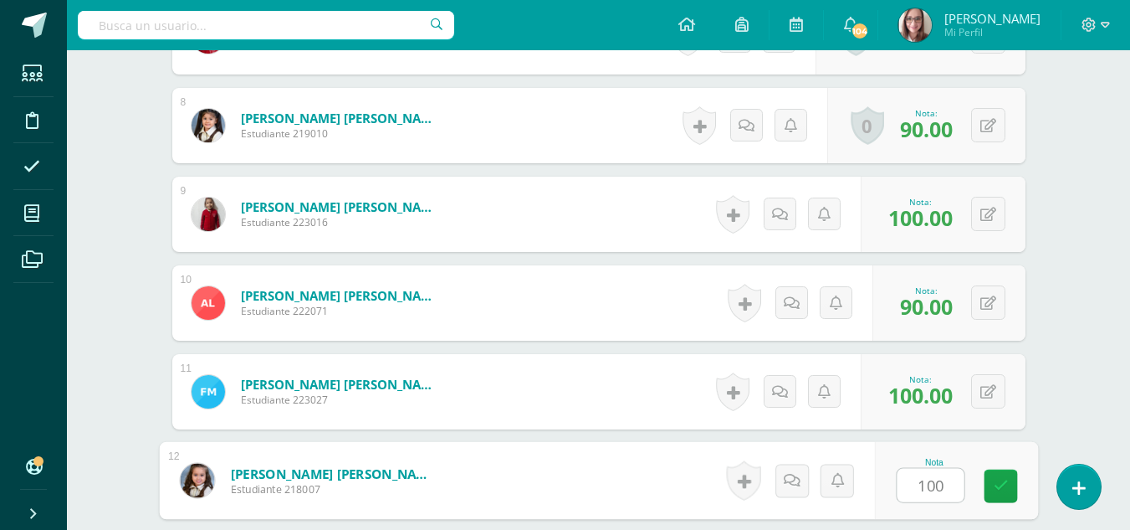
type input "100"
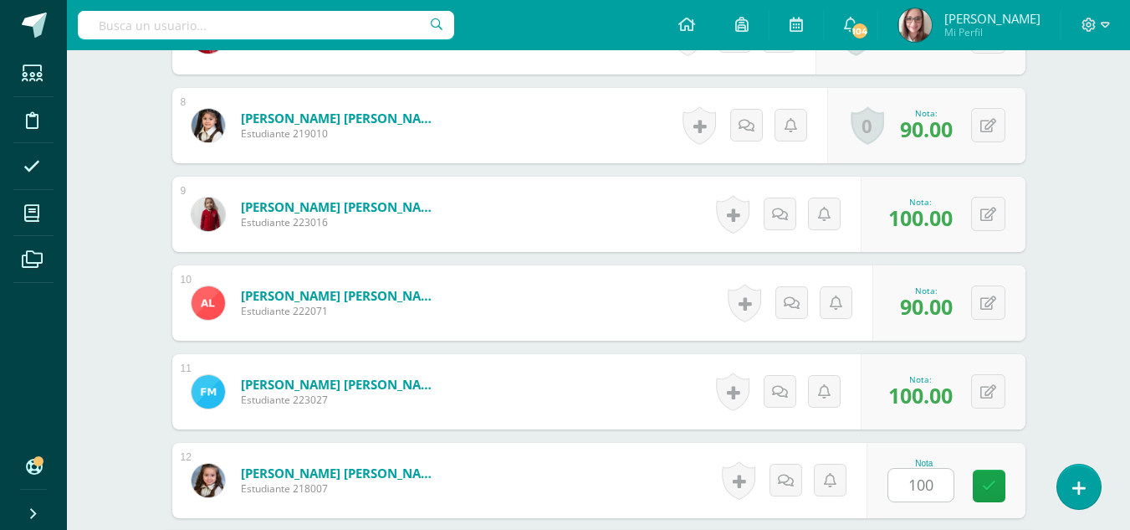
scroll to position [1423, 0]
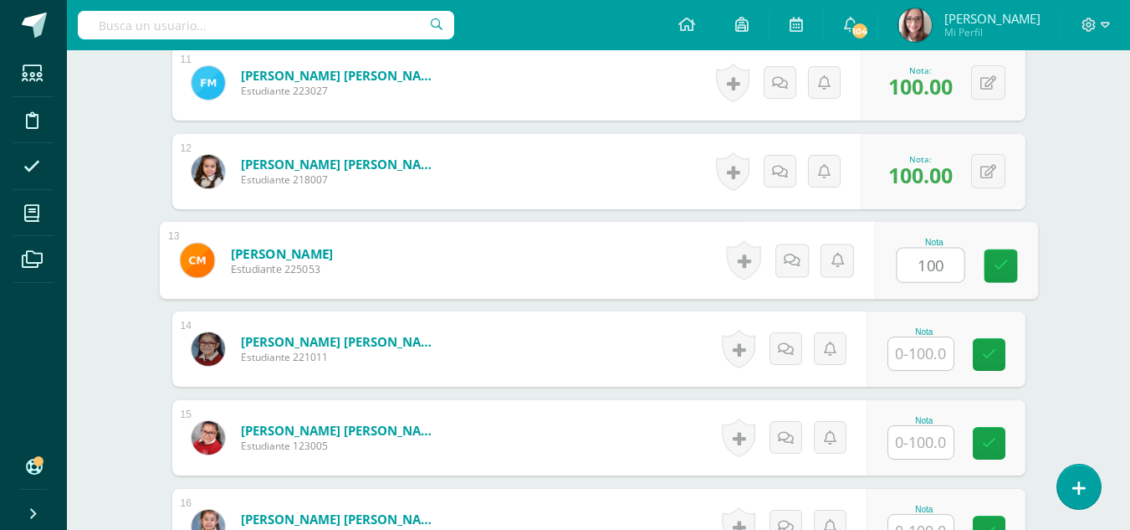
type input "100"
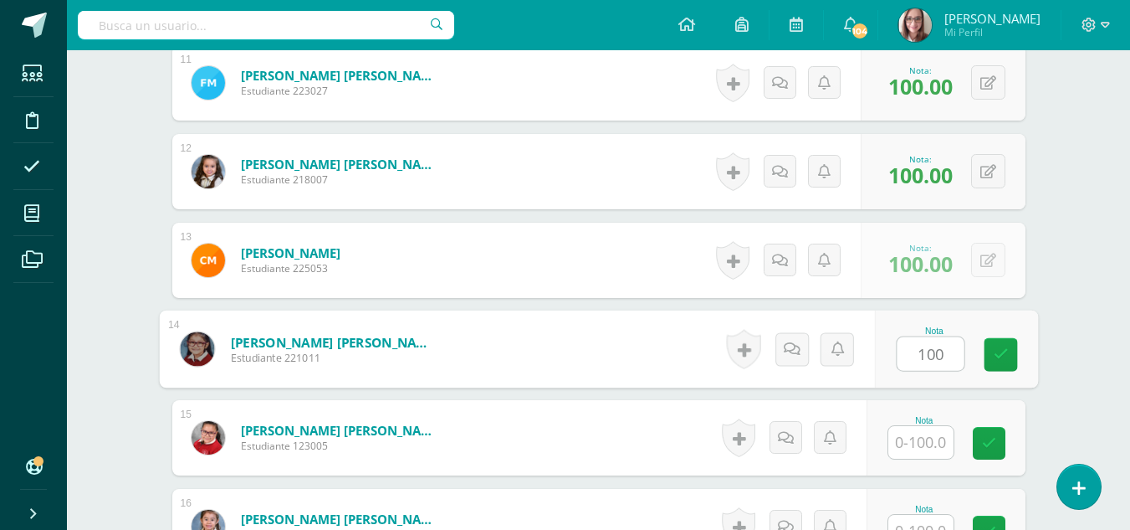
type input "100"
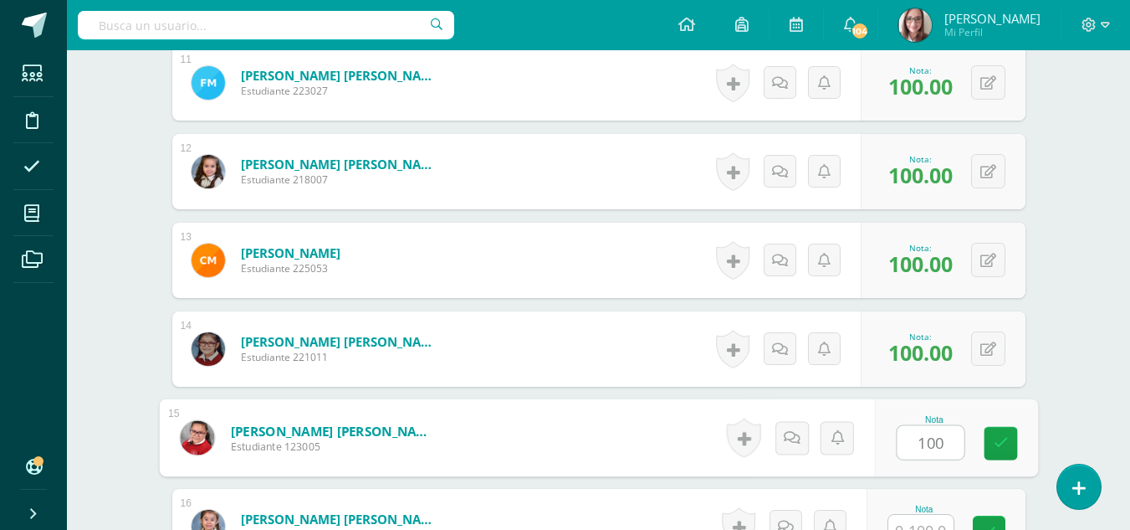
type input "100"
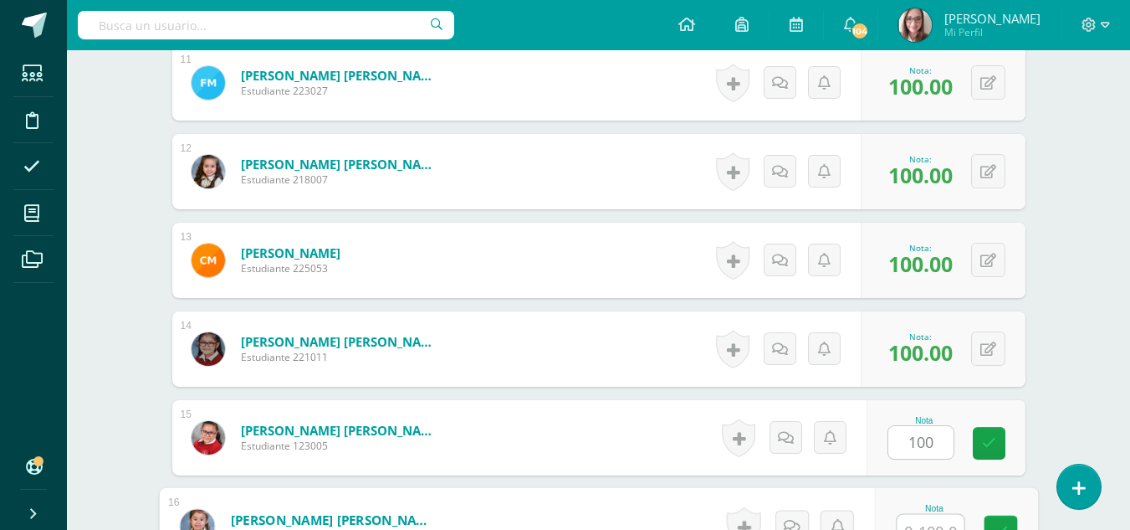
scroll to position [1441, 0]
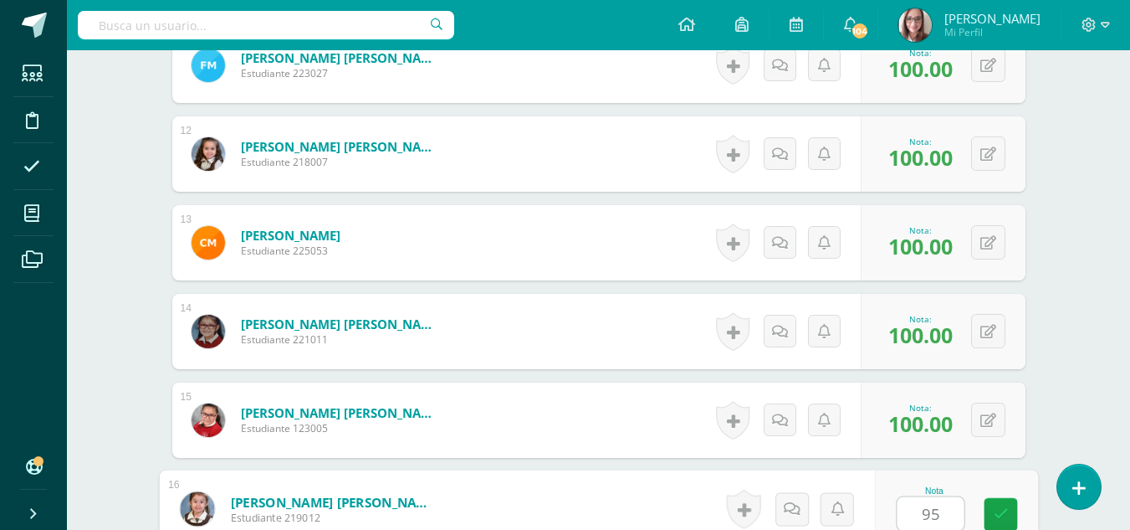
type input "95"
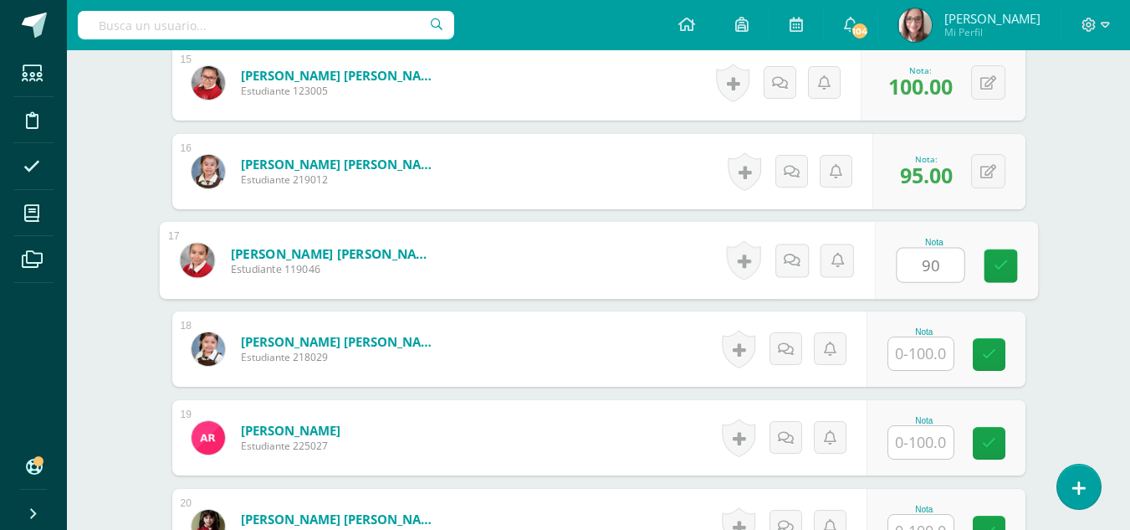
type input "90"
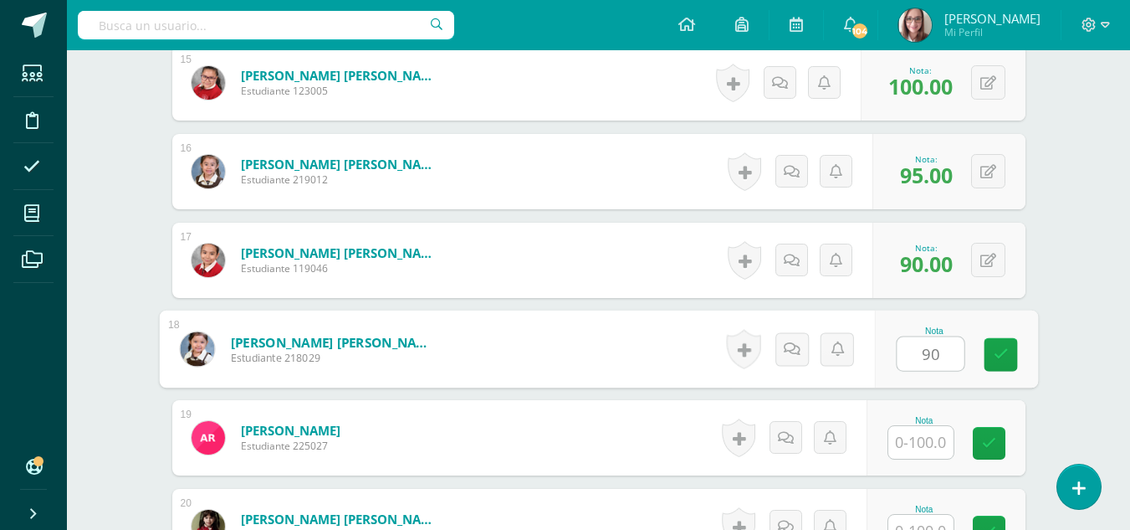
type input "90"
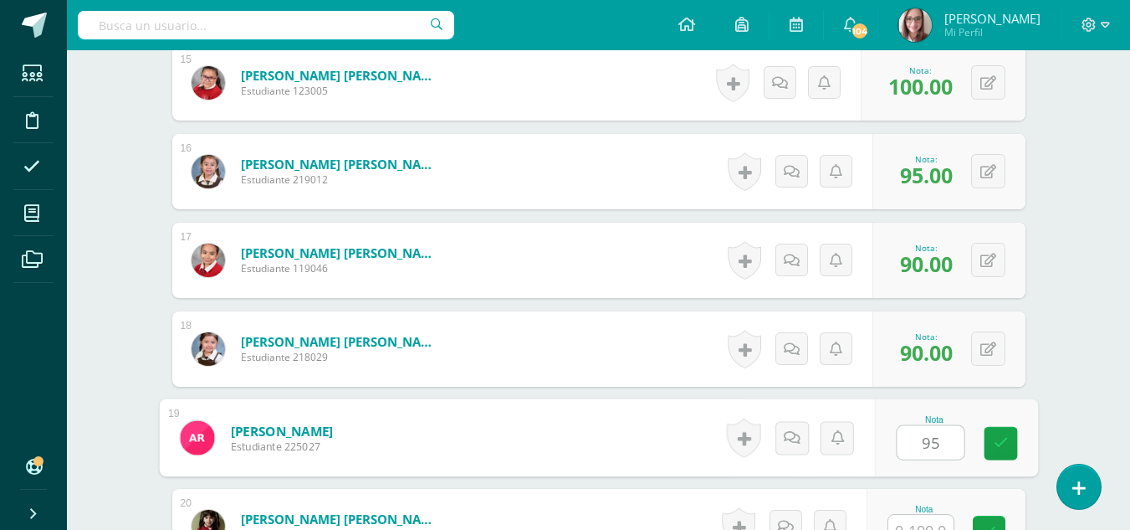
type input "95"
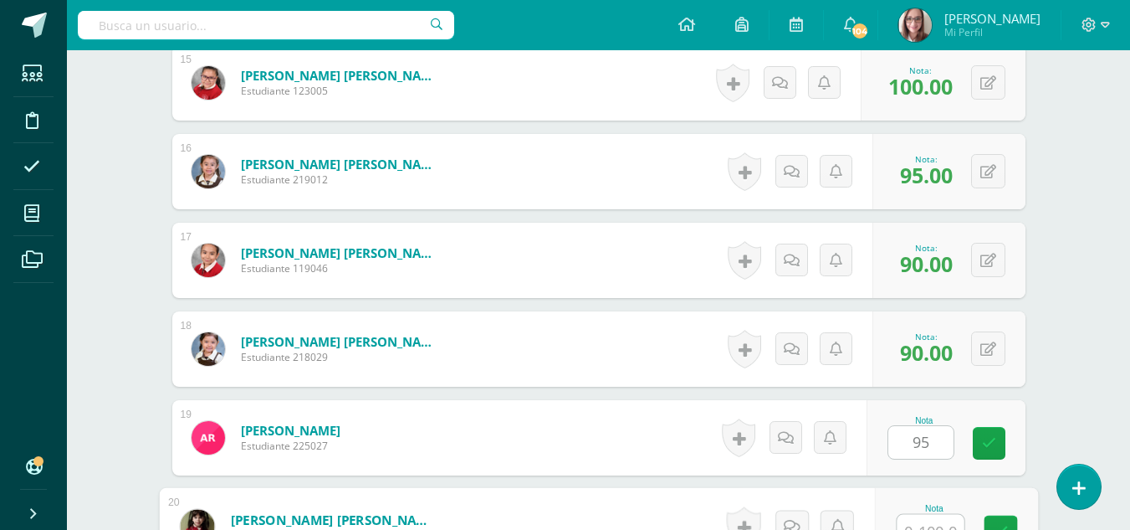
scroll to position [1795, 0]
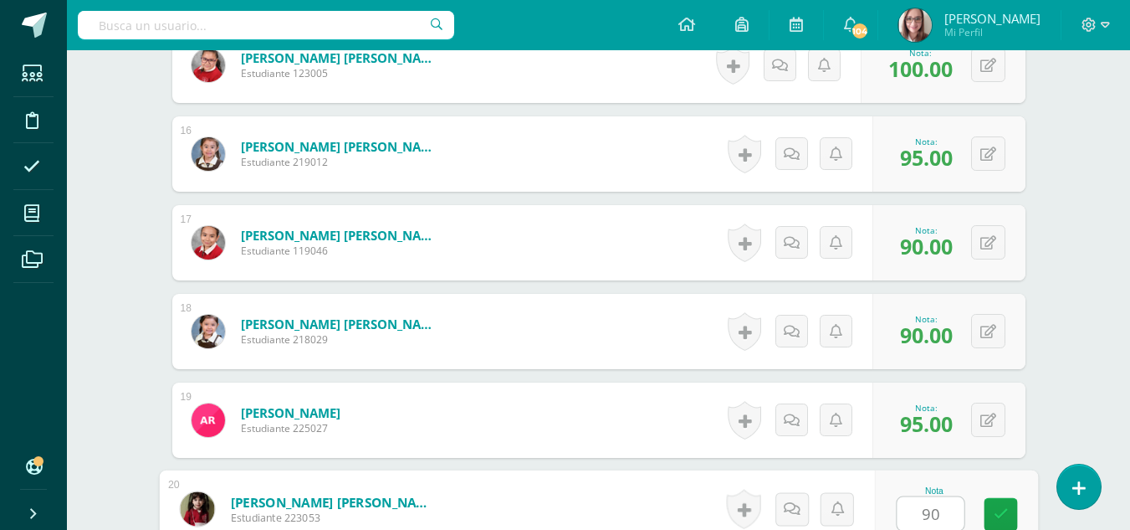
type input "90"
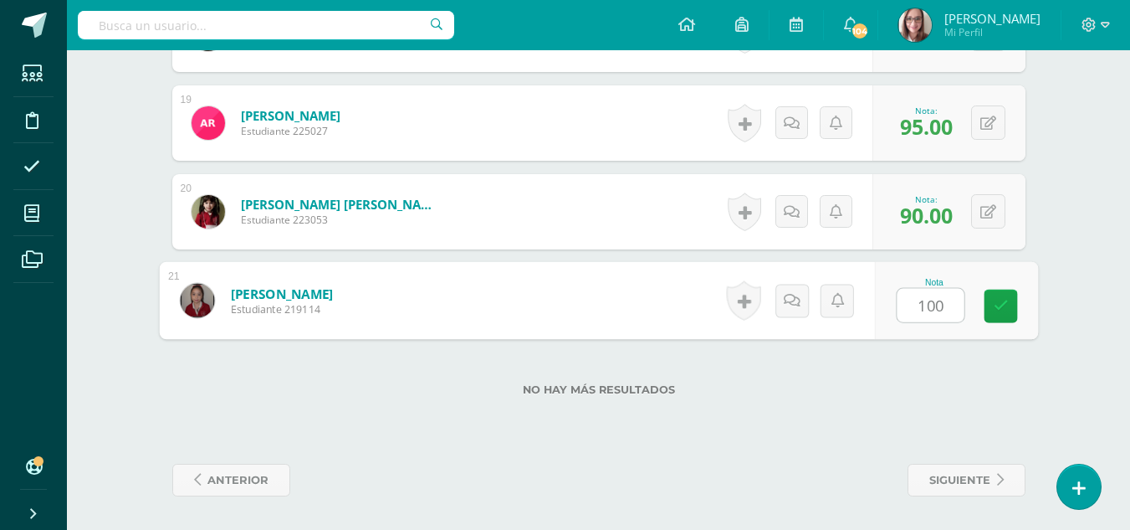
type input "100"
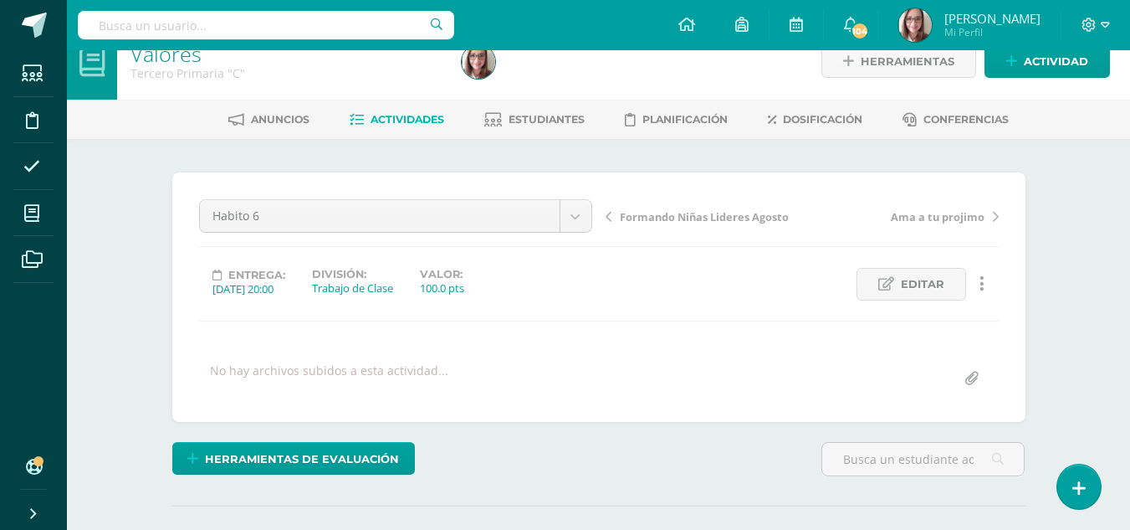
scroll to position [0, 0]
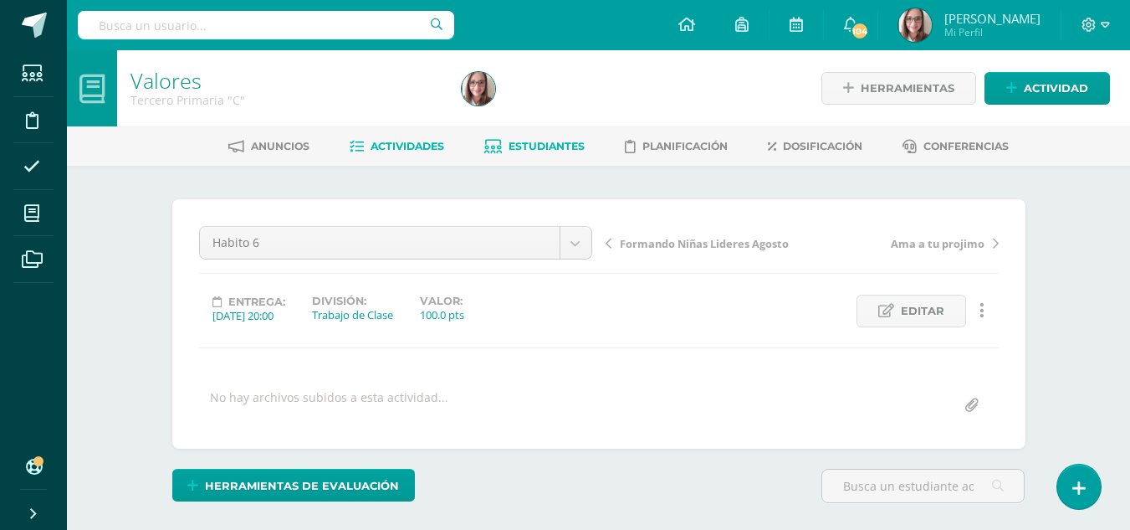
click at [580, 147] on span "Estudiantes" at bounding box center [547, 146] width 76 height 13
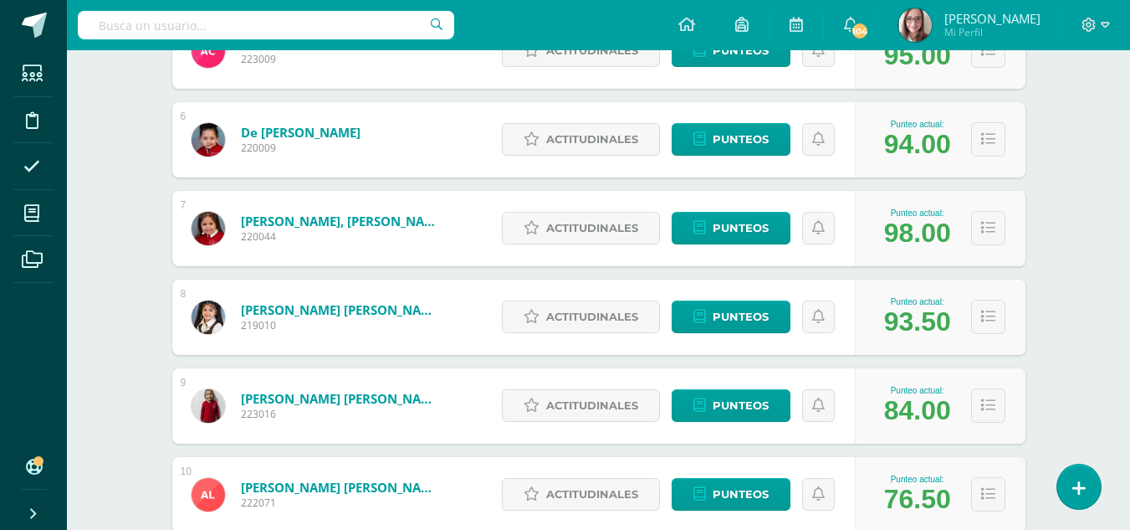
scroll to position [3, 0]
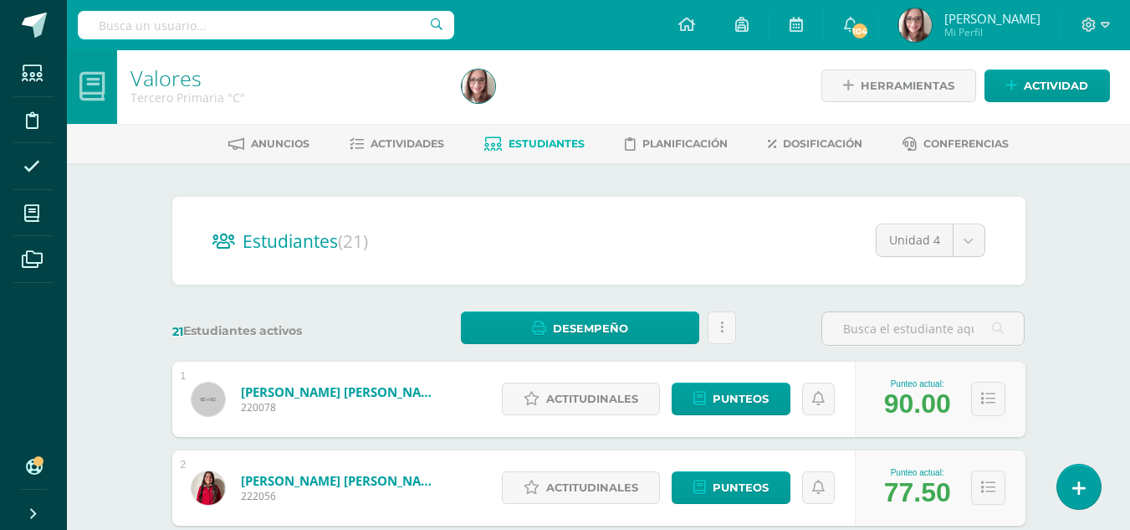
click at [369, 219] on div "Estudiantes (21) Unidad 4 Unidad 2 Unidad 1 Unidad 4 Unidad 3" at bounding box center [598, 241] width 853 height 88
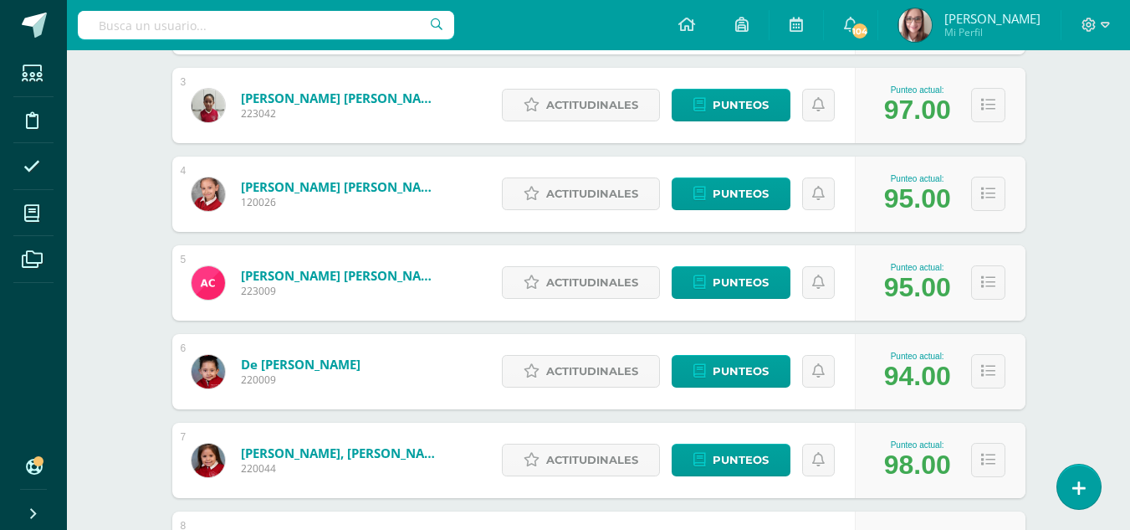
scroll to position [0, 0]
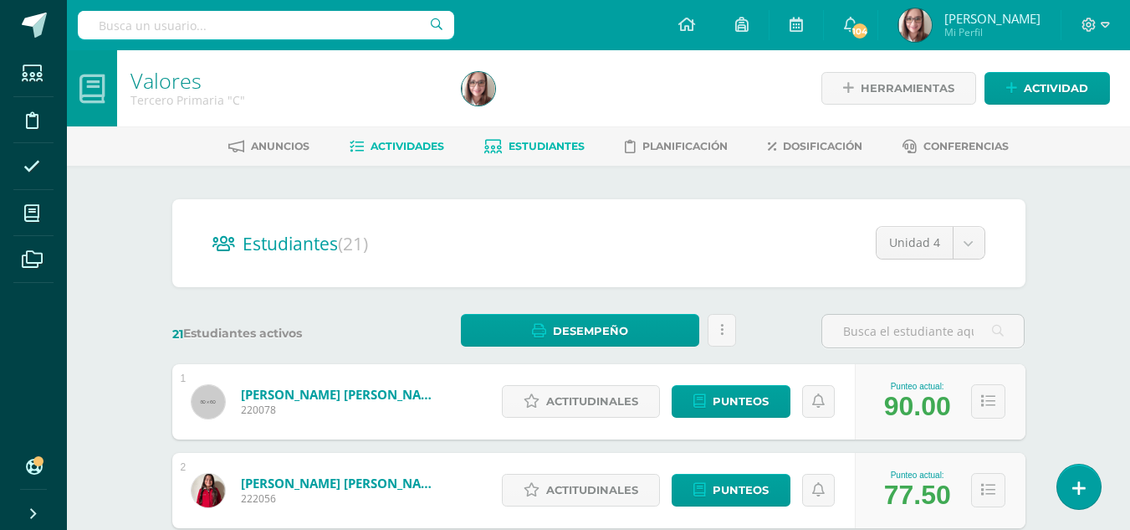
click at [426, 141] on span "Actividades" at bounding box center [408, 146] width 74 height 13
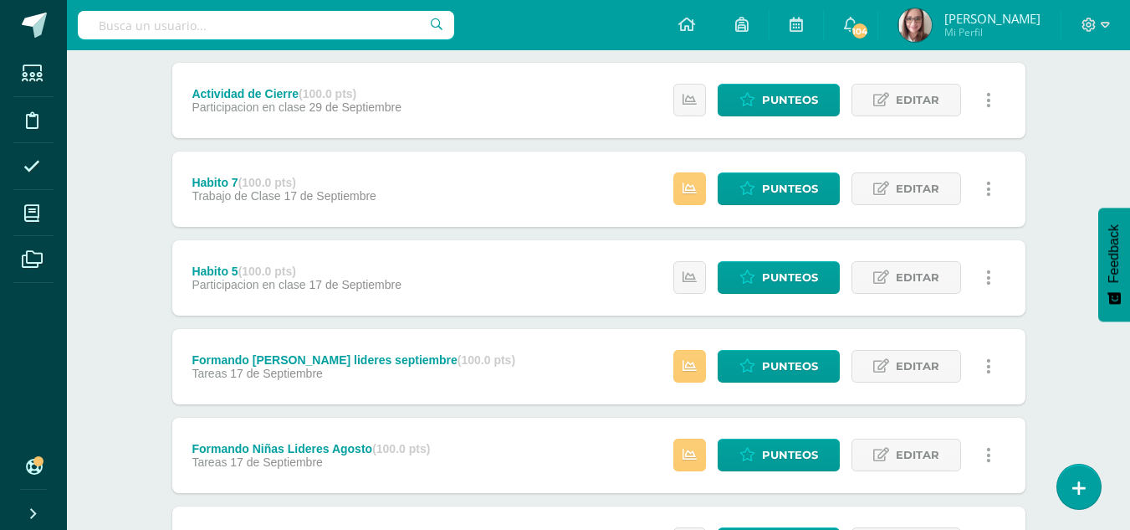
scroll to position [273, 0]
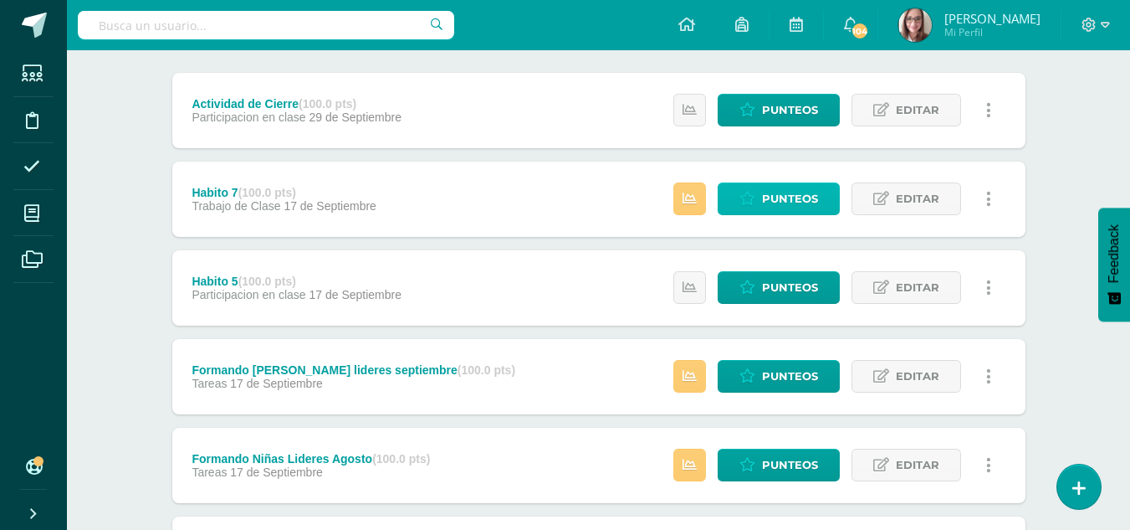
click at [801, 195] on span "Punteos" at bounding box center [790, 198] width 56 height 31
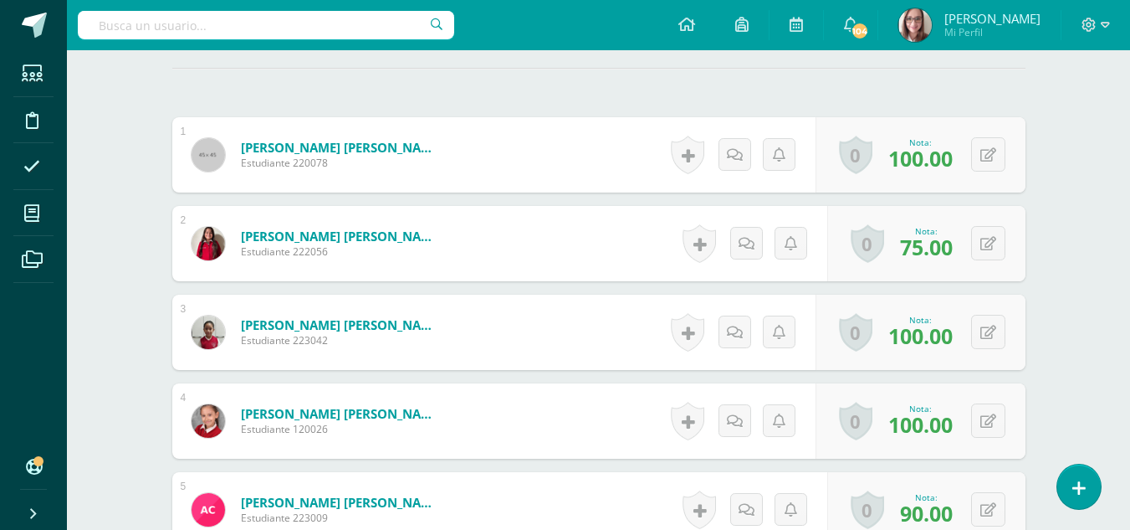
scroll to position [465, 0]
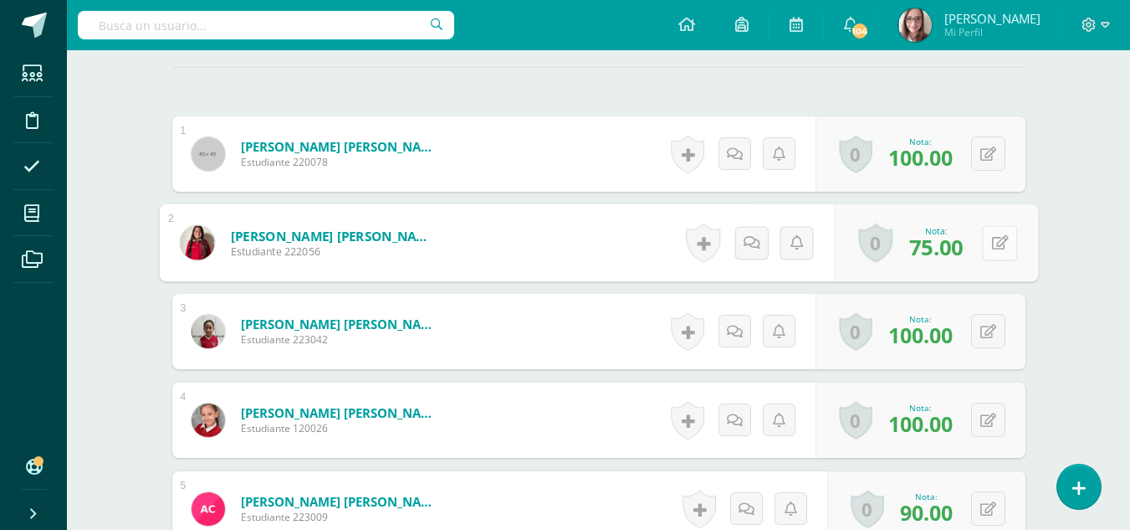
click at [982, 244] on button at bounding box center [999, 242] width 35 height 35
type input "100"
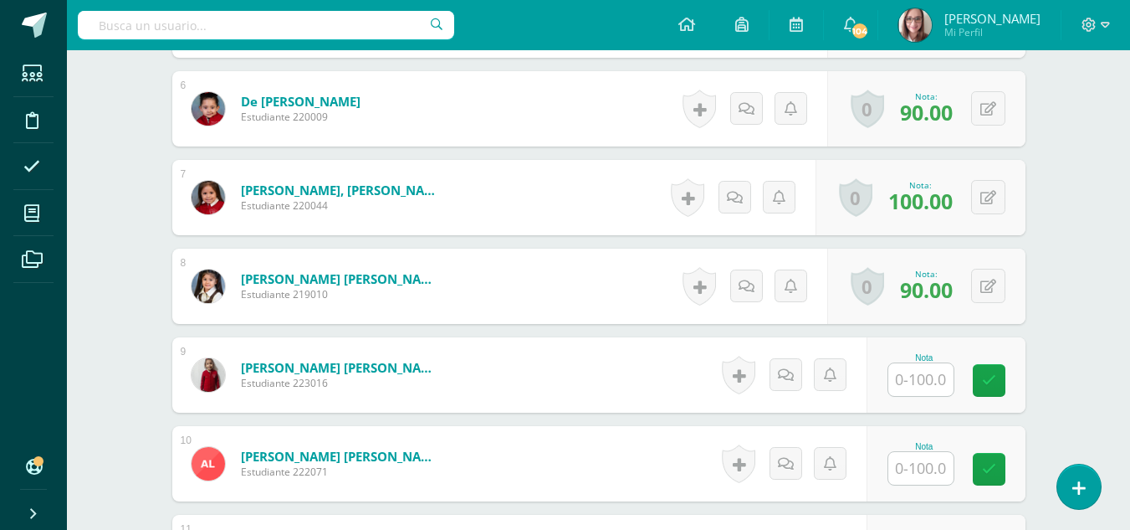
scroll to position [958, 0]
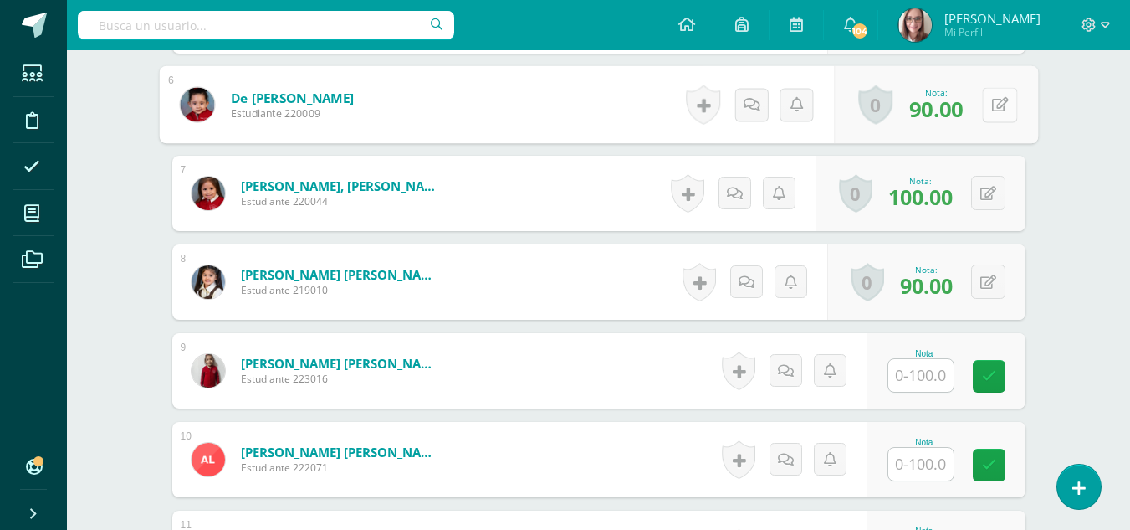
click at [985, 99] on button at bounding box center [999, 104] width 35 height 35
type input "100"
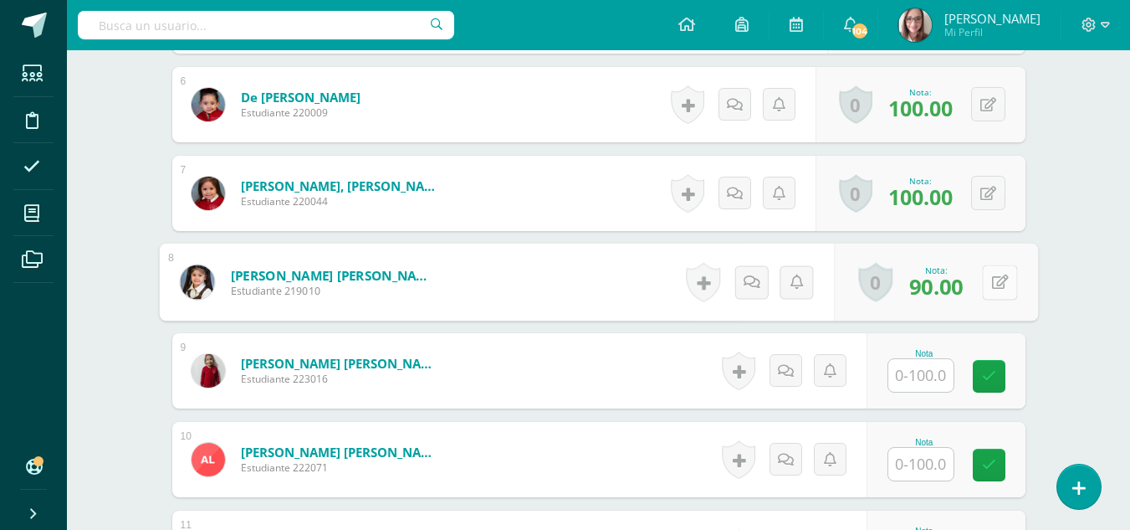
click at [992, 285] on icon at bounding box center [999, 281] width 17 height 14
type input "100"
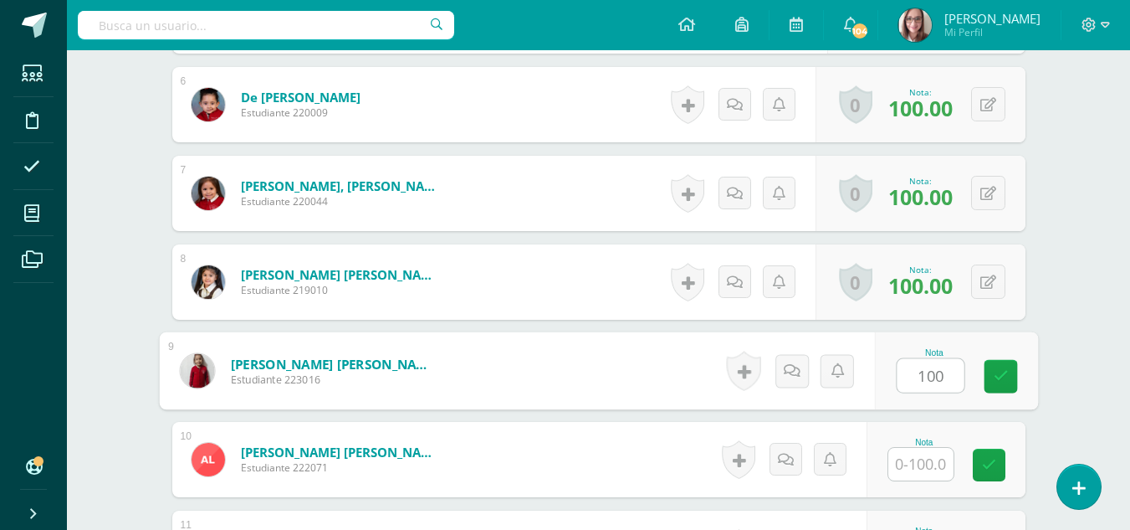
type input "100"
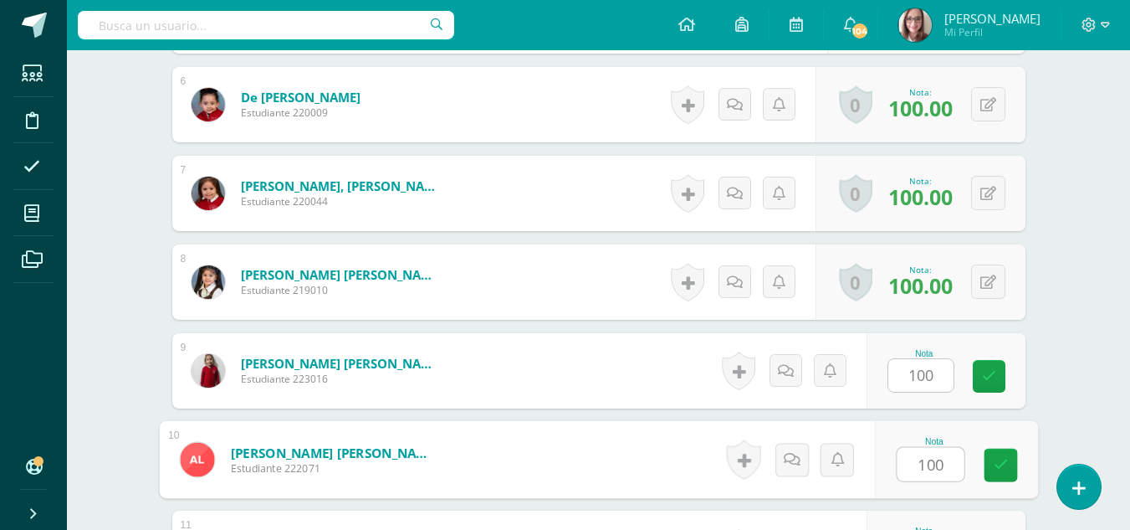
type input "100"
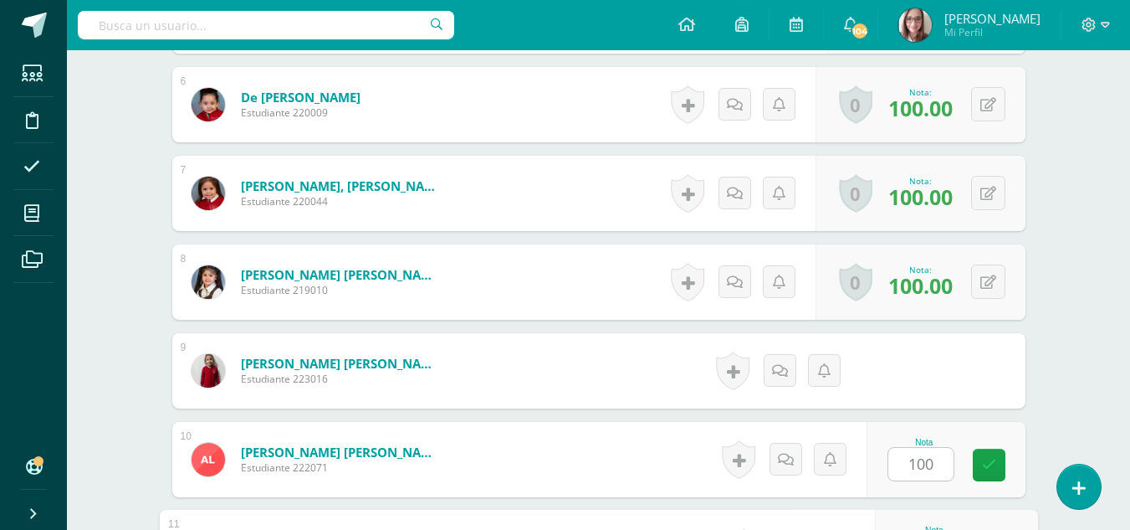
scroll to position [1246, 0]
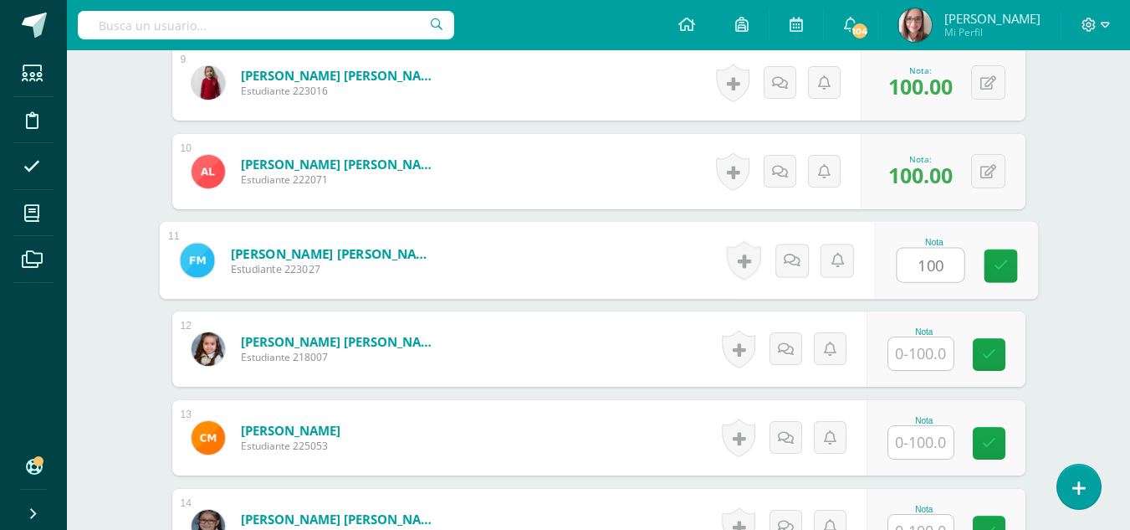
type input "100"
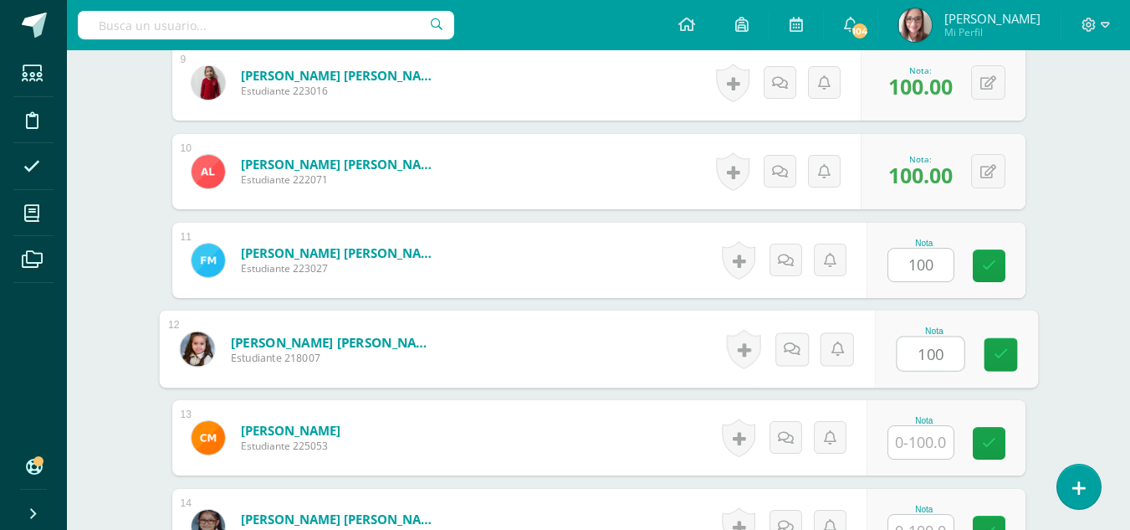
type input "100"
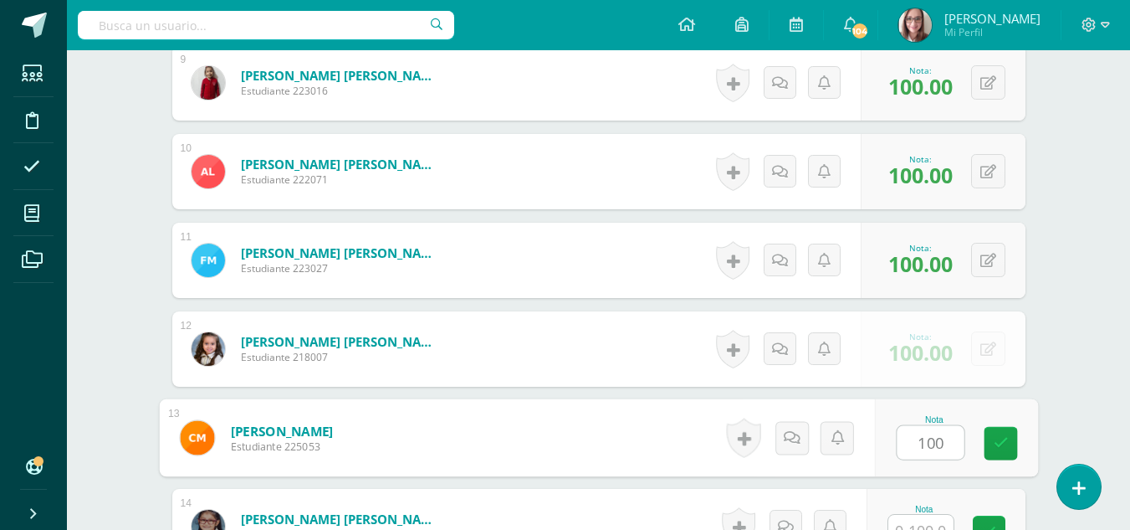
type input "100"
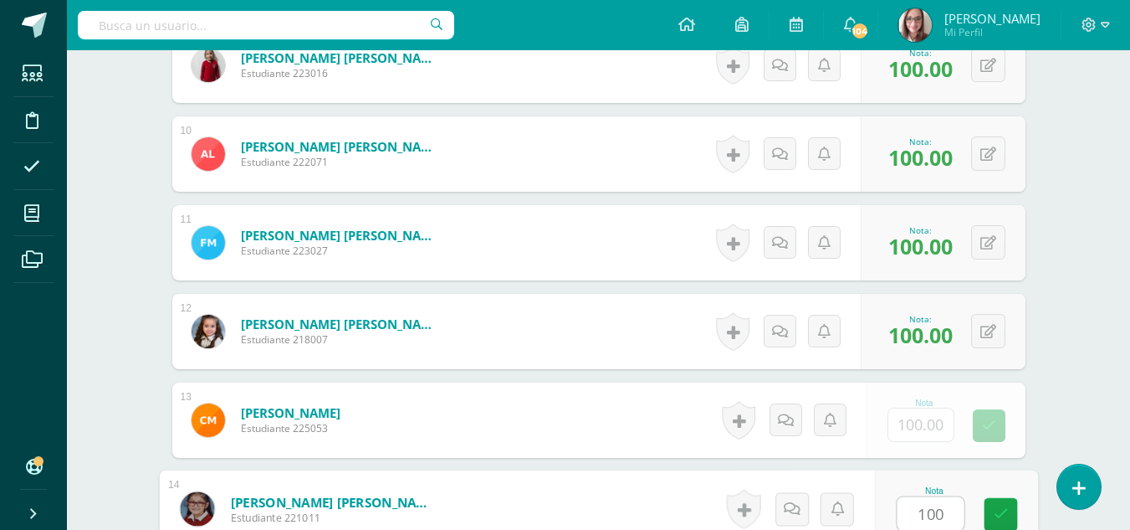
type input "100"
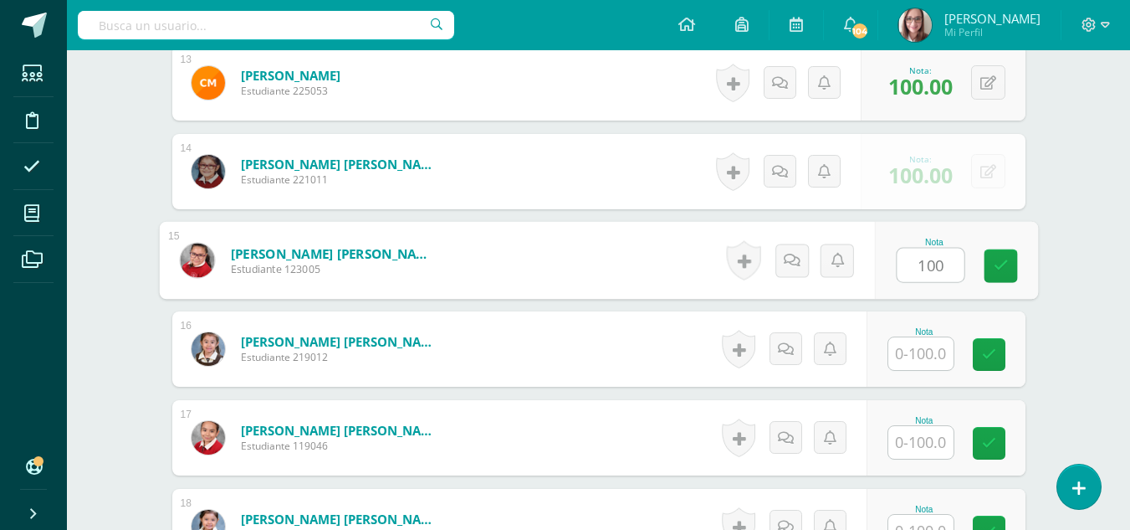
type input "100"
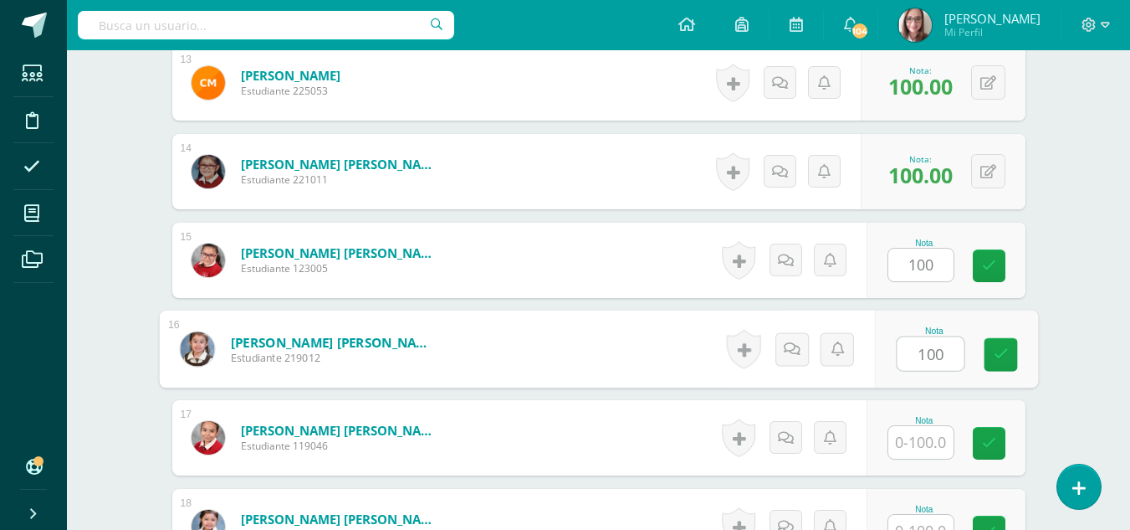
type input "100"
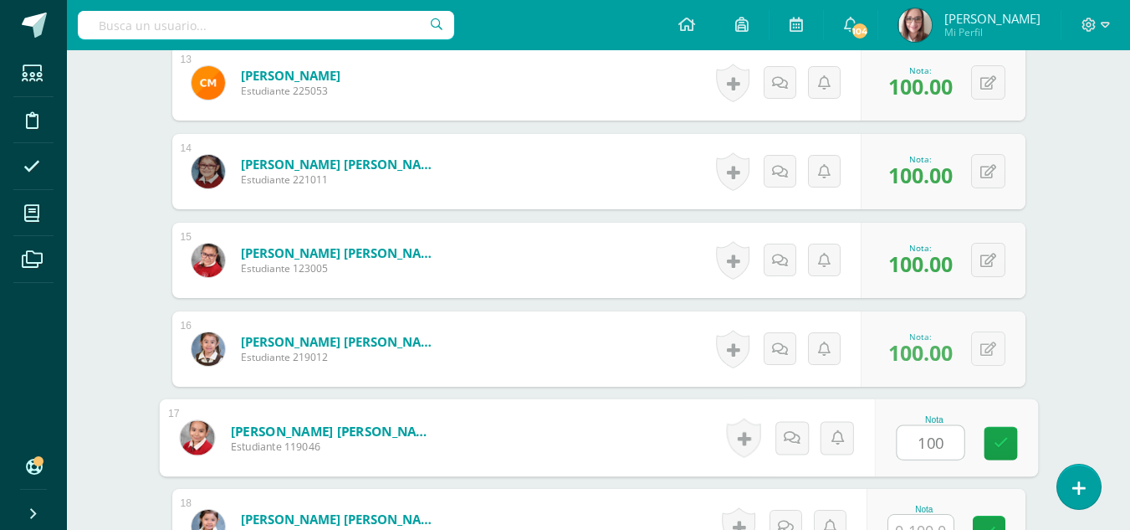
type input "100"
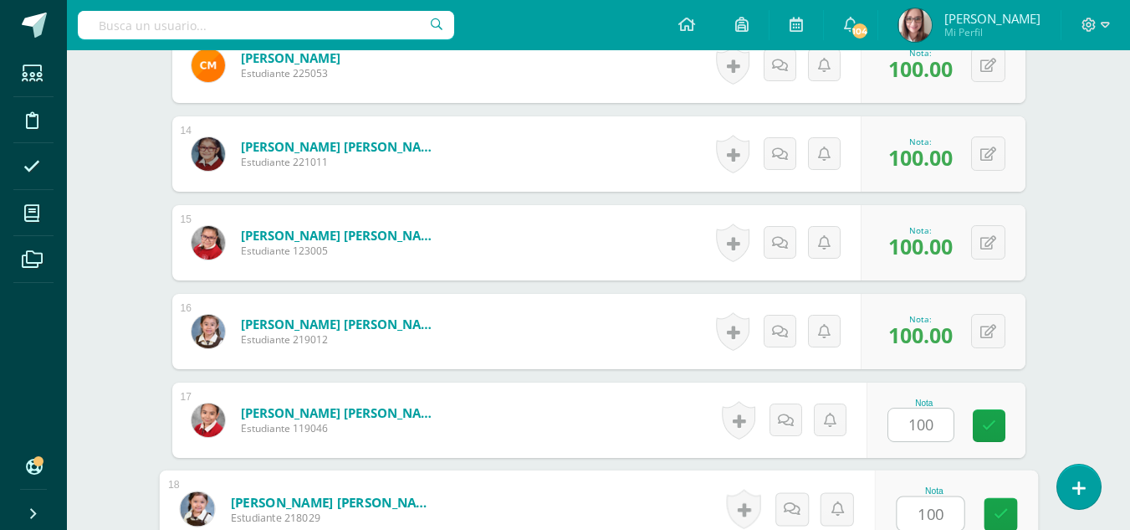
type input "100"
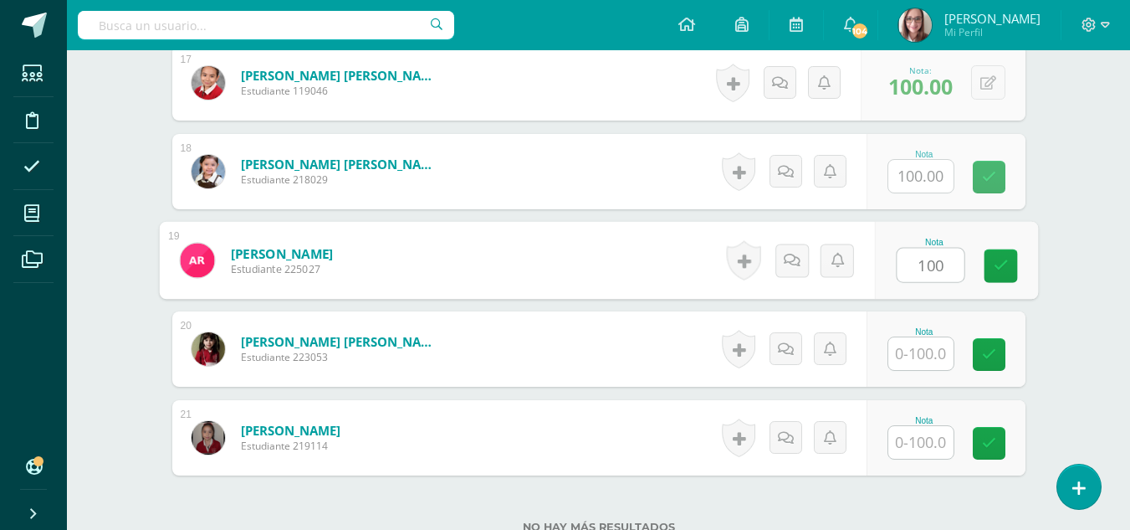
type input "100"
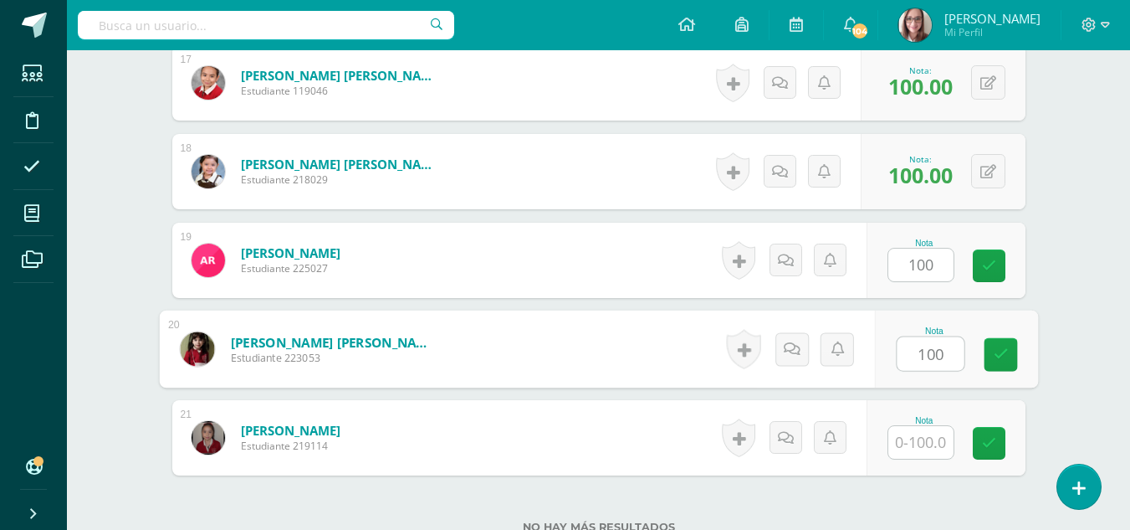
type input "100"
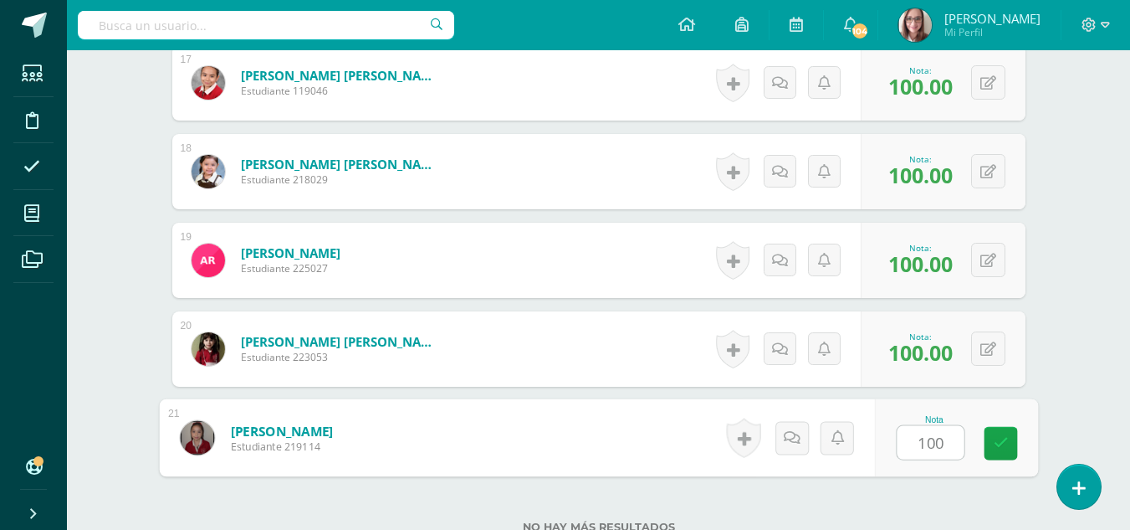
type input "100"
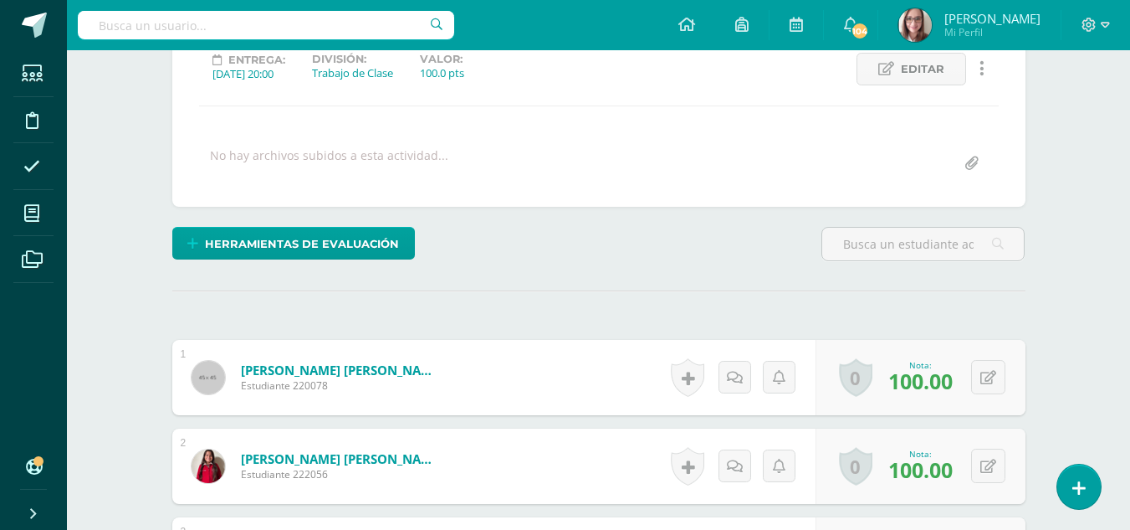
scroll to position [0, 0]
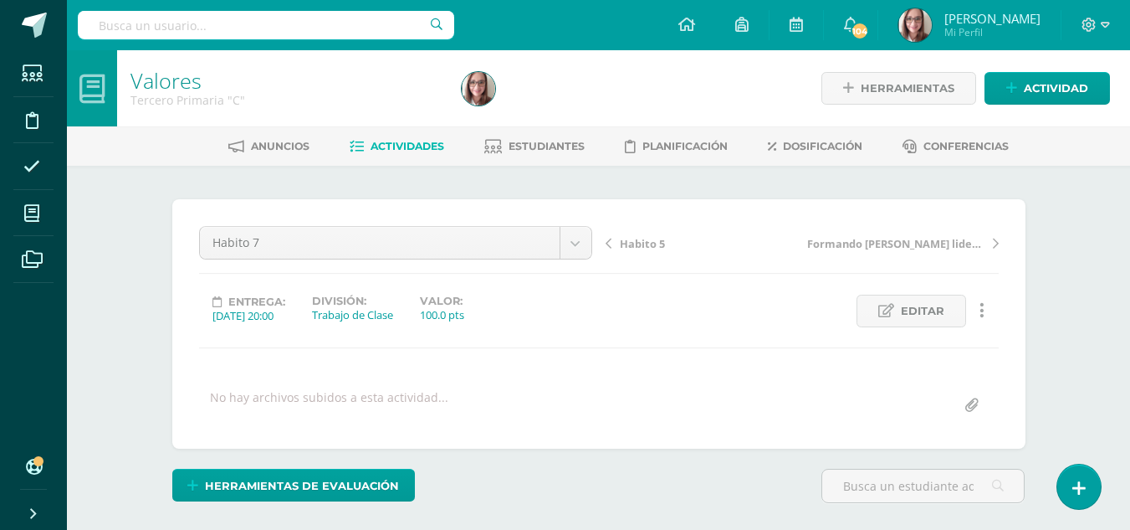
click at [406, 148] on span "Actividades" at bounding box center [408, 146] width 74 height 13
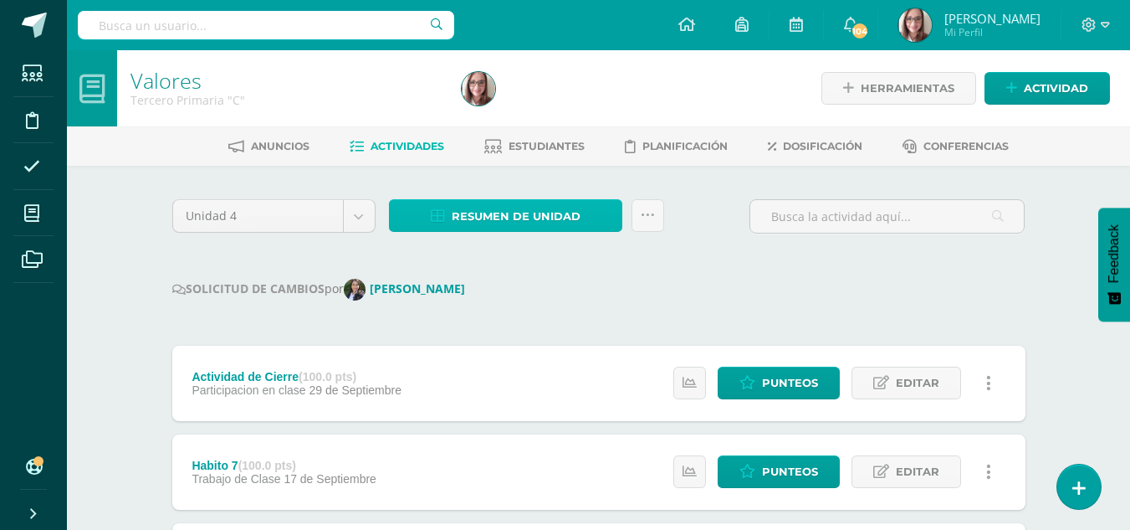
click at [479, 209] on span "Resumen de unidad" at bounding box center [516, 216] width 129 height 31
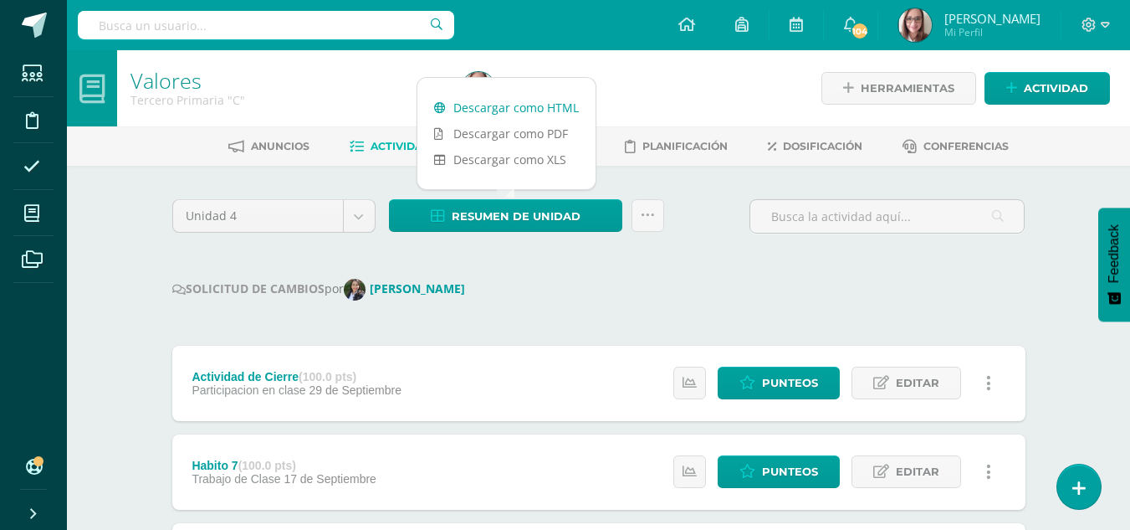
click at [474, 112] on link "Descargar como HTML" at bounding box center [506, 108] width 178 height 26
